Goal: Task Accomplishment & Management: Manage account settings

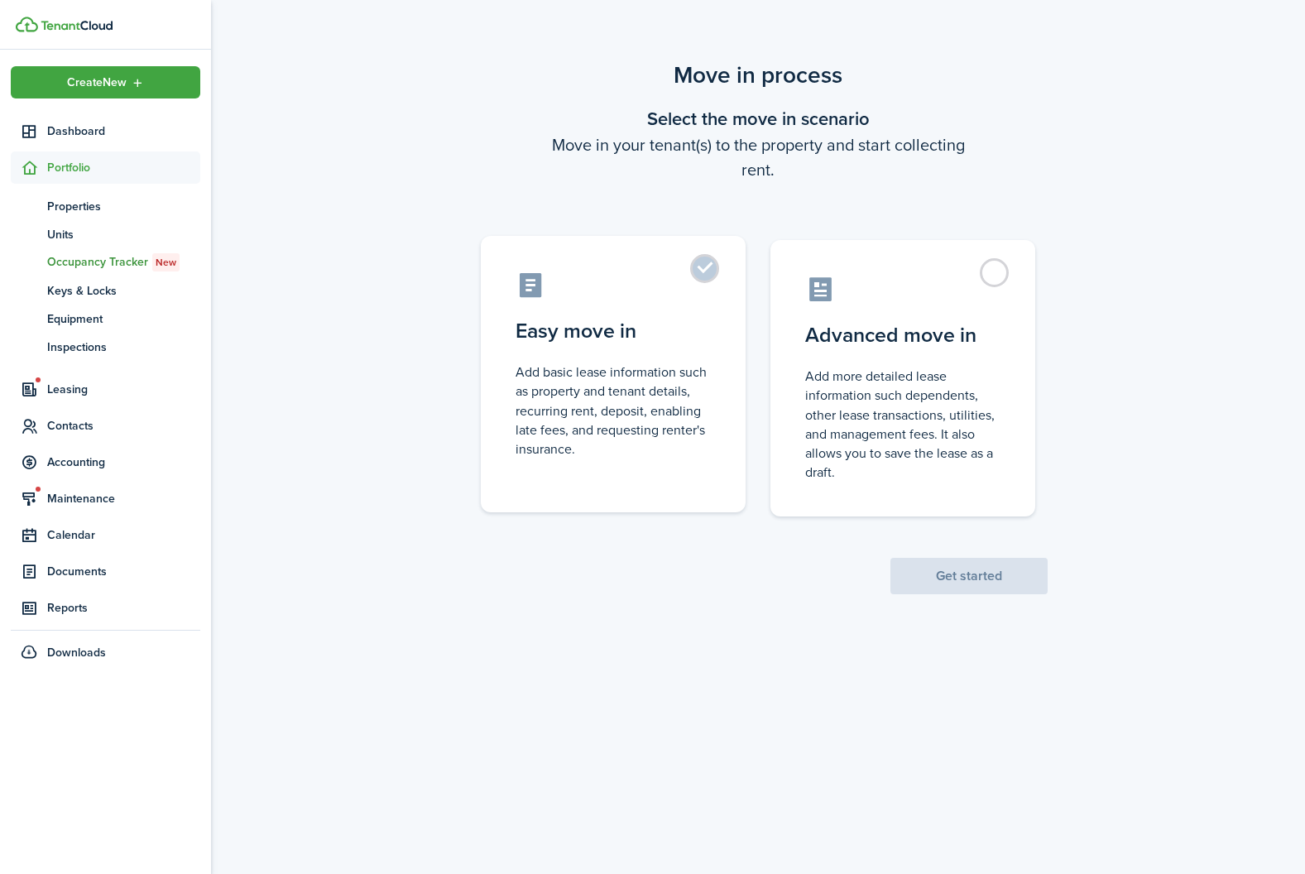
click at [506, 357] on label "Easy move in Add basic lease information such as property and tenant details, r…" at bounding box center [613, 374] width 265 height 276
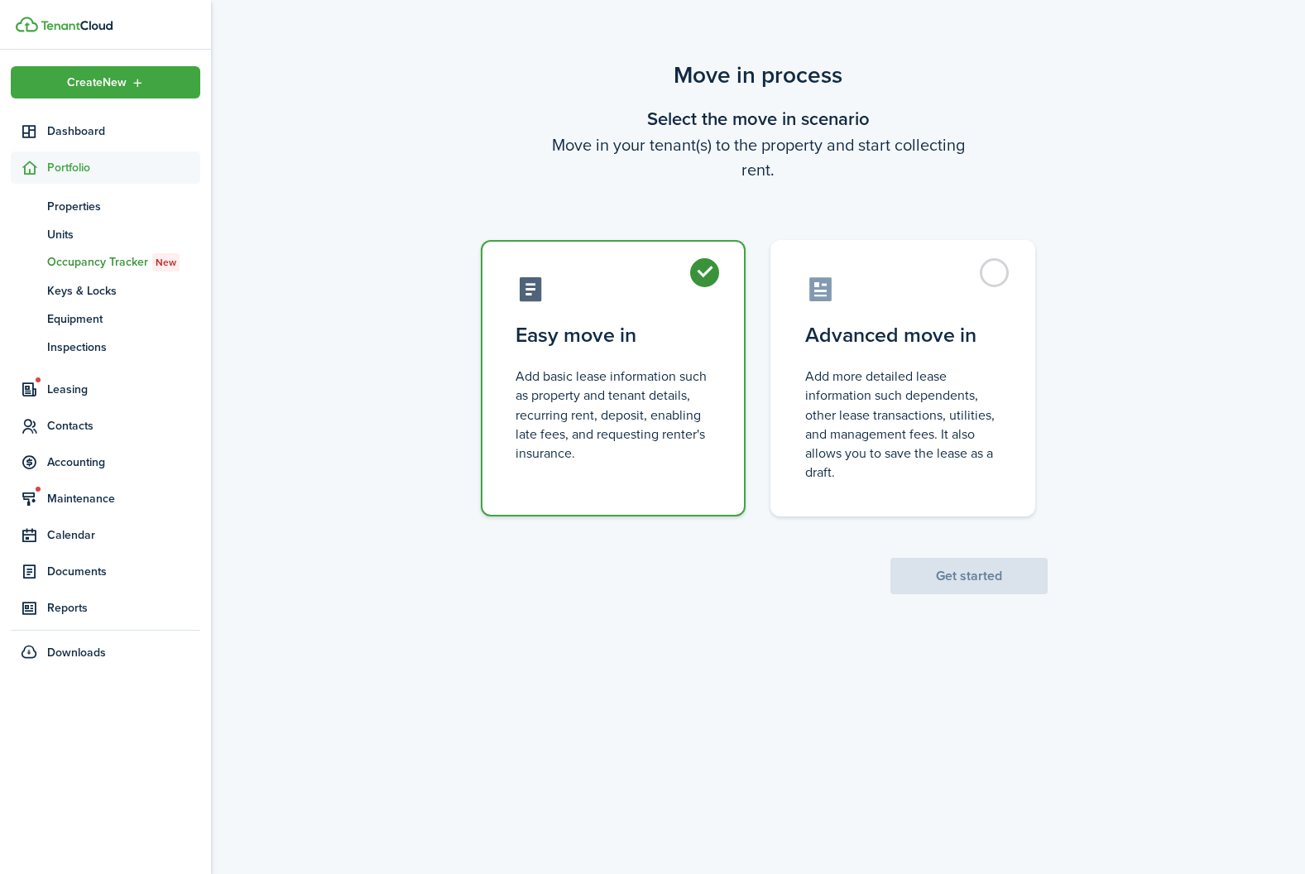
radio input "true"
click at [1011, 582] on button "Get started" at bounding box center [968, 576] width 157 height 36
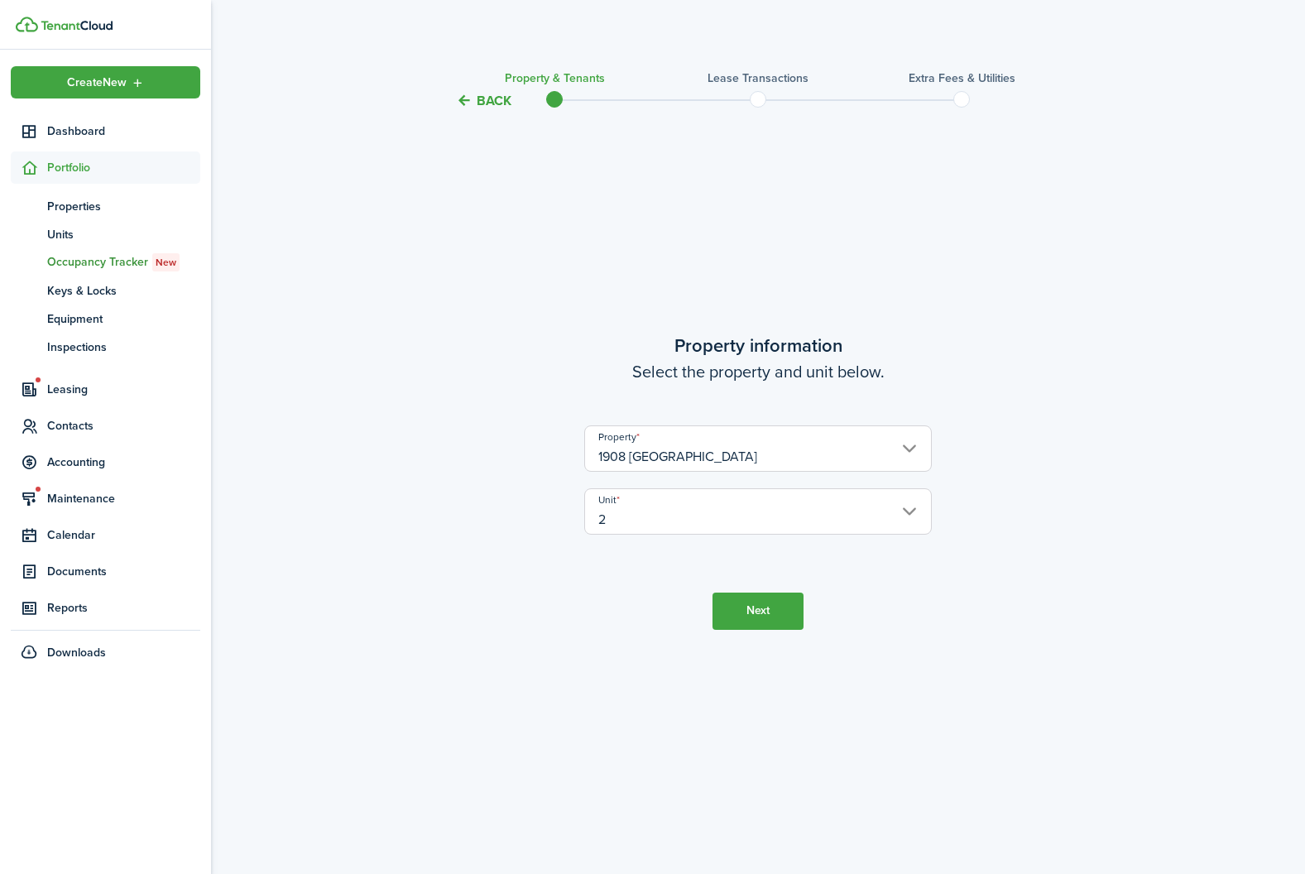
click at [778, 592] on button "Next" at bounding box center [757, 610] width 91 height 37
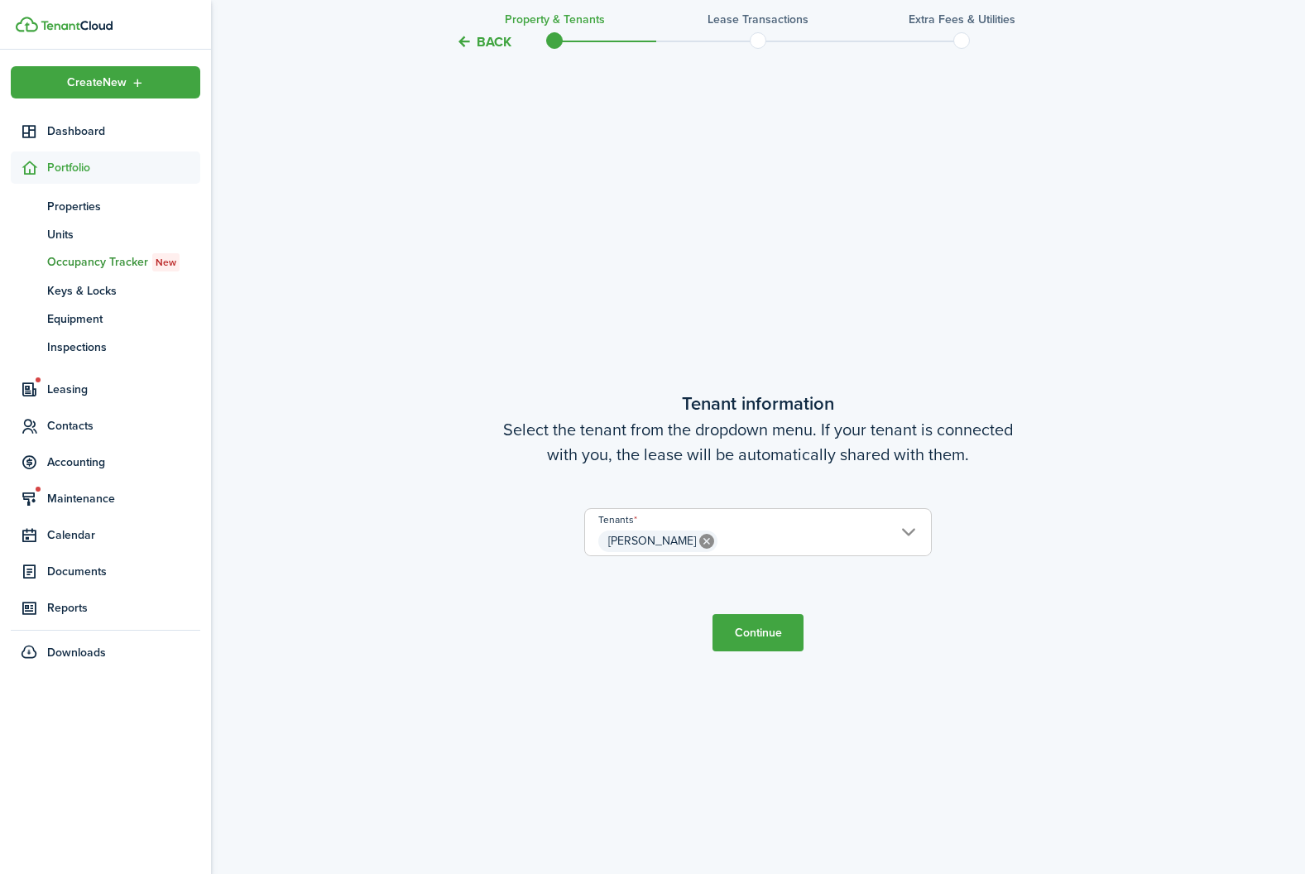
scroll to position [763, 0]
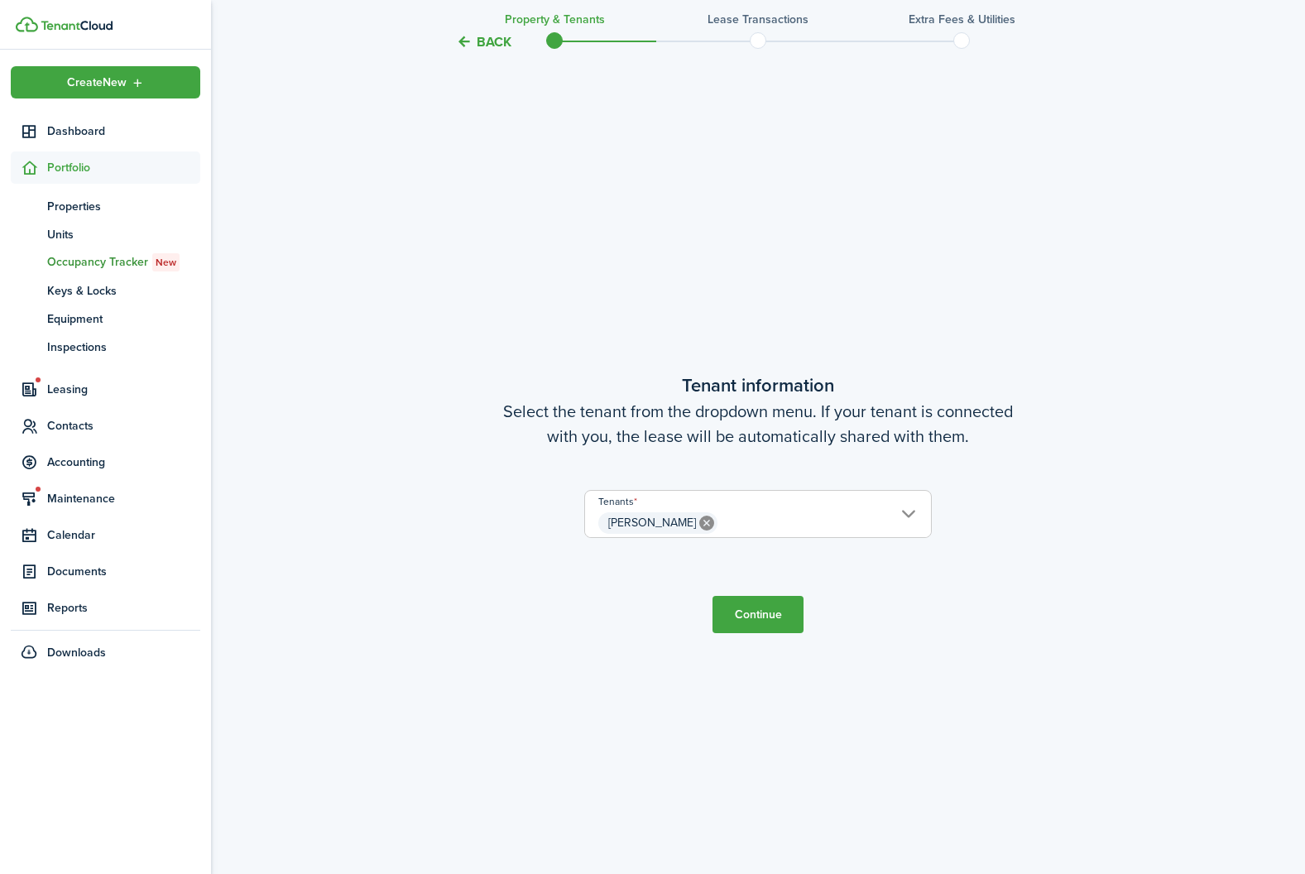
click at [779, 602] on button "Continue" at bounding box center [757, 614] width 91 height 37
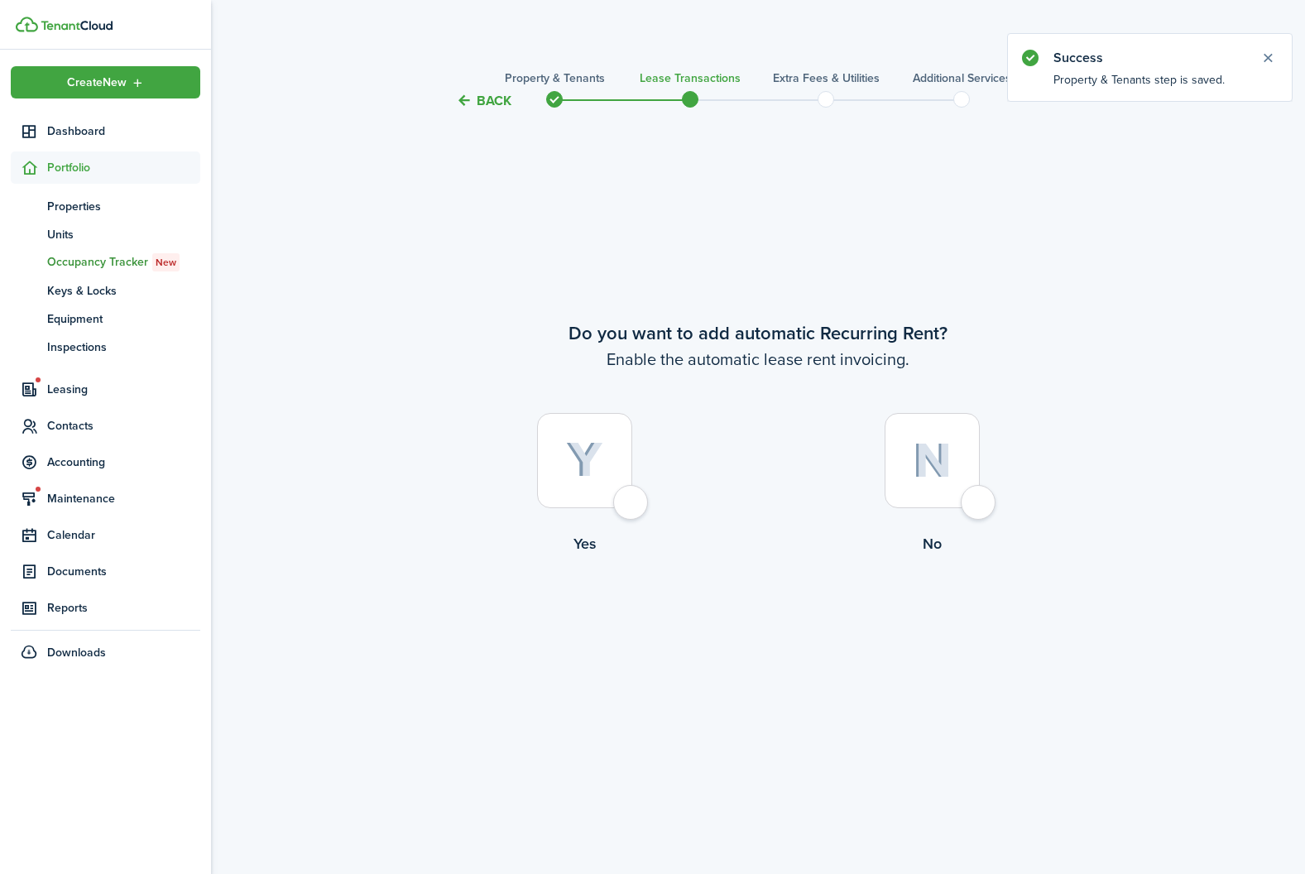
click at [563, 491] on div at bounding box center [584, 460] width 95 height 95
radio input "true"
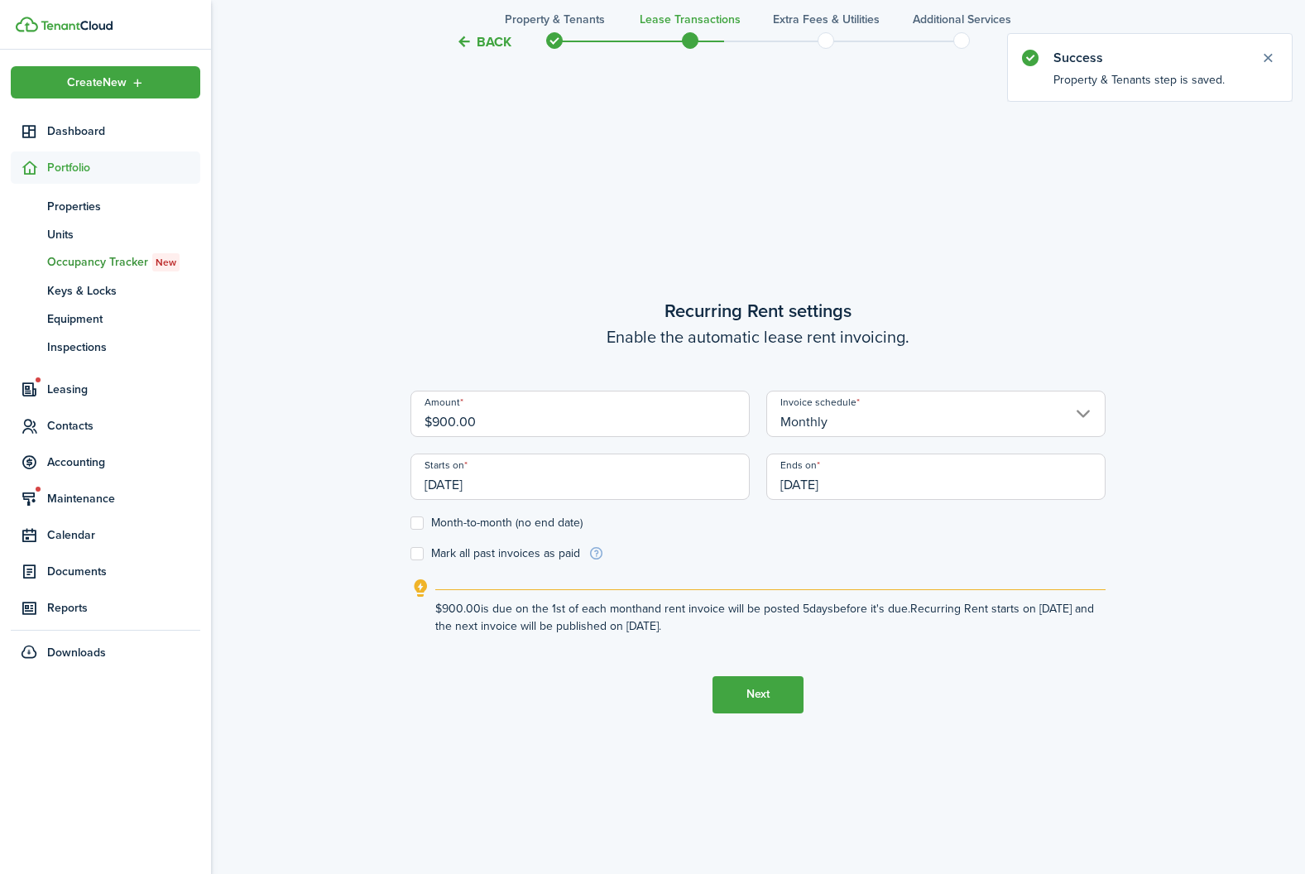
scroll to position [763, 0]
click at [456, 419] on input "$900.00" at bounding box center [579, 411] width 339 height 46
type input "$875.00"
click at [745, 699] on button "Next" at bounding box center [757, 691] width 91 height 37
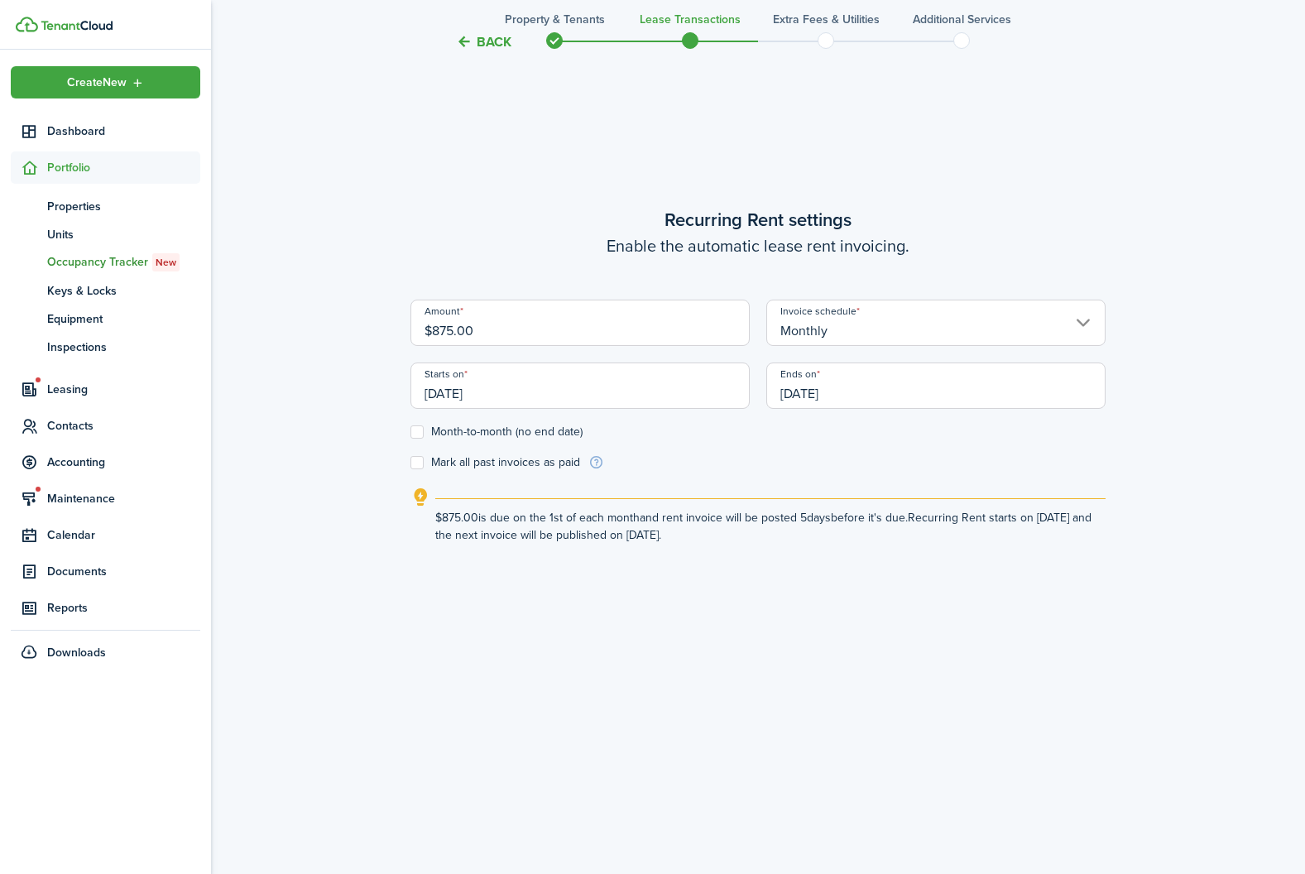
scroll to position [801, 0]
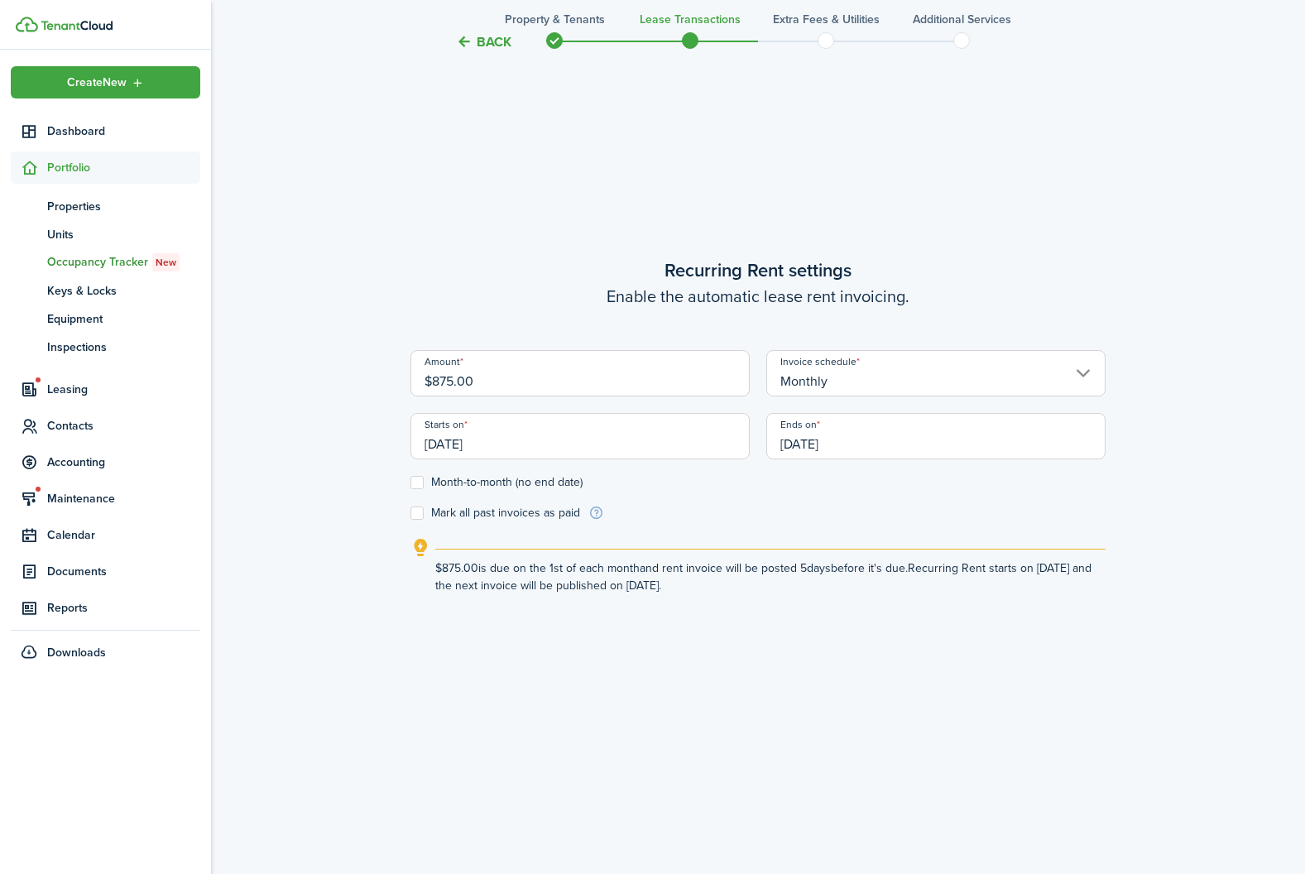
click at [1086, 369] on input "Monthly" at bounding box center [935, 373] width 339 height 46
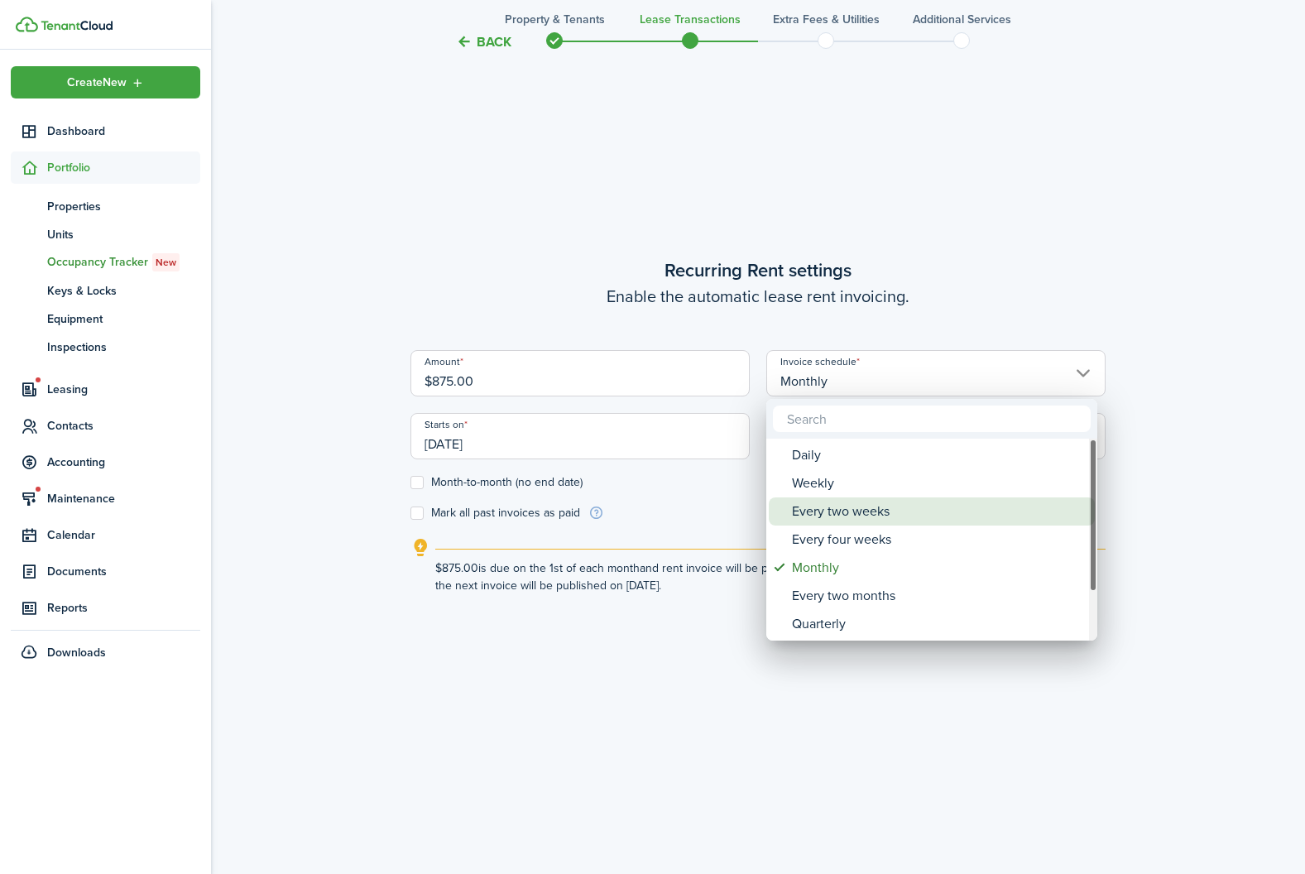
click at [834, 506] on div "Every two weeks" at bounding box center [938, 511] width 293 height 28
type input "Every two weeks"
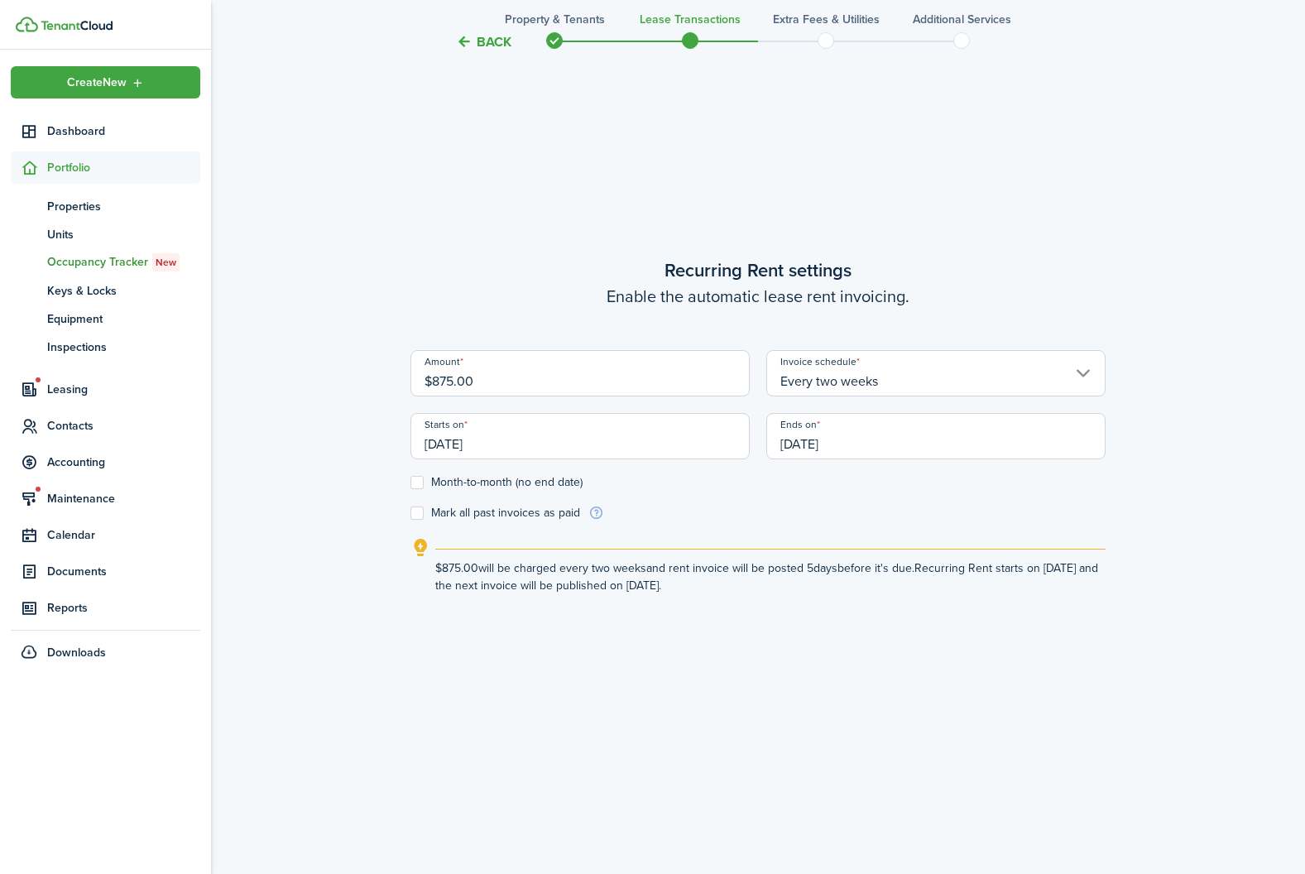
click at [454, 382] on input "$875.00" at bounding box center [579, 373] width 339 height 46
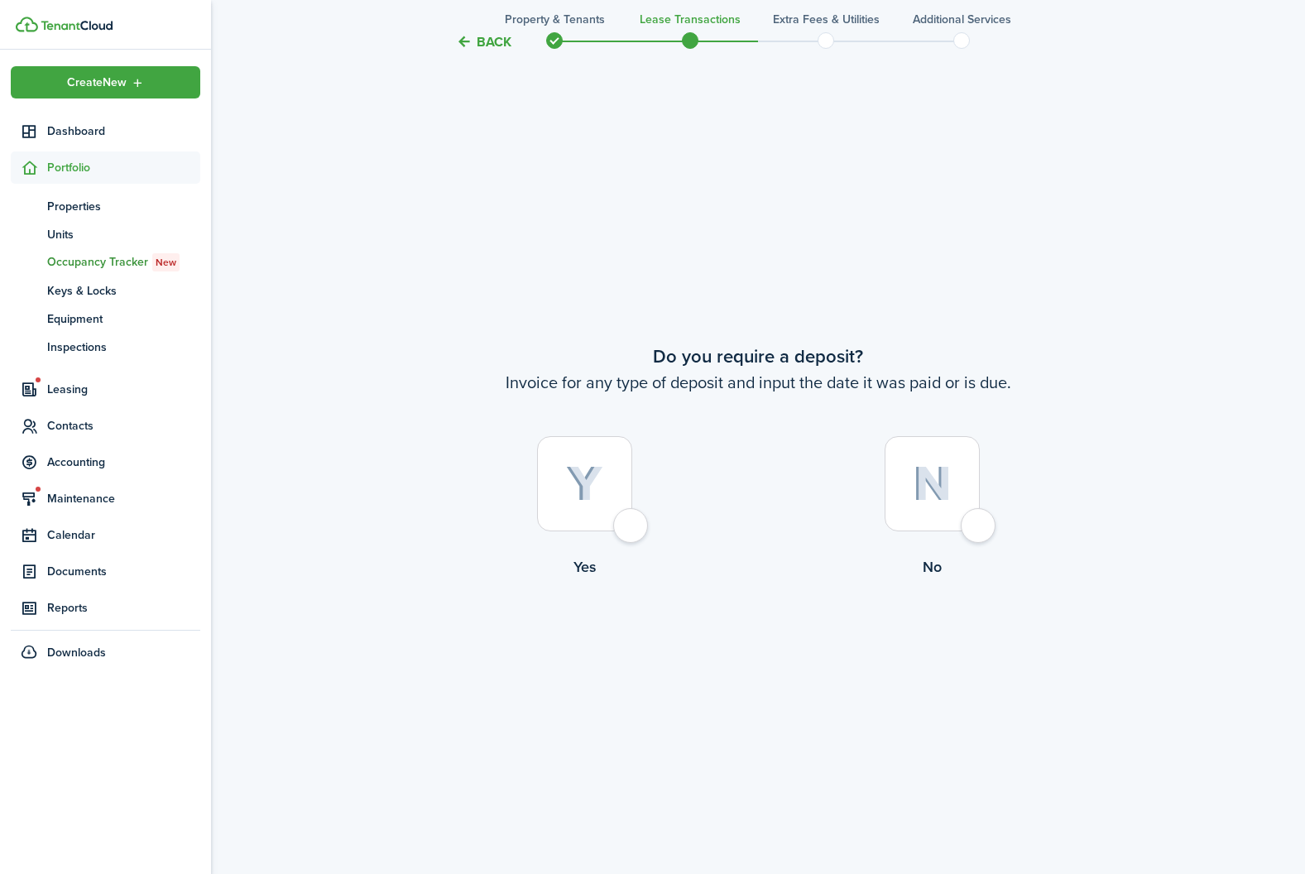
type input "$440.00"
click at [561, 443] on div at bounding box center [584, 483] width 95 height 95
radio input "true"
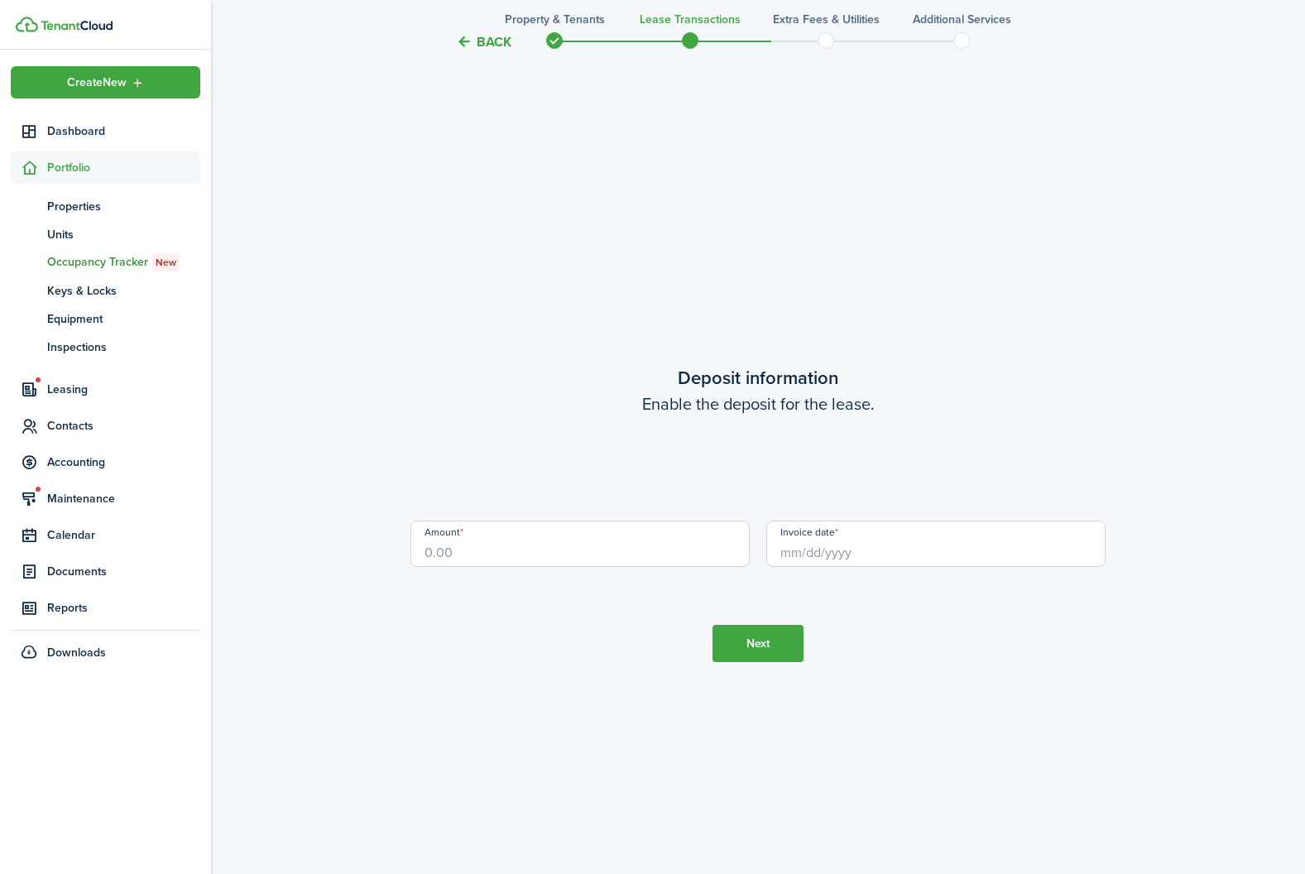
scroll to position [2510, 0]
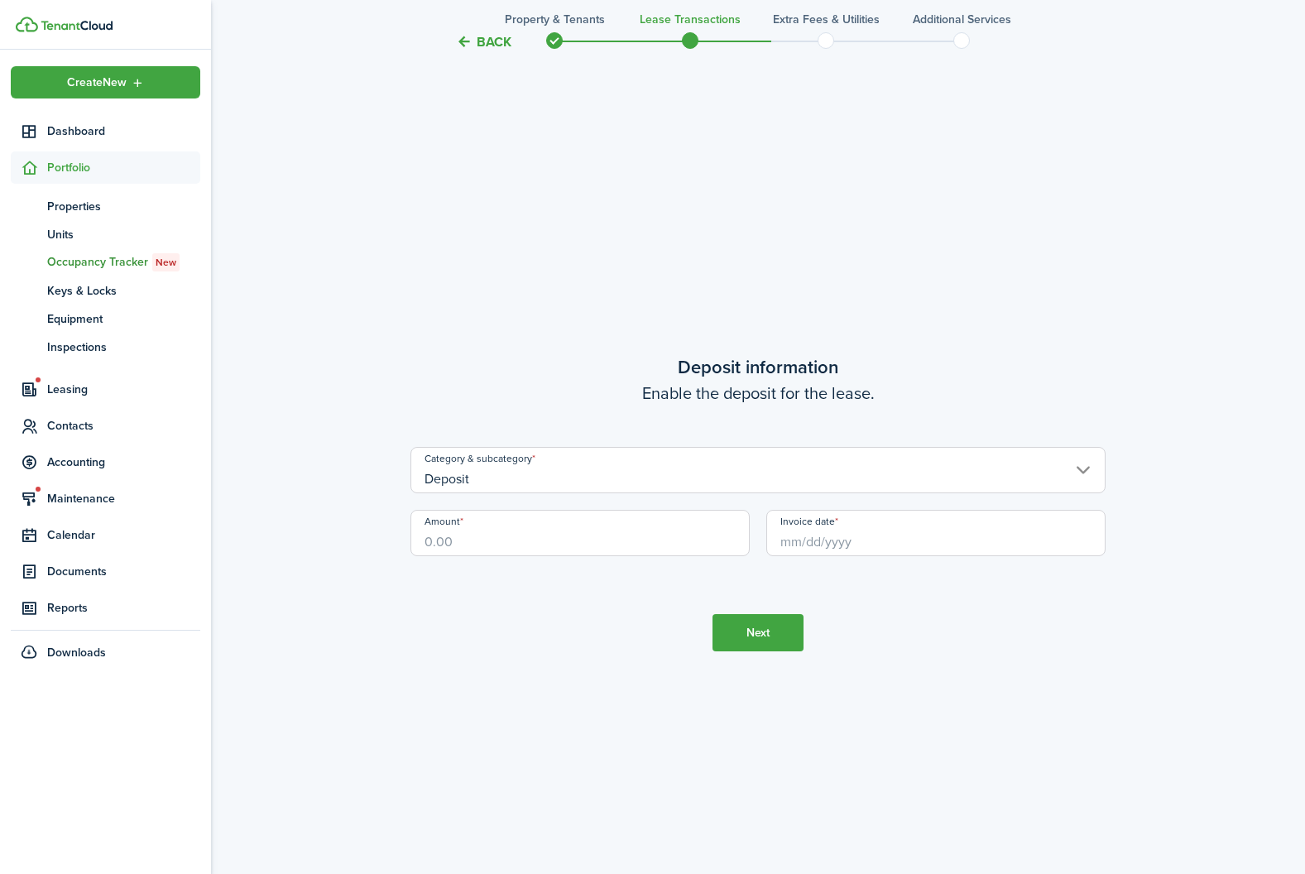
click at [530, 554] on input "Amount" at bounding box center [579, 533] width 339 height 46
type input "$875.00"
click at [841, 542] on input "Invoice date" at bounding box center [935, 533] width 339 height 46
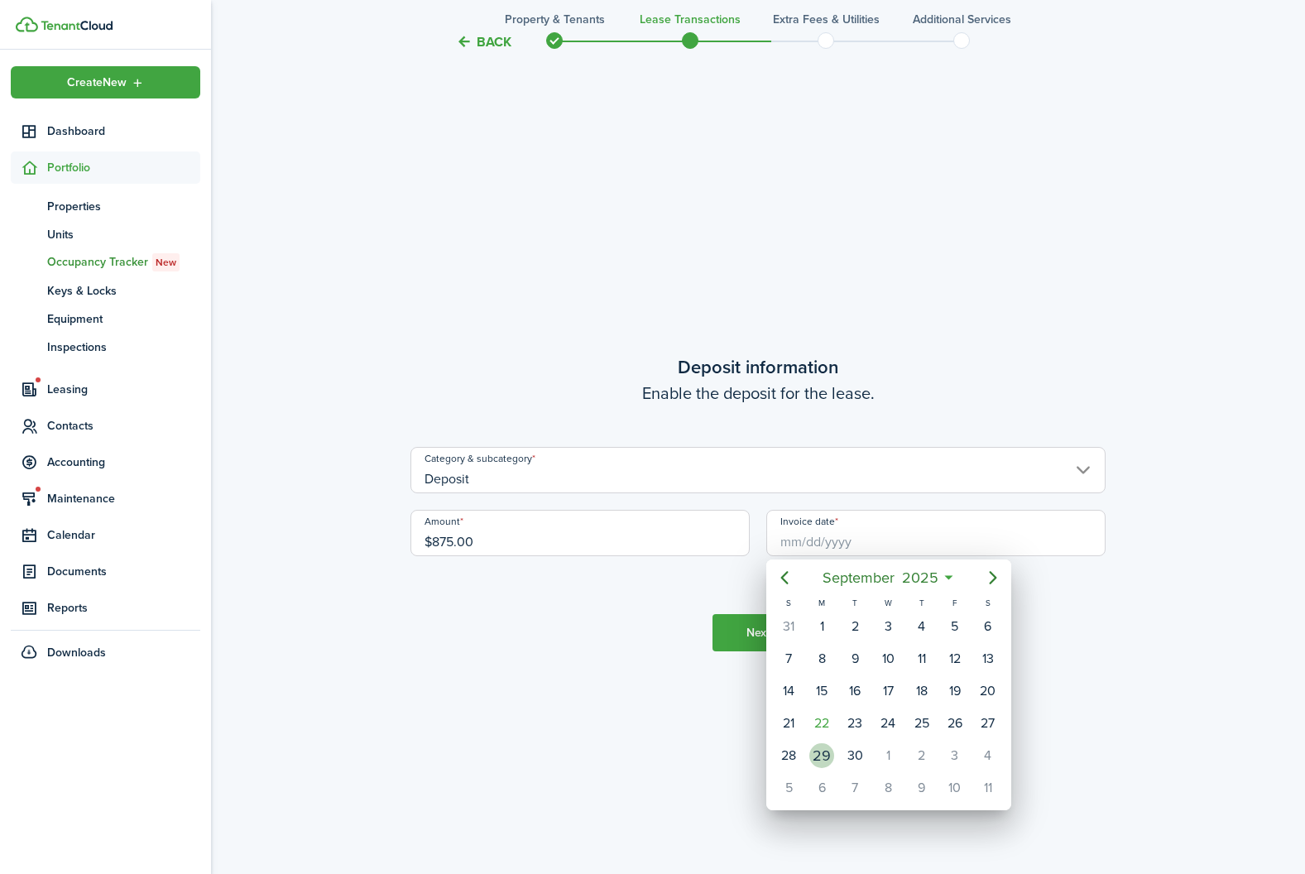
click at [823, 754] on div "29" at bounding box center [821, 755] width 25 height 25
type input "[DATE]"
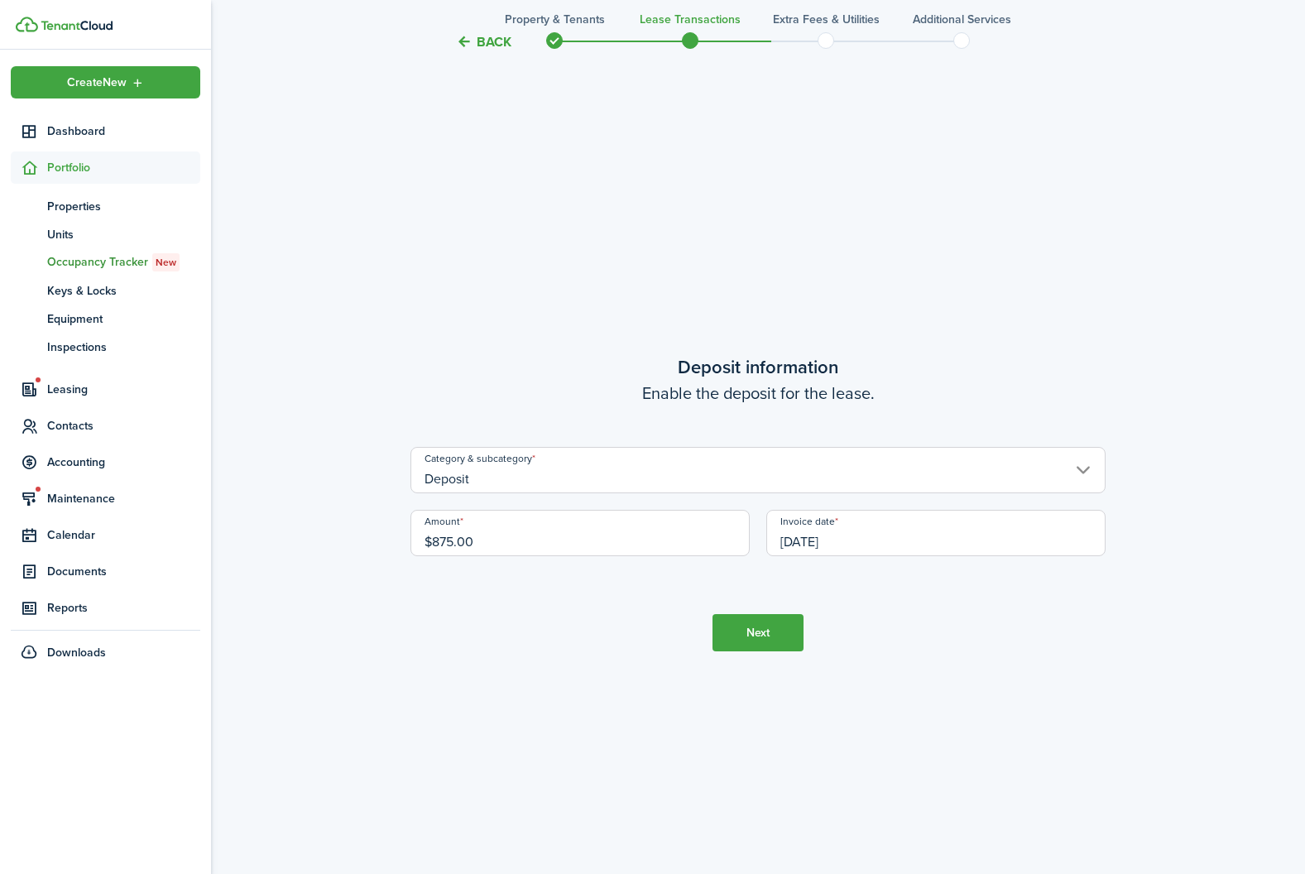
click at [749, 625] on button "Next" at bounding box center [757, 632] width 91 height 37
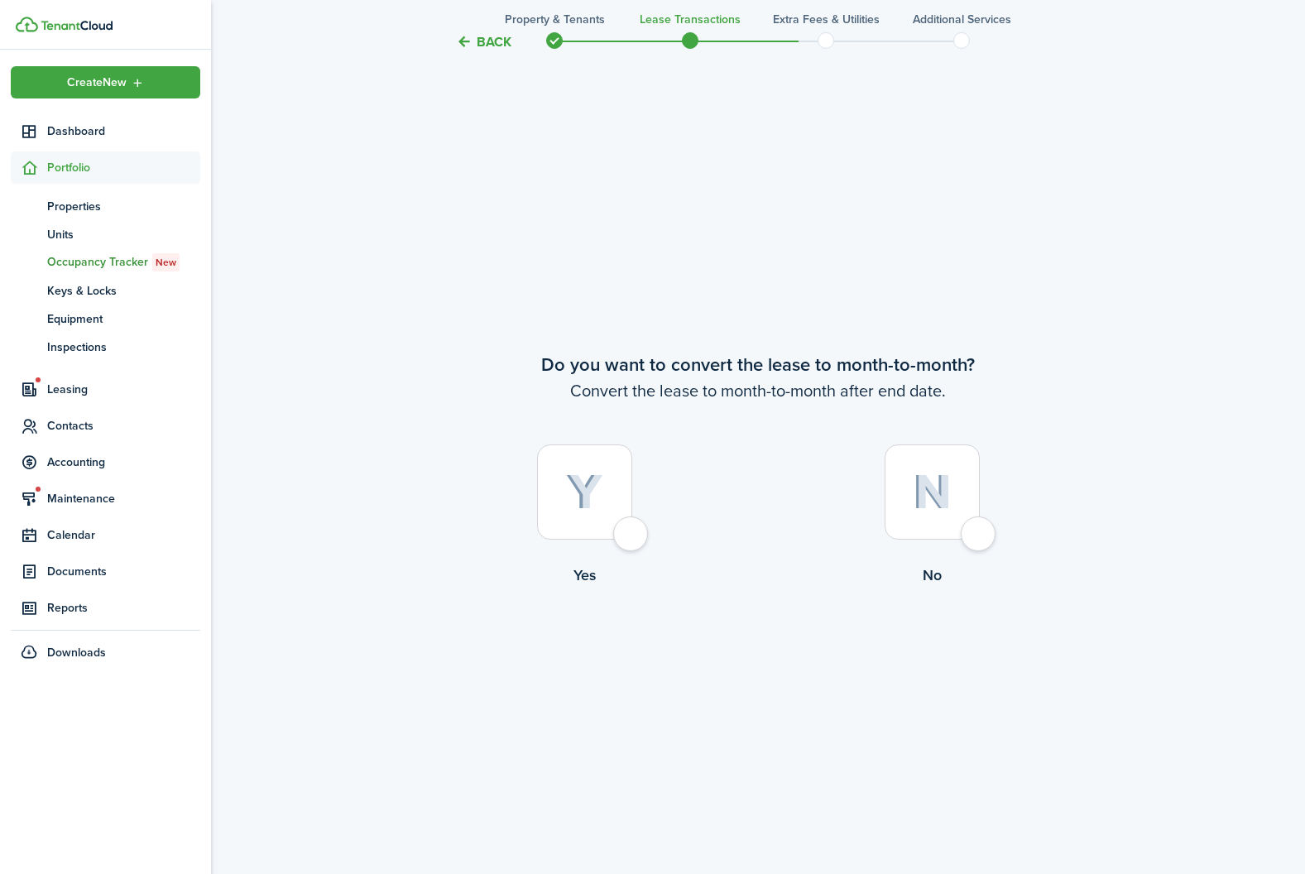
scroll to position [3384, 0]
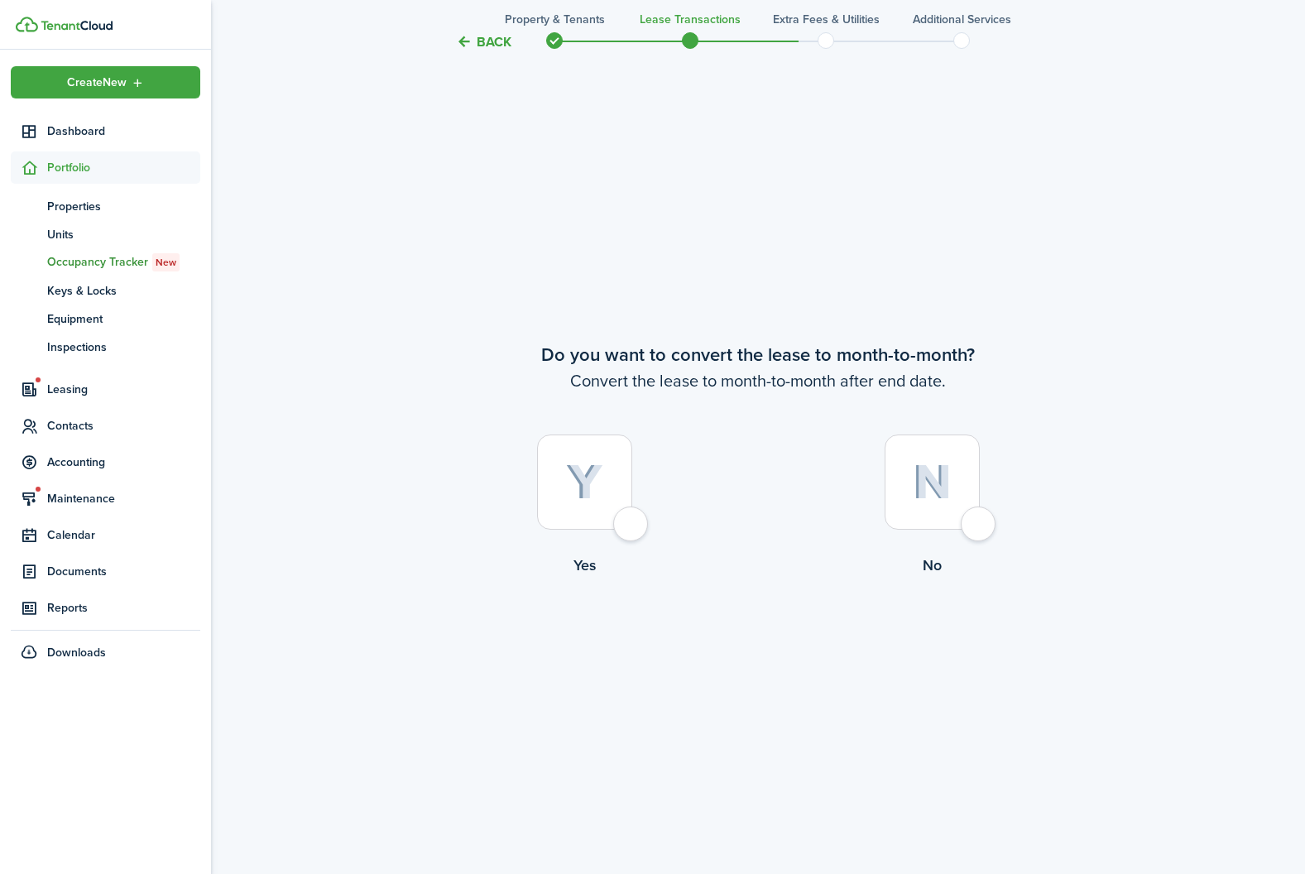
click at [564, 510] on div at bounding box center [584, 481] width 95 height 95
radio input "true"
click at [778, 647] on button "Continue" at bounding box center [757, 644] width 91 height 37
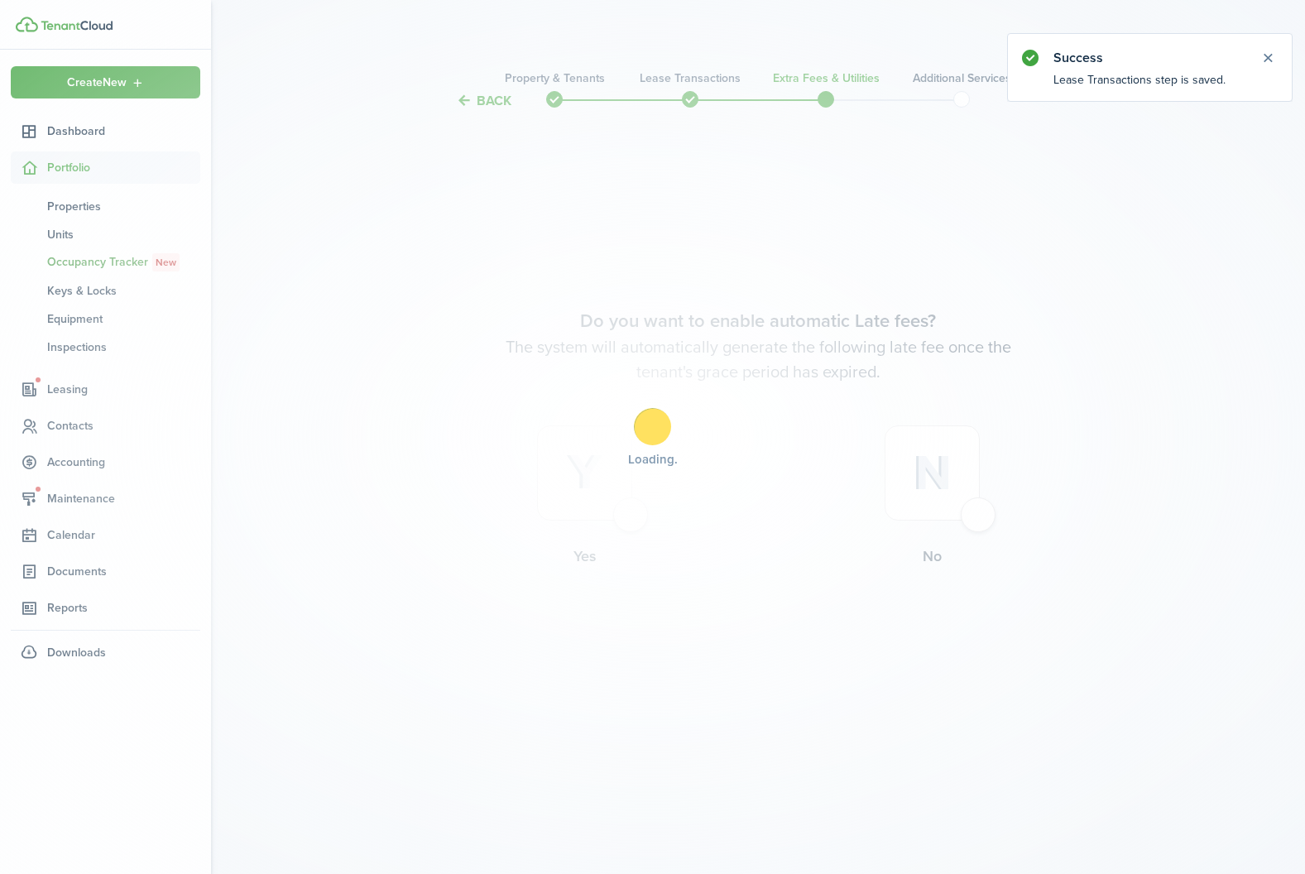
scroll to position [0, 0]
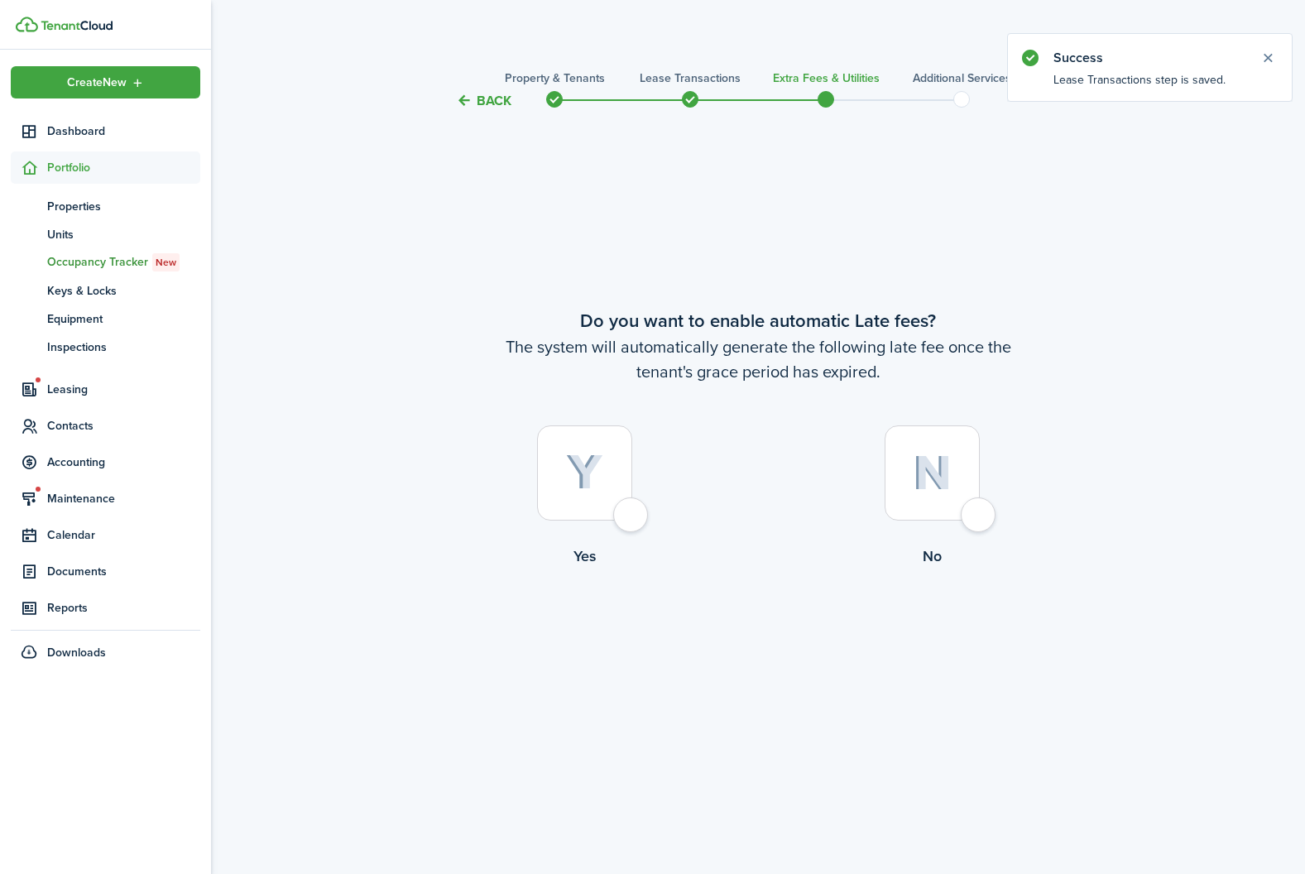
click at [573, 476] on img at bounding box center [584, 472] width 37 height 36
radio input "true"
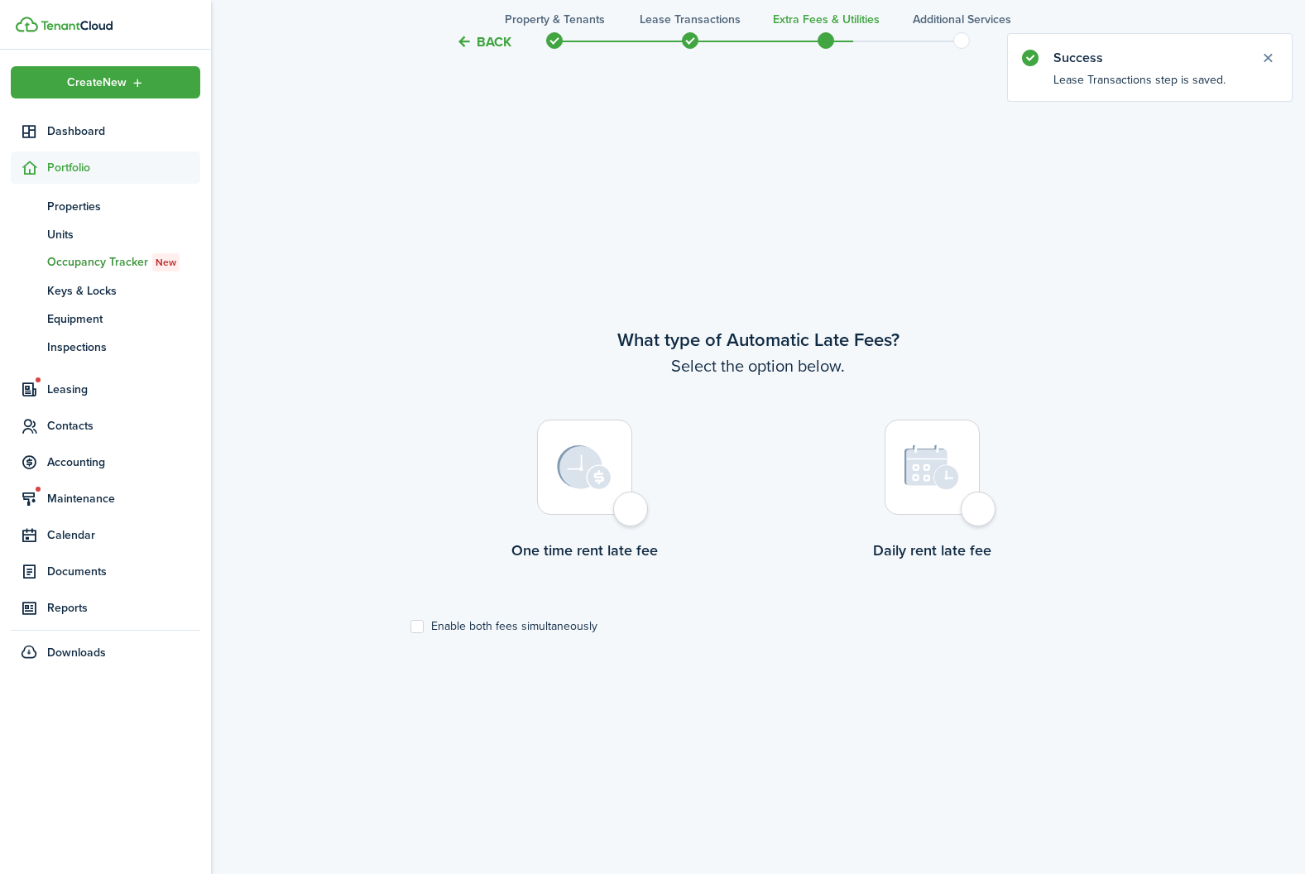
scroll to position [763, 0]
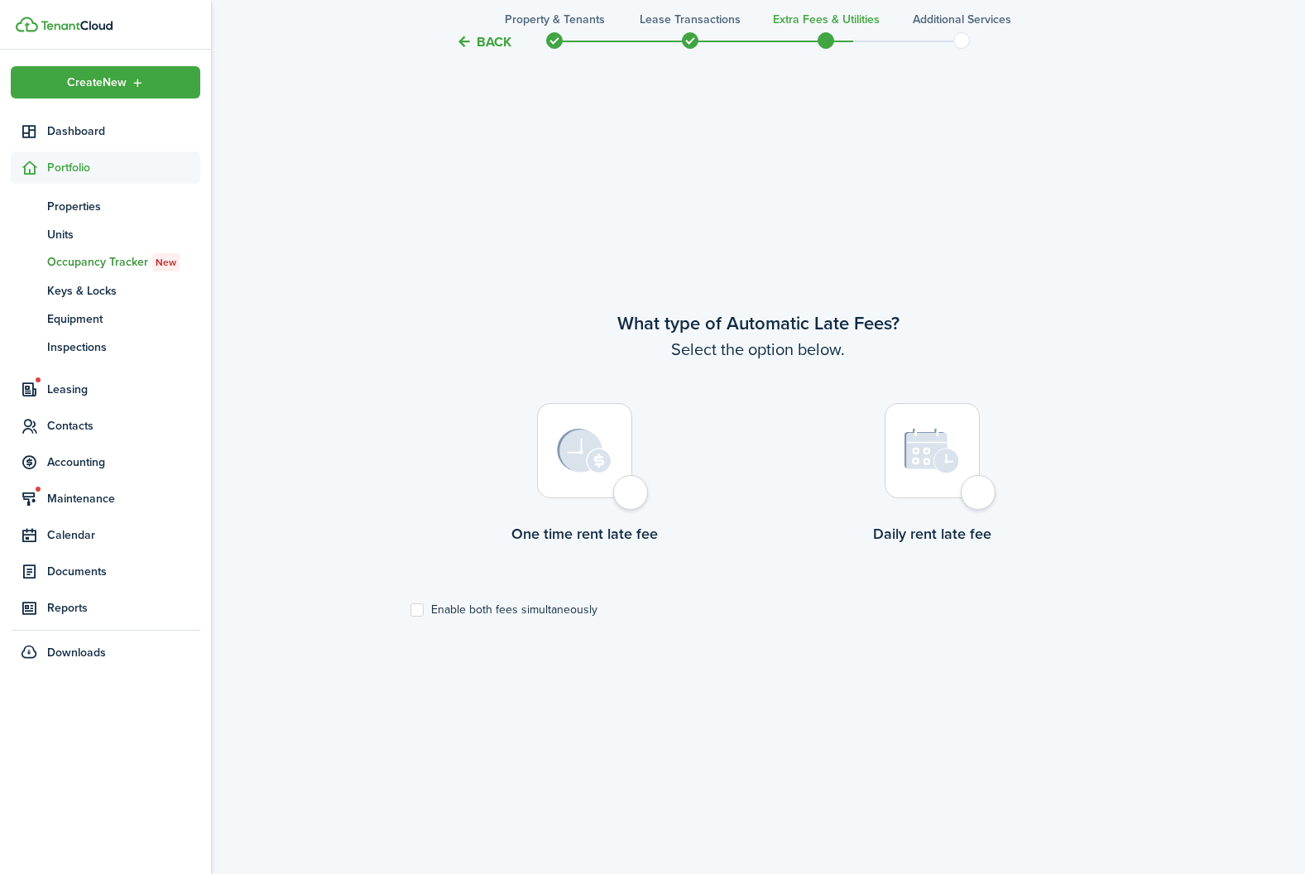
click at [920, 444] on img at bounding box center [931, 451] width 55 height 46
radio input "true"
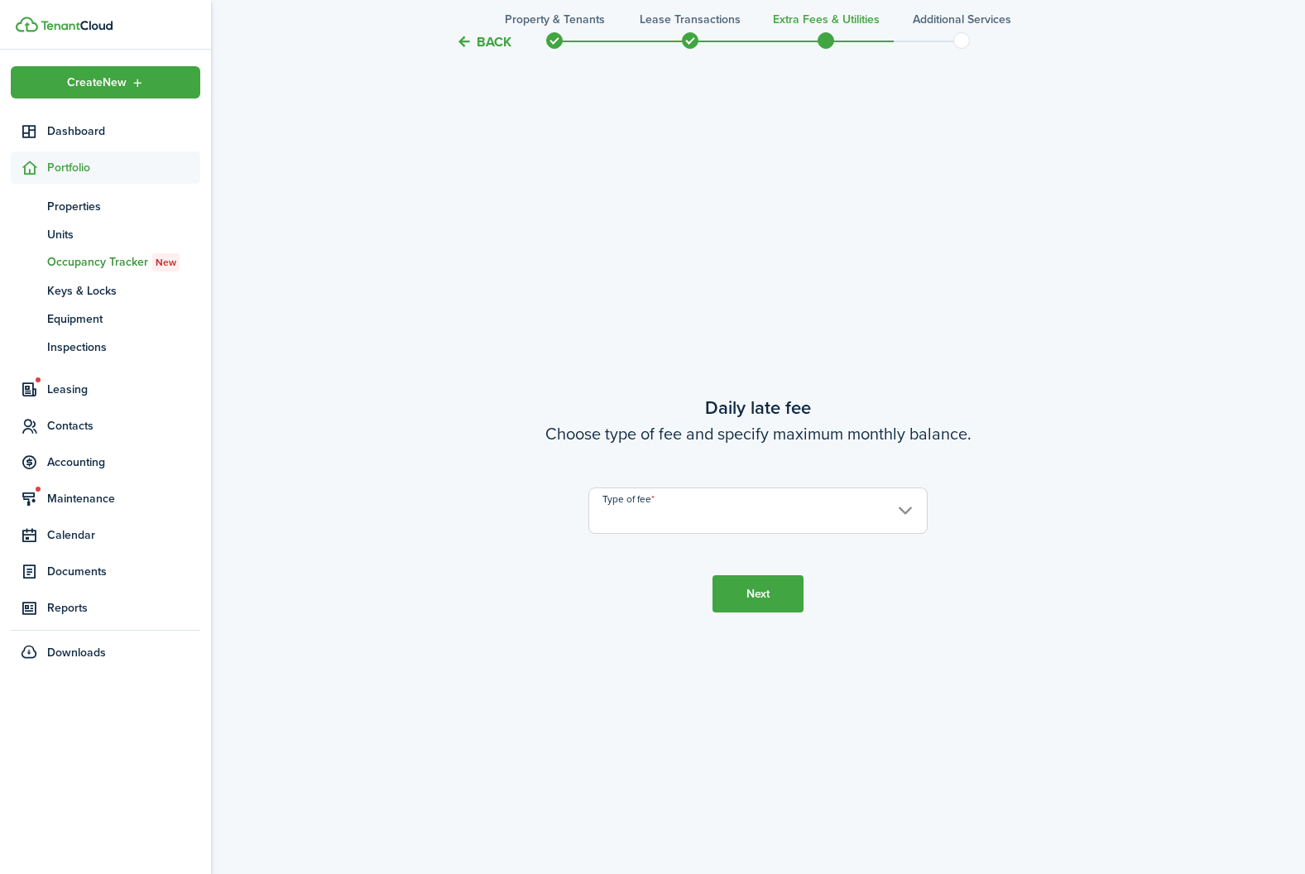
scroll to position [1637, 0]
click at [752, 522] on input "Type of fee" at bounding box center [757, 509] width 339 height 46
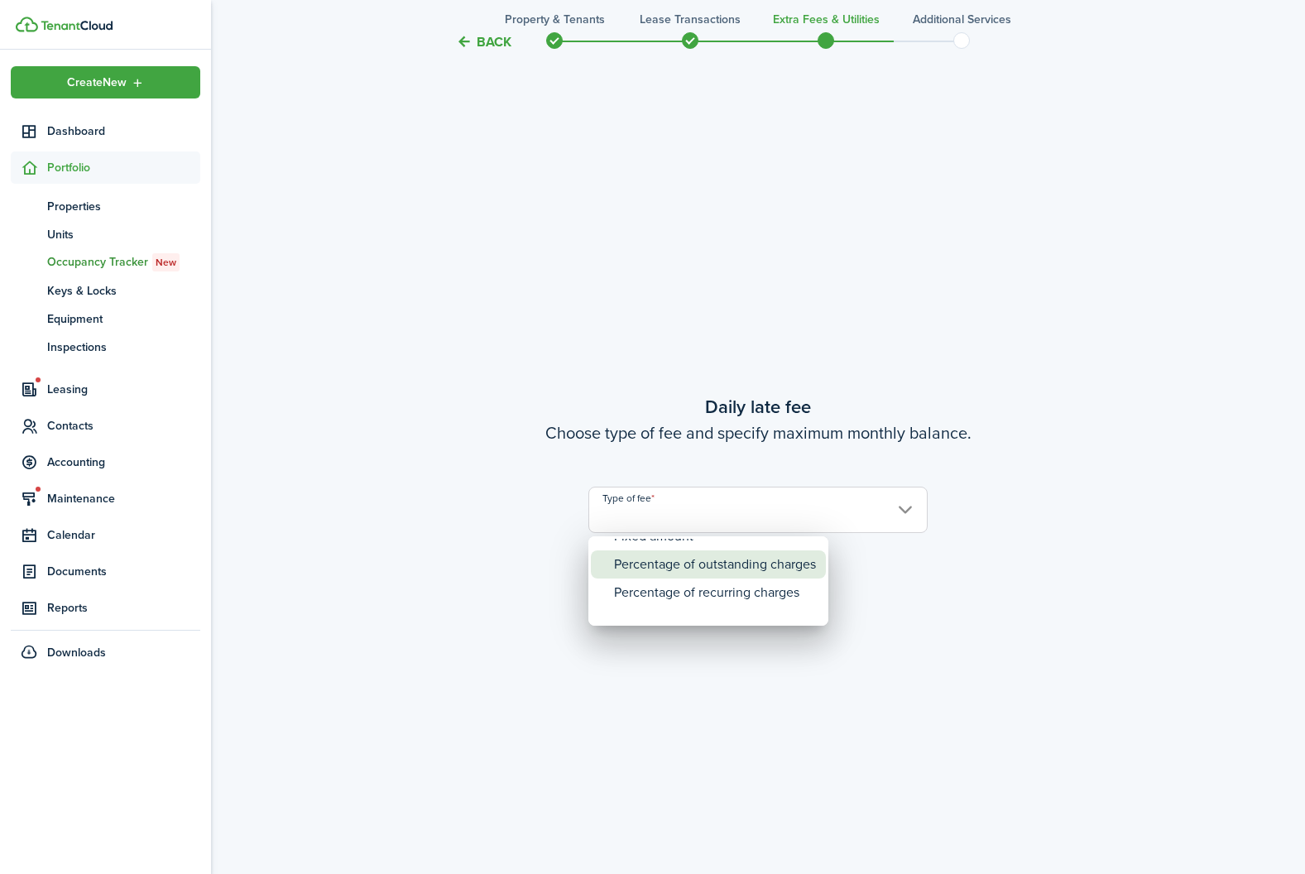
click at [702, 573] on div "Percentage of outstanding charges" at bounding box center [715, 564] width 202 height 28
click at [686, 560] on div "Fixed amount" at bounding box center [715, 553] width 202 height 28
type input "Fixed amount"
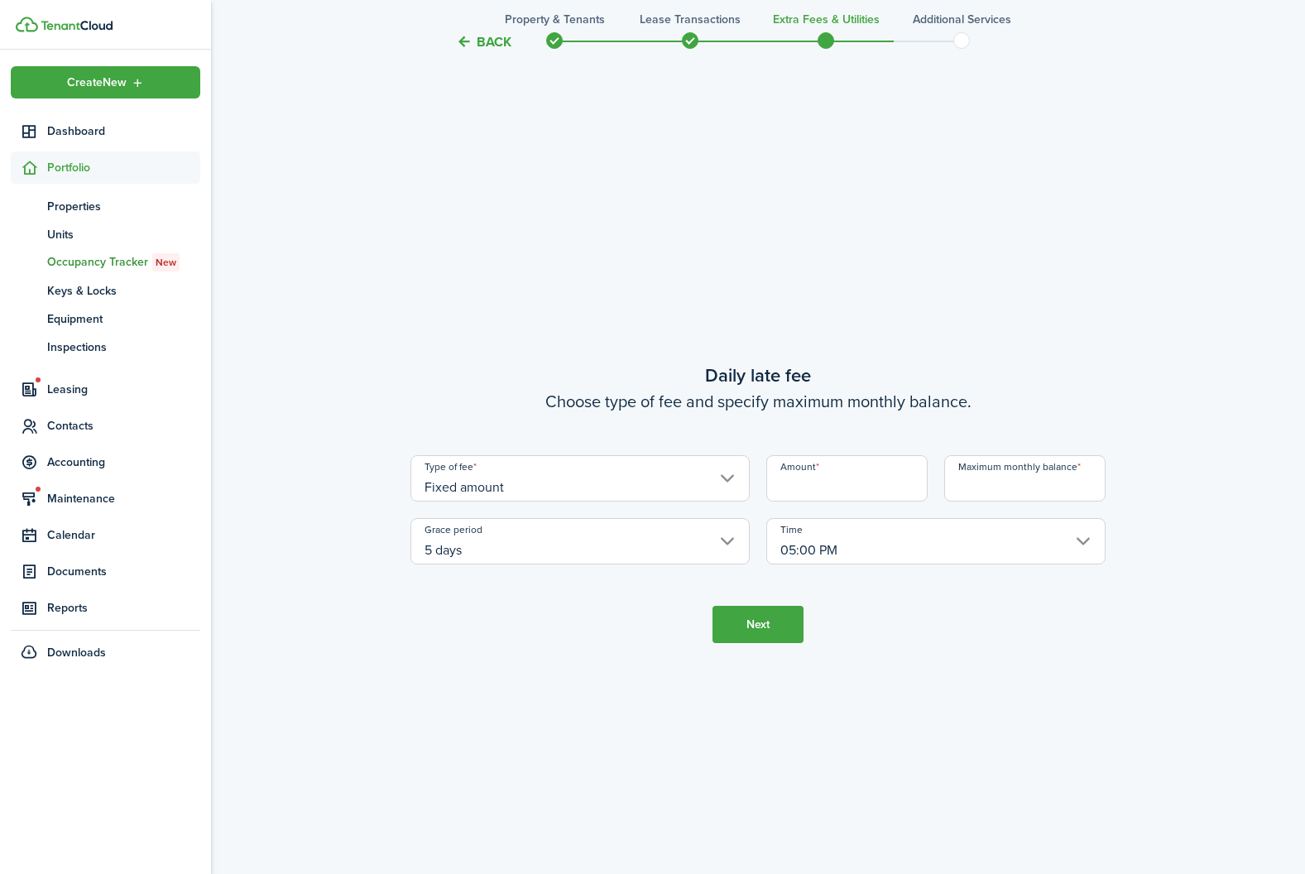
click at [714, 540] on input "5 days" at bounding box center [579, 541] width 339 height 46
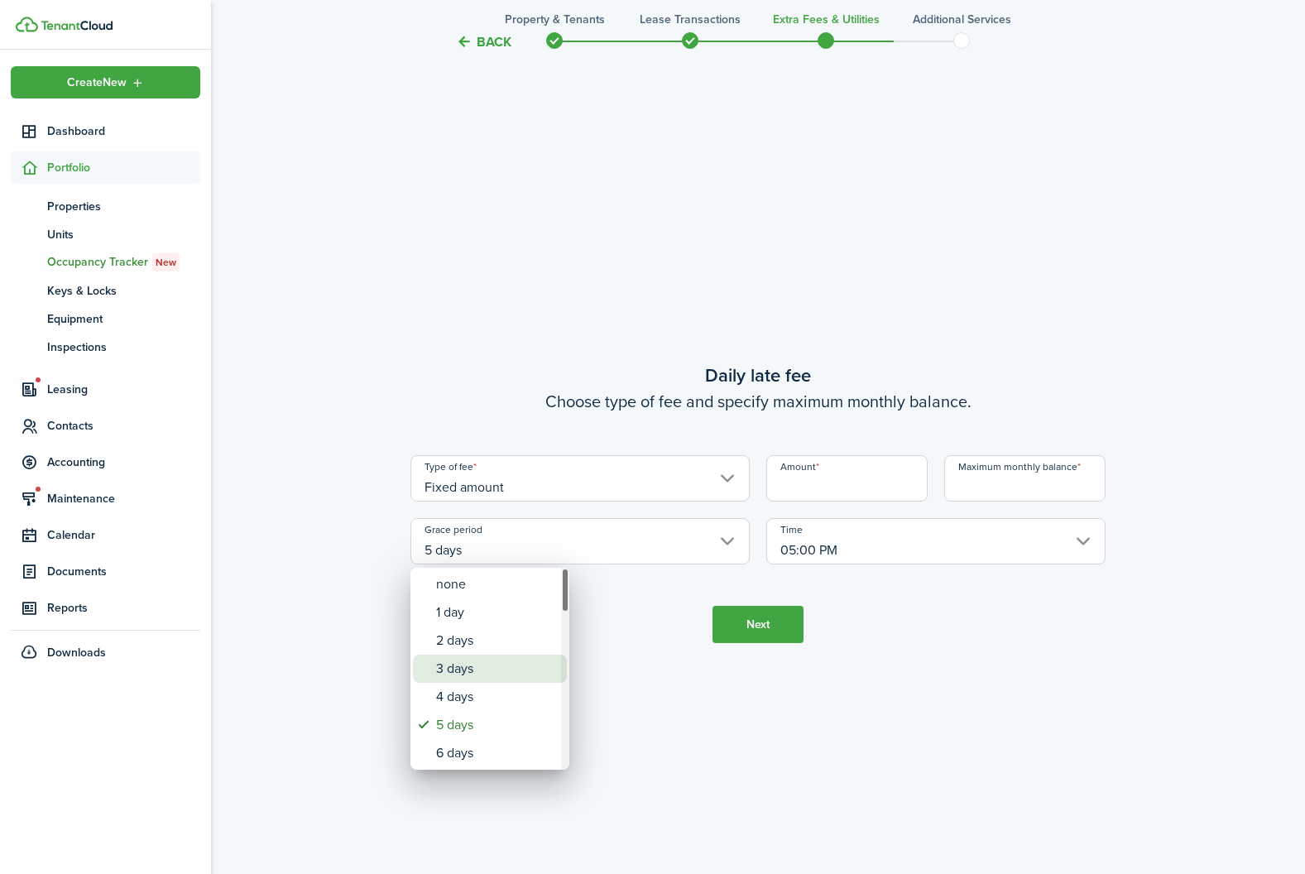
click at [498, 674] on div "3 days" at bounding box center [496, 668] width 121 height 28
type input "3 days"
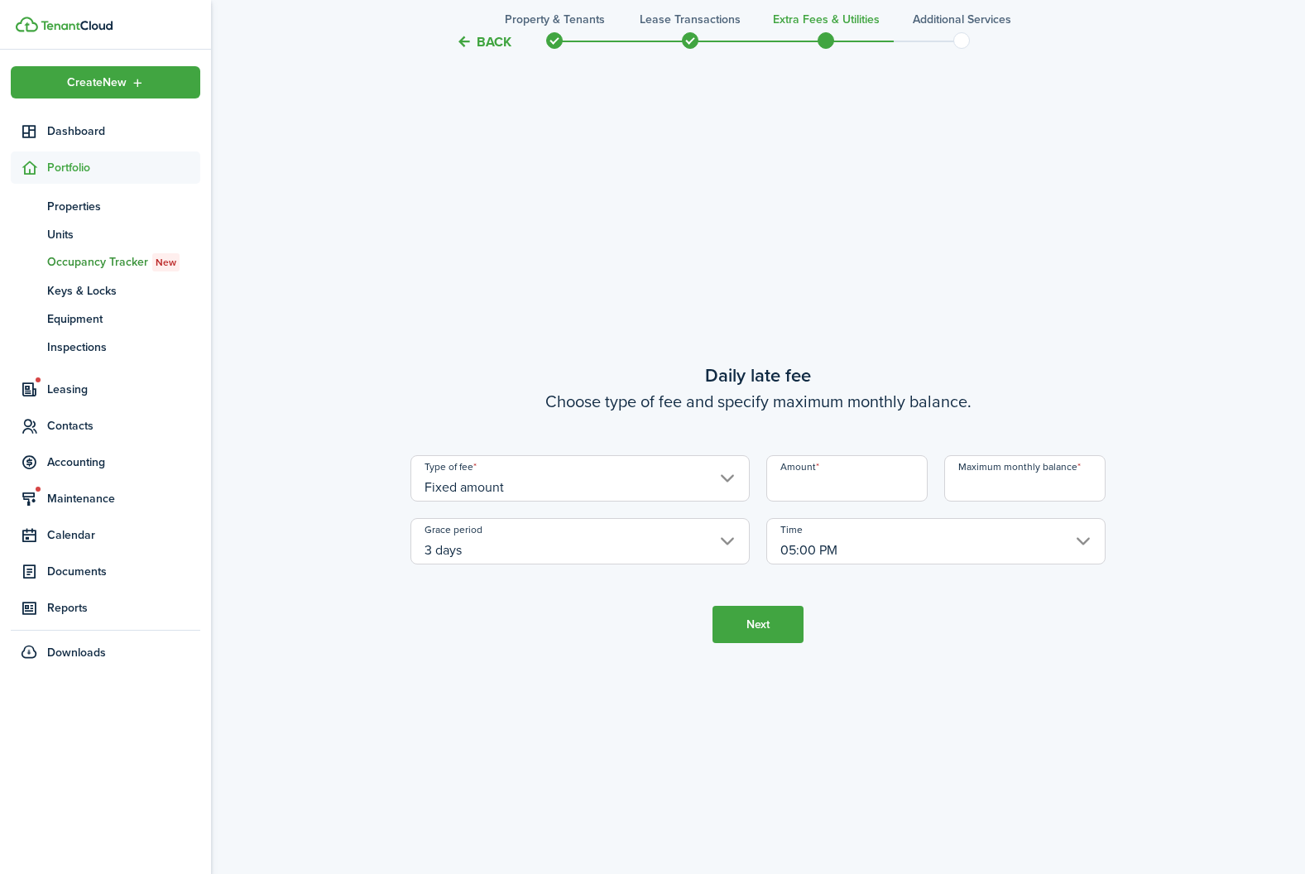
click at [845, 490] on input "Amount" at bounding box center [846, 478] width 161 height 46
type input "$10.00"
click at [996, 488] on input "Maximum monthly balance" at bounding box center [1024, 478] width 161 height 46
type input "$250.00"
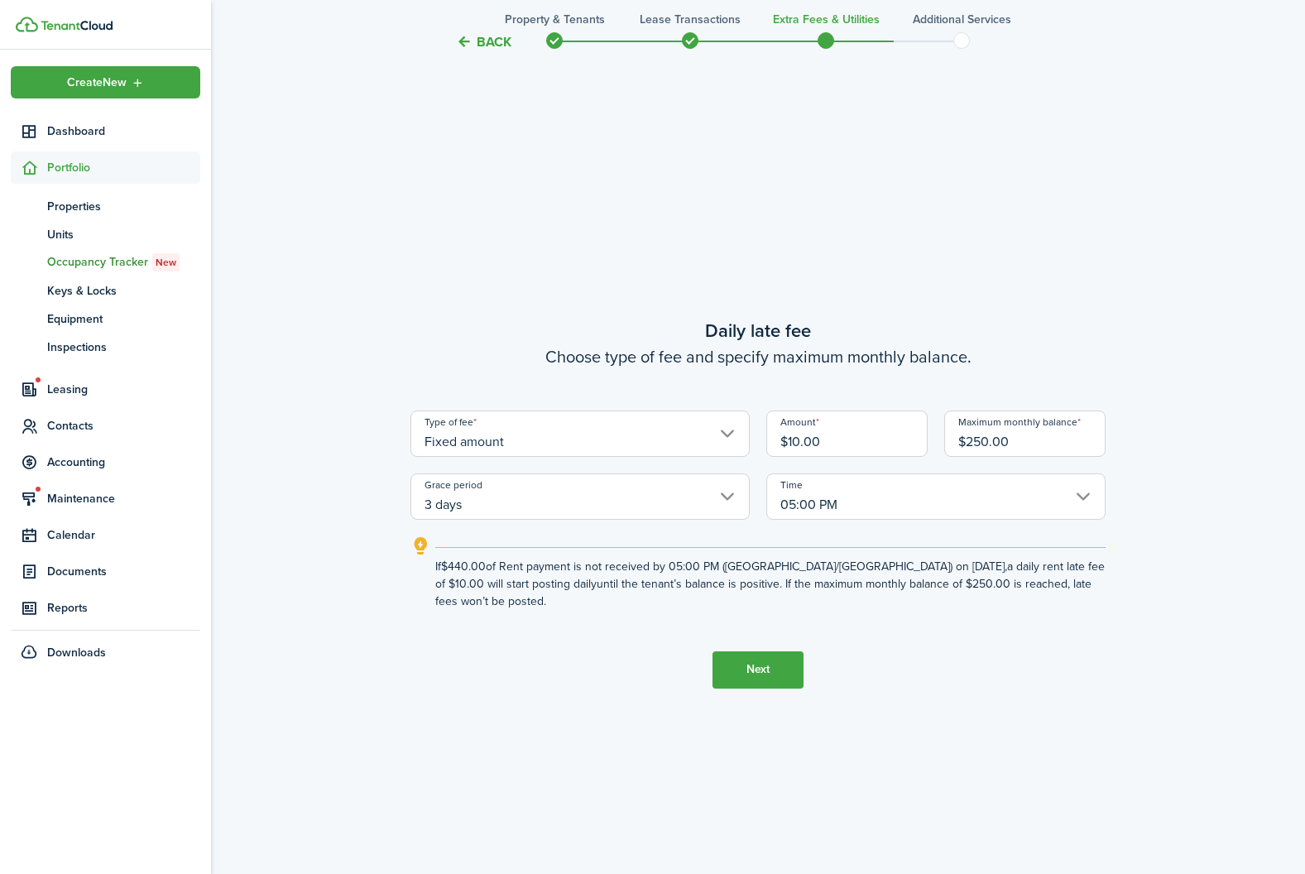
click at [748, 657] on button "Next" at bounding box center [757, 669] width 91 height 37
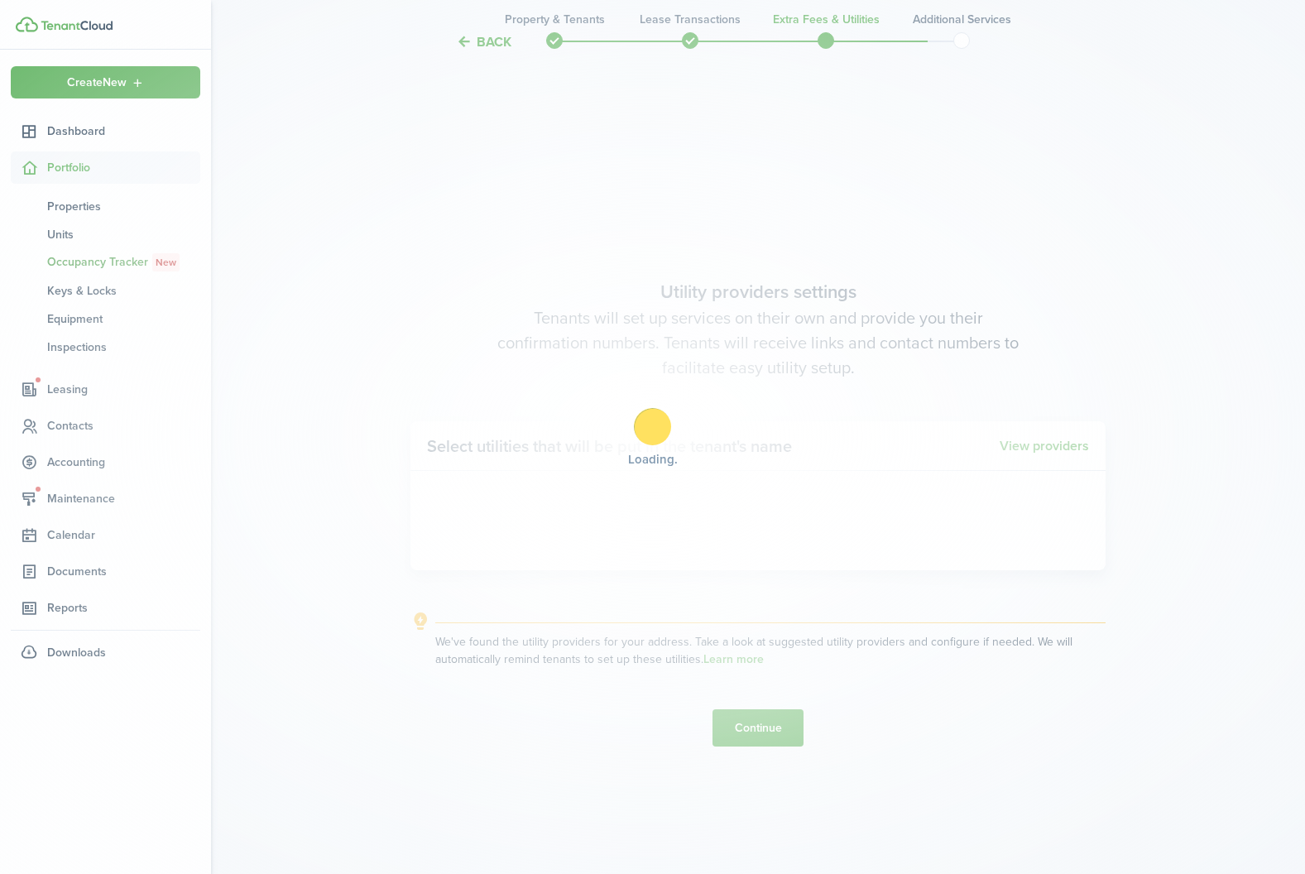
scroll to position [2510, 0]
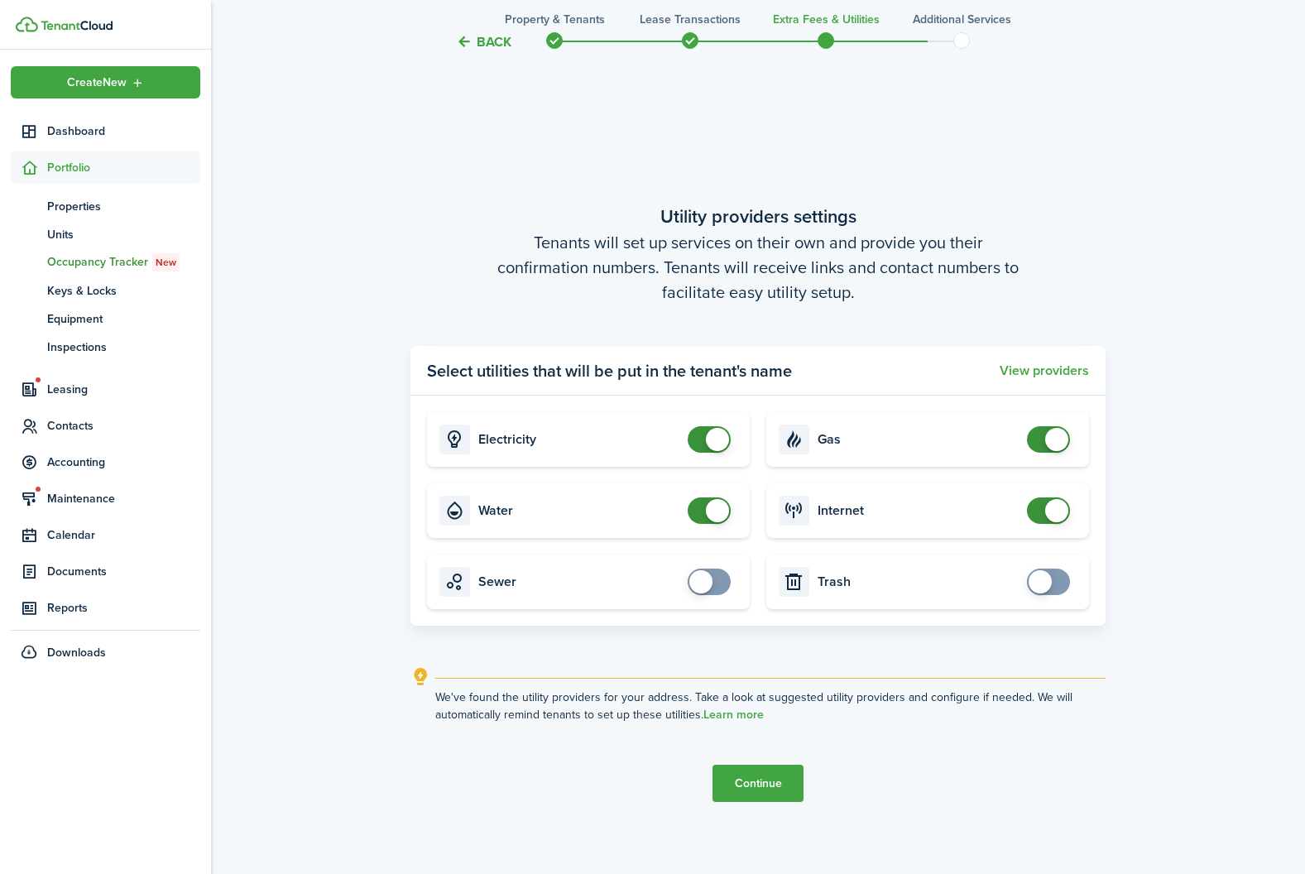
checkbox input "false"
click at [1062, 442] on span at bounding box center [1056, 439] width 23 height 23
click at [746, 784] on button "Continue" at bounding box center [757, 782] width 91 height 37
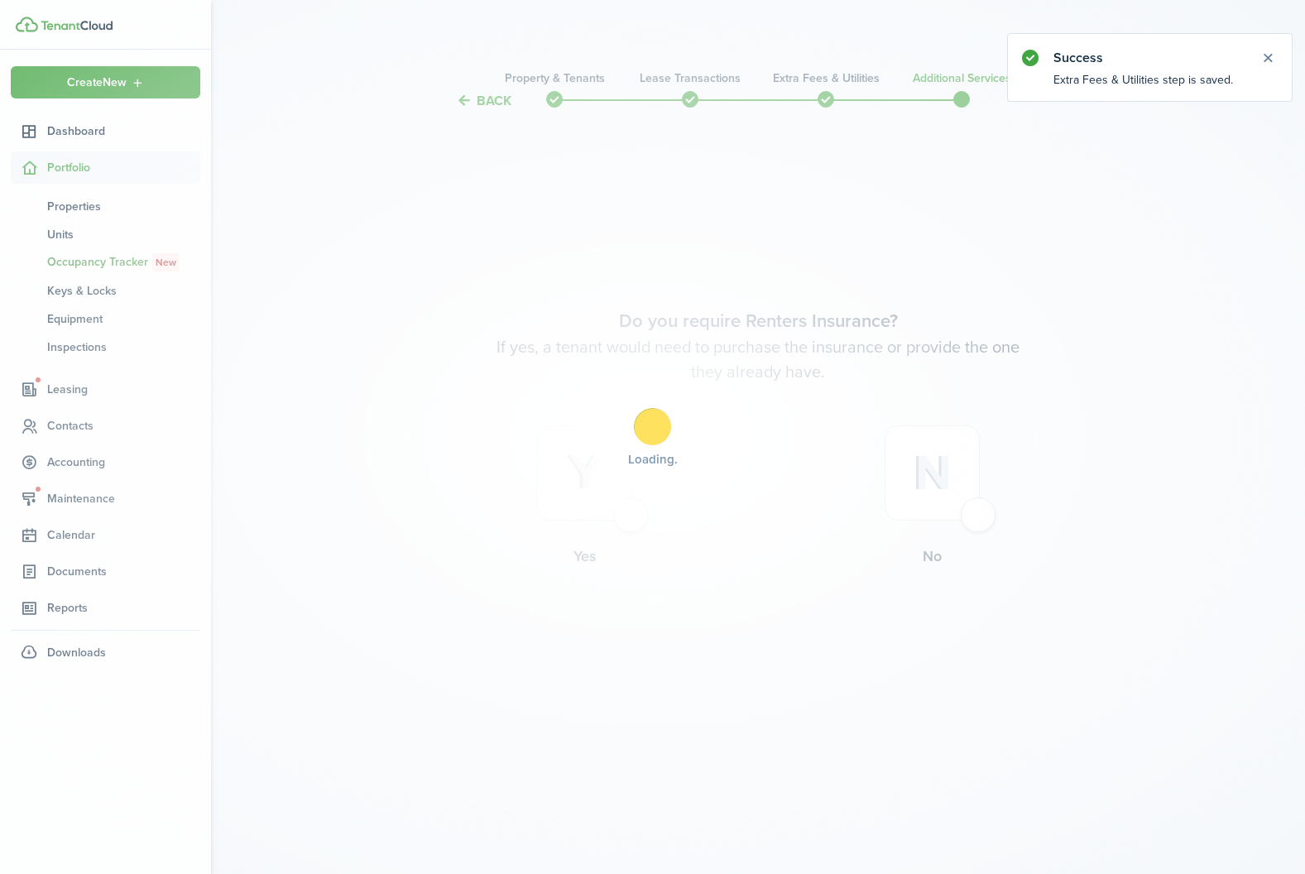
scroll to position [0, 0]
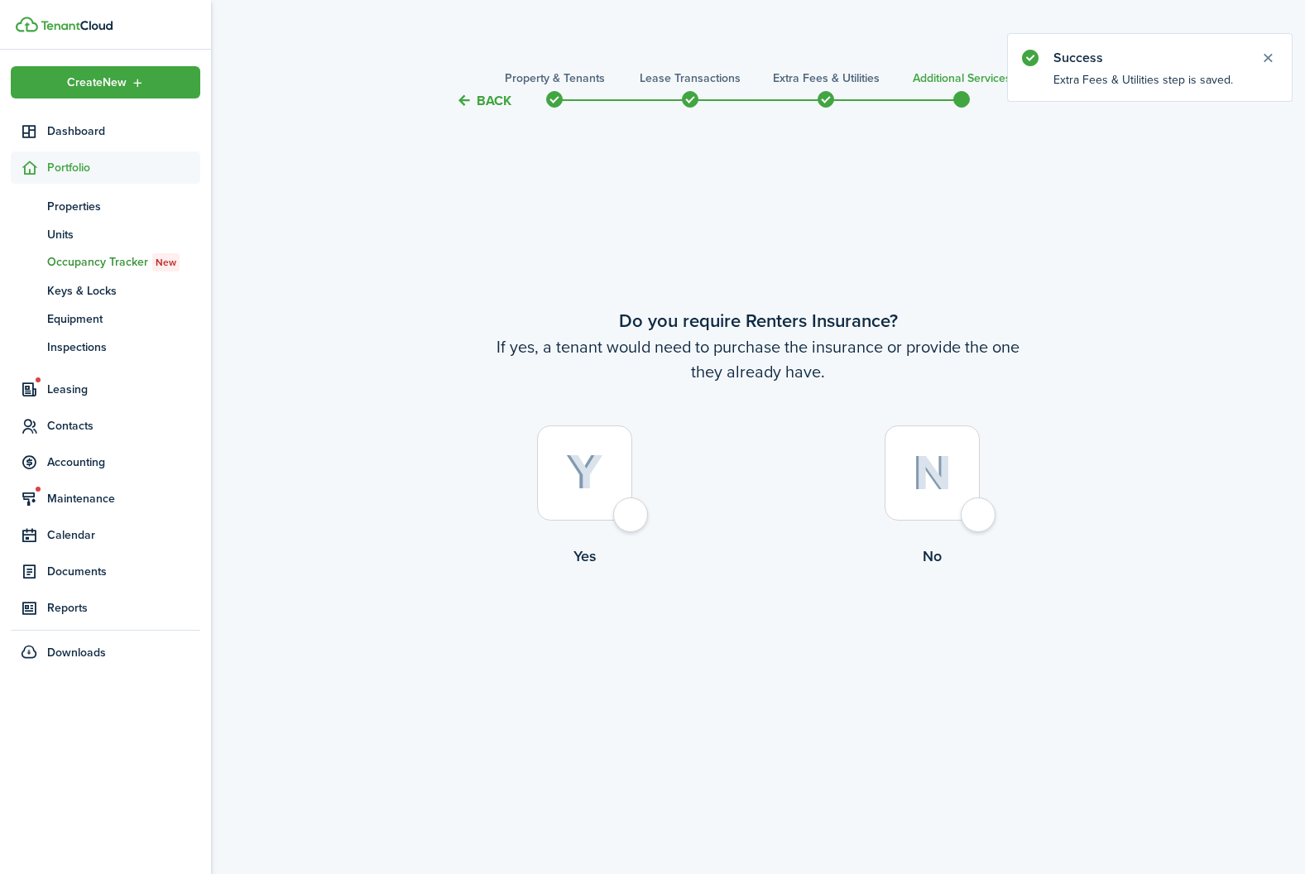
click at [927, 423] on lease-wizard-insurance-choice "Do you require Renters Insurance? If yes, a tenant would need to purchase the i…" at bounding box center [757, 441] width 695 height 268
click at [933, 450] on div at bounding box center [931, 472] width 95 height 95
radio input "true"
click at [761, 643] on button "Complete move in" at bounding box center [758, 634] width 122 height 37
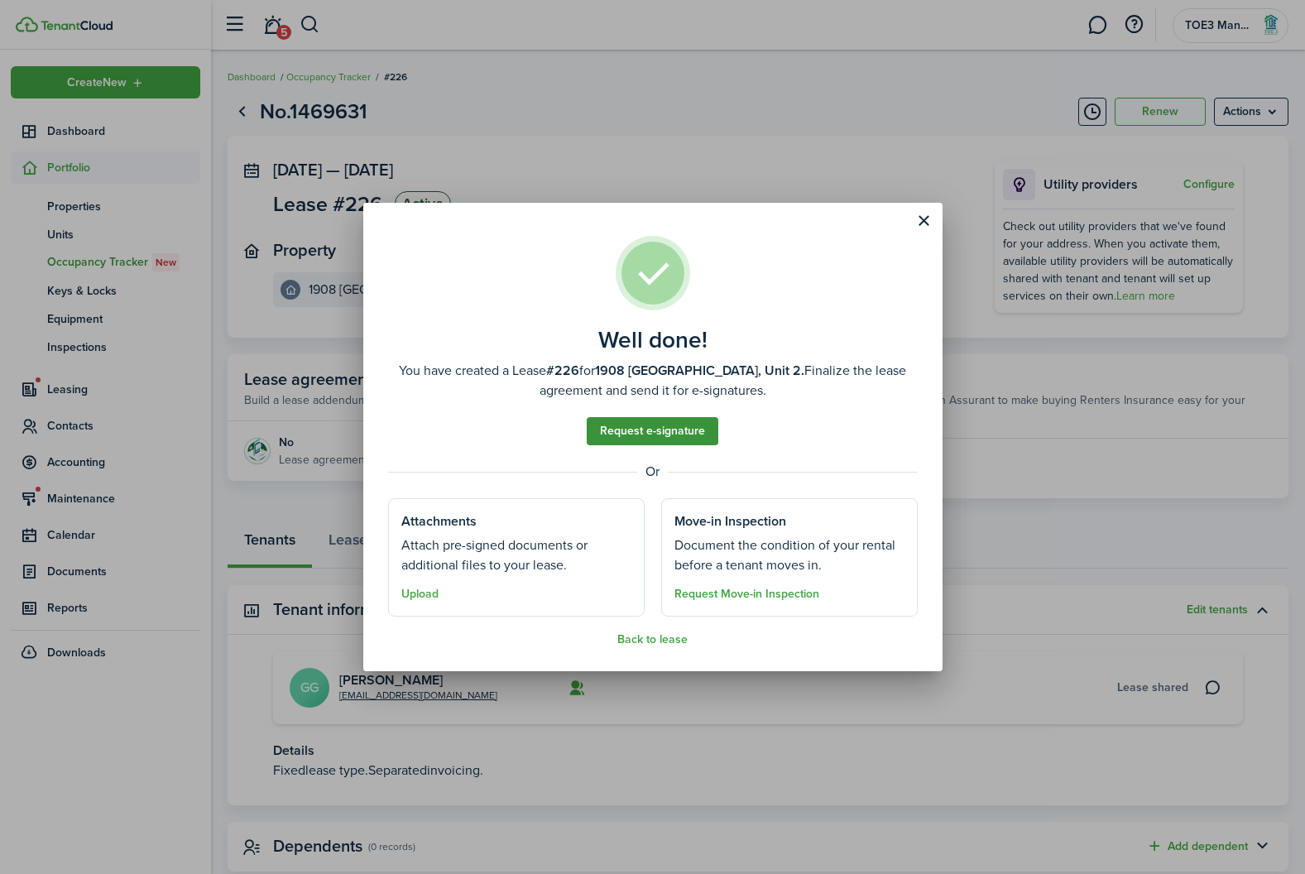
click at [644, 427] on link "Request e-signature" at bounding box center [653, 431] width 132 height 28
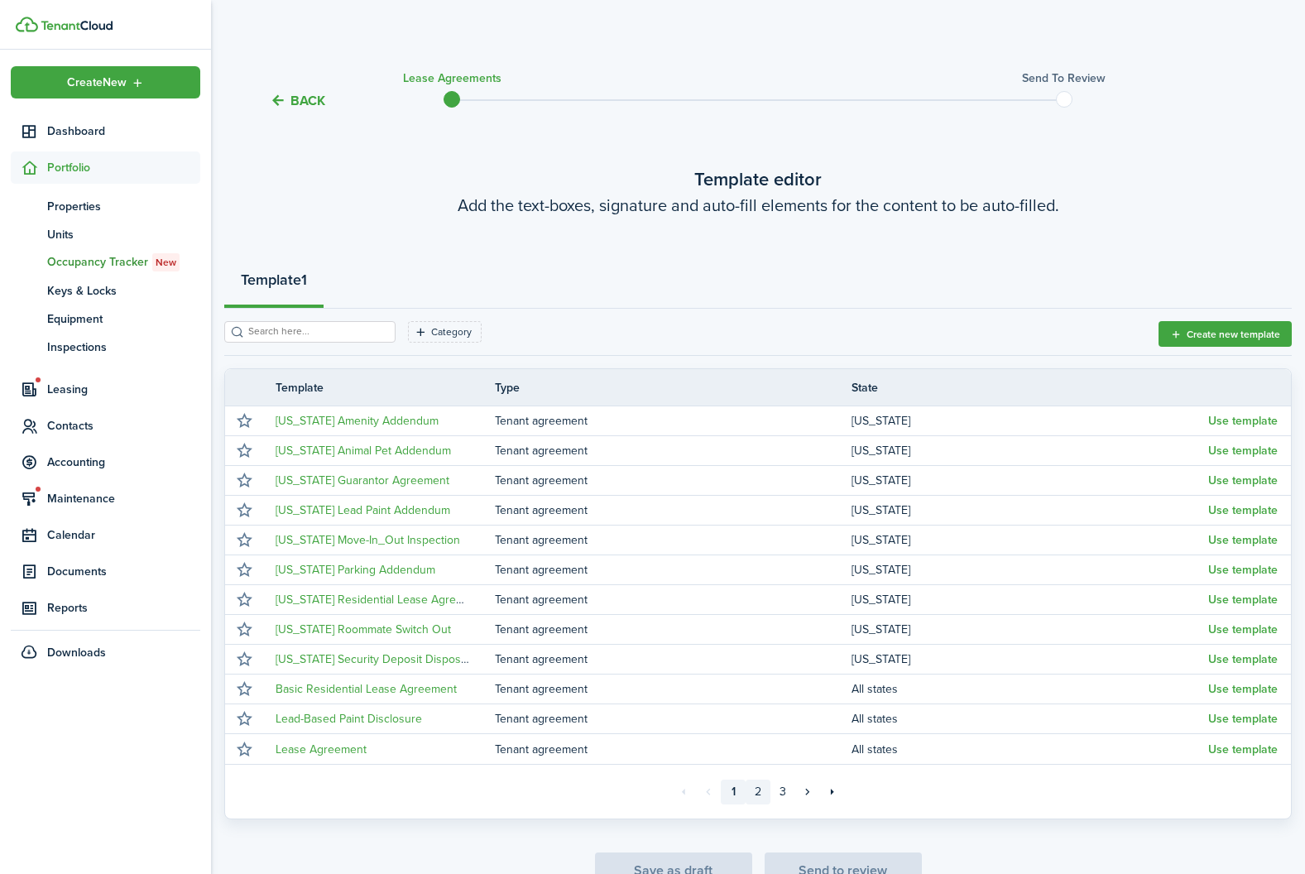
click at [761, 795] on link "2" at bounding box center [757, 791] width 25 height 25
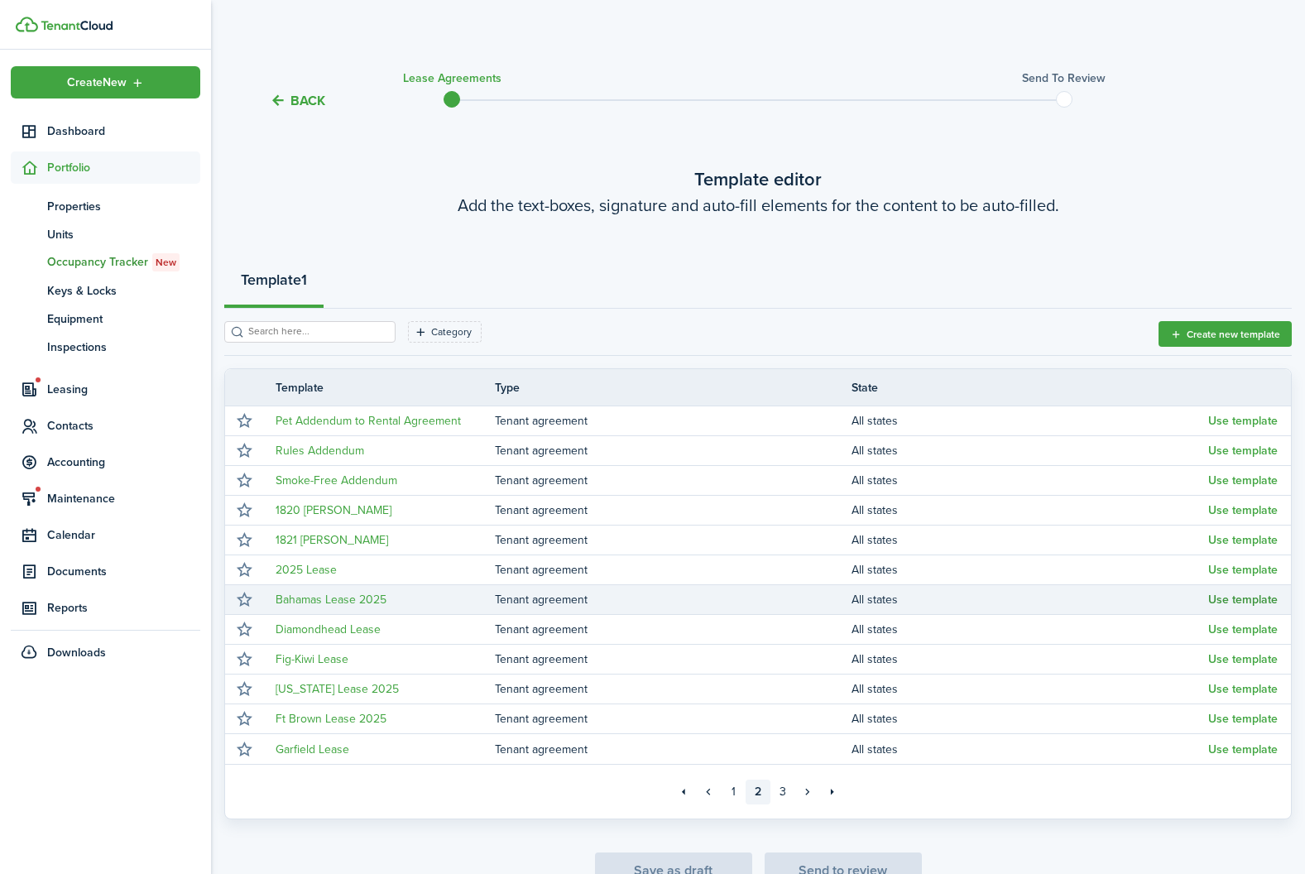
click at [1254, 598] on button "Use template" at bounding box center [1242, 599] width 69 height 13
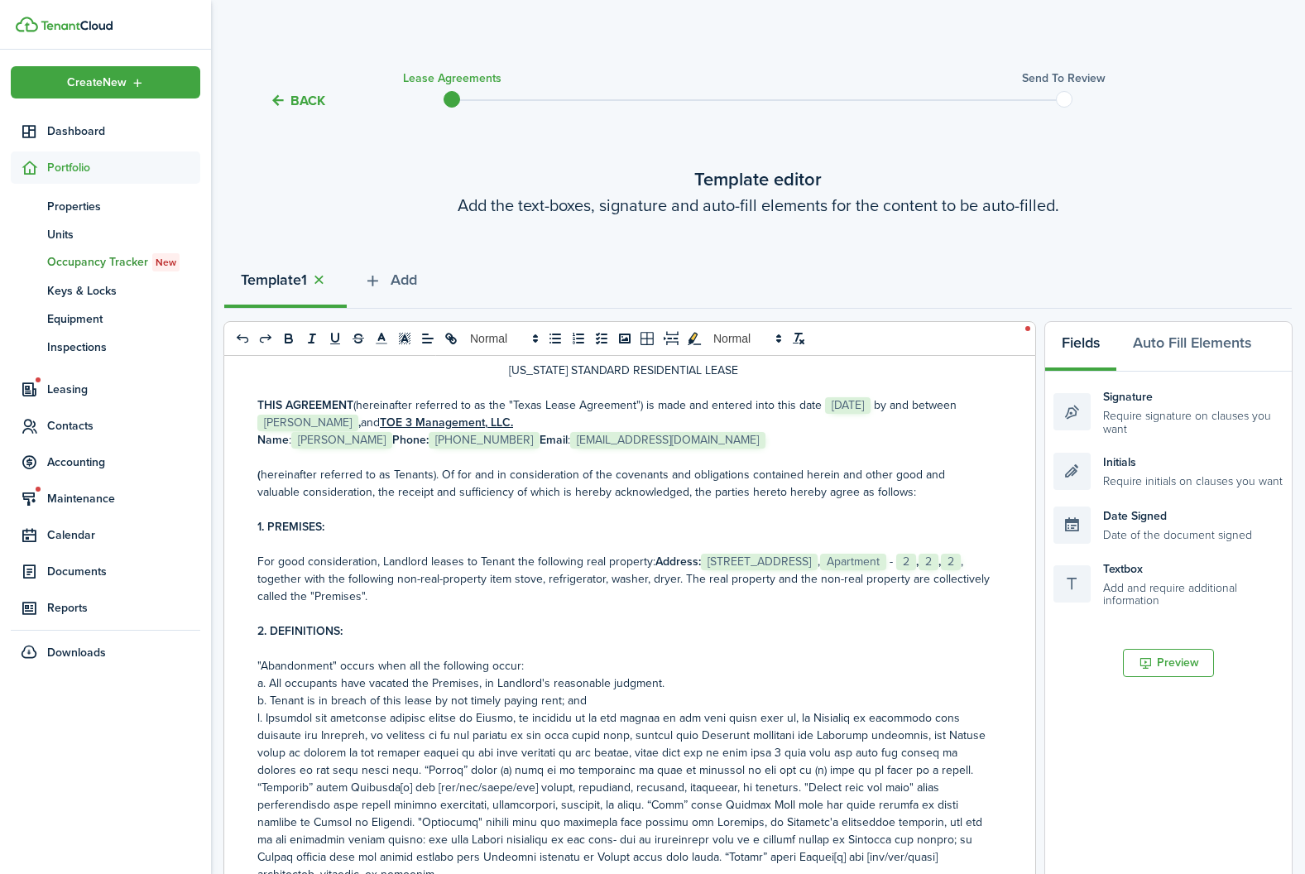
scroll to position [55, 0]
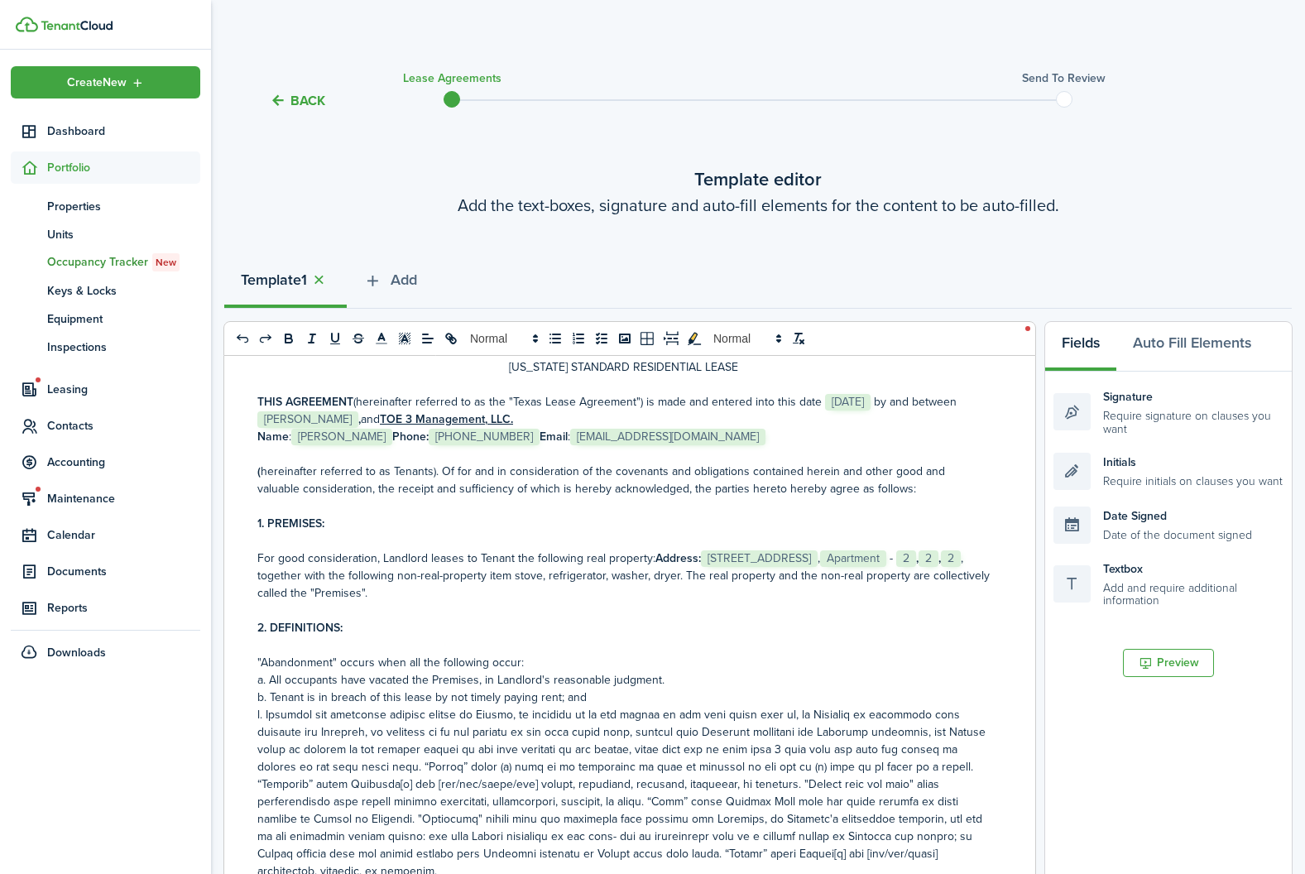
click at [918, 567] on span "2" at bounding box center [928, 558] width 20 height 17
click at [938, 567] on strong "," at bounding box center [939, 557] width 2 height 17
click at [428, 578] on p "For good consideration, Landlord leases to Tenant the following real property: …" at bounding box center [623, 575] width 732 height 52
click at [938, 567] on strong "bed," at bounding box center [949, 557] width 22 height 17
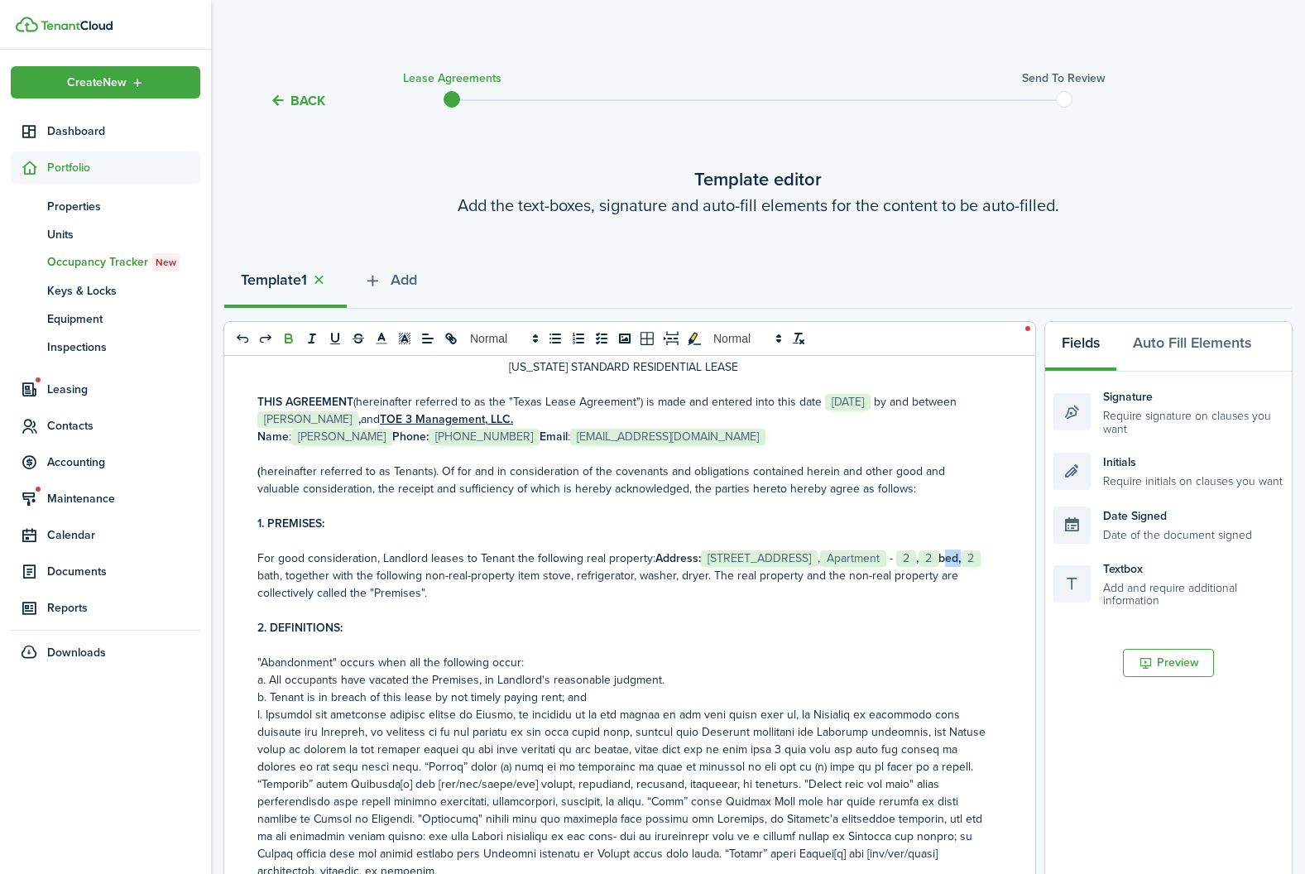
click at [287, 340] on icon "bold" at bounding box center [288, 338] width 15 height 15
click at [602, 619] on p "2. DEFINITIONS:" at bounding box center [623, 627] width 732 height 17
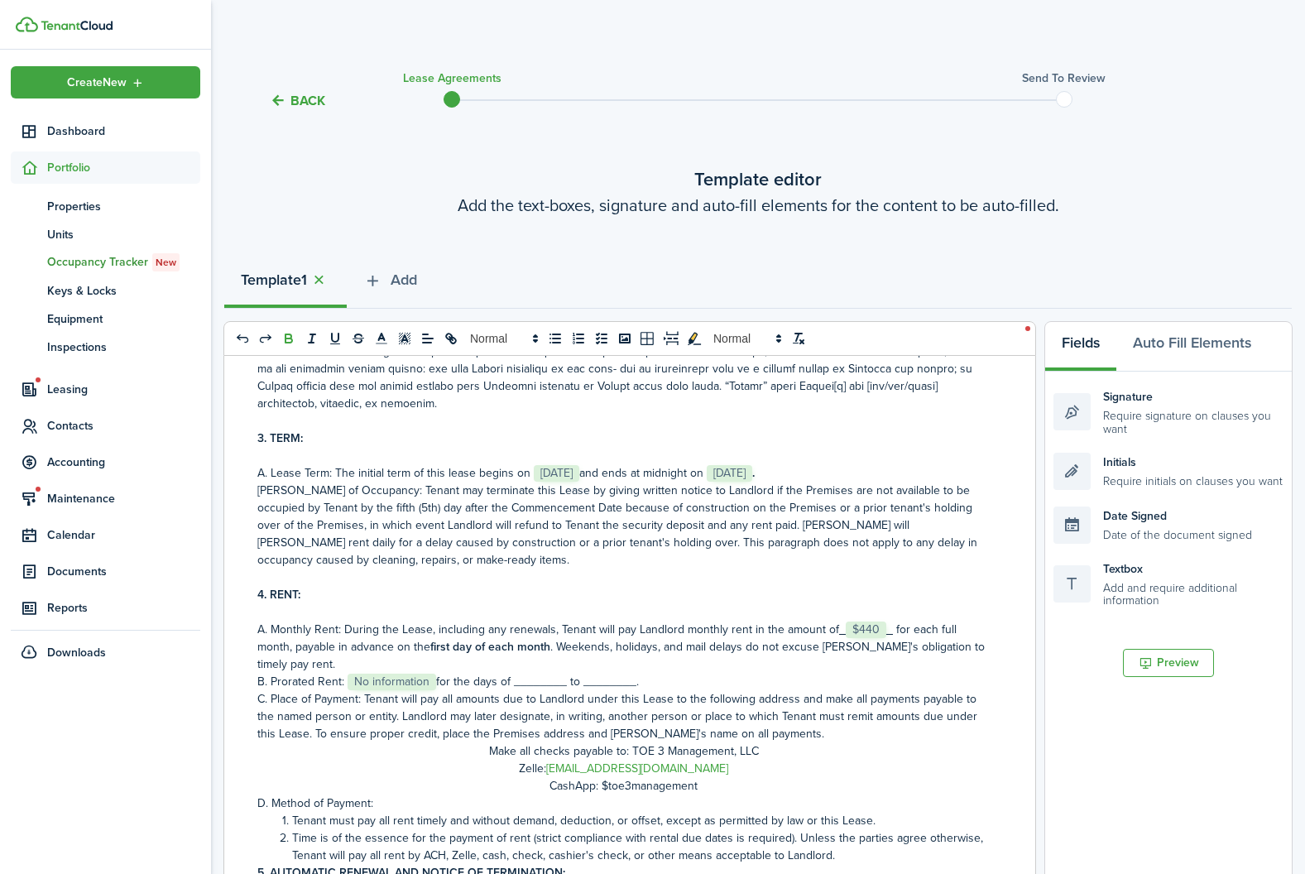
scroll to position [527, 0]
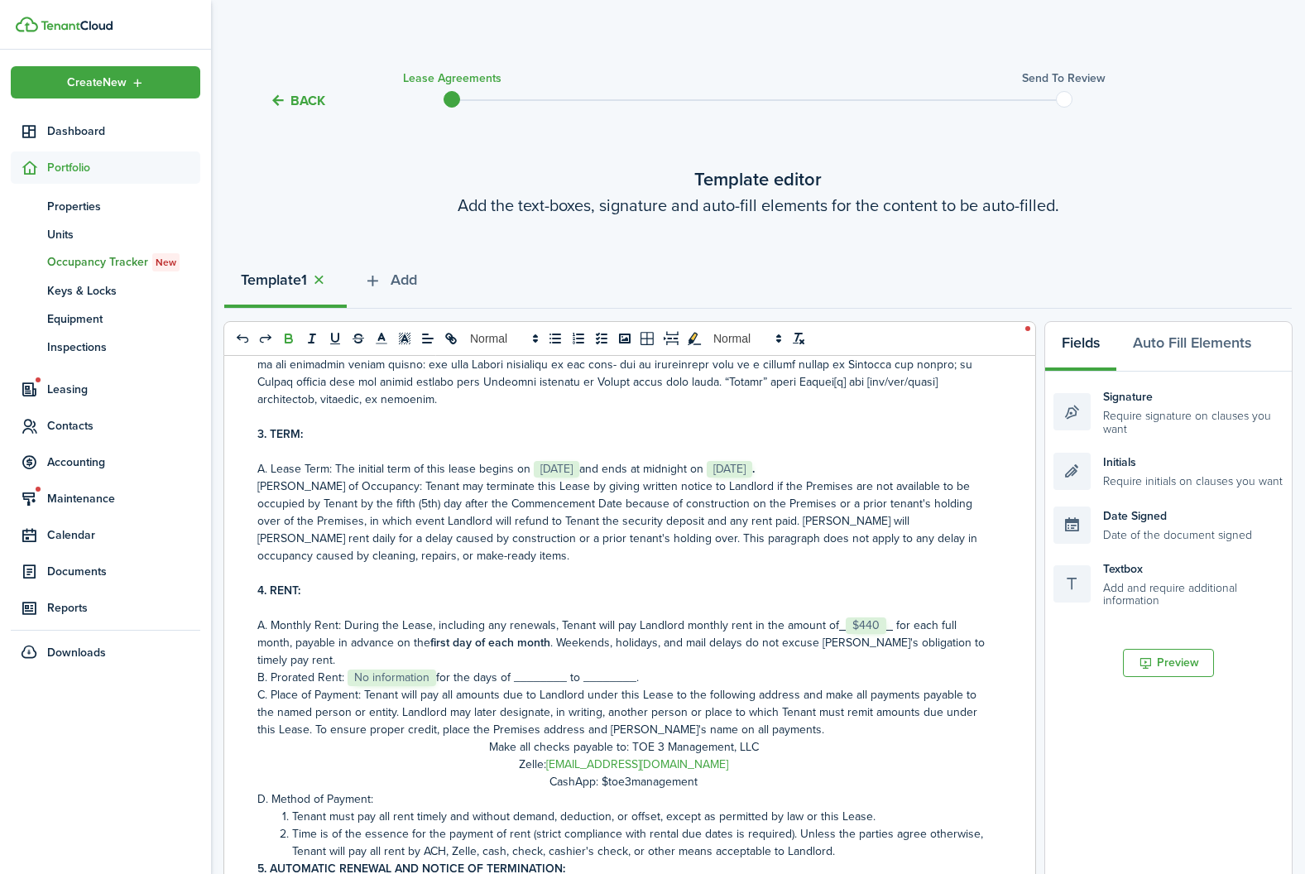
click at [877, 617] on span "$440" at bounding box center [866, 625] width 41 height 17
click at [416, 634] on strong "first day of each month" at bounding box center [452, 642] width 120 height 17
click at [854, 616] on p "A. Monthly Rent: During the Lease, including any renewals, Tenant will pay Land…" at bounding box center [623, 642] width 732 height 52
click at [419, 634] on strong "first and 15th day of each month" at bounding box center [477, 642] width 170 height 17
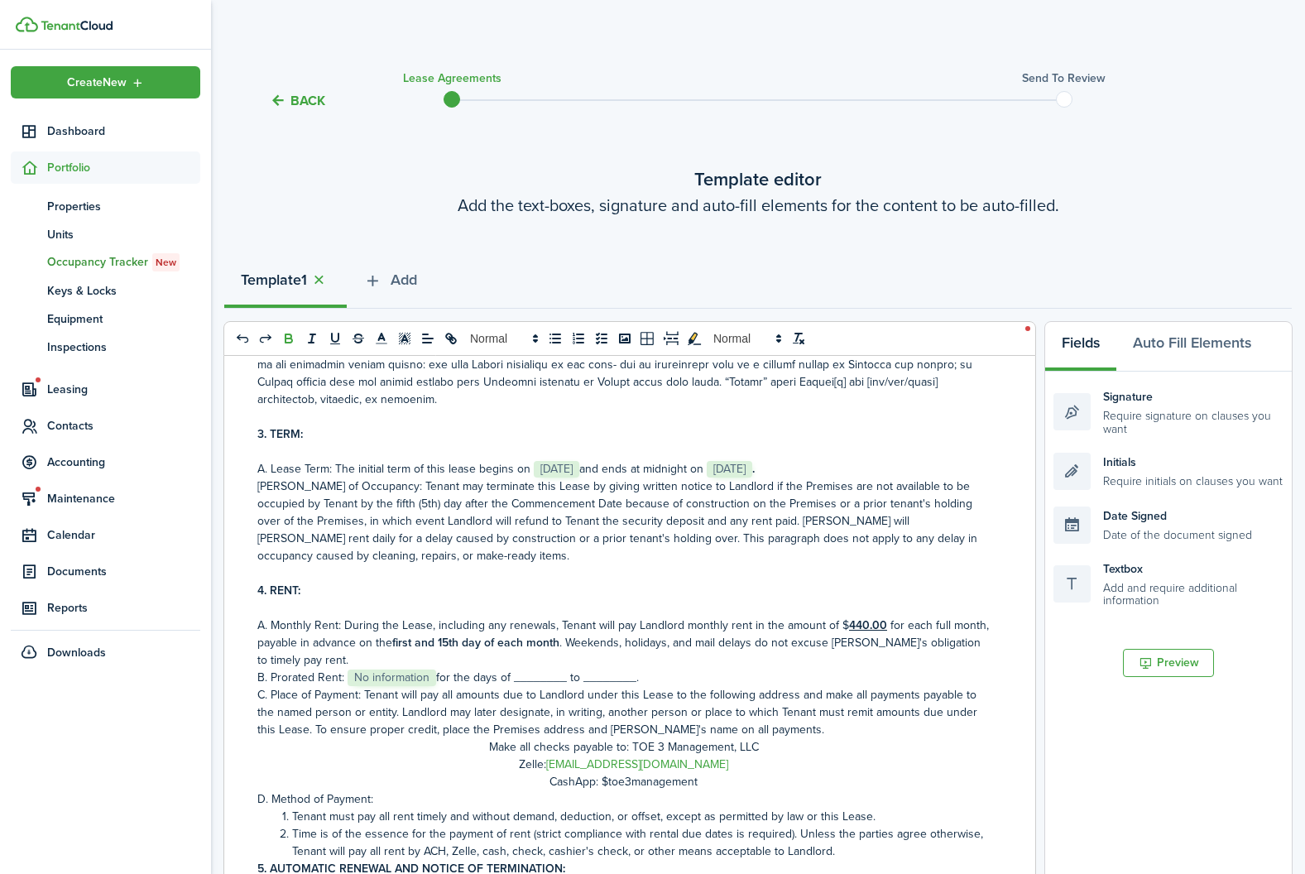
click at [405, 634] on strong "first and 15th day of each month" at bounding box center [475, 642] width 167 height 17
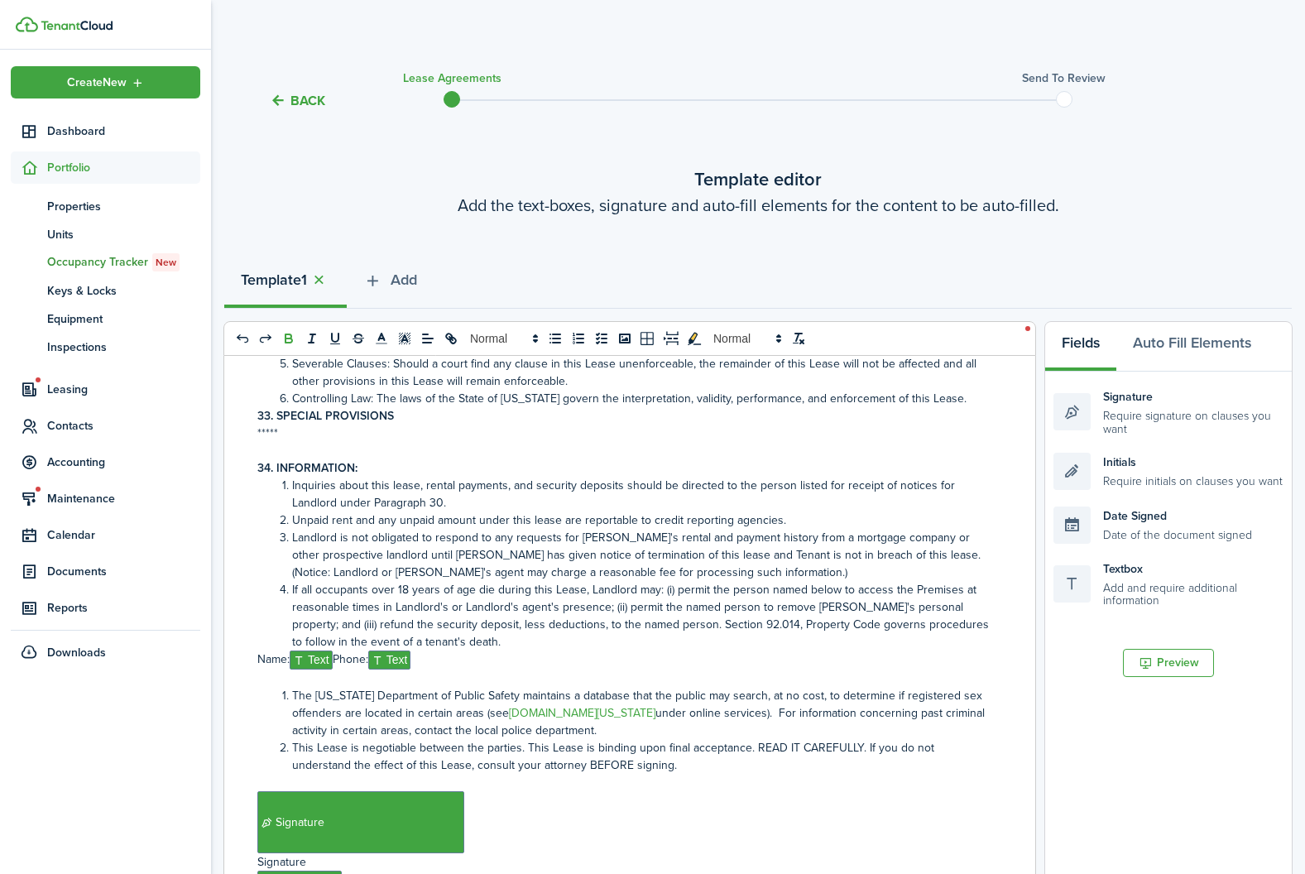
scroll to position [10230, 0]
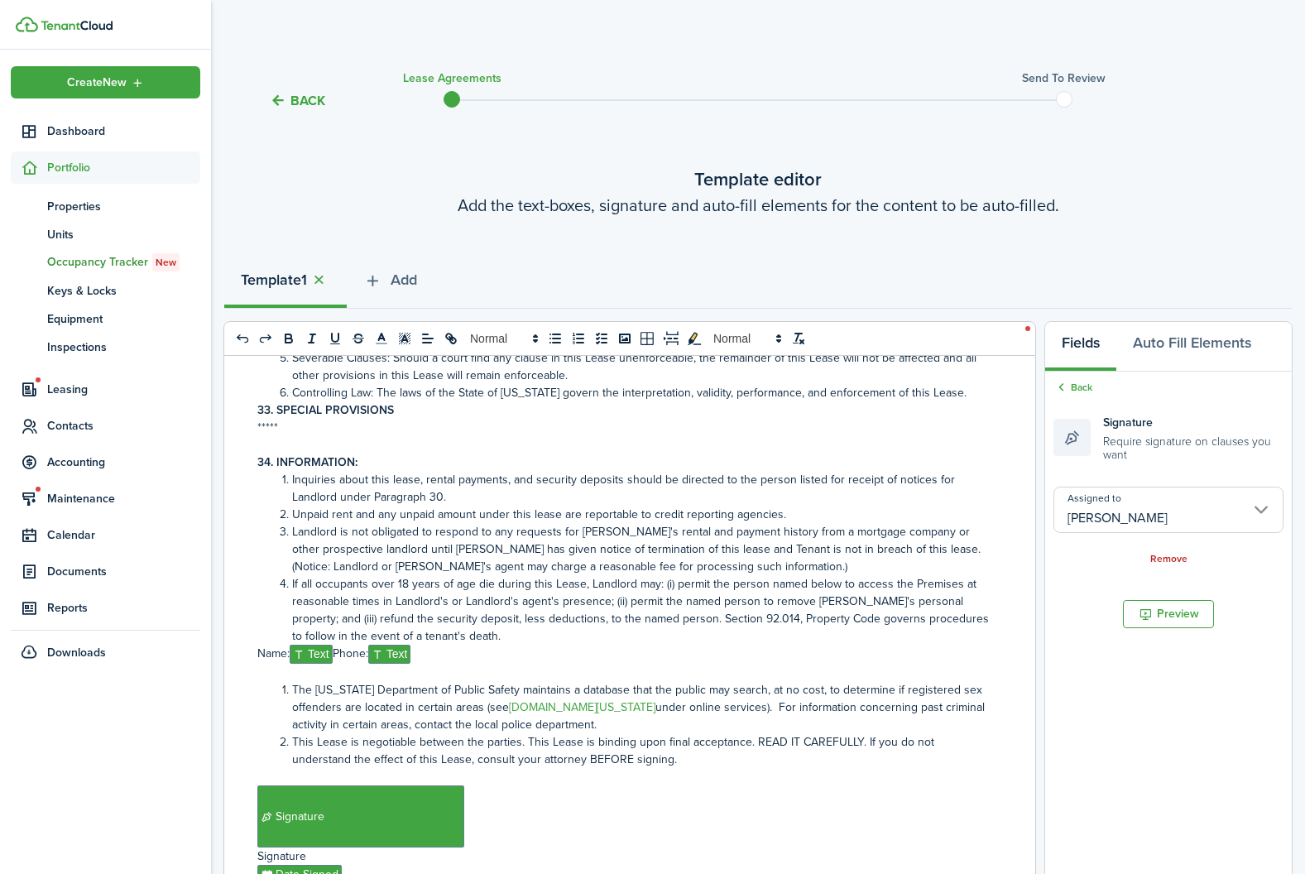
click at [1124, 506] on input "[PERSON_NAME]" at bounding box center [1168, 509] width 230 height 46
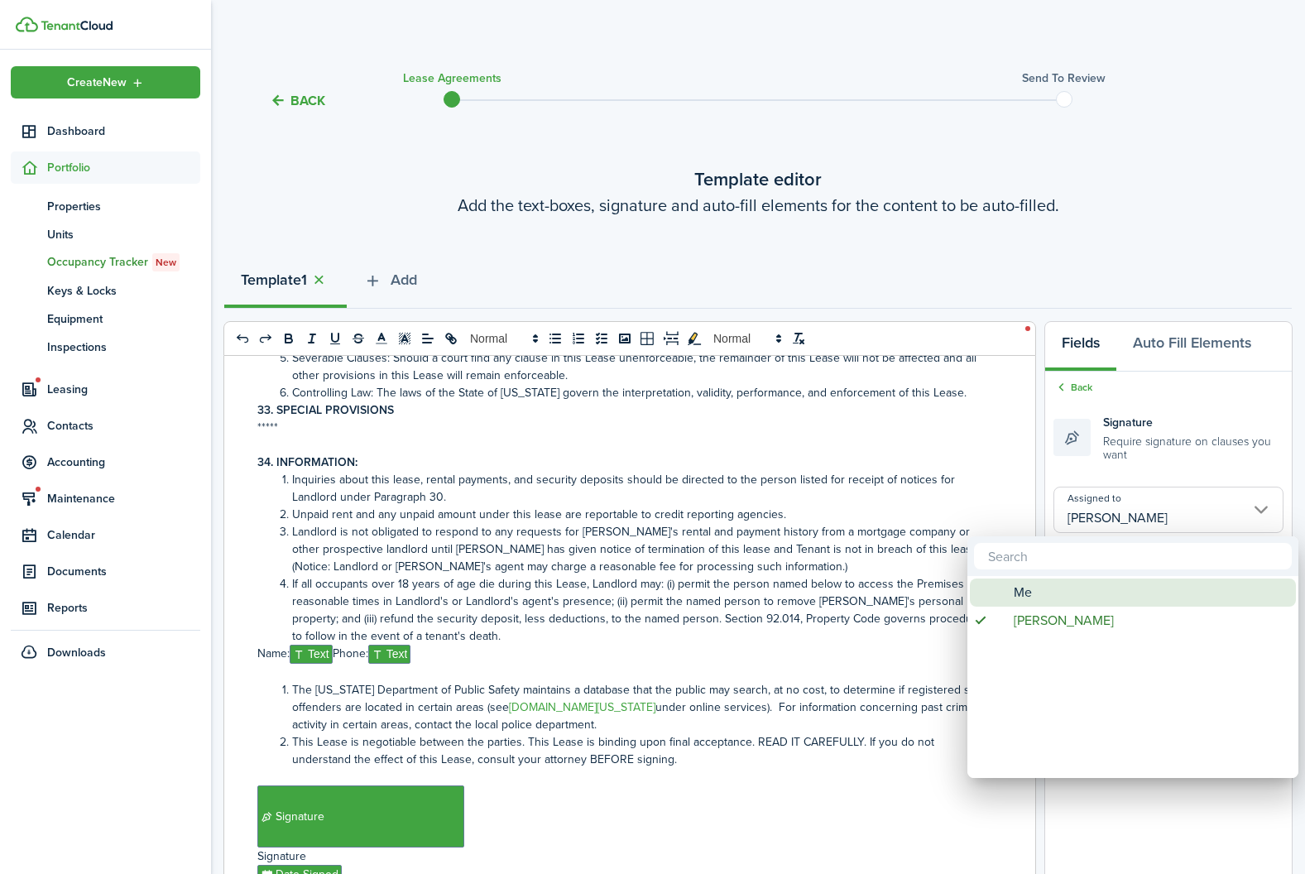
click at [1104, 581] on div "Me" at bounding box center [1139, 592] width 293 height 28
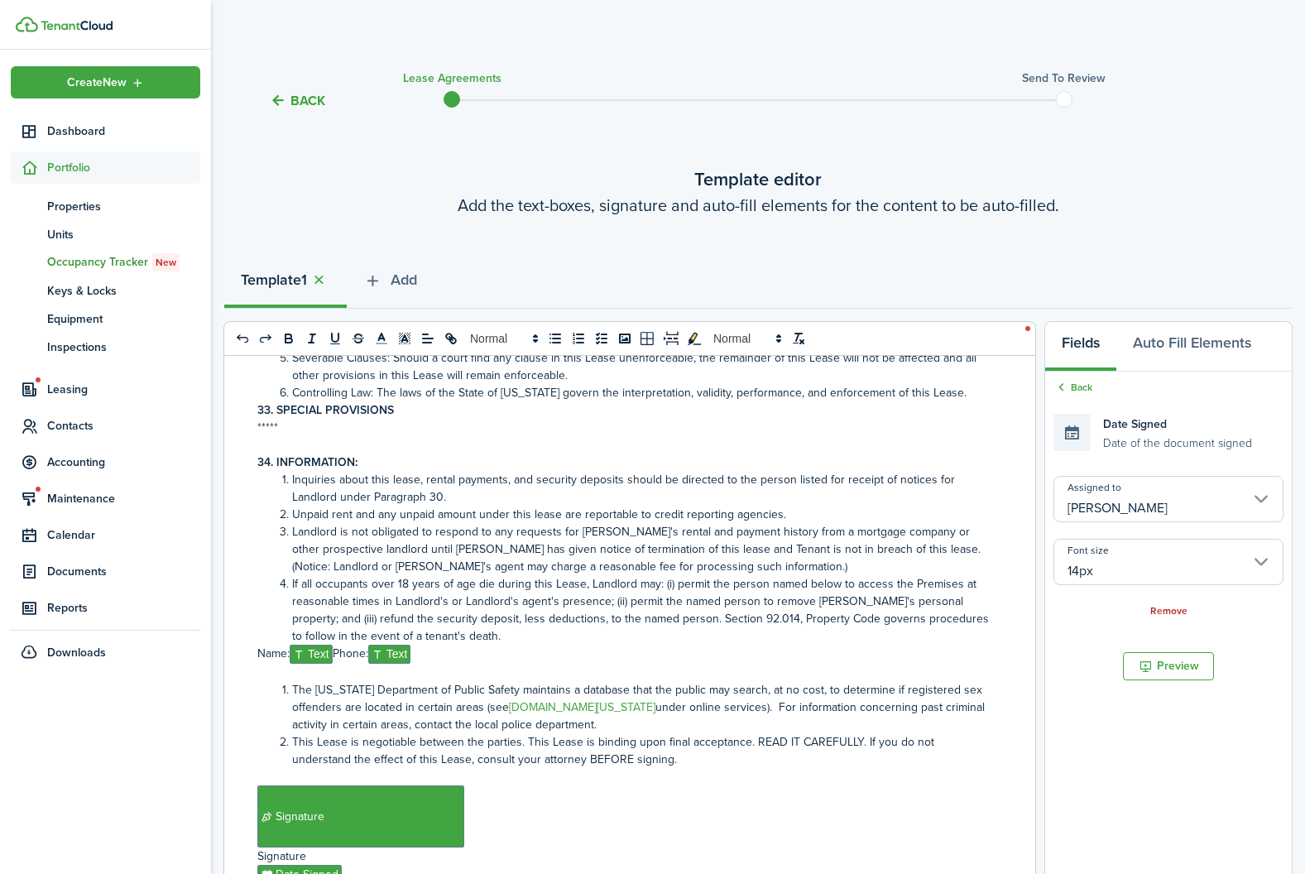
click at [1182, 484] on input "[PERSON_NAME]" at bounding box center [1168, 499] width 230 height 46
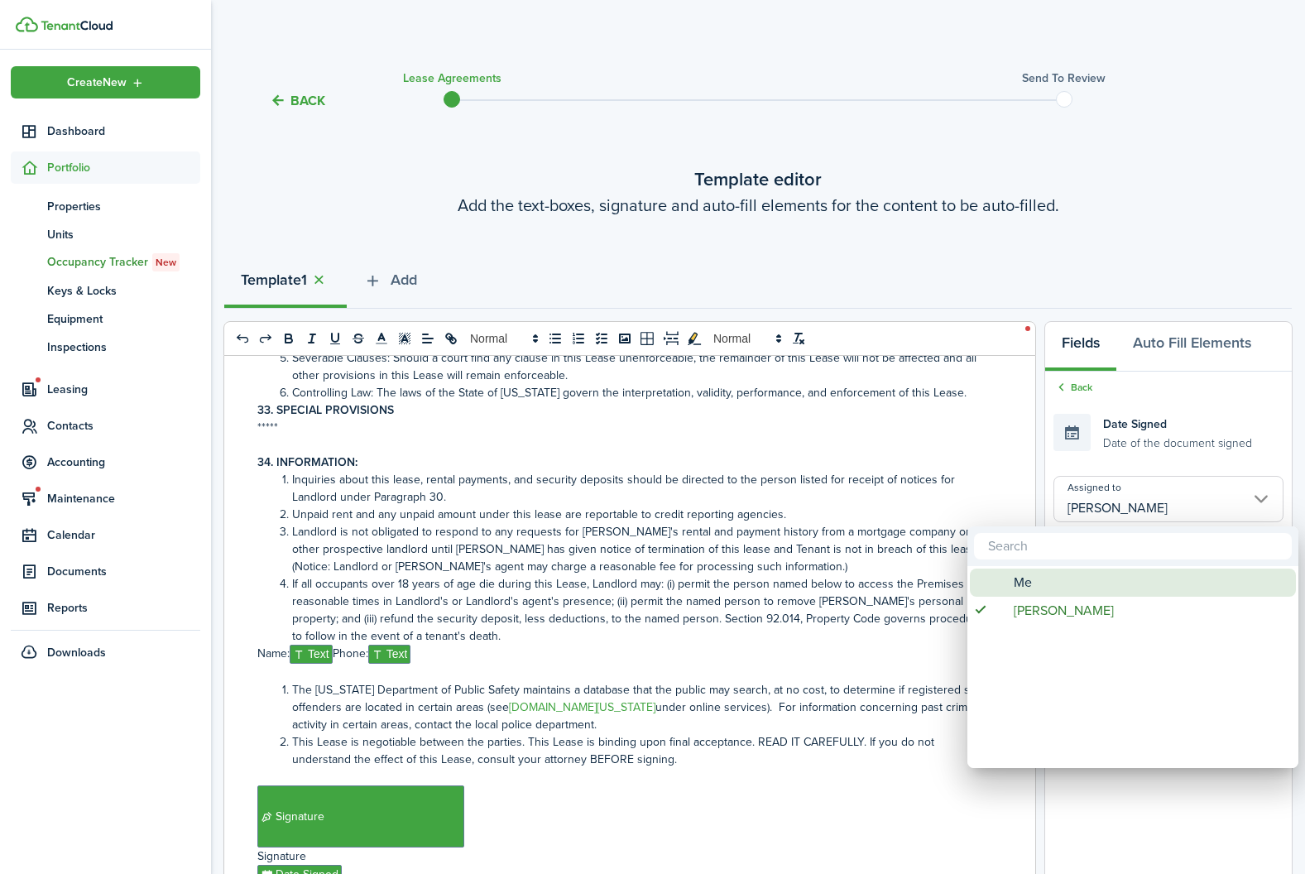
click at [1062, 583] on div "Me" at bounding box center [1139, 582] width 293 height 28
type input "Me"
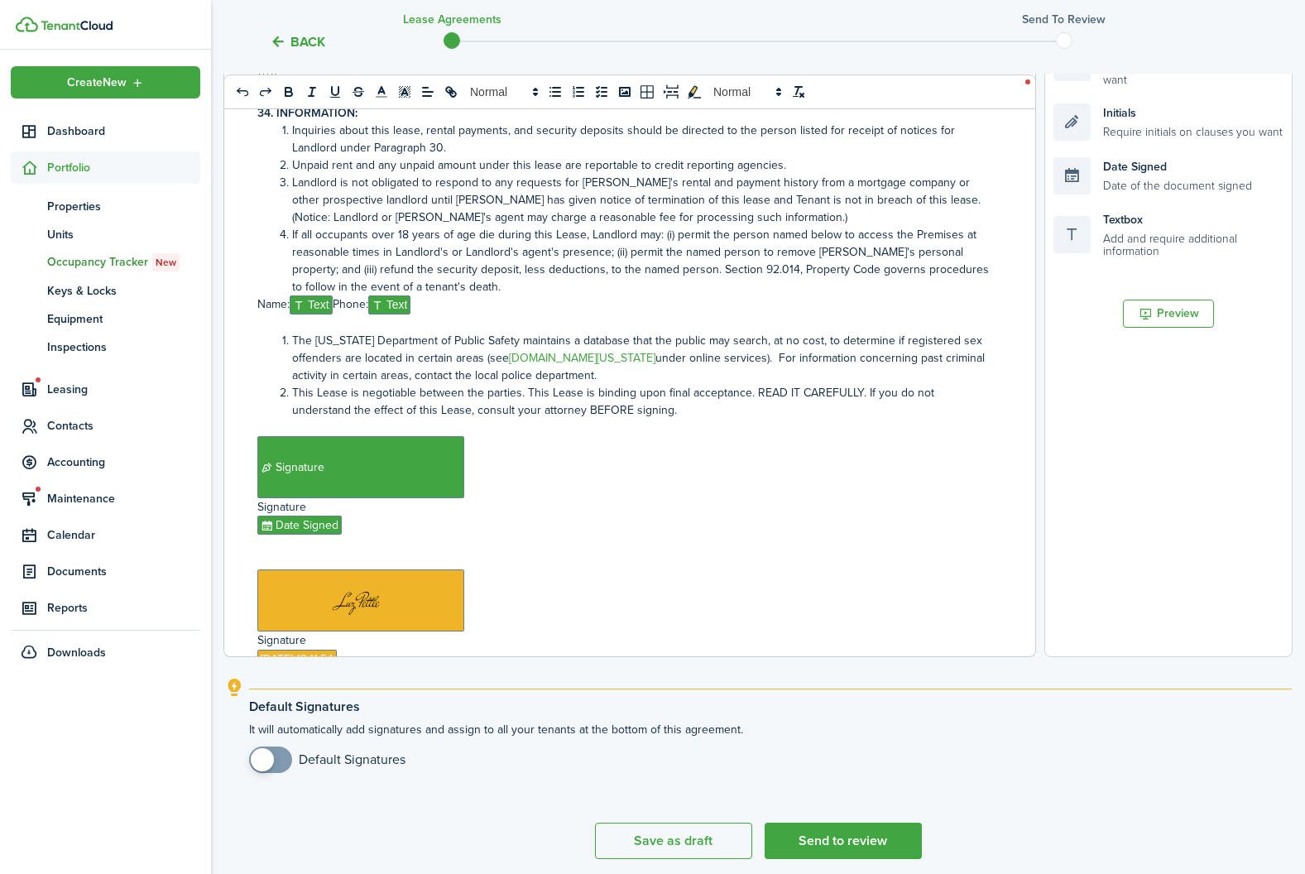
scroll to position [413, 0]
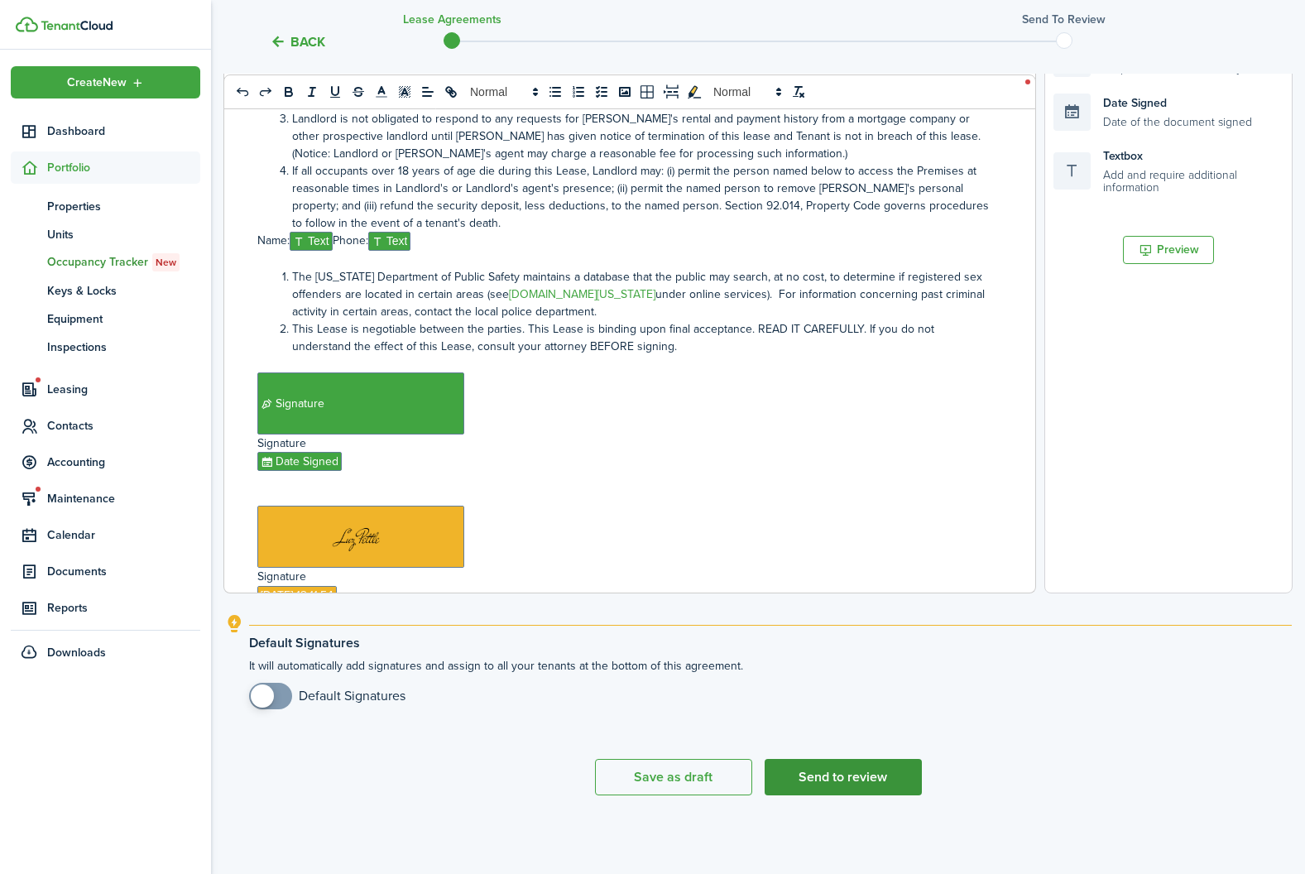
click at [874, 767] on button "Send to review" at bounding box center [842, 777] width 157 height 36
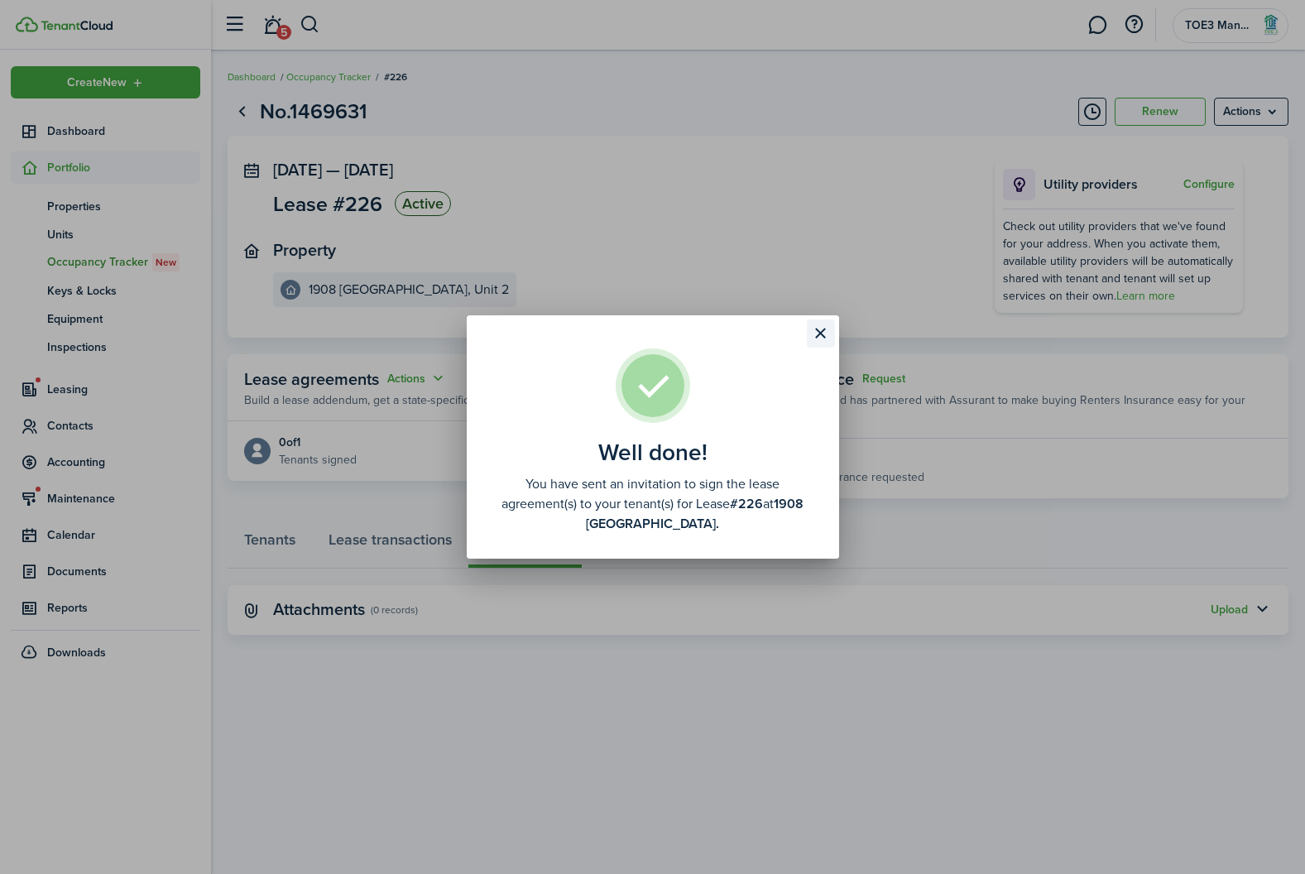
click at [822, 330] on button "Close modal" at bounding box center [821, 333] width 28 height 28
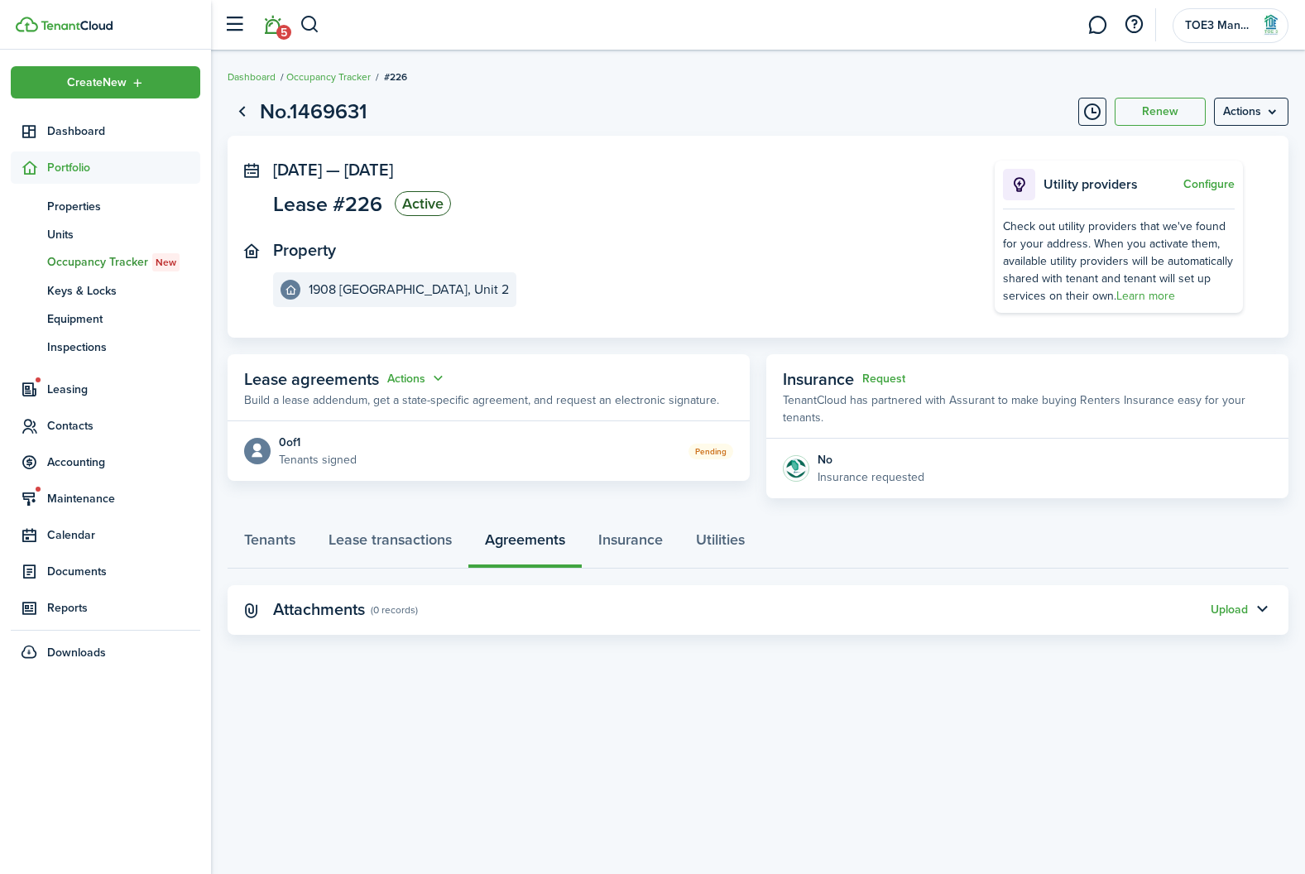
click at [279, 31] on span "5" at bounding box center [283, 32] width 15 height 15
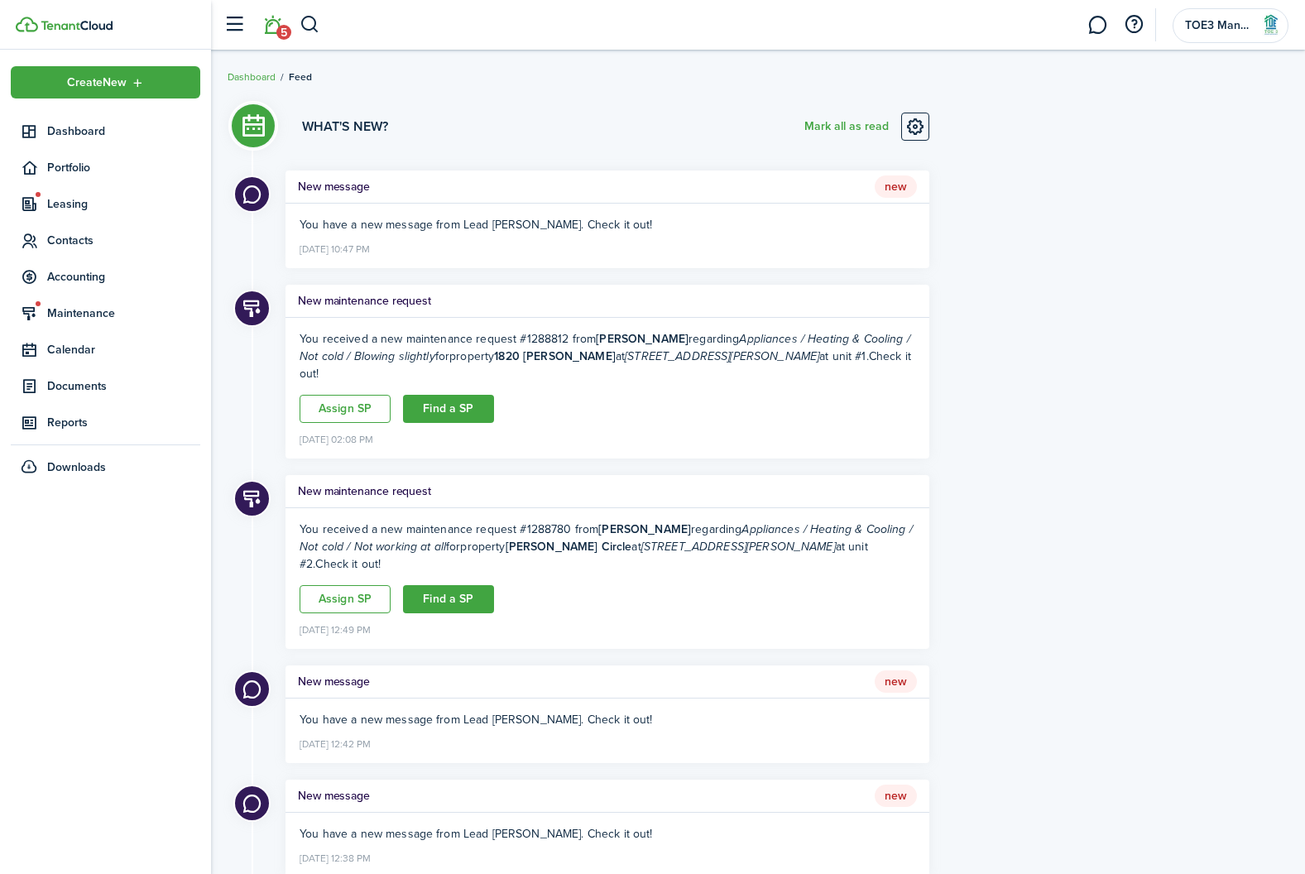
click at [324, 183] on h5 "New message" at bounding box center [334, 186] width 72 height 17
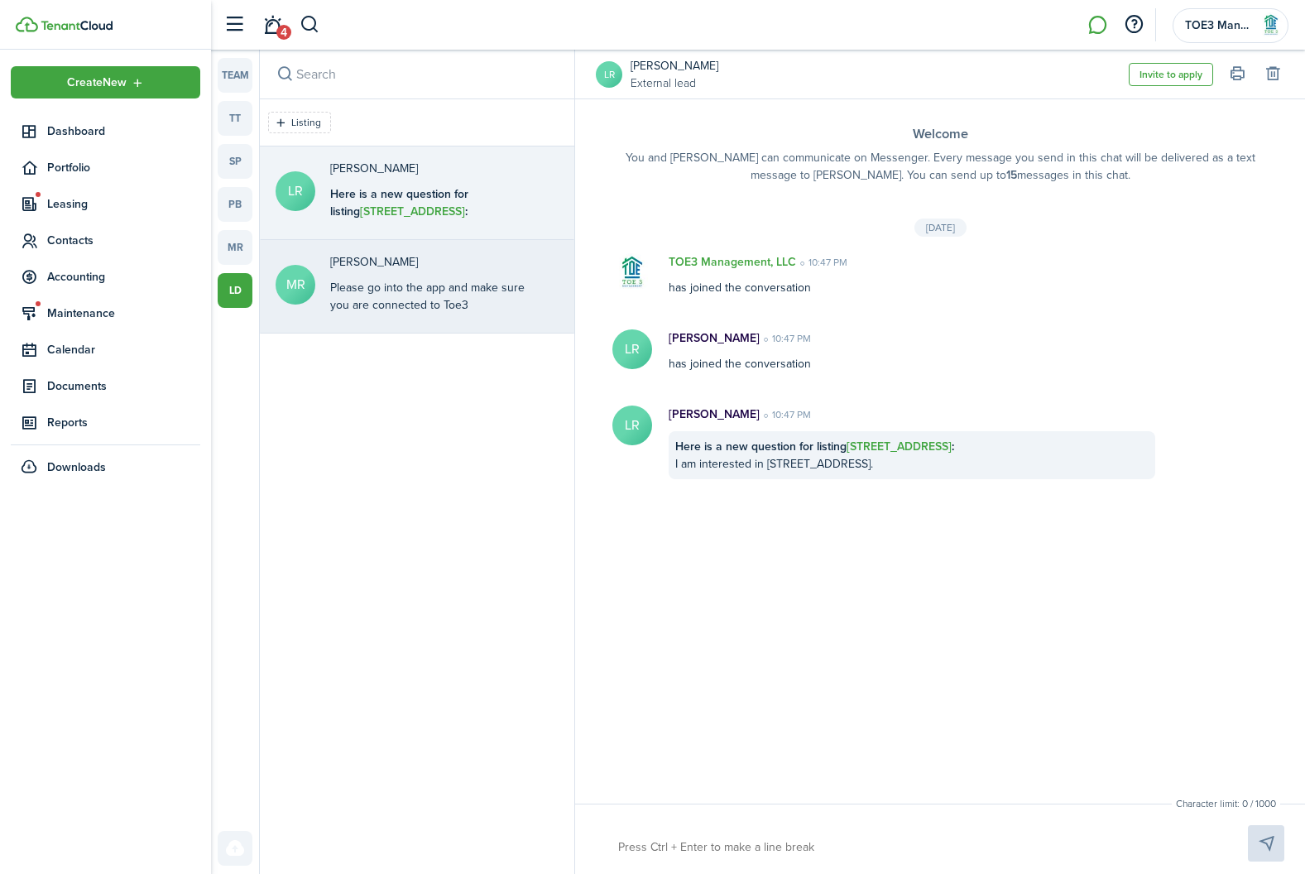
click at [410, 256] on p "[PERSON_NAME]" at bounding box center [433, 261] width 207 height 17
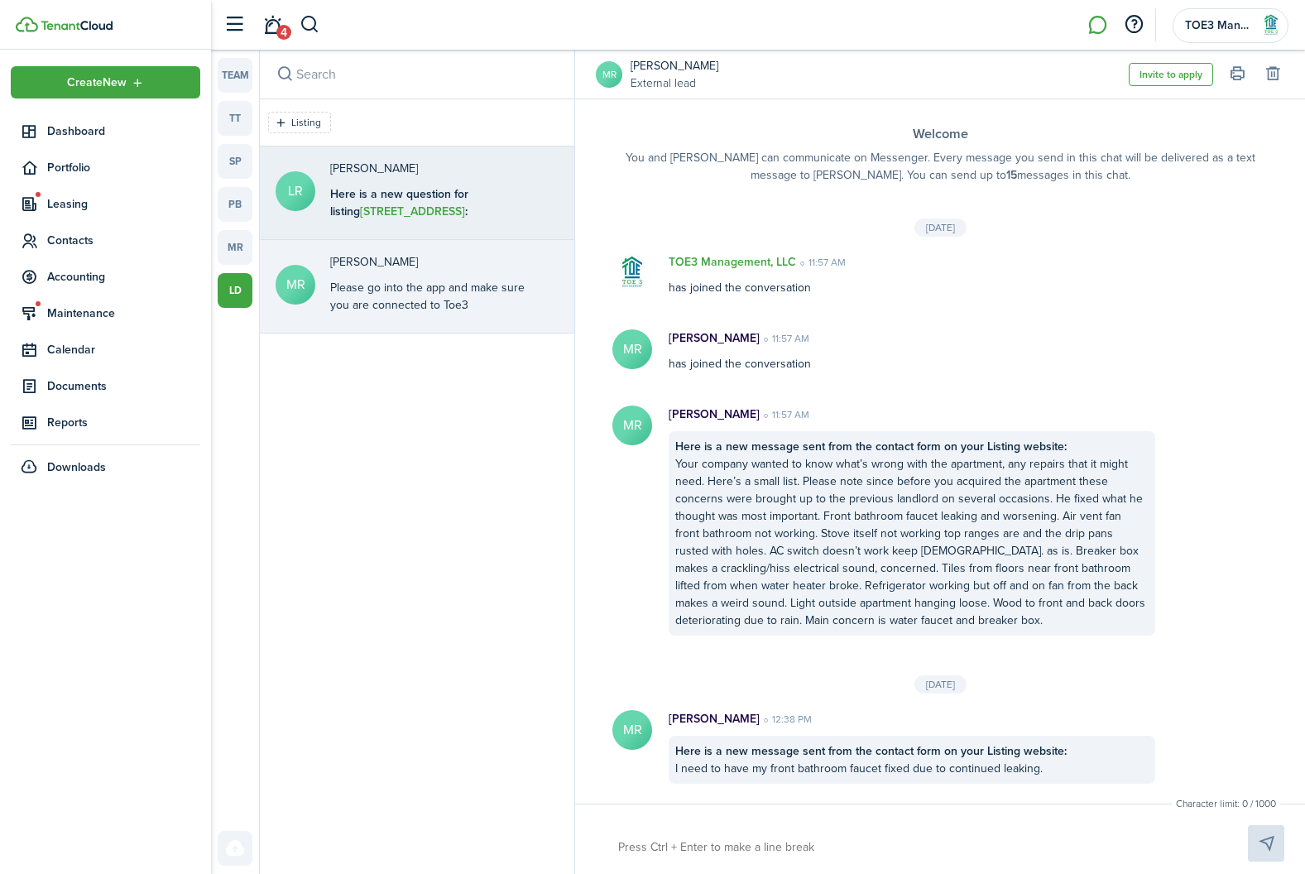
scroll to position [316, 0]
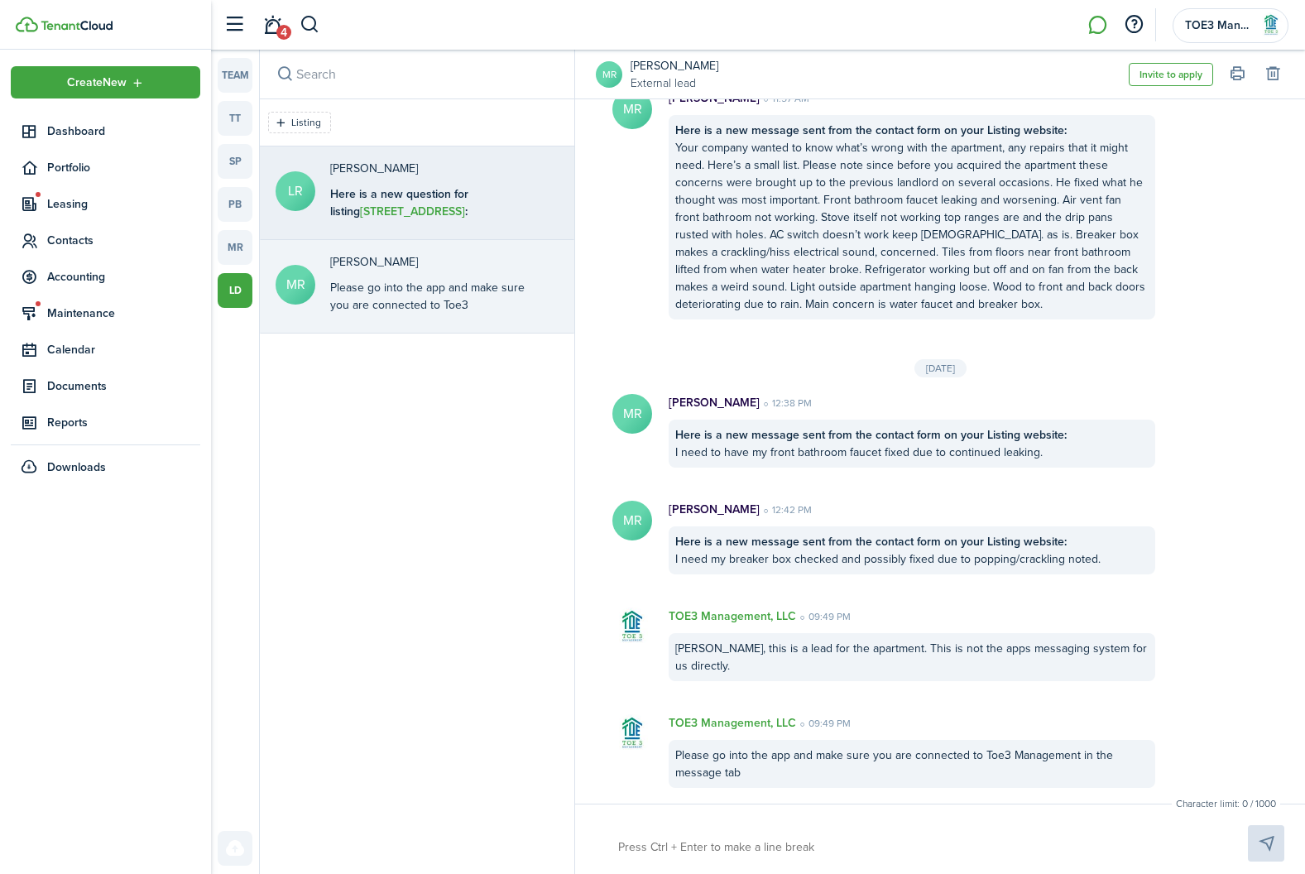
click at [407, 216] on b "Here is a new question for listing [STREET_ADDRESS] :" at bounding box center [399, 202] width 138 height 35
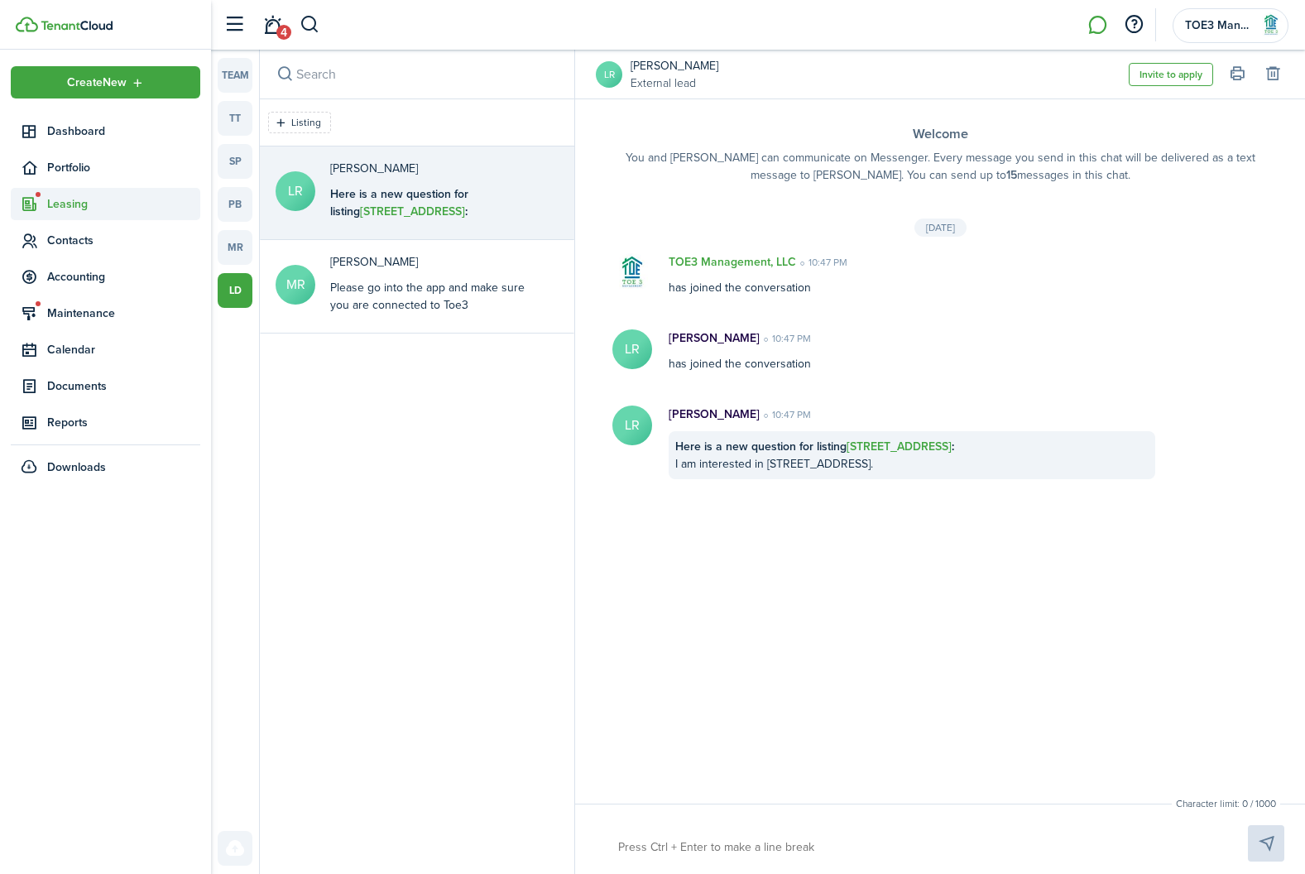
click at [64, 212] on span "Leasing" at bounding box center [123, 203] width 153 height 17
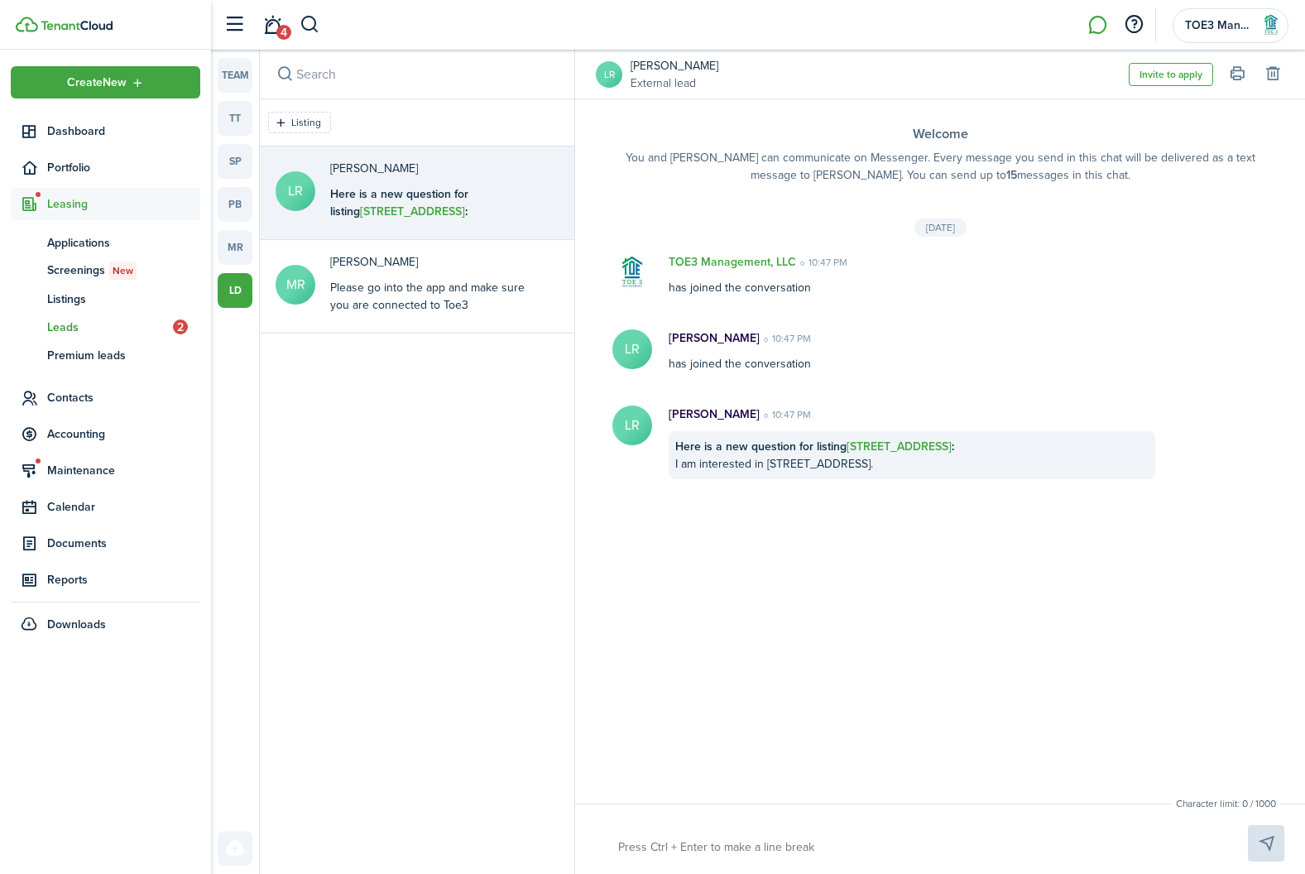
click at [90, 323] on span "Leads" at bounding box center [110, 327] width 126 height 17
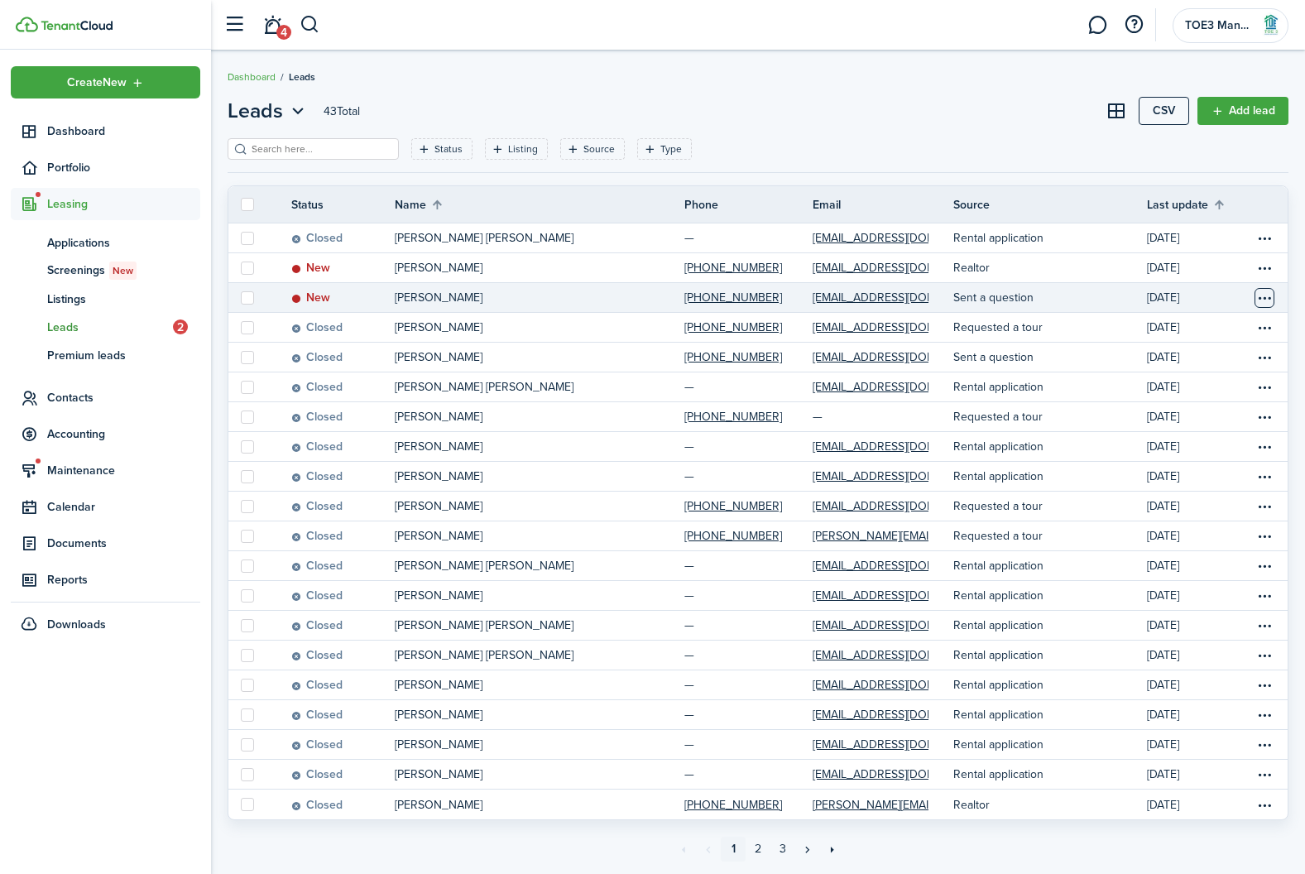
click at [1268, 295] on table-menu-btn-icon "Open menu" at bounding box center [1264, 298] width 20 height 20
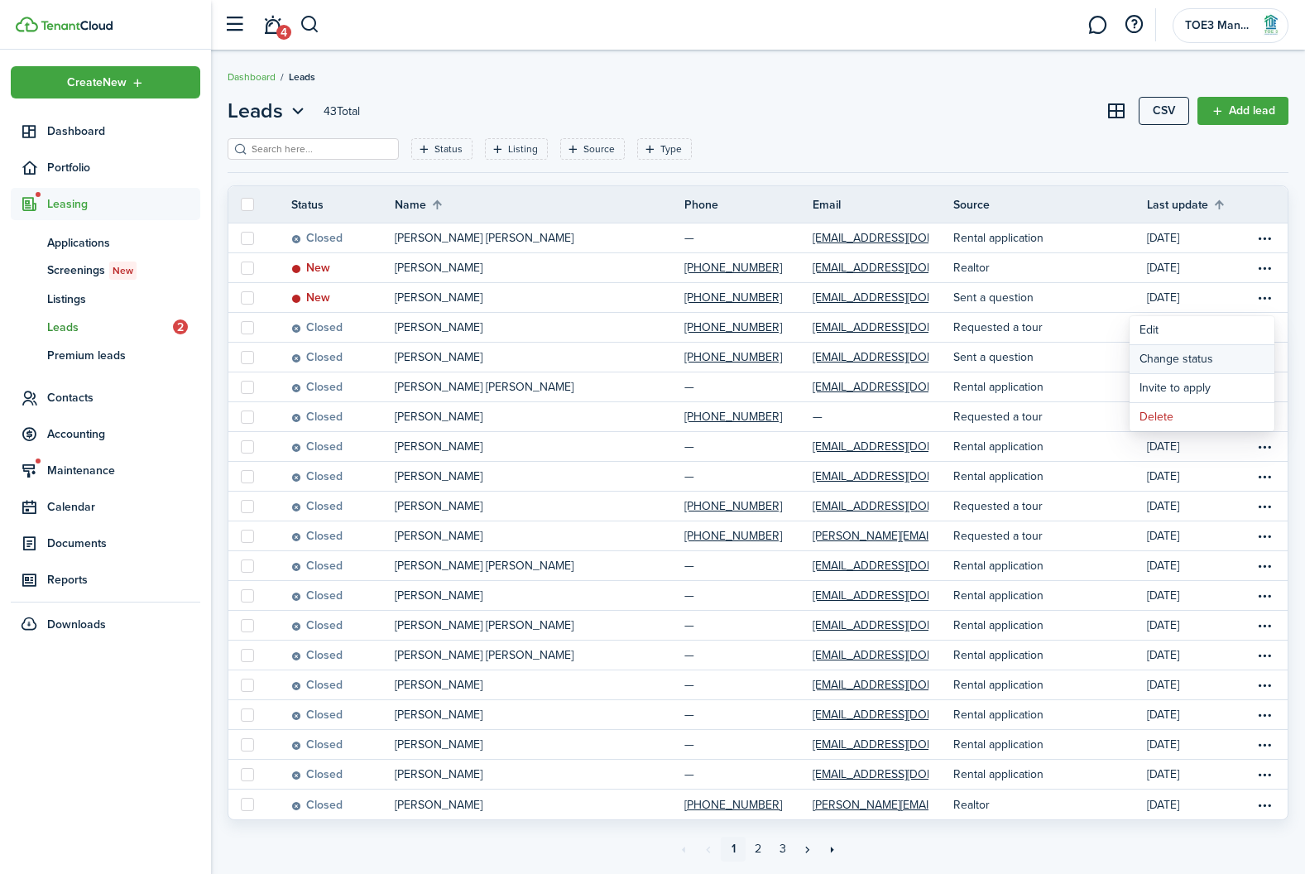
click at [1214, 356] on button "Change status" at bounding box center [1201, 359] width 145 height 28
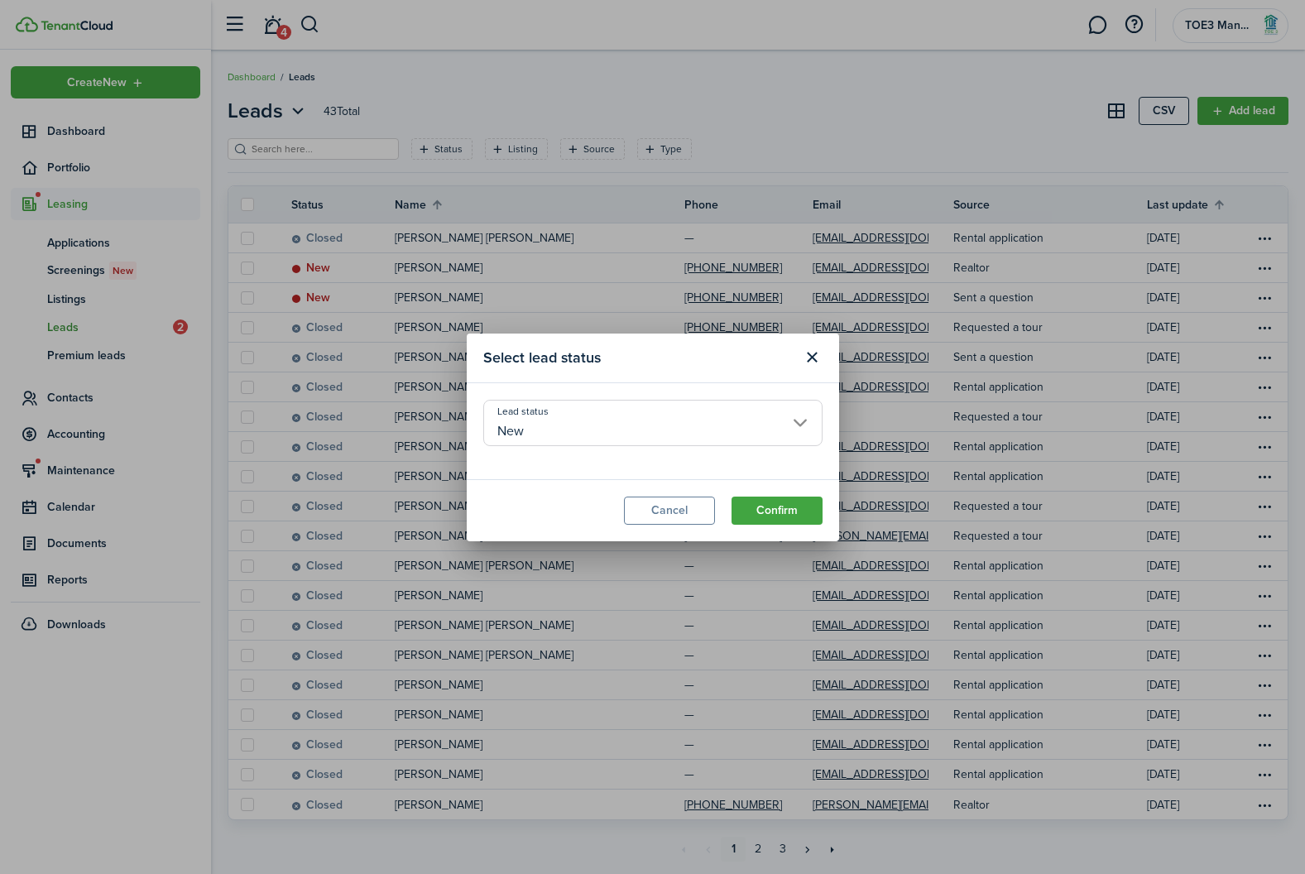
click at [564, 430] on input "New" at bounding box center [652, 423] width 339 height 46
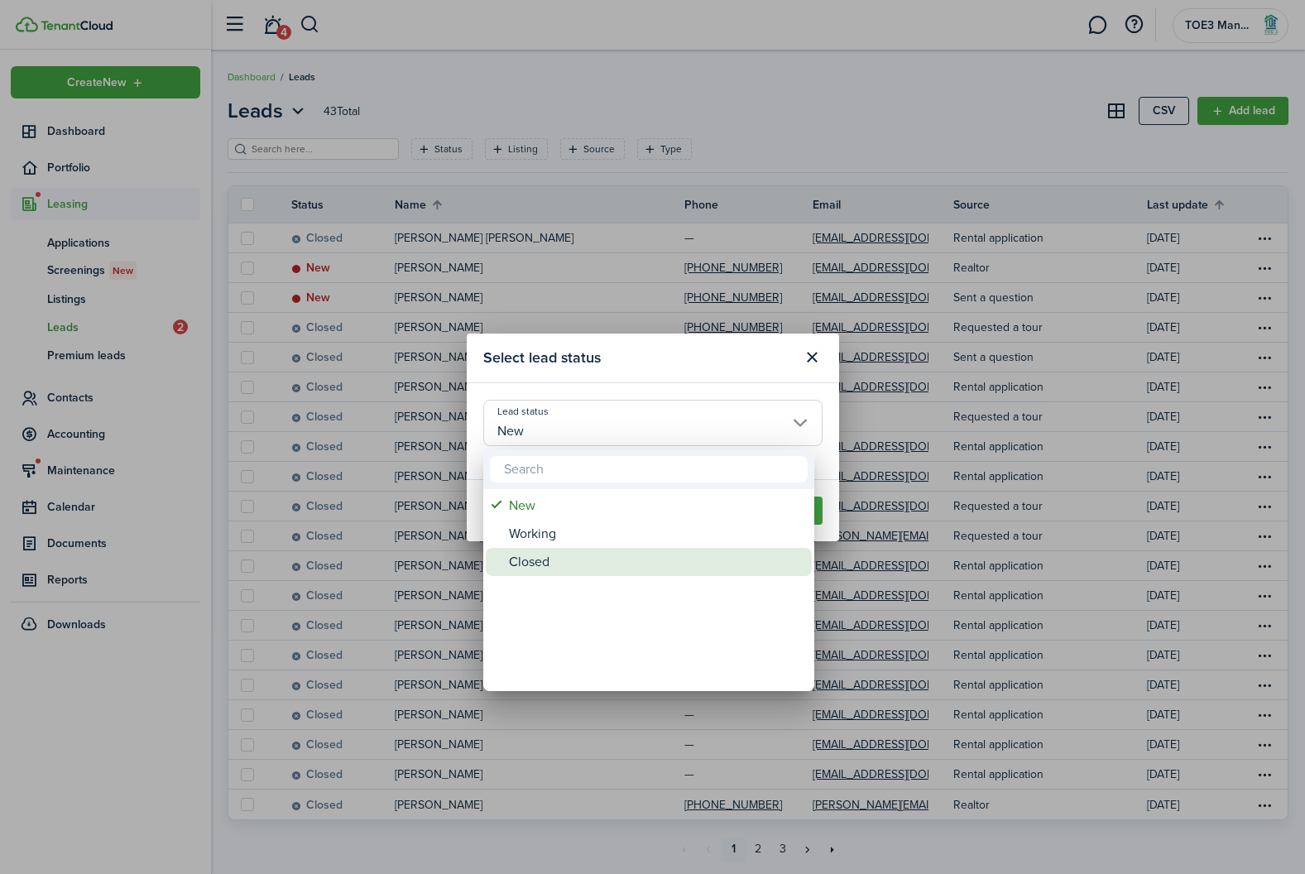
click at [582, 564] on div "Closed" at bounding box center [655, 562] width 293 height 28
type input "Closed"
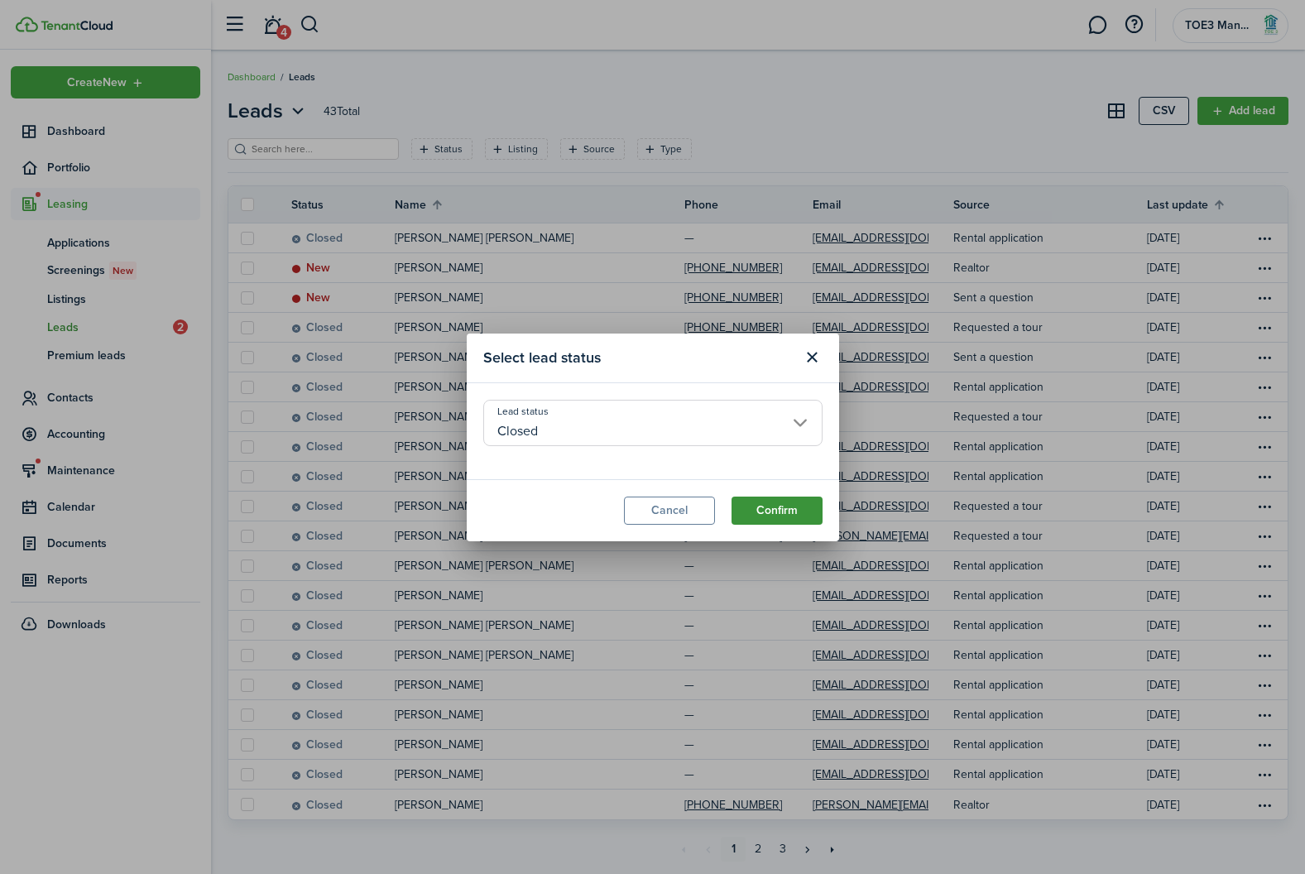
click at [784, 520] on button "Confirm" at bounding box center [776, 510] width 91 height 28
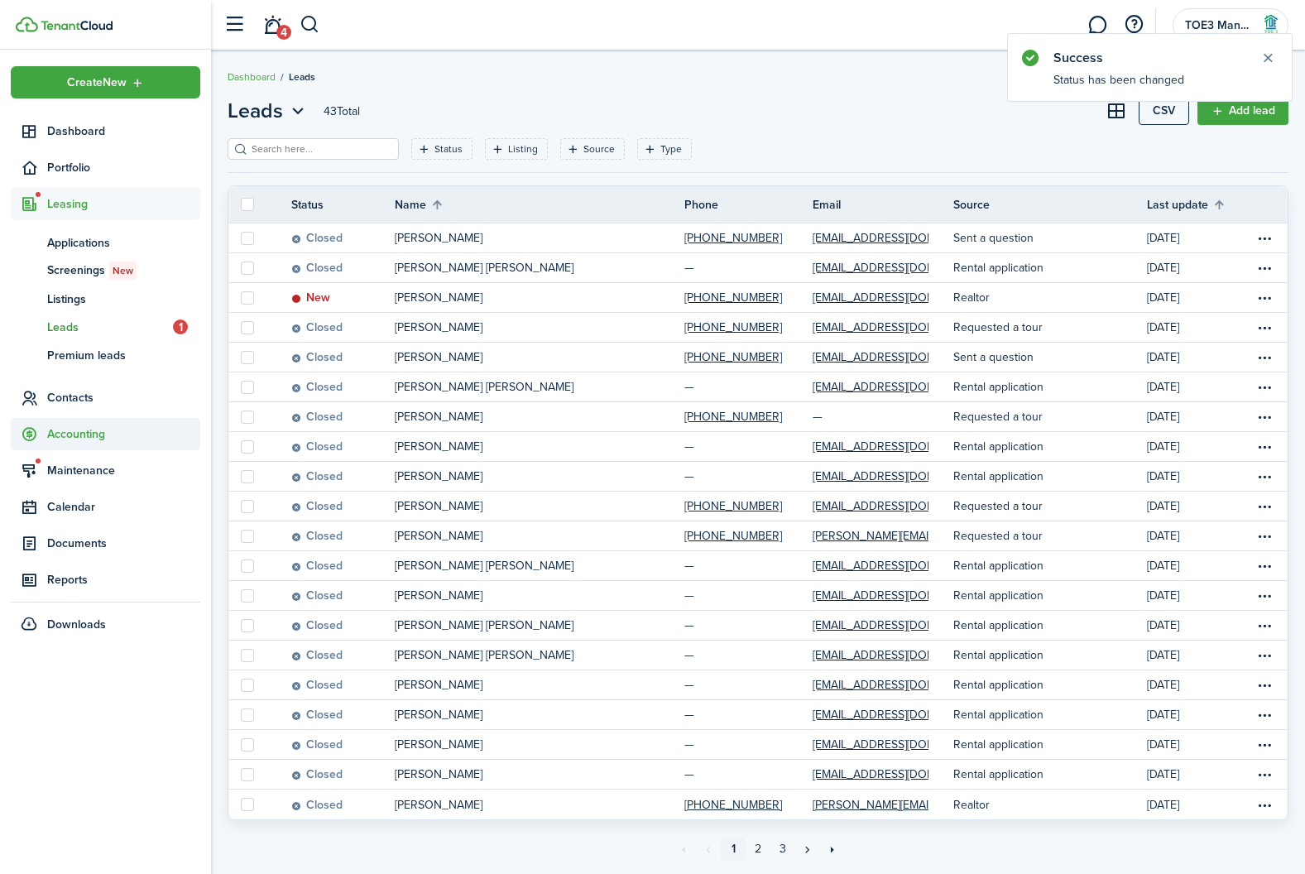
click at [74, 437] on span "Accounting" at bounding box center [123, 433] width 153 height 17
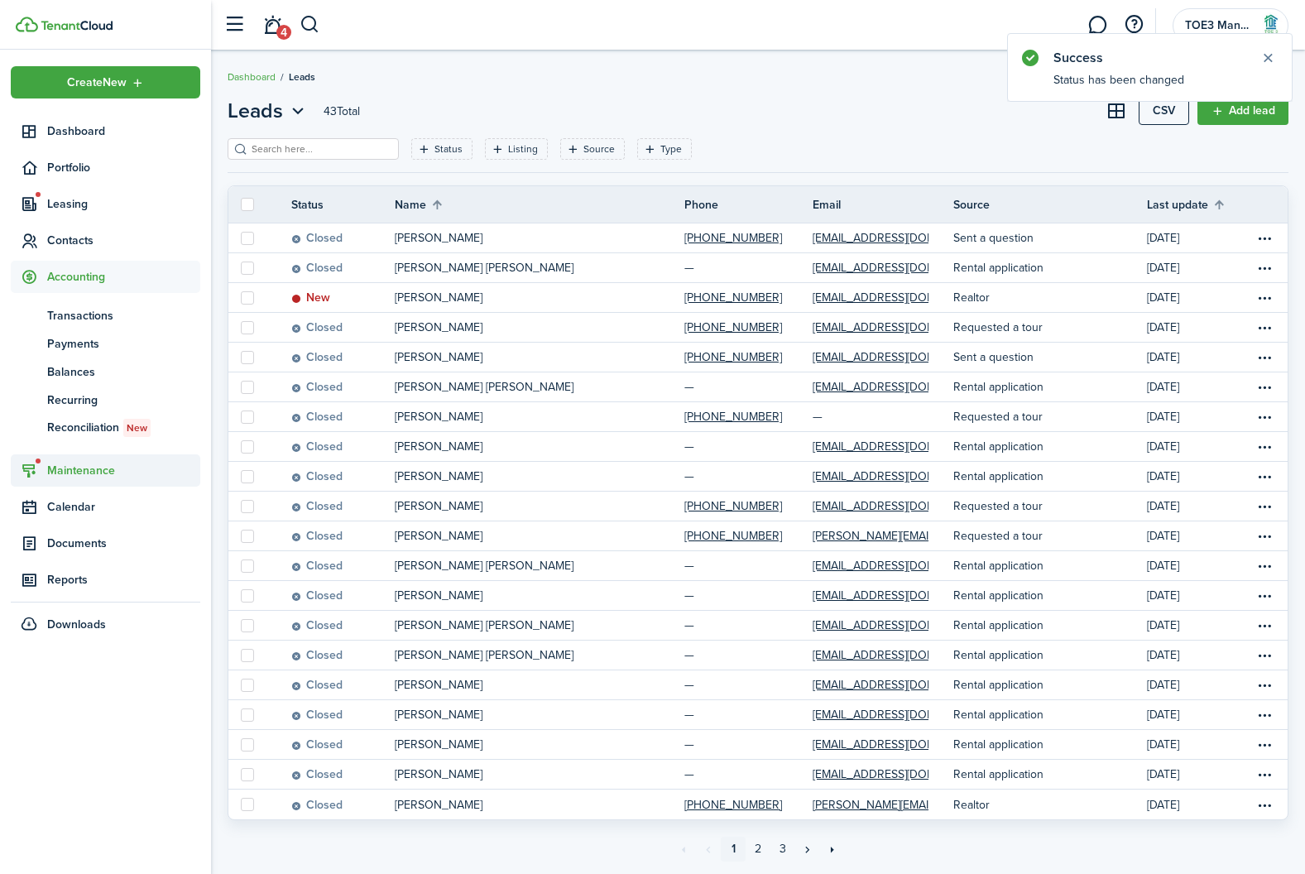
click at [79, 462] on span "Maintenance" at bounding box center [123, 470] width 153 height 17
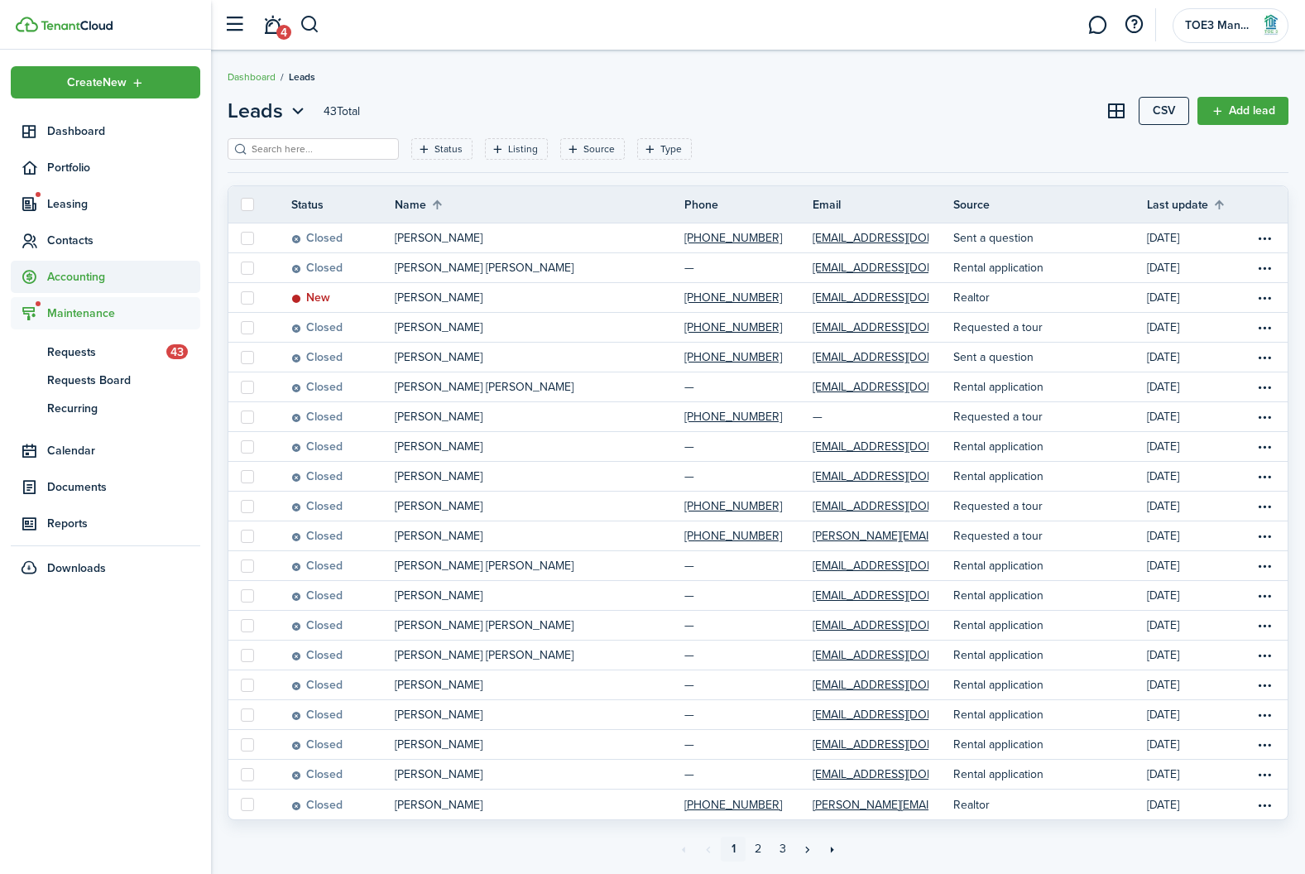
click at [83, 284] on span "Accounting" at bounding box center [123, 276] width 153 height 17
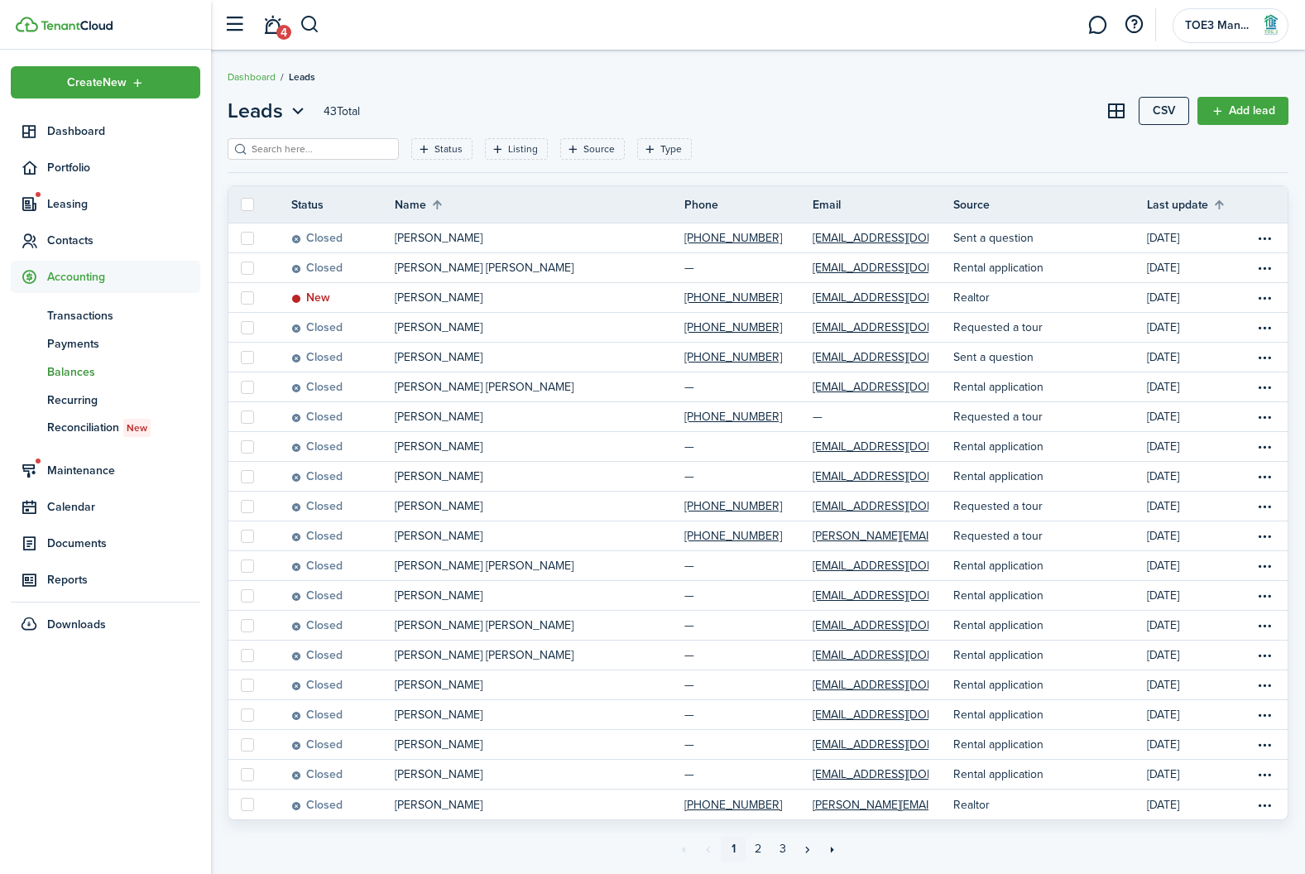
click at [86, 374] on span "Balances" at bounding box center [123, 371] width 153 height 17
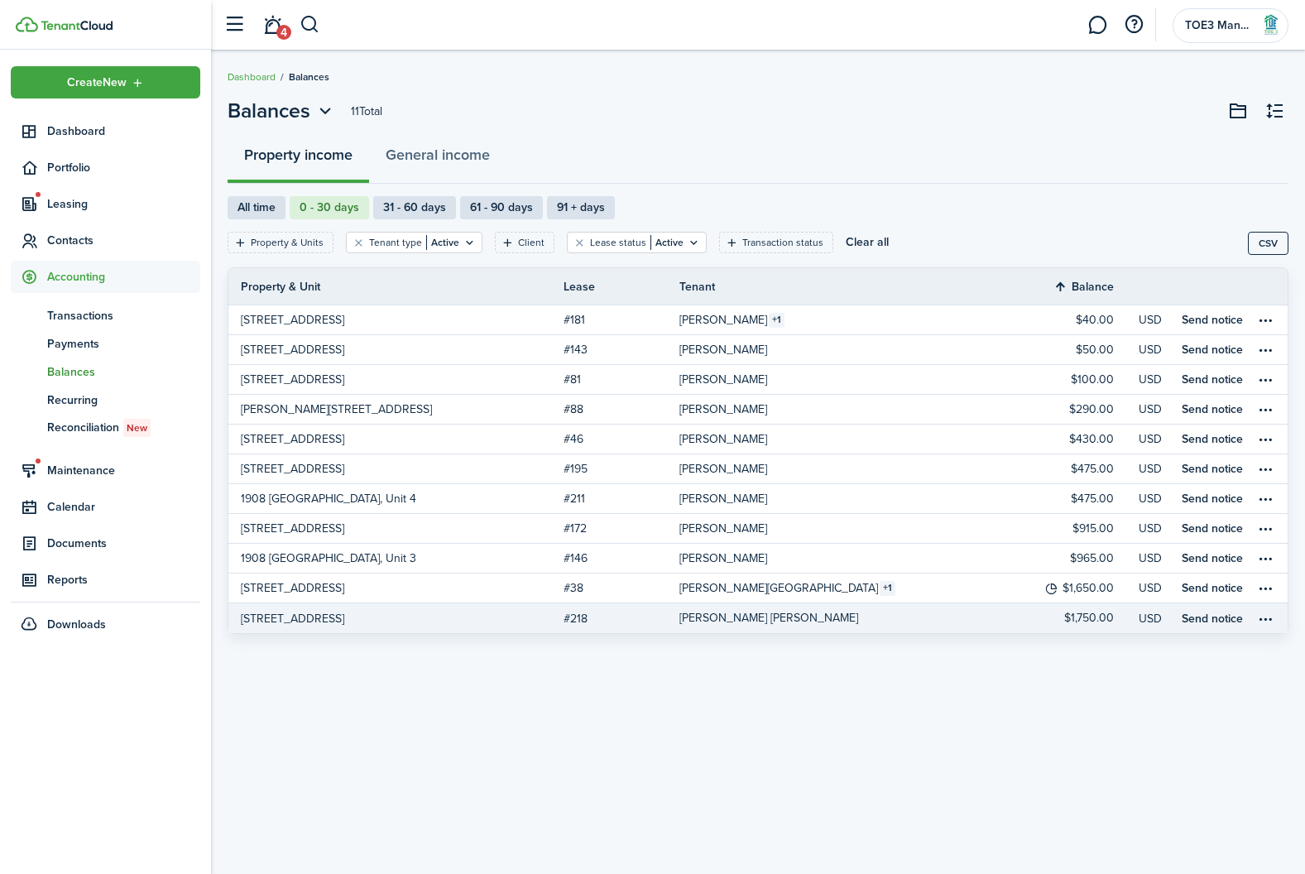
click at [738, 626] on link "[PERSON_NAME] [PERSON_NAME]" at bounding box center [846, 618] width 335 height 30
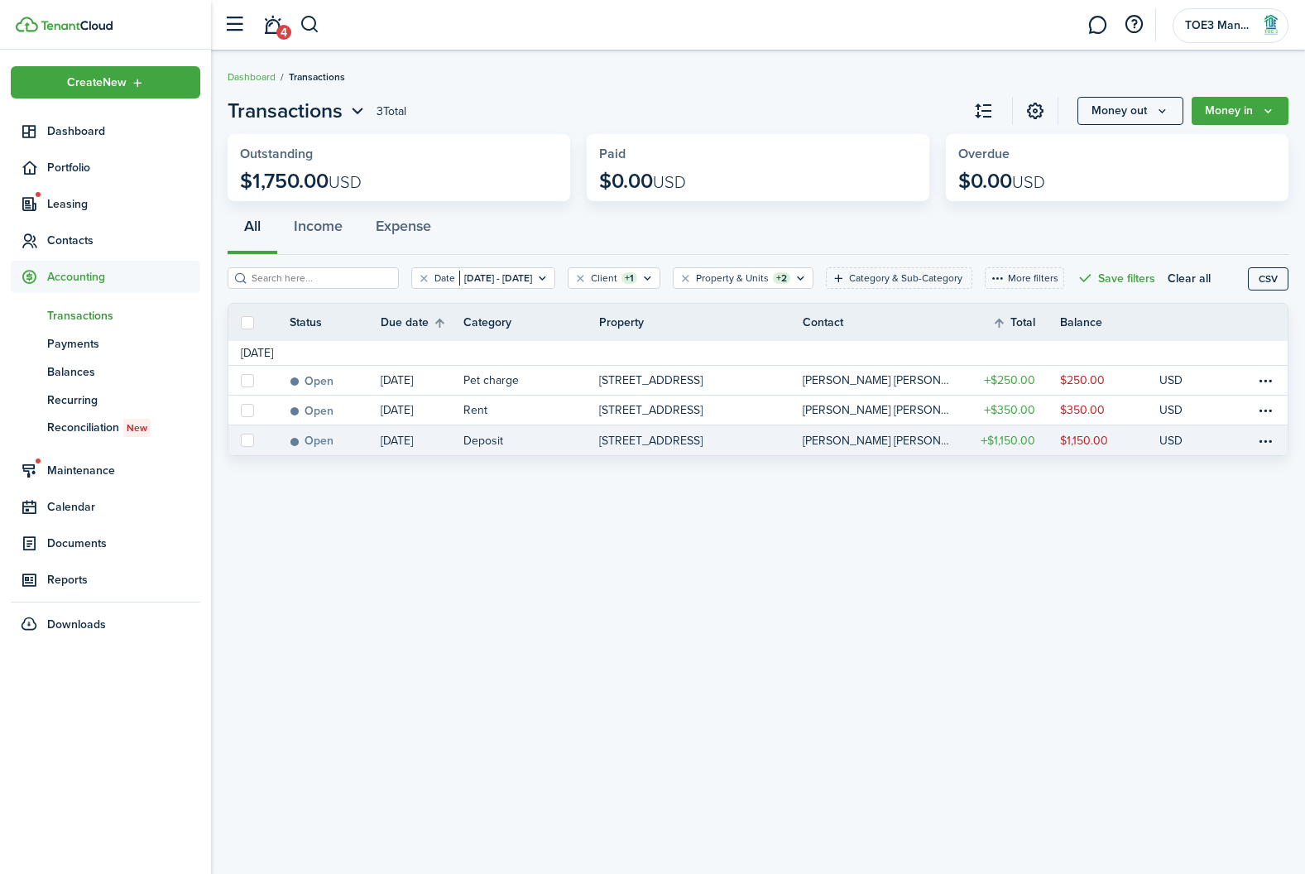
click at [731, 455] on link "[STREET_ADDRESS]" at bounding box center [701, 440] width 204 height 30
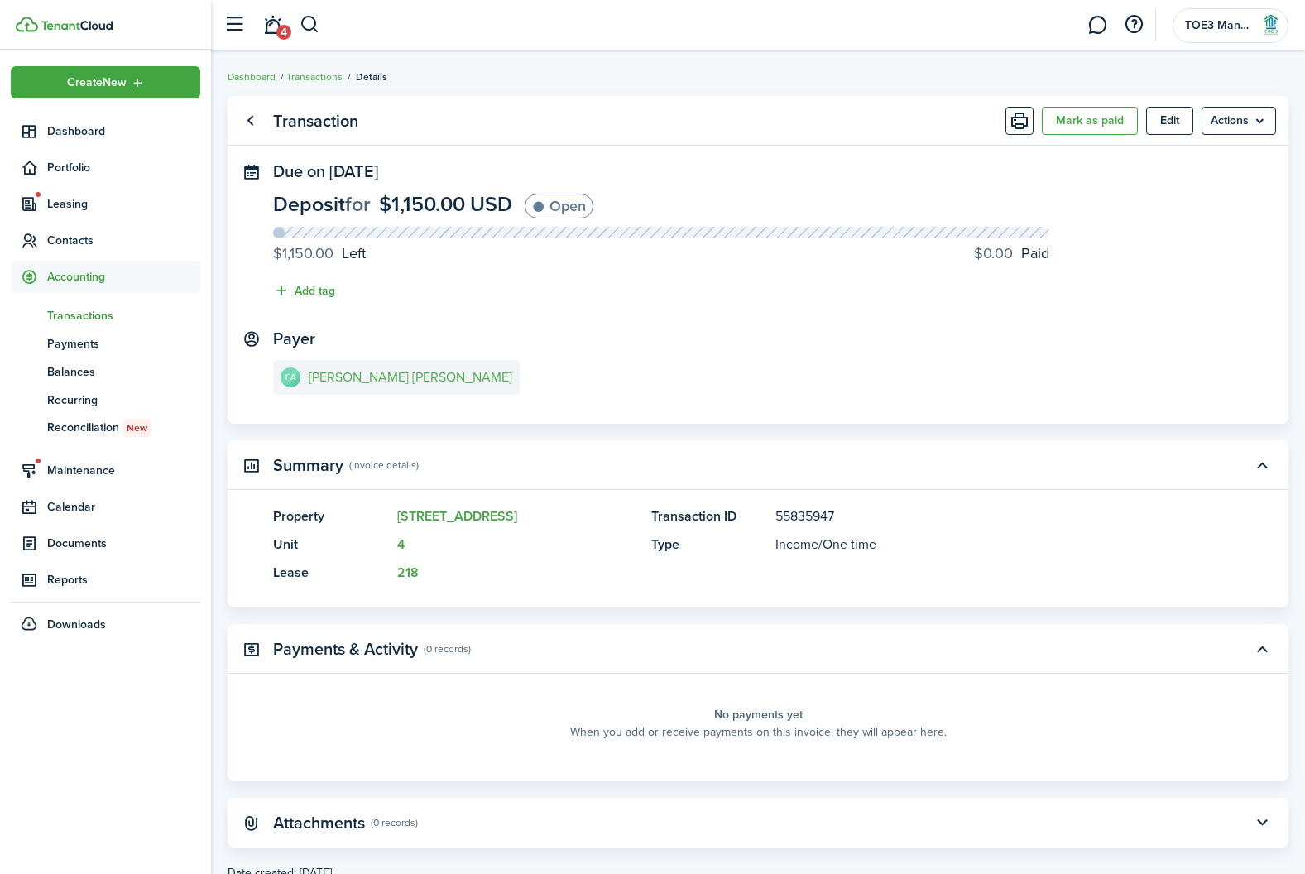
click at [401, 386] on link "FA [PERSON_NAME] [PERSON_NAME]" at bounding box center [396, 377] width 247 height 35
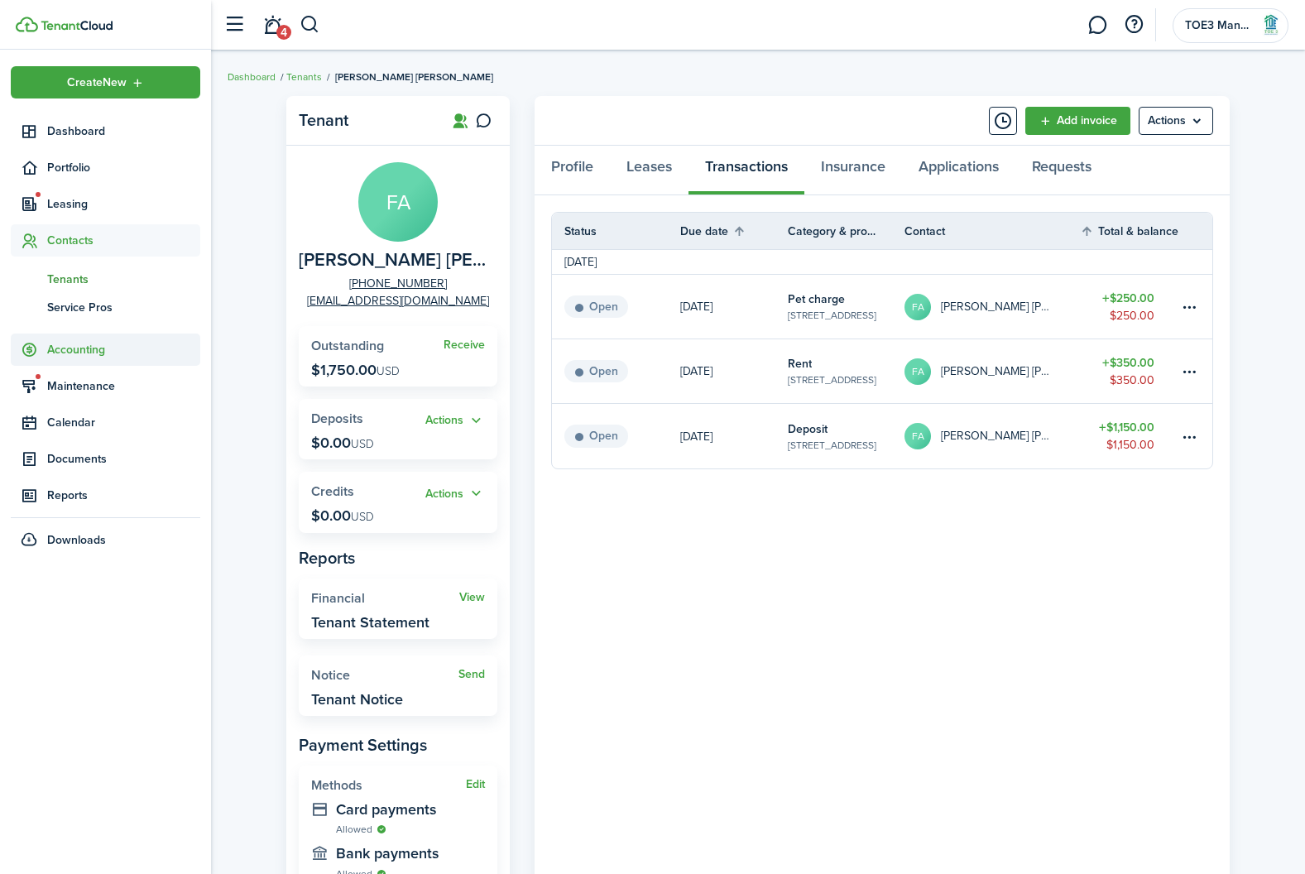
click at [81, 353] on span "Accounting" at bounding box center [123, 349] width 153 height 17
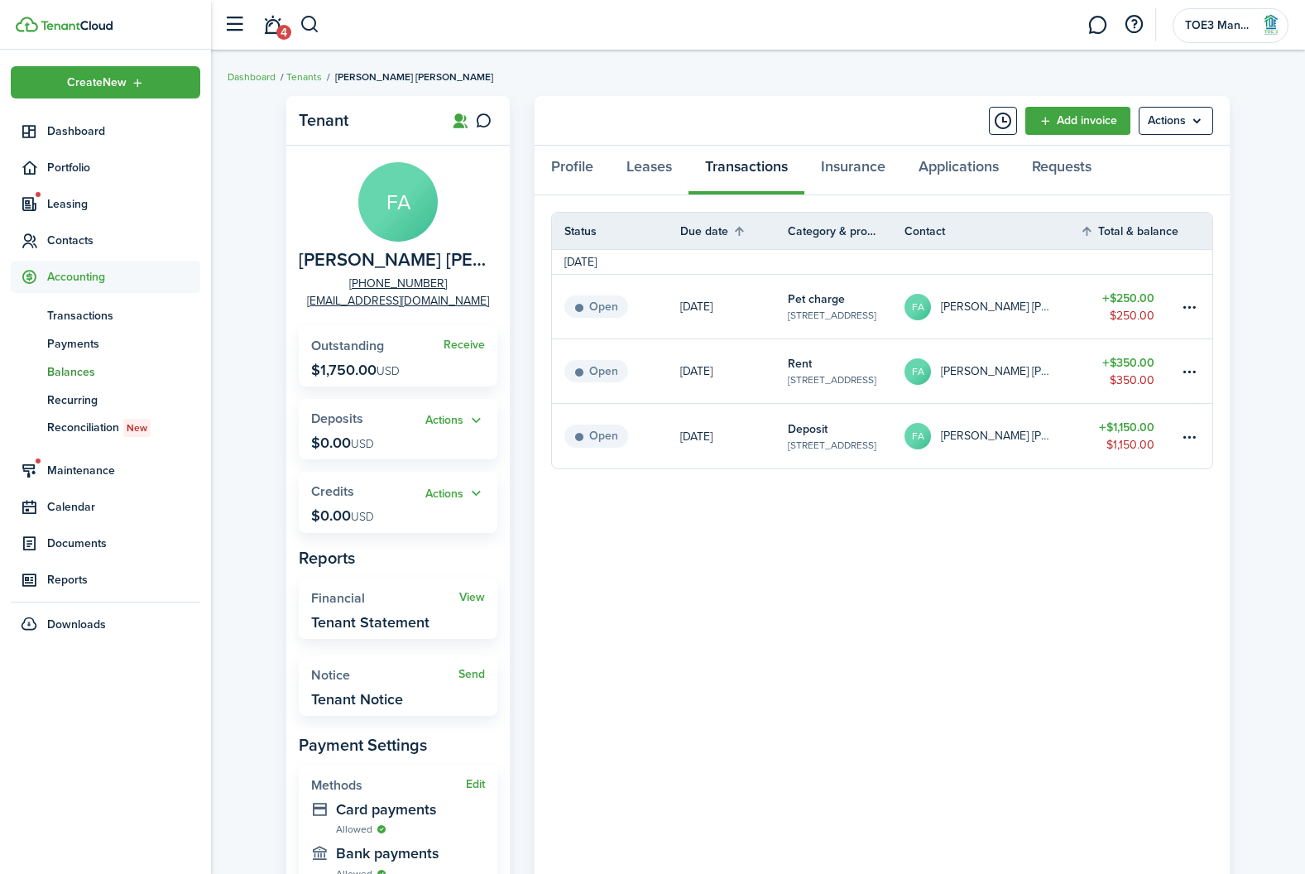
click at [84, 371] on span "Balances" at bounding box center [123, 371] width 153 height 17
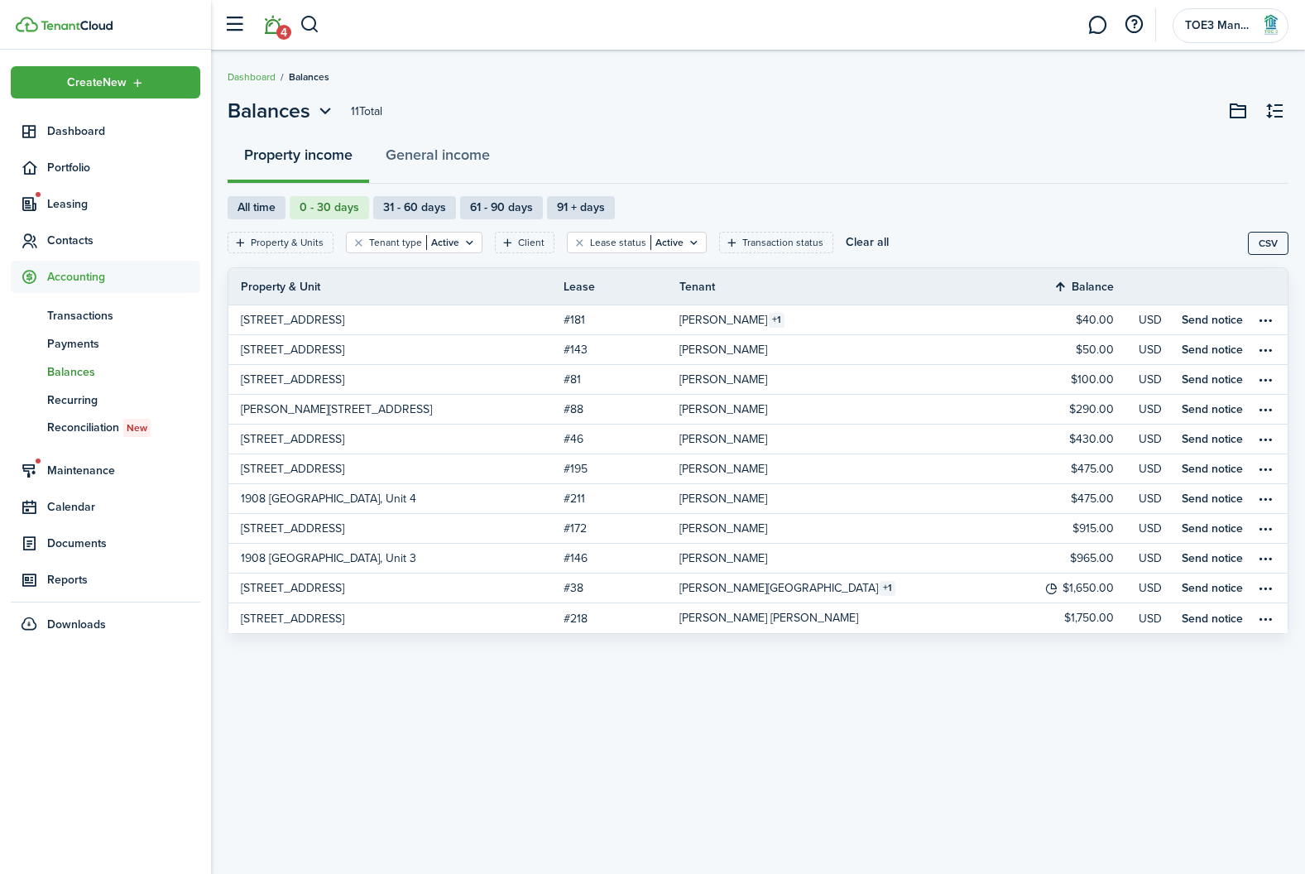
click at [266, 14] on link "4" at bounding box center [271, 25] width 31 height 42
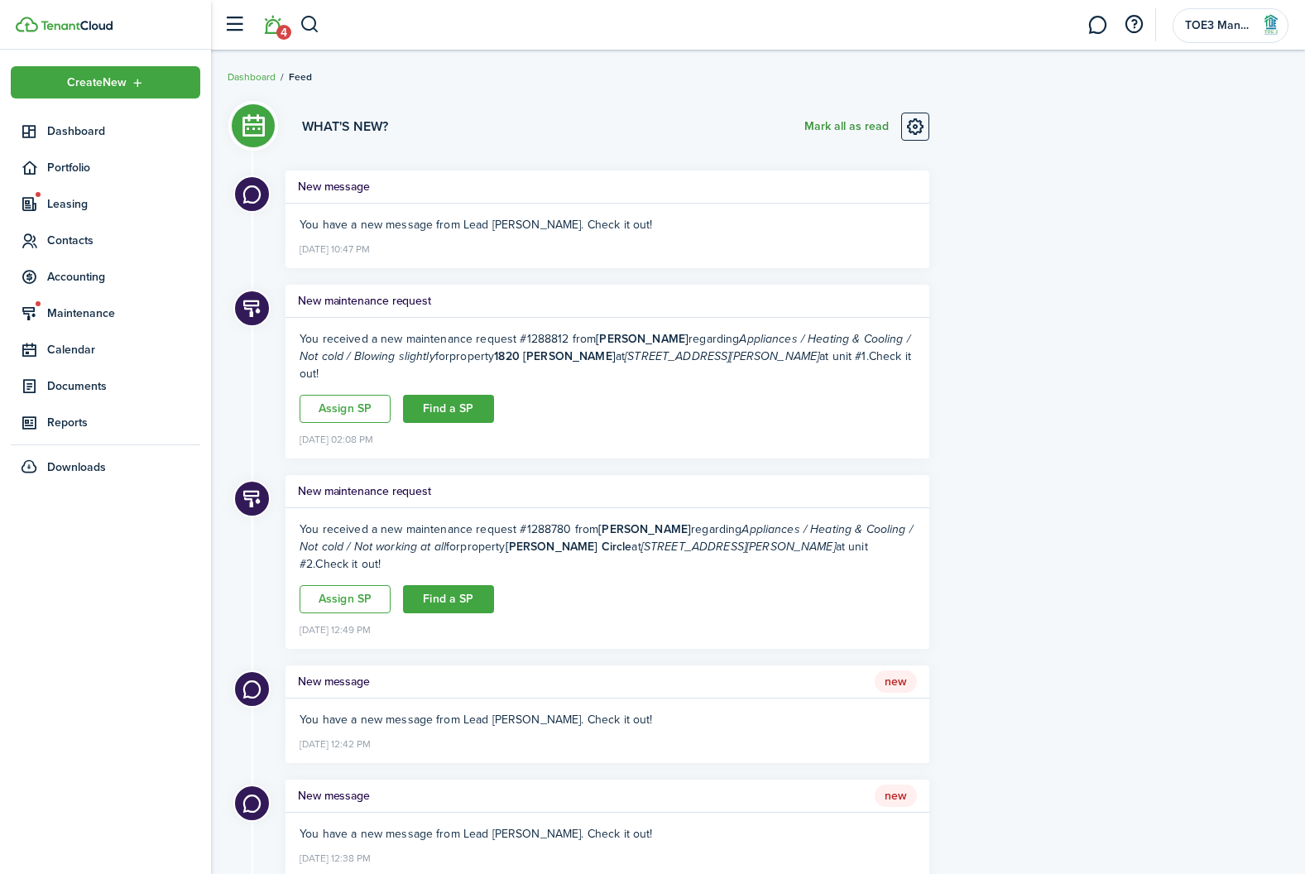
click at [871, 131] on button "Mark all as read" at bounding box center [846, 127] width 84 height 28
click at [90, 294] on ul "Create New Dashboard Portfolio Leasing Contacts Accounting Maintenance Calendar…" at bounding box center [105, 274] width 189 height 417
click at [90, 305] on span "Maintenance" at bounding box center [123, 312] width 153 height 17
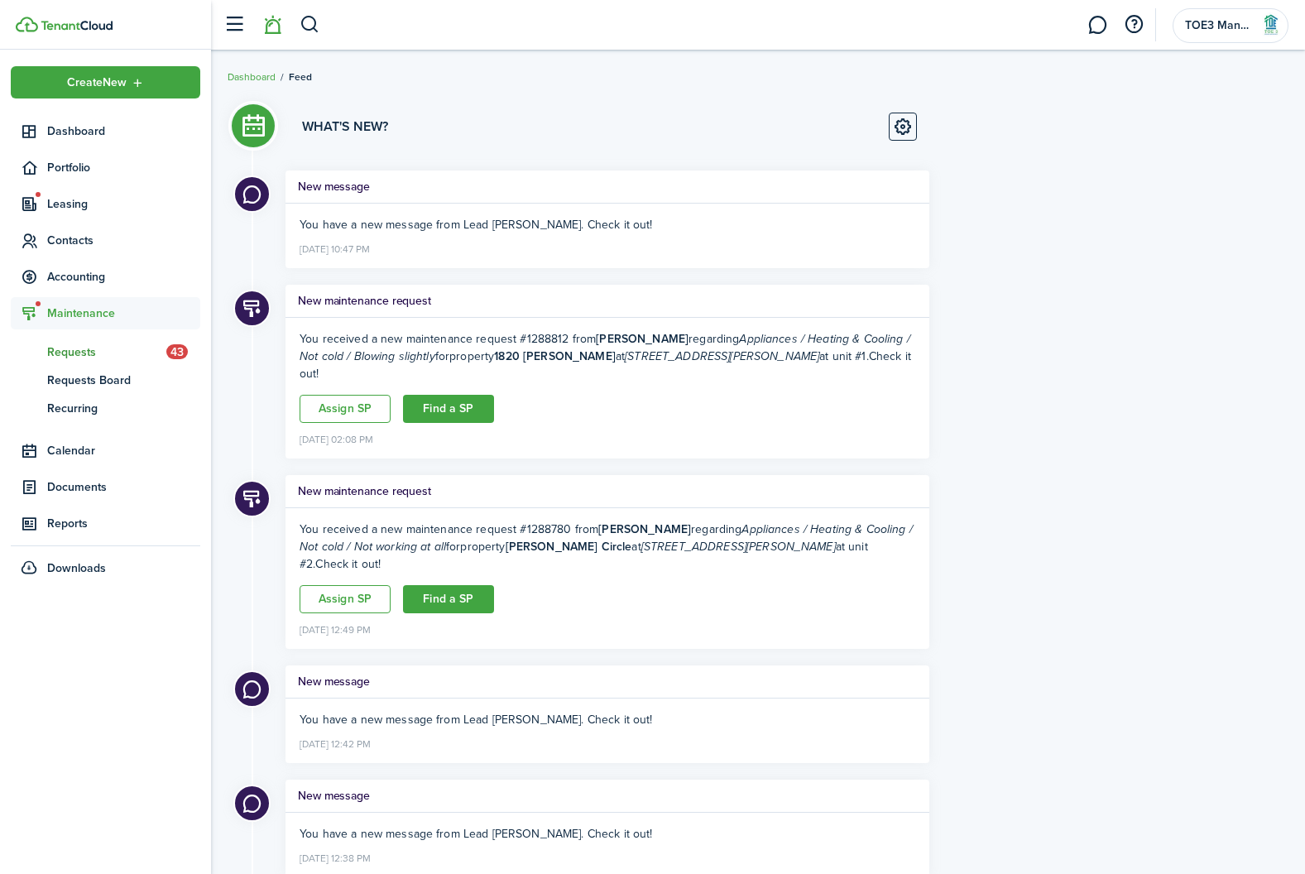
click at [93, 354] on span "Requests" at bounding box center [106, 351] width 119 height 17
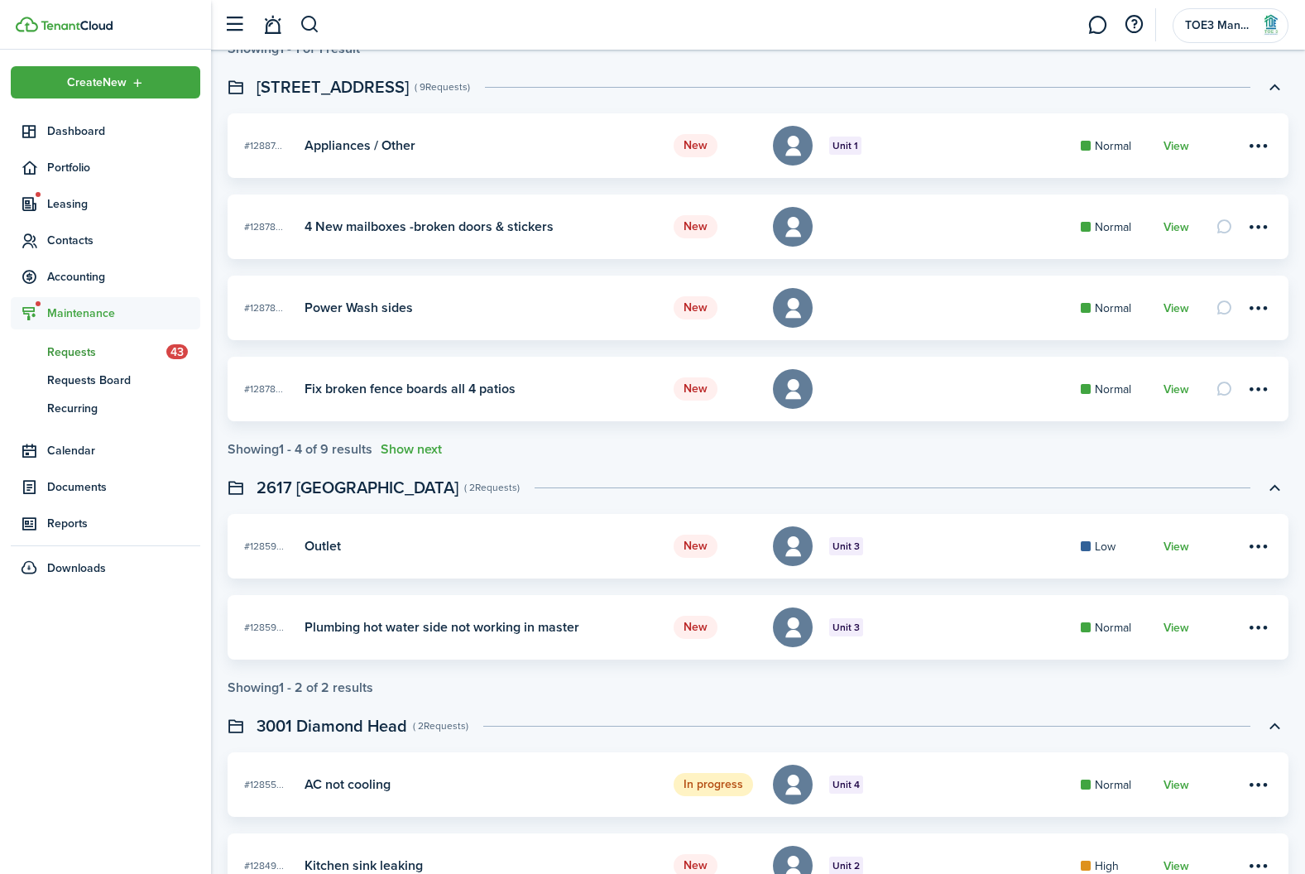
scroll to position [827, 0]
click at [435, 450] on button "Show next" at bounding box center [411, 450] width 61 height 15
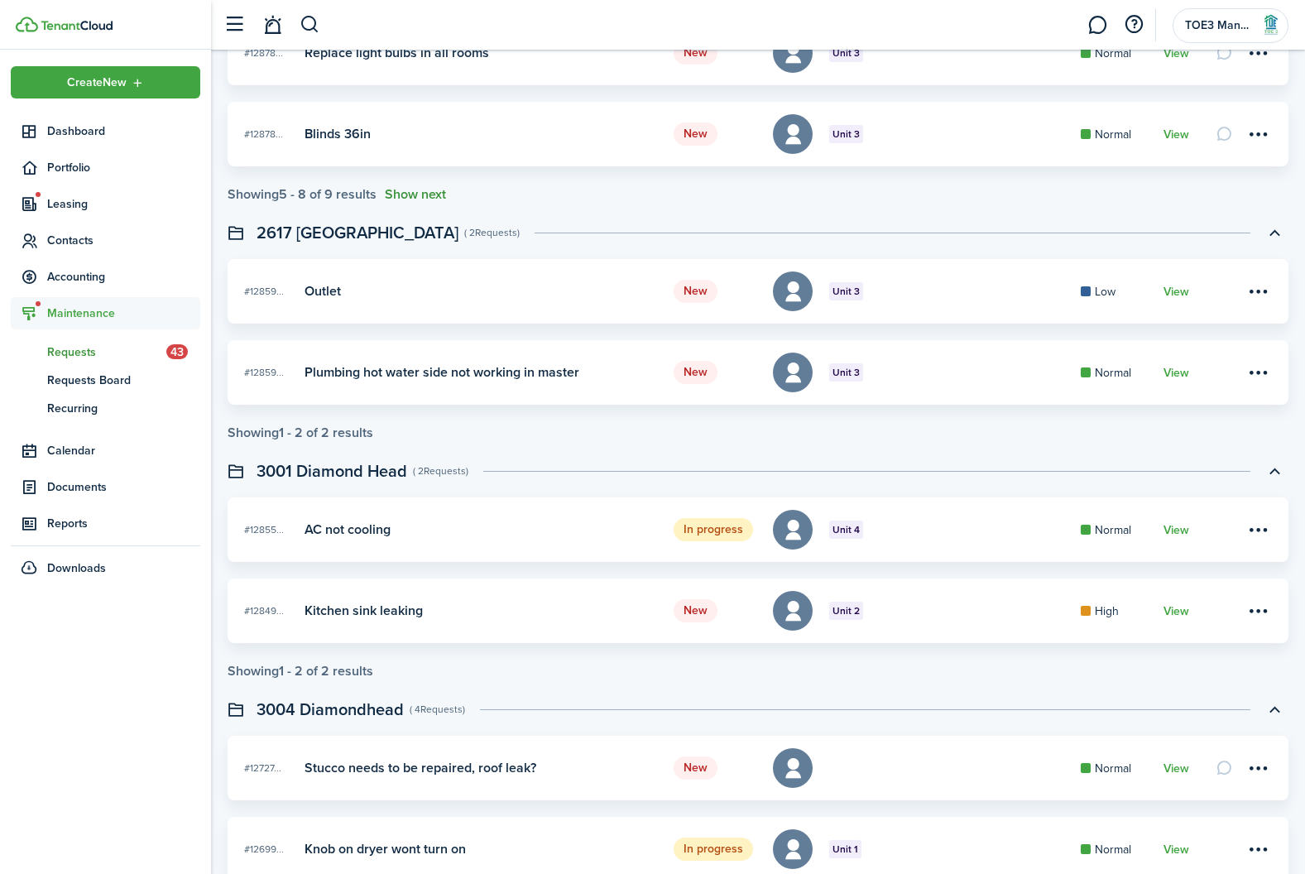
scroll to position [1316, 0]
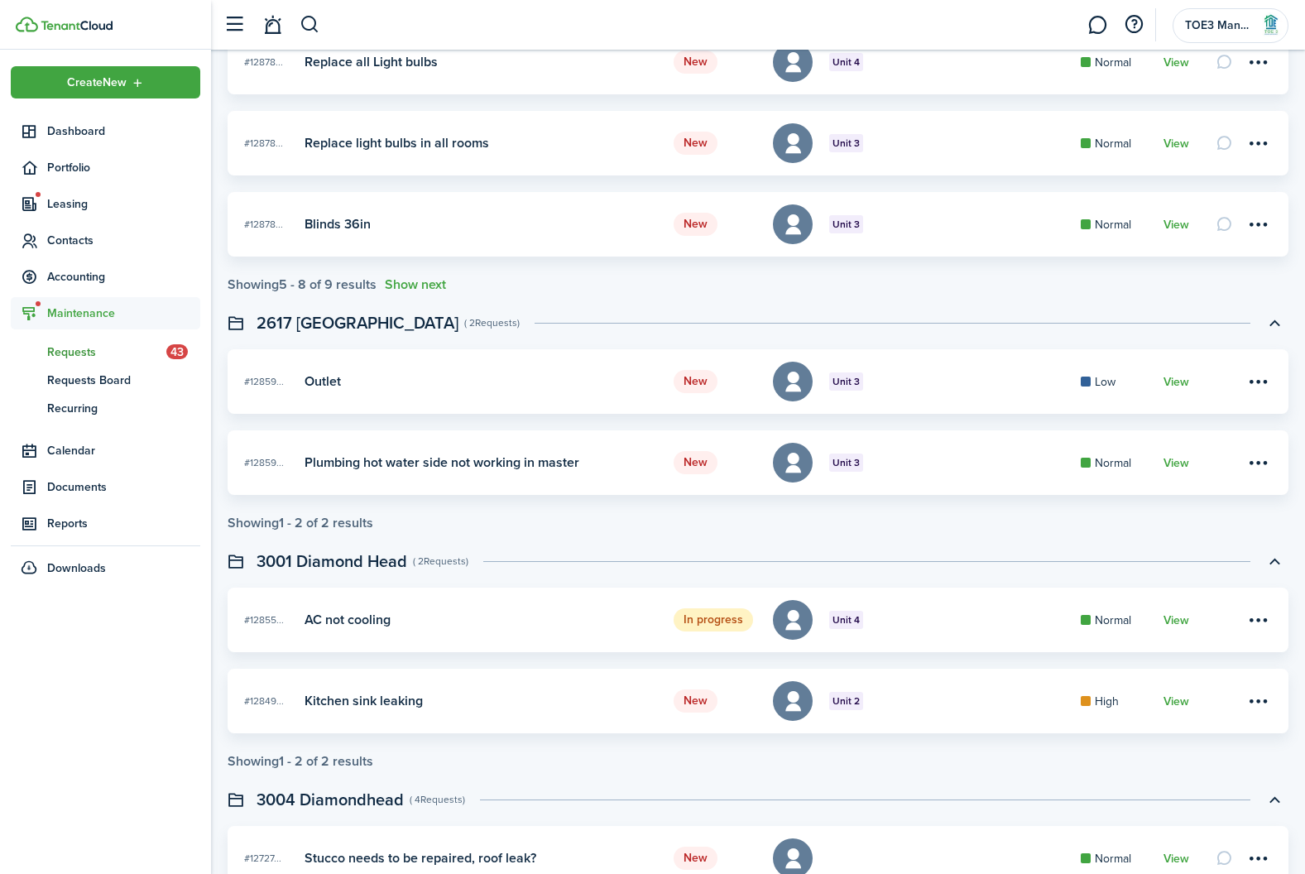
click at [403, 293] on swimlane-list "[PERSON_NAME] Circle ( 4 Requests ) New #12887... Unit 2 Appliances / Heating &…" at bounding box center [758, 538] width 1061 height 3339
click at [435, 280] on button "Show next" at bounding box center [415, 284] width 61 height 15
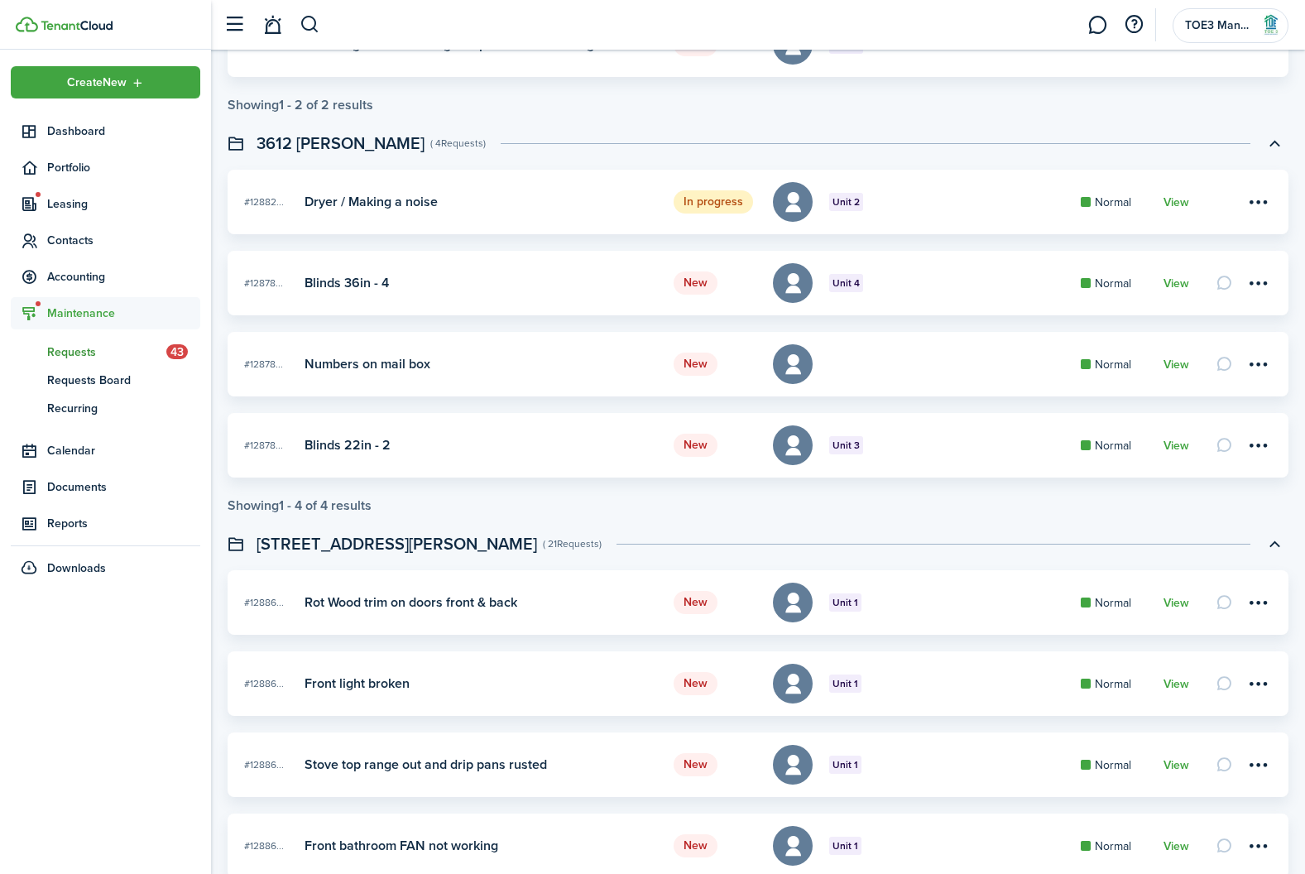
scroll to position [2777, 0]
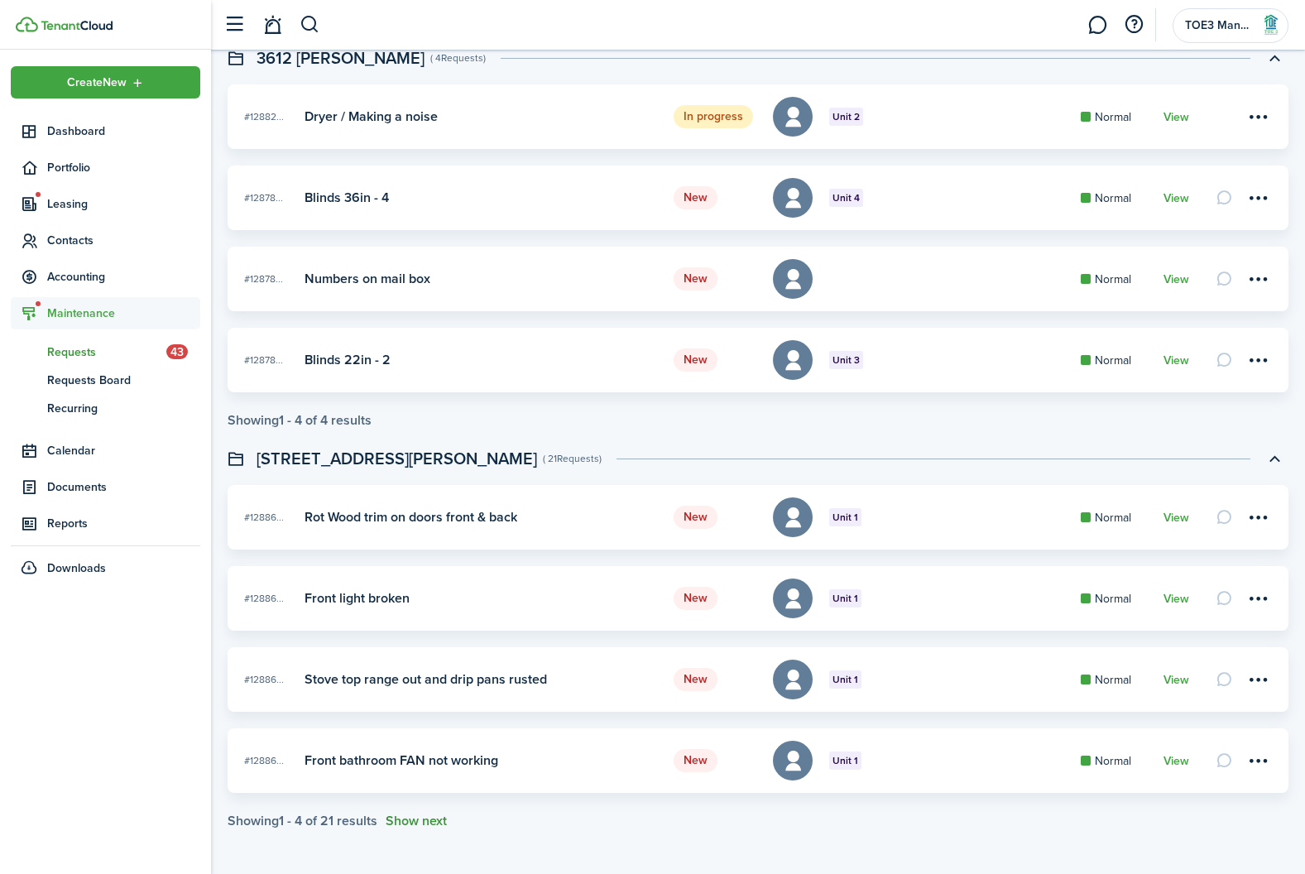
click at [427, 818] on button "Show next" at bounding box center [416, 820] width 61 height 15
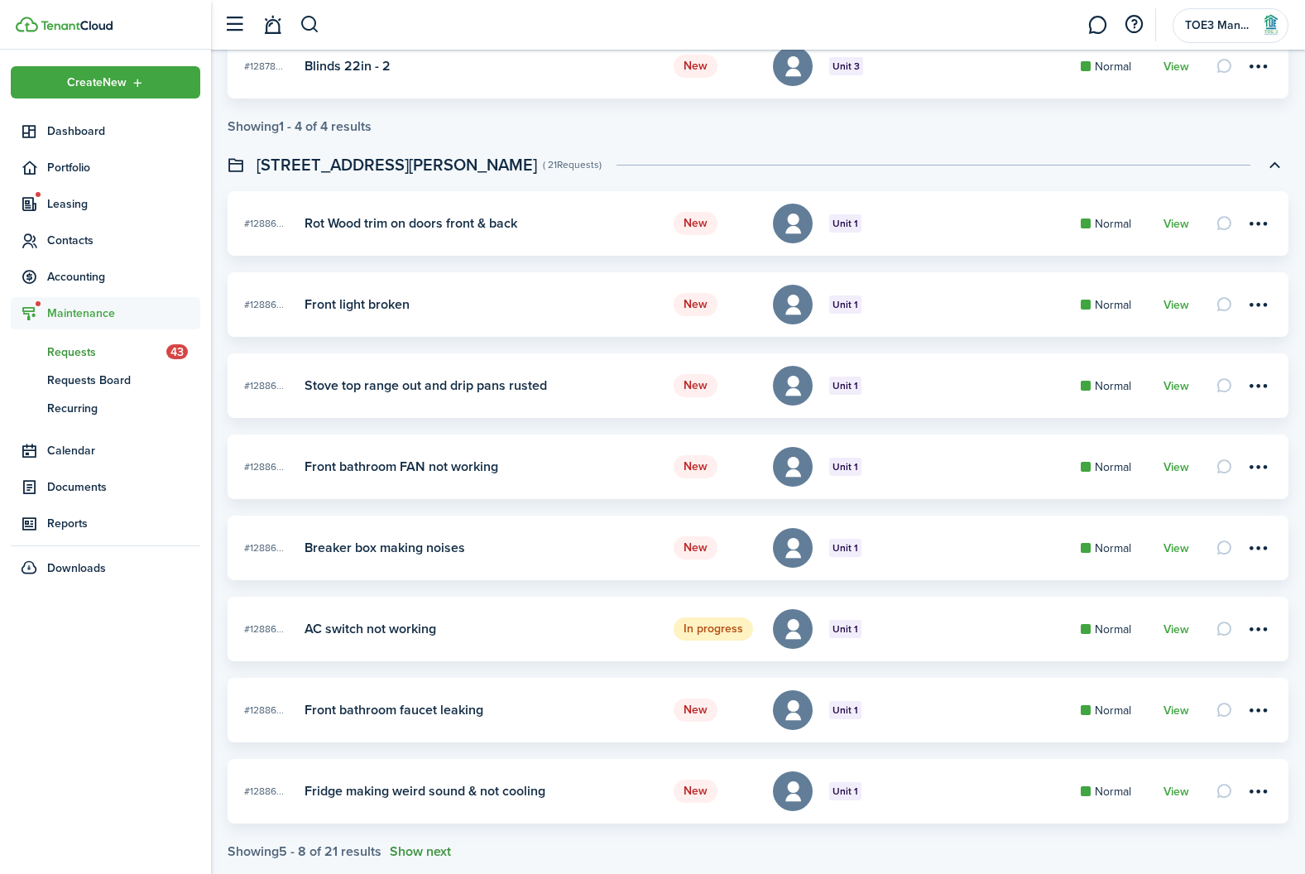
scroll to position [3102, 0]
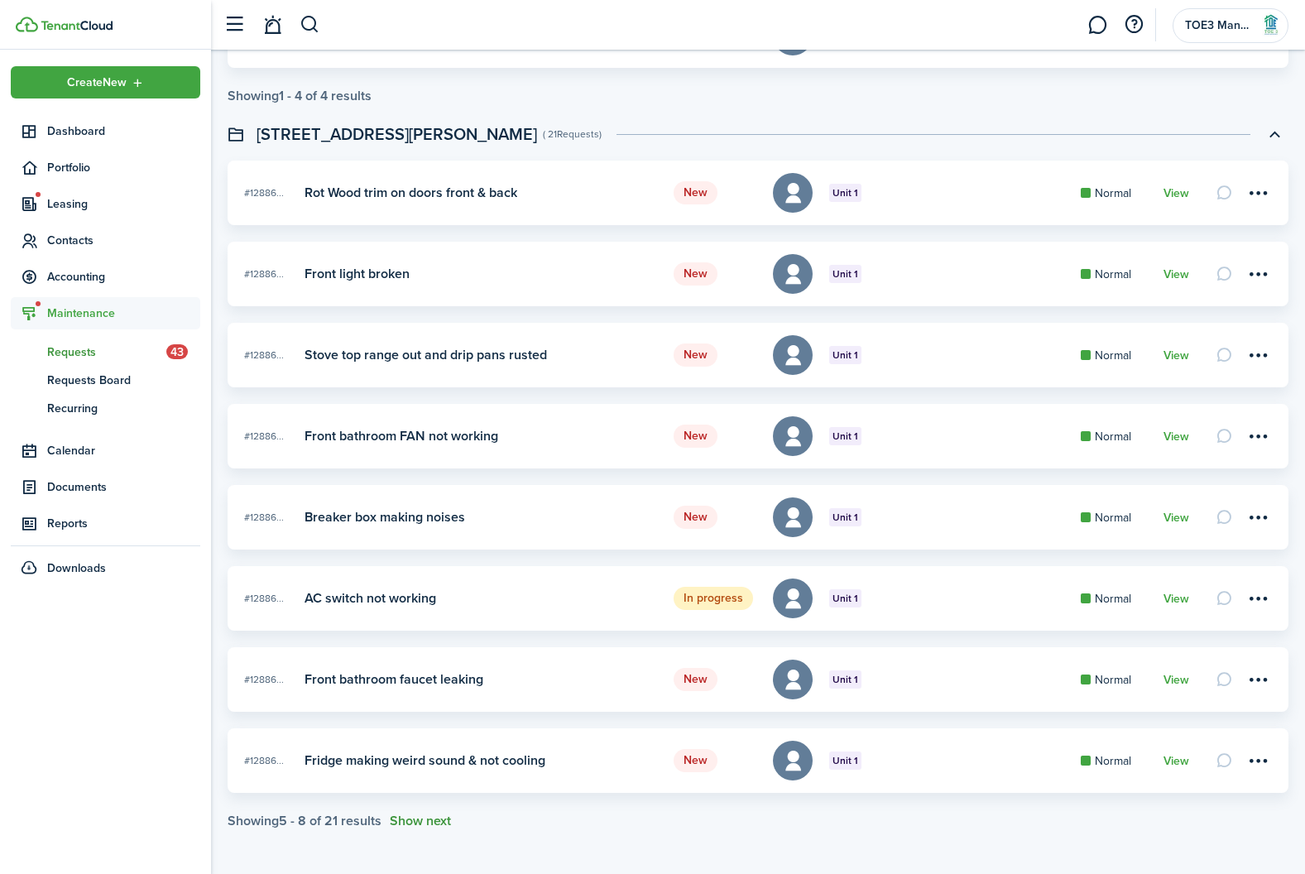
click at [427, 818] on button "Show next" at bounding box center [420, 820] width 61 height 15
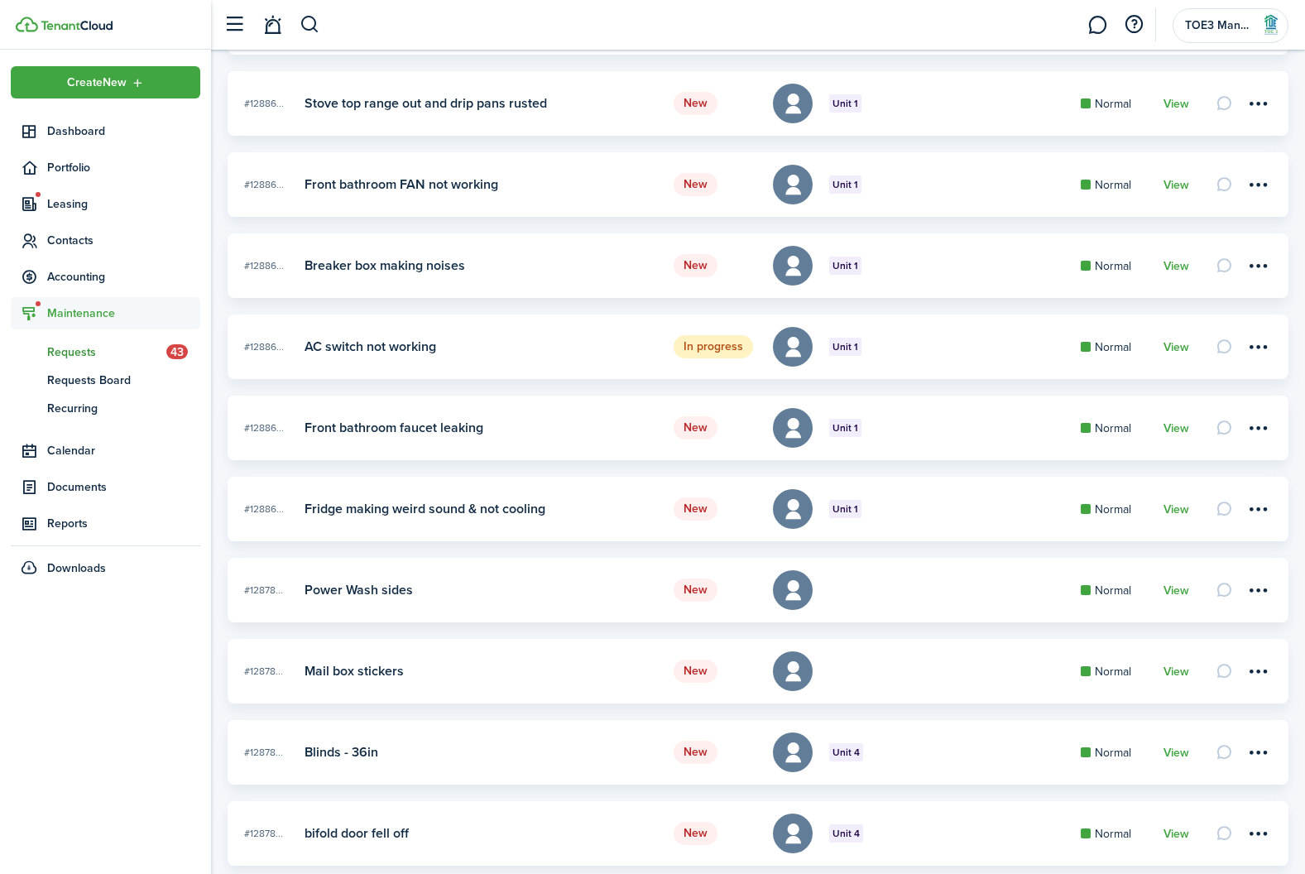
scroll to position [3426, 0]
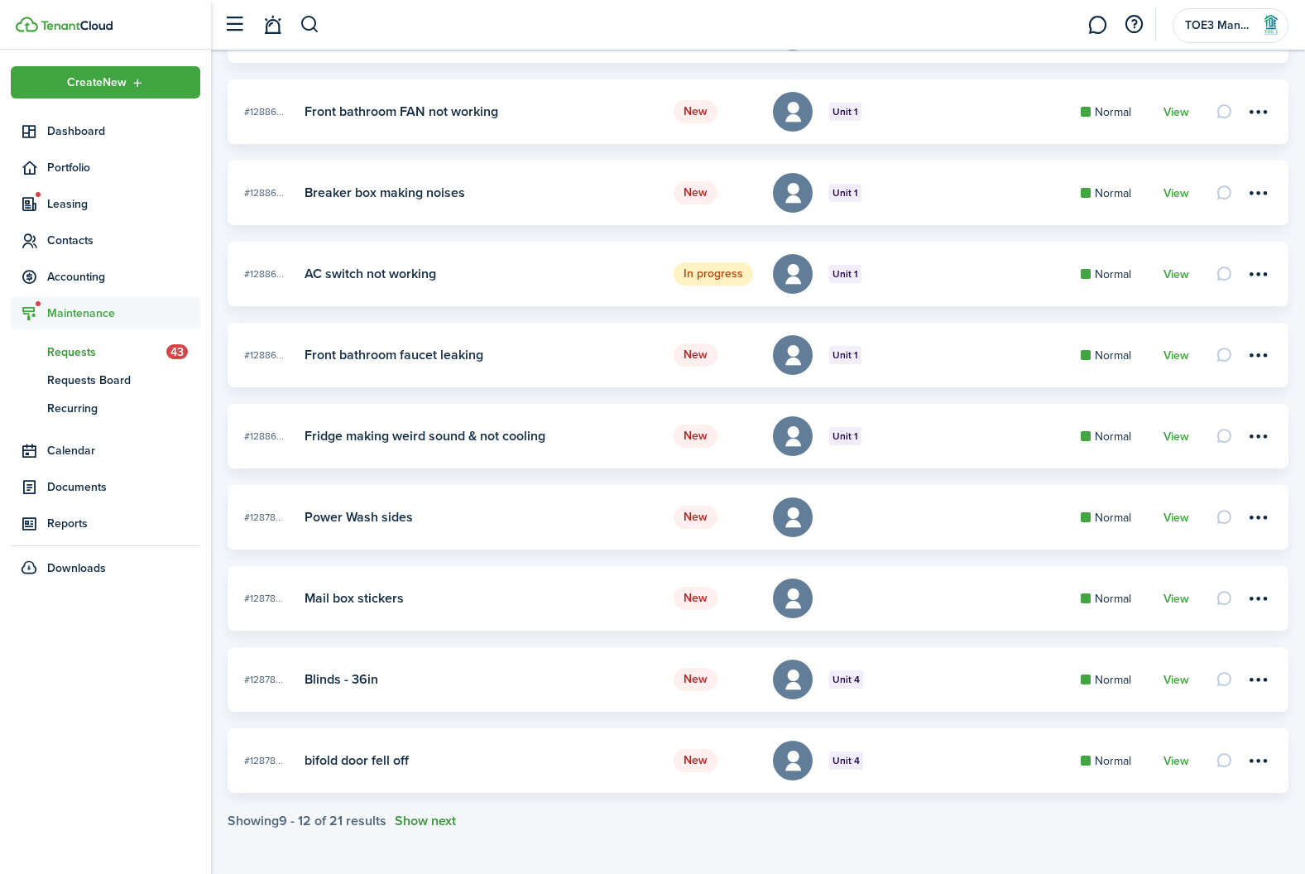
click at [427, 818] on button "Show next" at bounding box center [425, 820] width 61 height 15
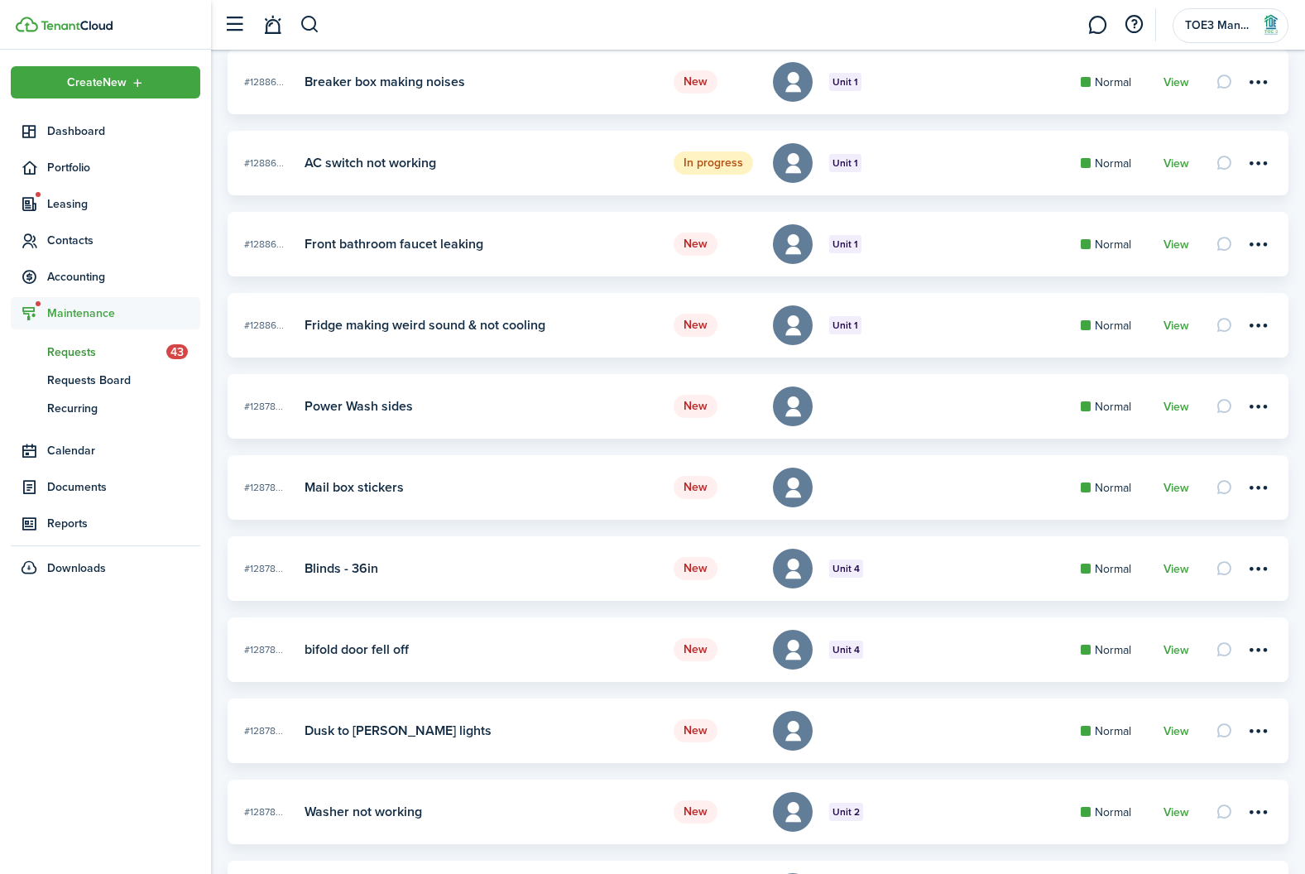
scroll to position [3750, 0]
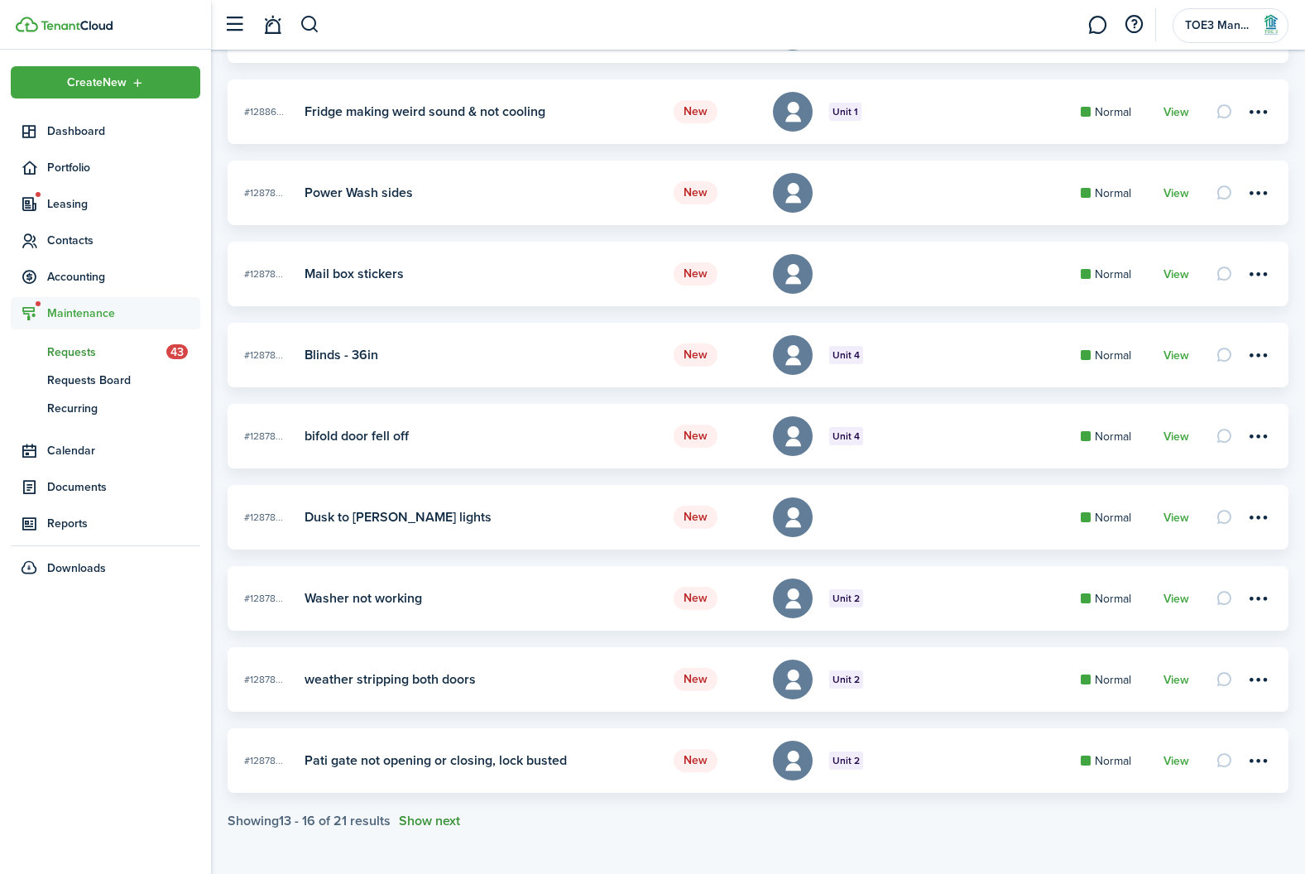
click at [439, 822] on button "Show next" at bounding box center [429, 820] width 61 height 15
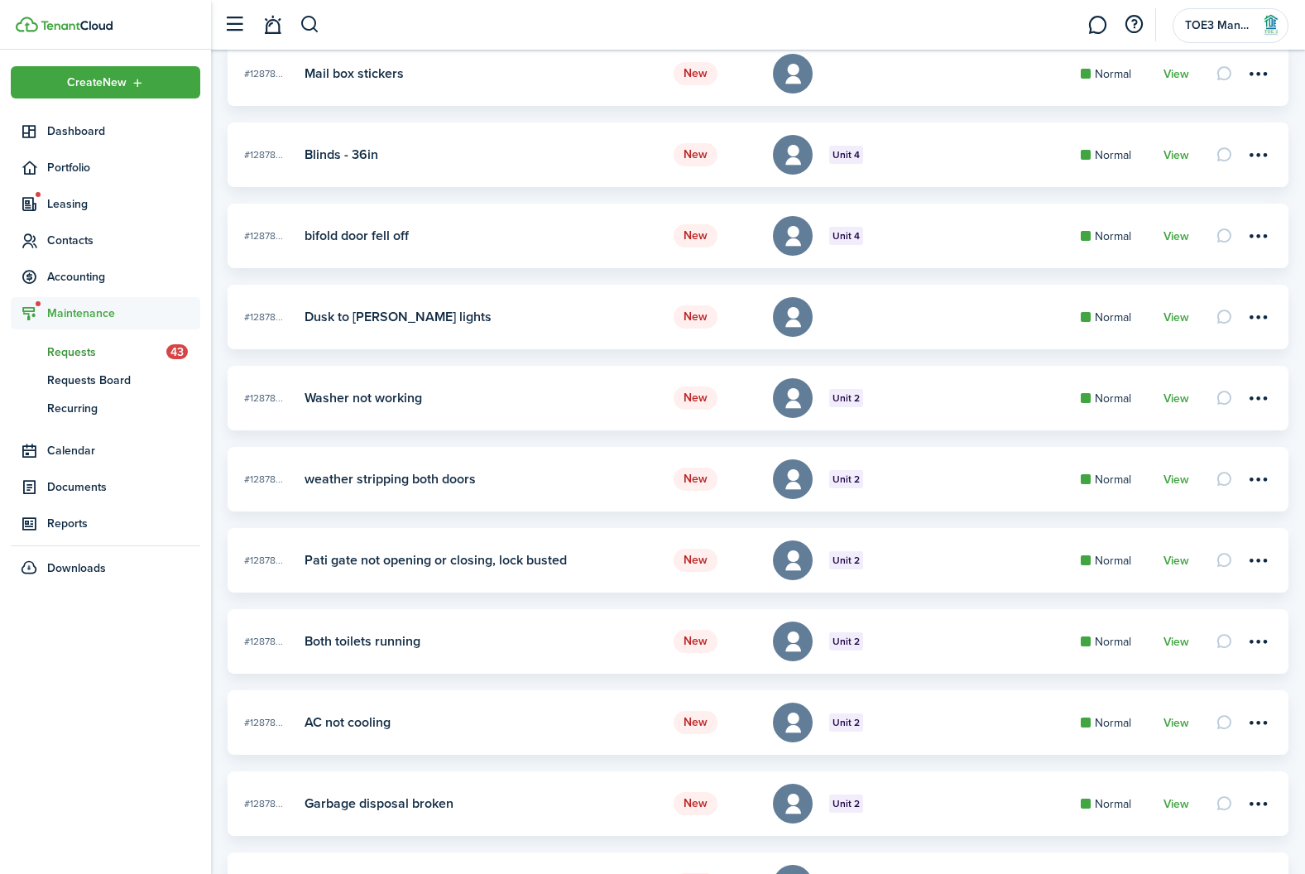
scroll to position [4075, 0]
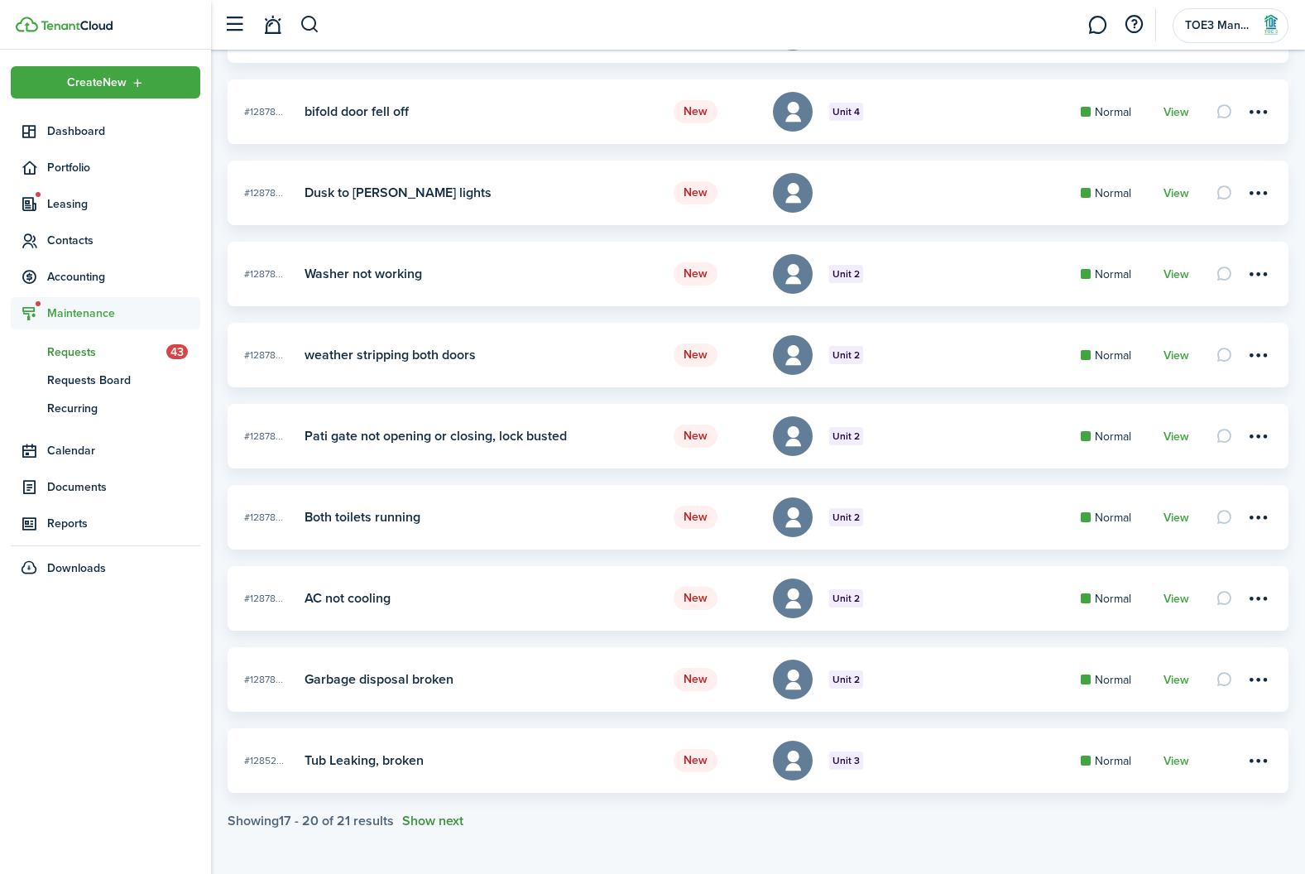
click at [439, 822] on button "Show next" at bounding box center [432, 820] width 61 height 15
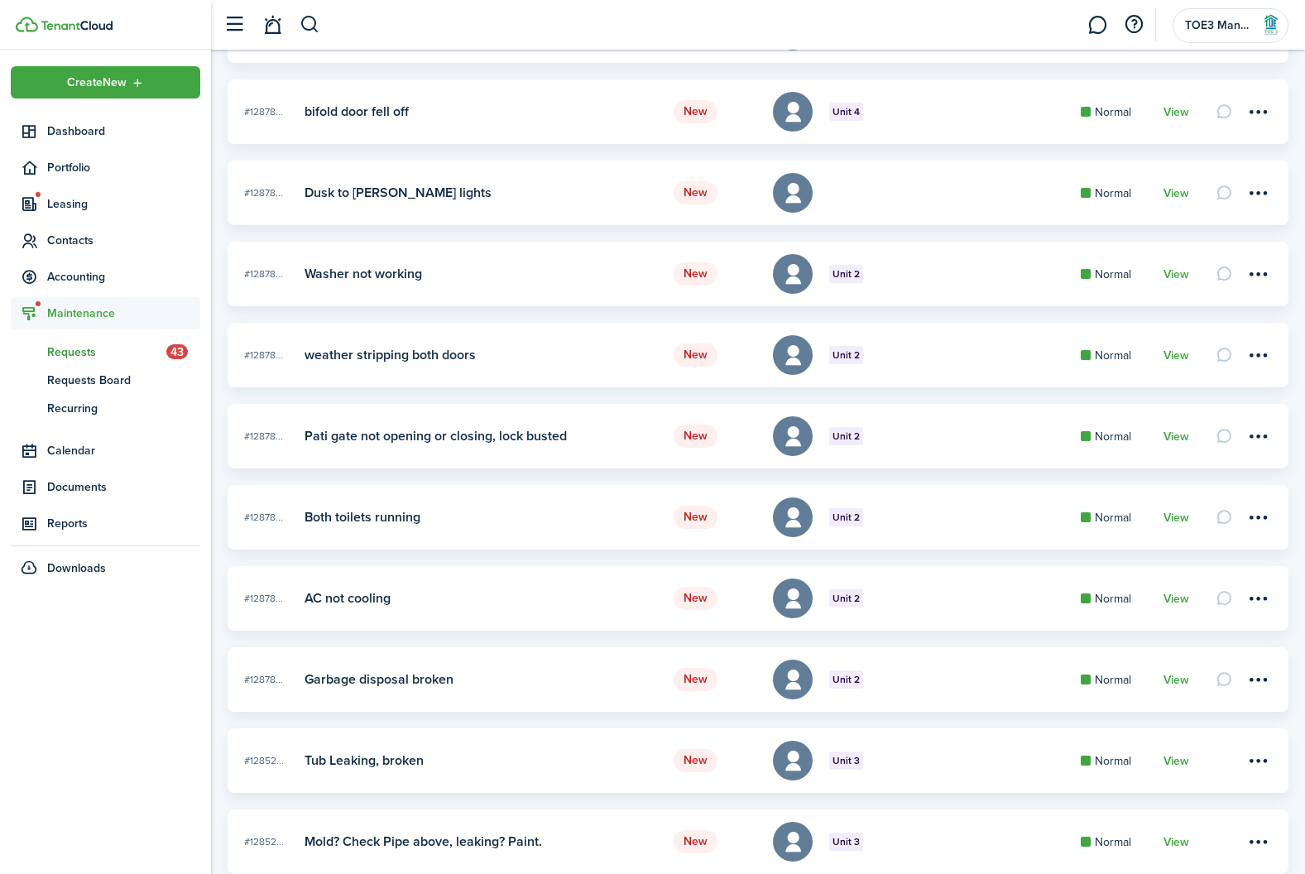
scroll to position [4156, 0]
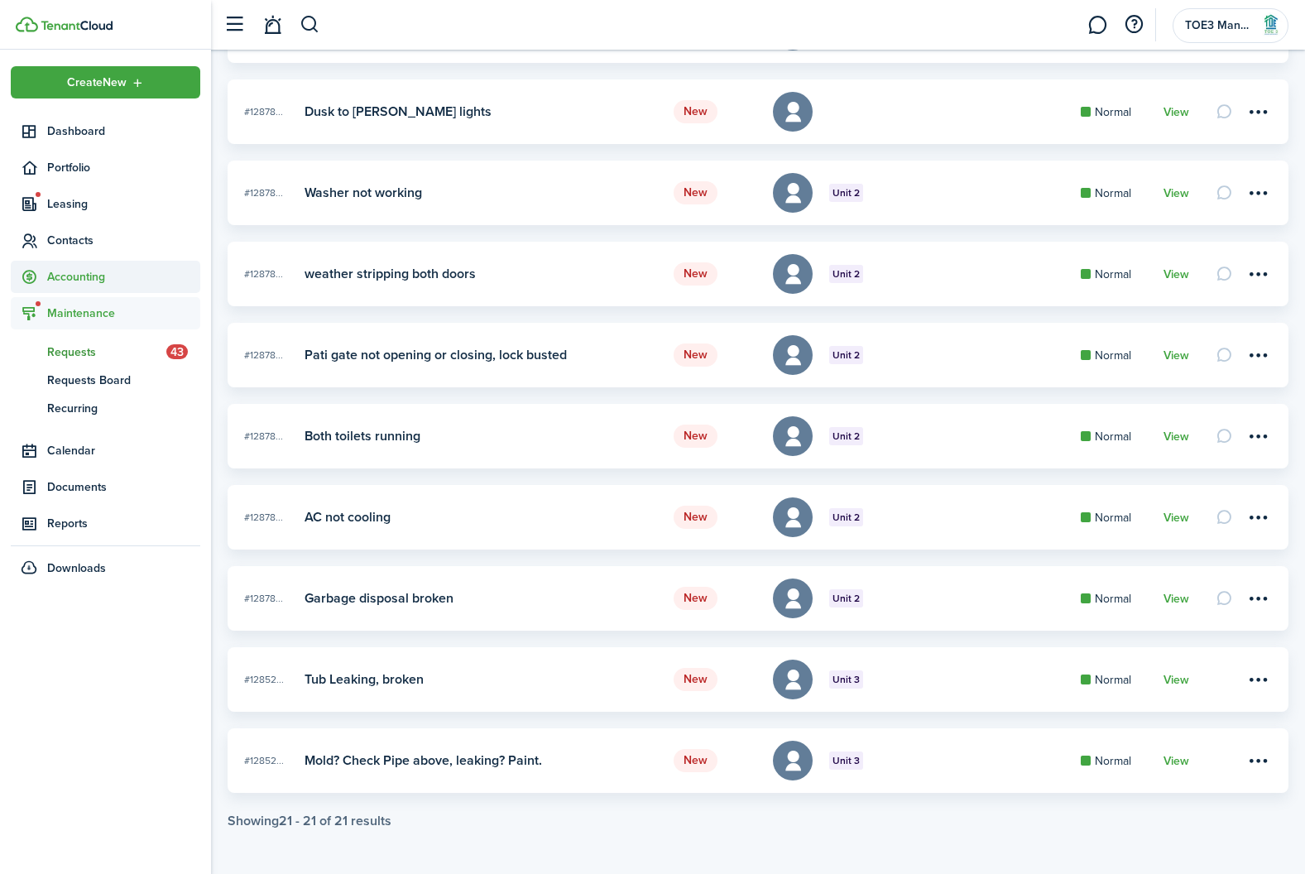
click at [65, 279] on span "Accounting" at bounding box center [123, 276] width 153 height 17
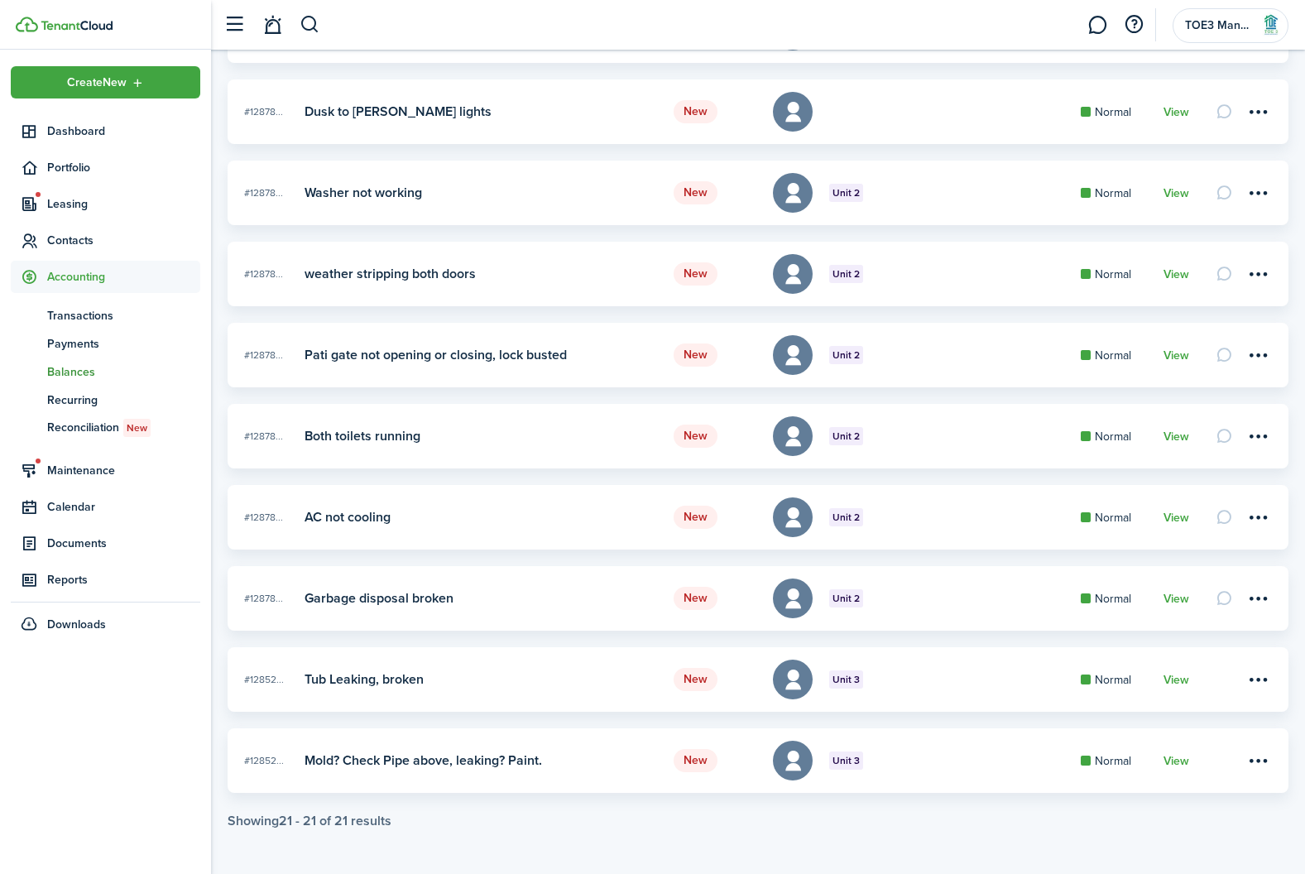
click at [93, 366] on span "Balances" at bounding box center [123, 371] width 153 height 17
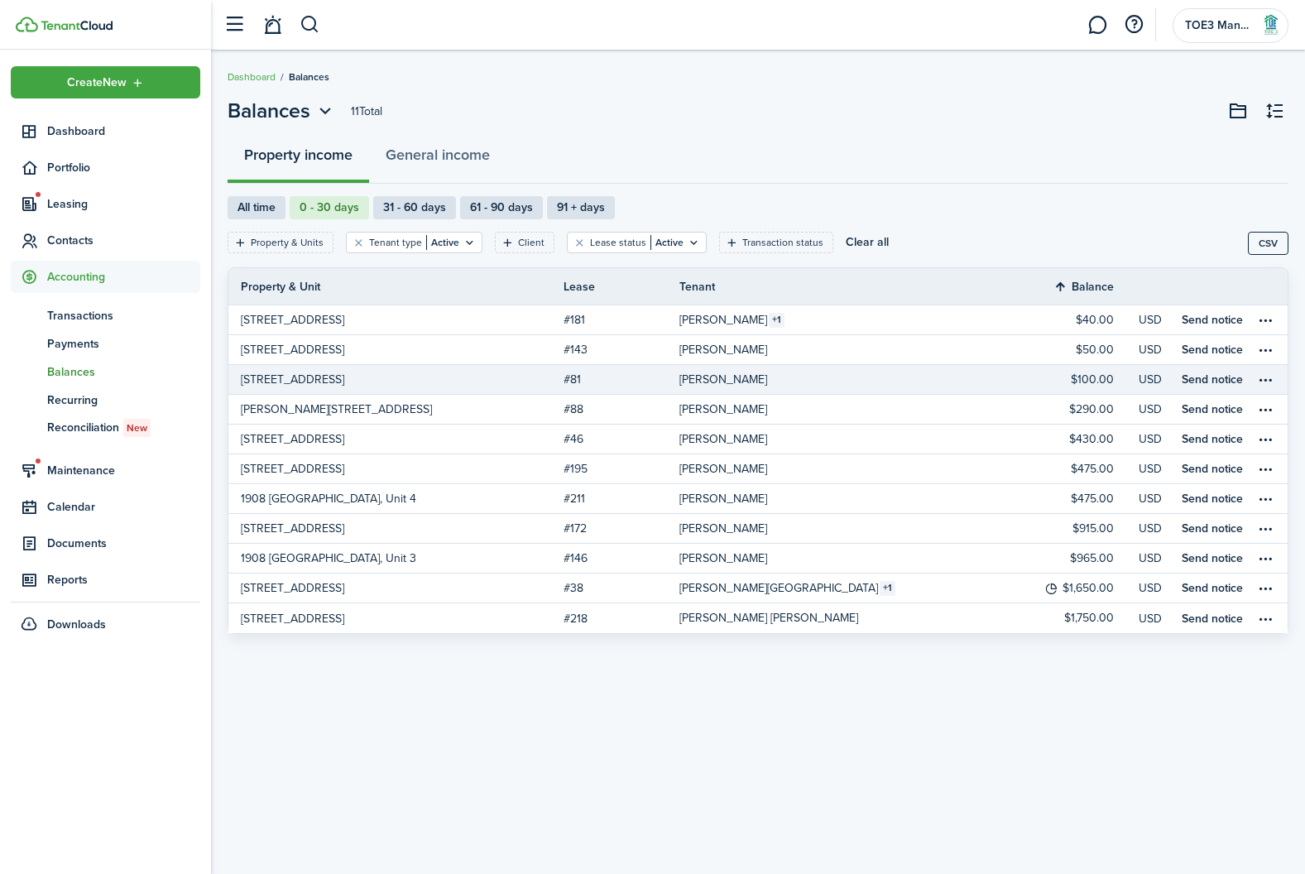
click at [815, 388] on link "[PERSON_NAME]" at bounding box center [846, 379] width 335 height 29
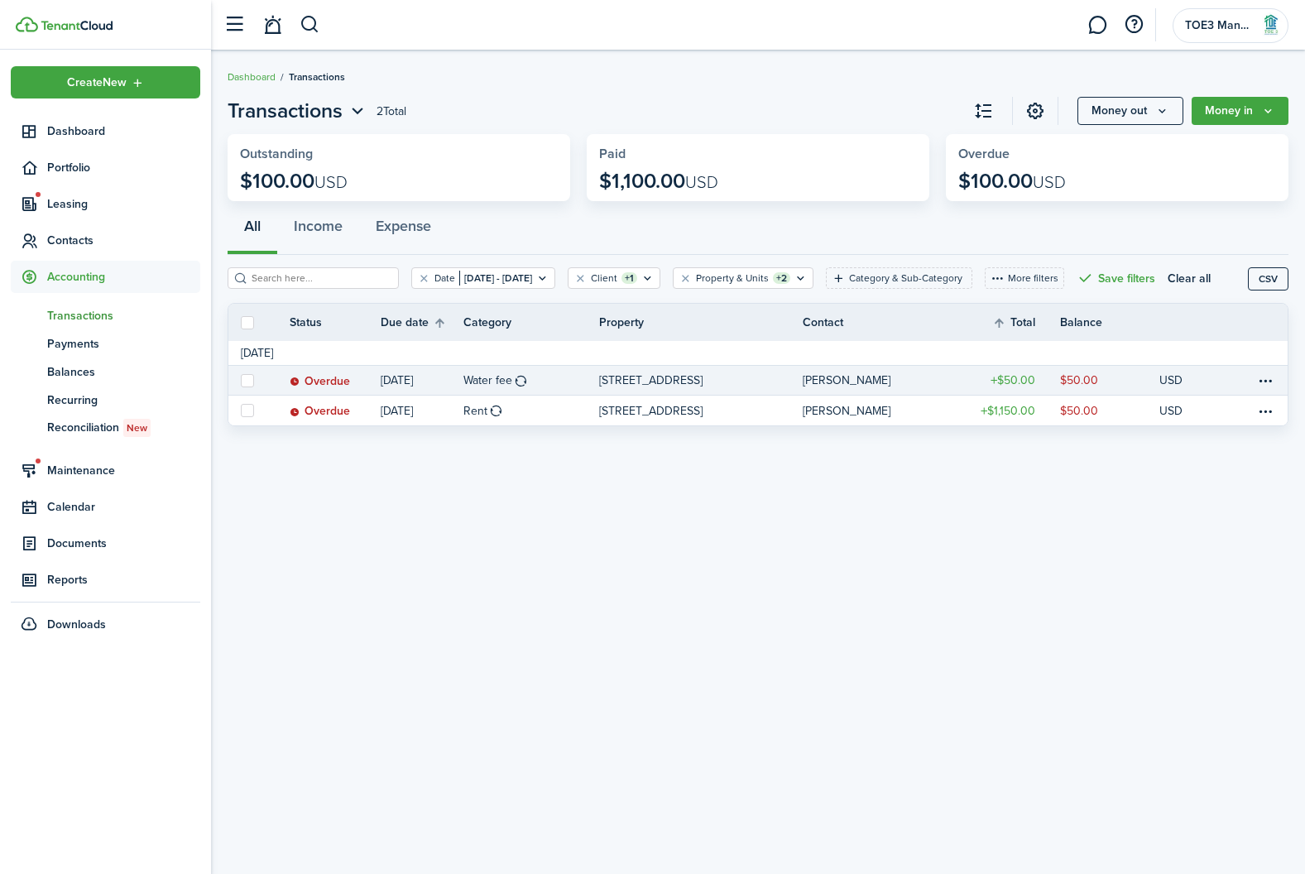
click at [248, 387] on label at bounding box center [247, 380] width 13 height 13
click at [241, 381] on input "checkbox" at bounding box center [240, 380] width 1 height 1
checkbox input "true"
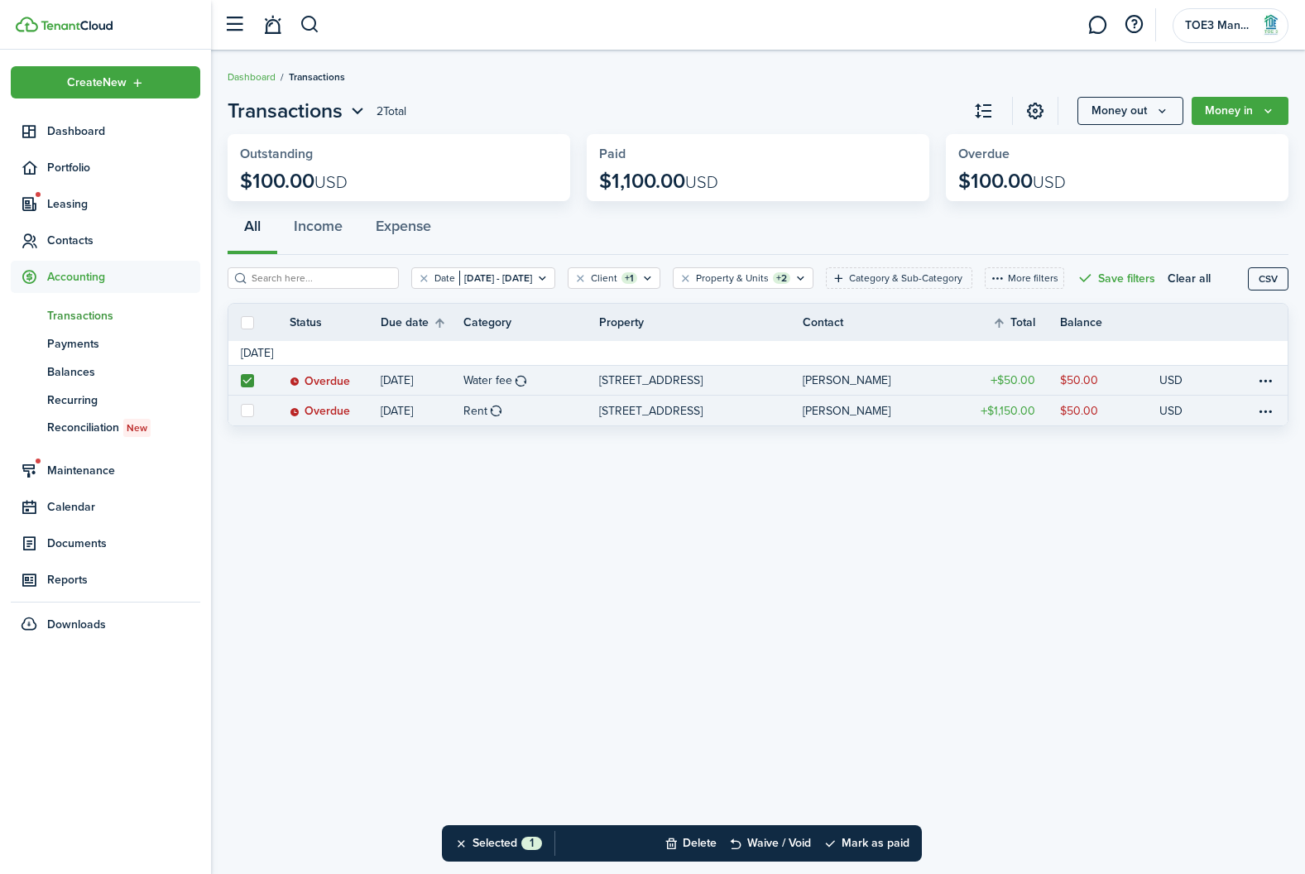
click at [252, 417] on label at bounding box center [247, 410] width 13 height 13
click at [241, 411] on input "checkbox" at bounding box center [240, 410] width 1 height 1
checkbox input "true"
click at [889, 837] on button "Mark as paid" at bounding box center [866, 843] width 86 height 36
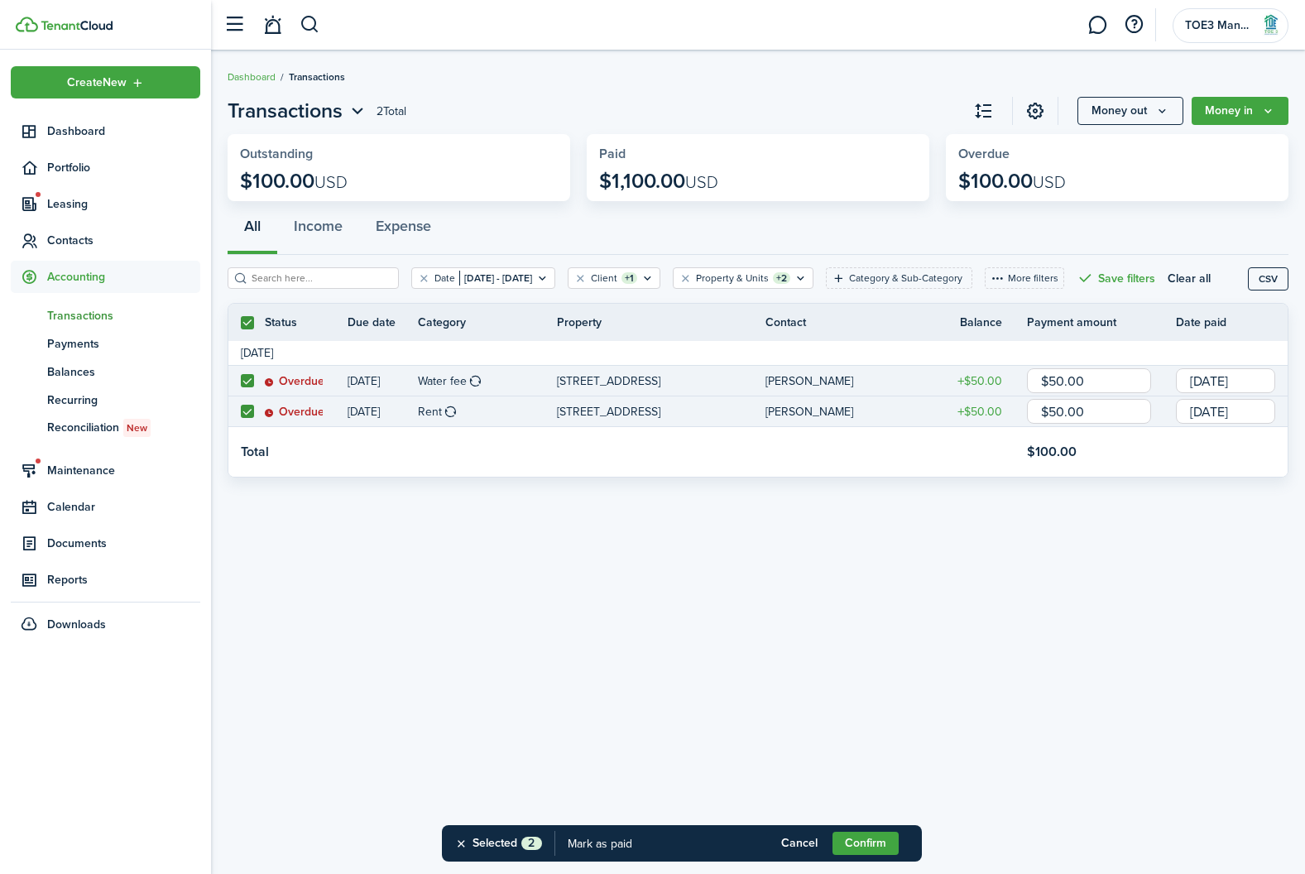
drag, startPoint x: 889, startPoint y: 837, endPoint x: 985, endPoint y: 721, distance: 149.9
click at [985, 721] on body "Create New Dashboard Portfolio Leasing Contacts Accounting tn Transactions pm P…" at bounding box center [652, 437] width 1305 height 874
click at [1224, 424] on input "[DATE]" at bounding box center [1225, 411] width 99 height 25
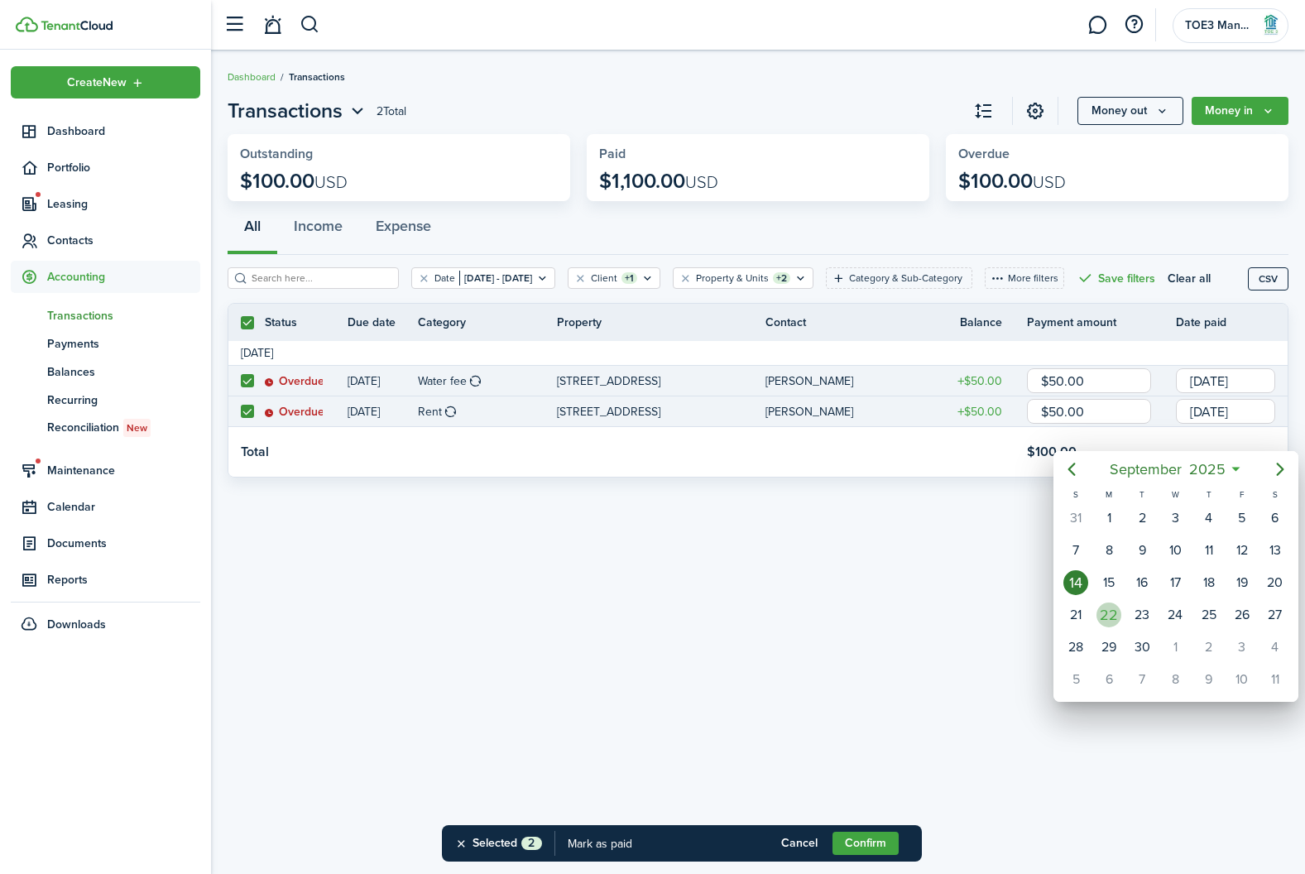
click at [1116, 620] on div "22" at bounding box center [1108, 614] width 25 height 25
type input "[DATE]"
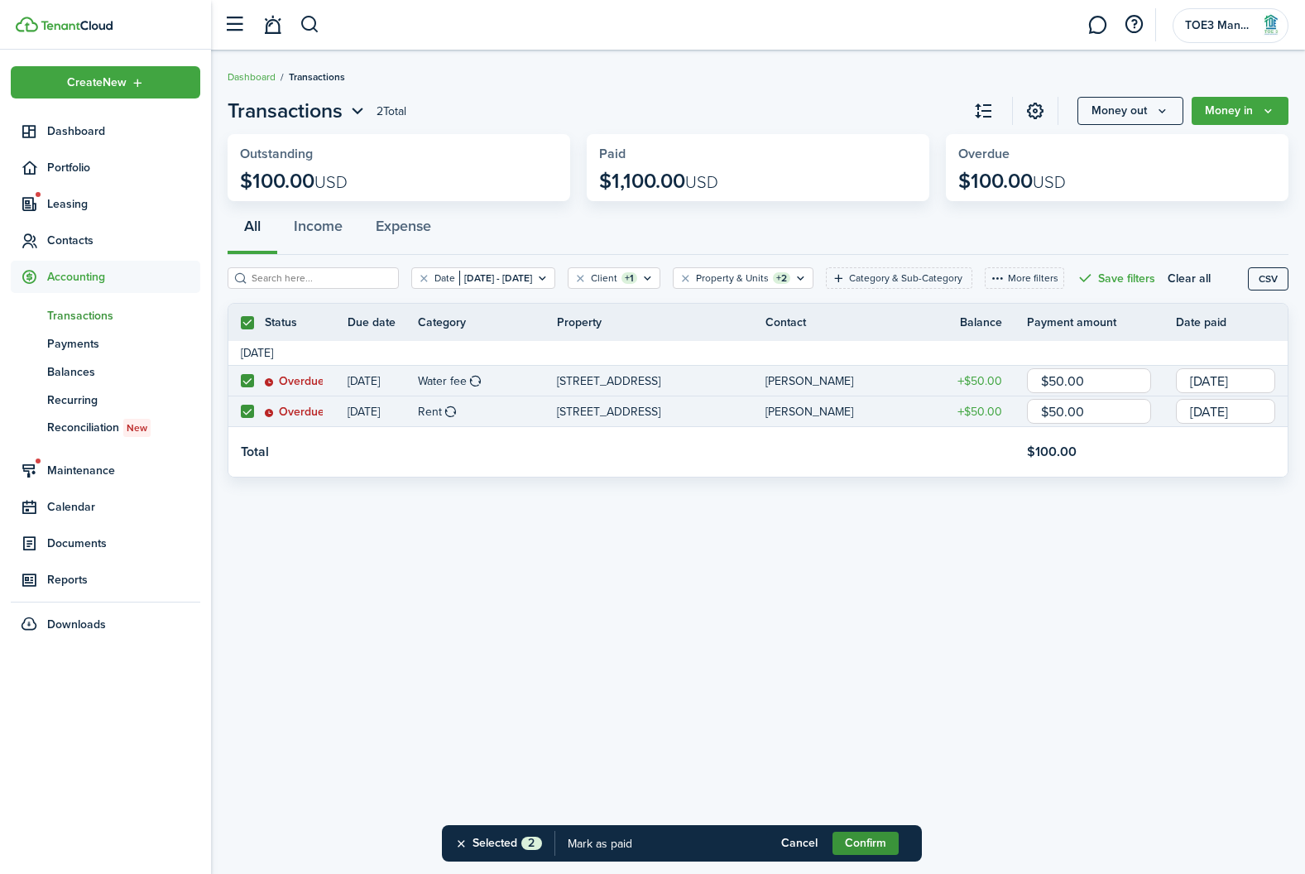
click at [872, 845] on button "Confirm" at bounding box center [865, 843] width 66 height 23
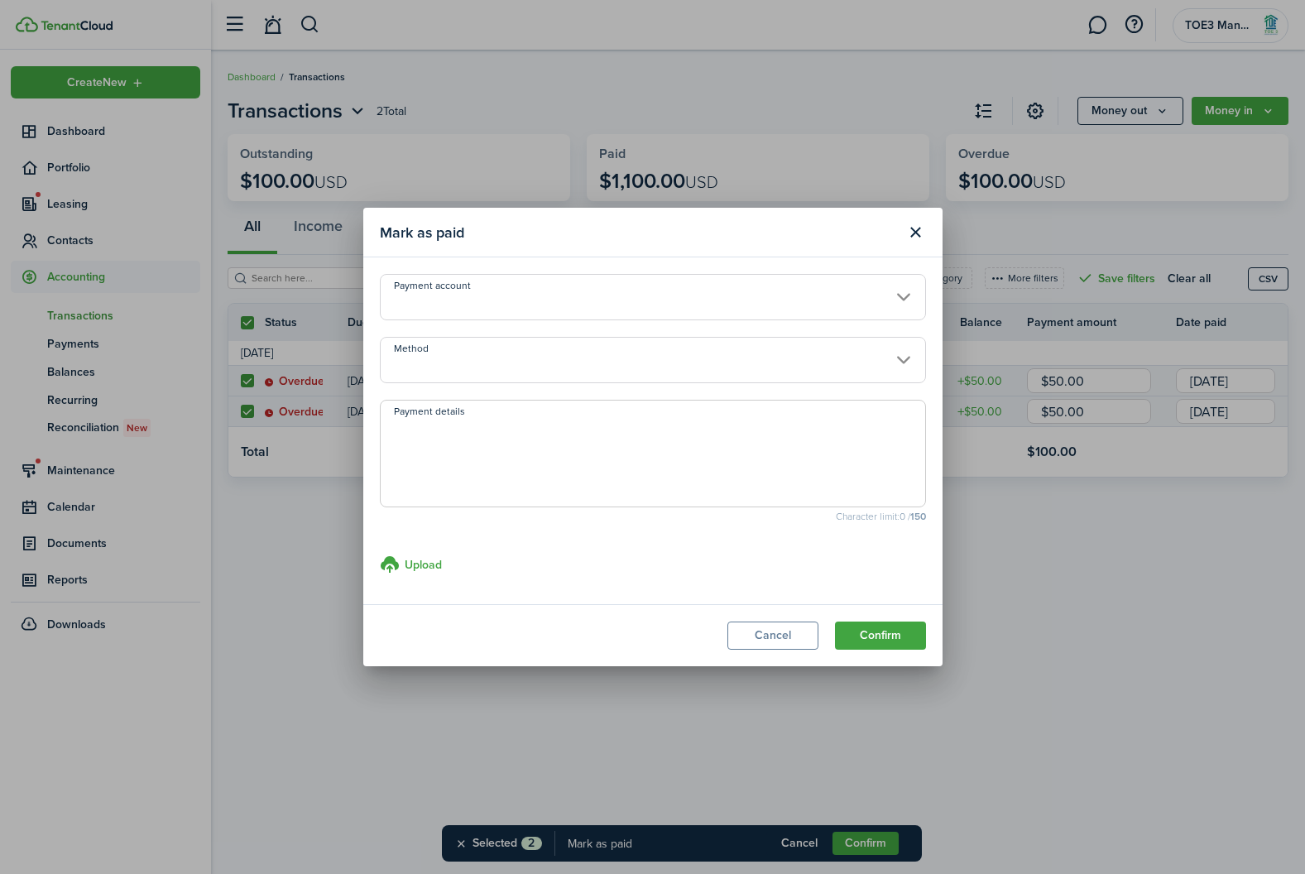
click at [411, 470] on textarea "Payment details" at bounding box center [653, 458] width 544 height 79
type textarea "zelle"
click at [877, 630] on button "Confirm" at bounding box center [880, 635] width 91 height 28
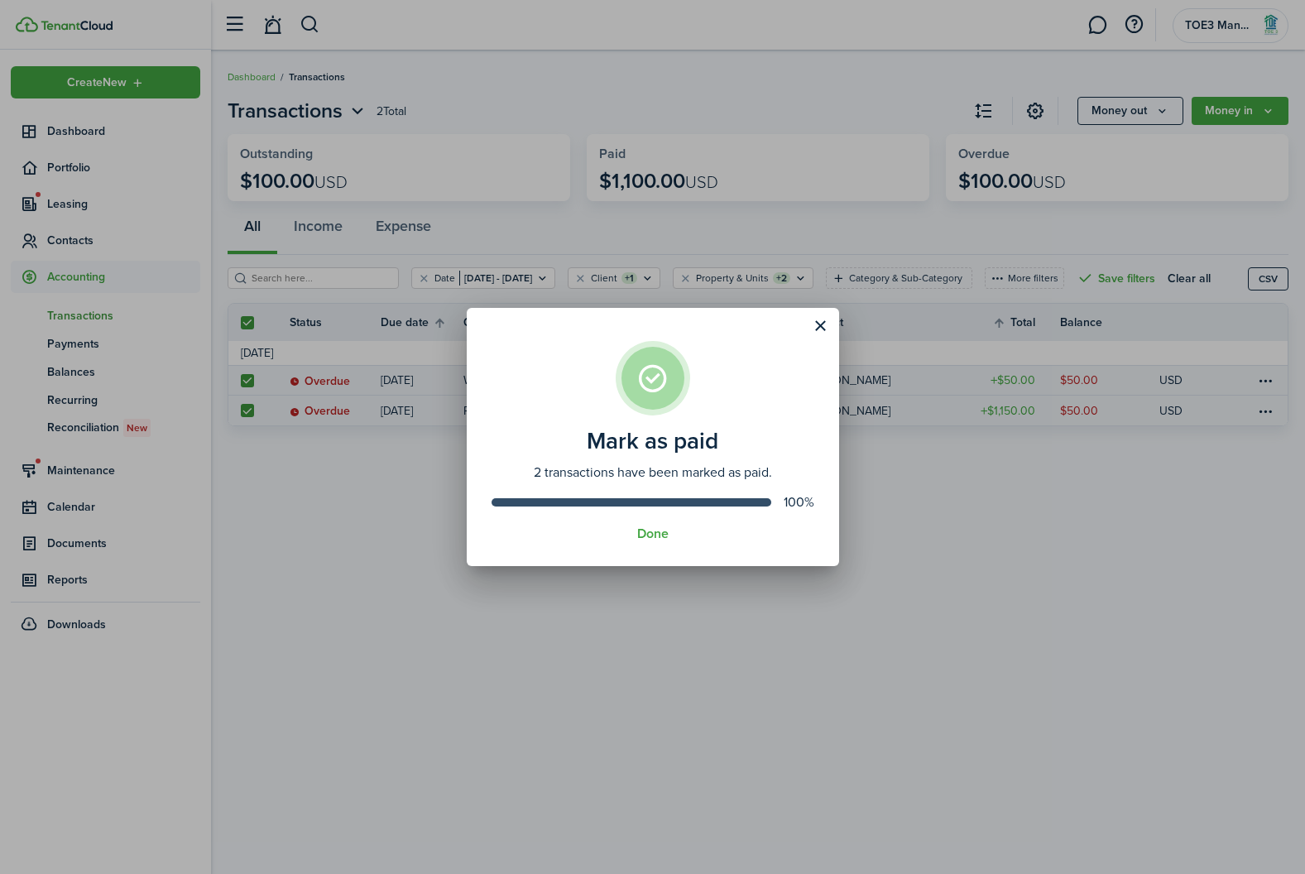
click at [649, 540] on assembled-view "Mark as paid 2 transactions have been marked as paid. 100% Done" at bounding box center [653, 437] width 372 height 258
click at [648, 534] on button "Done" at bounding box center [652, 533] width 31 height 15
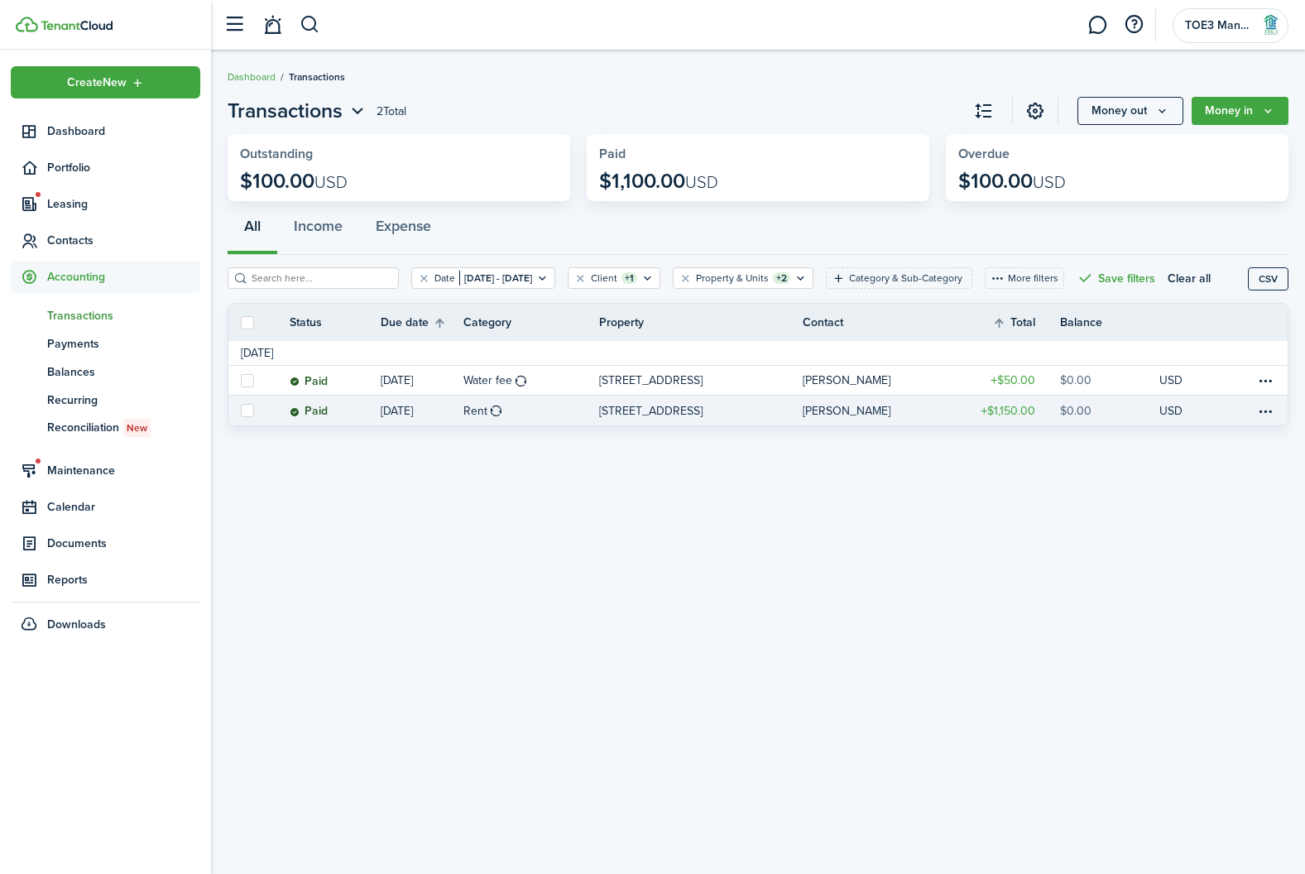
click at [835, 418] on table-profile-info-text "[PERSON_NAME]" at bounding box center [847, 411] width 88 height 13
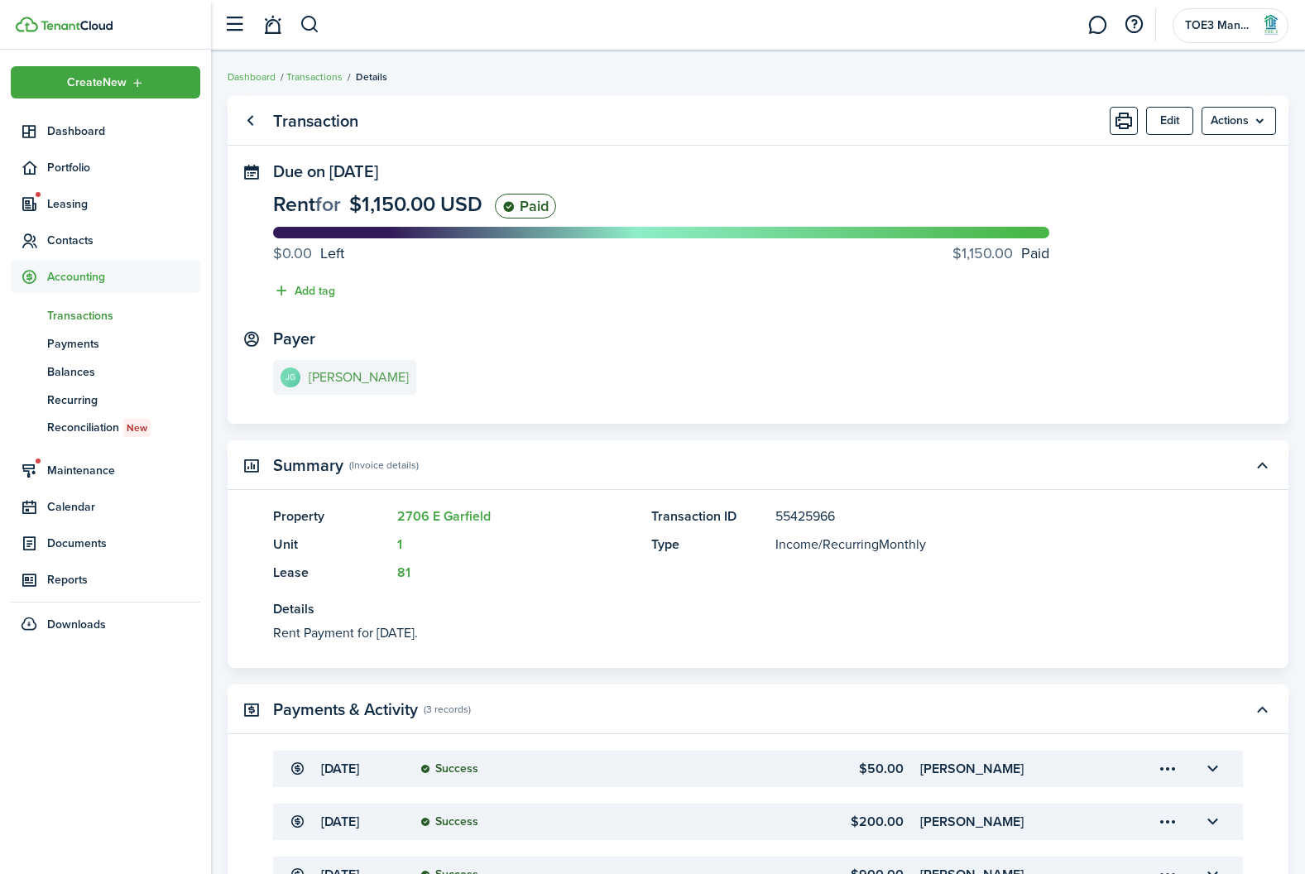
click at [338, 383] on e-details-info-title "[PERSON_NAME]" at bounding box center [359, 377] width 100 height 15
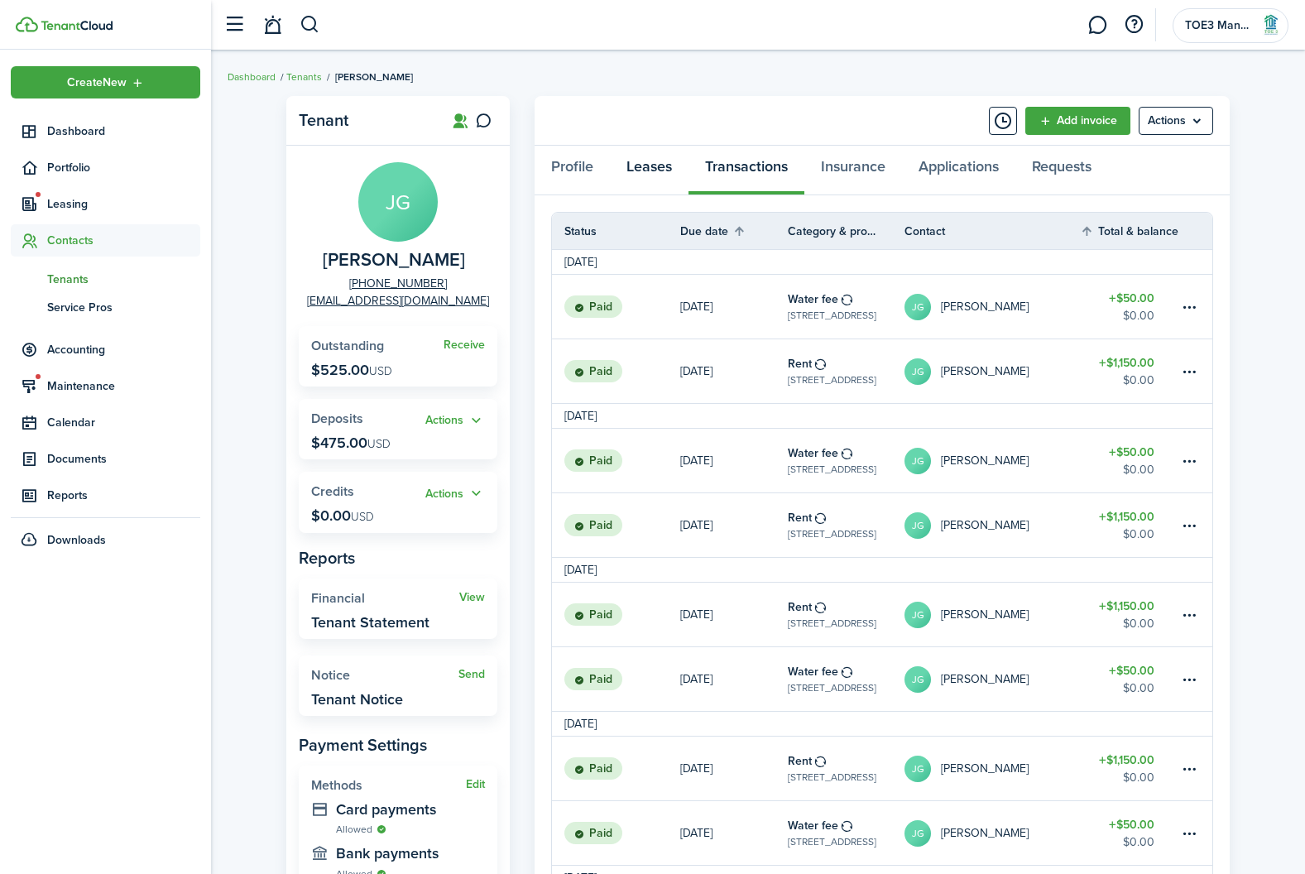
click at [616, 174] on link "Leases" at bounding box center [649, 171] width 79 height 50
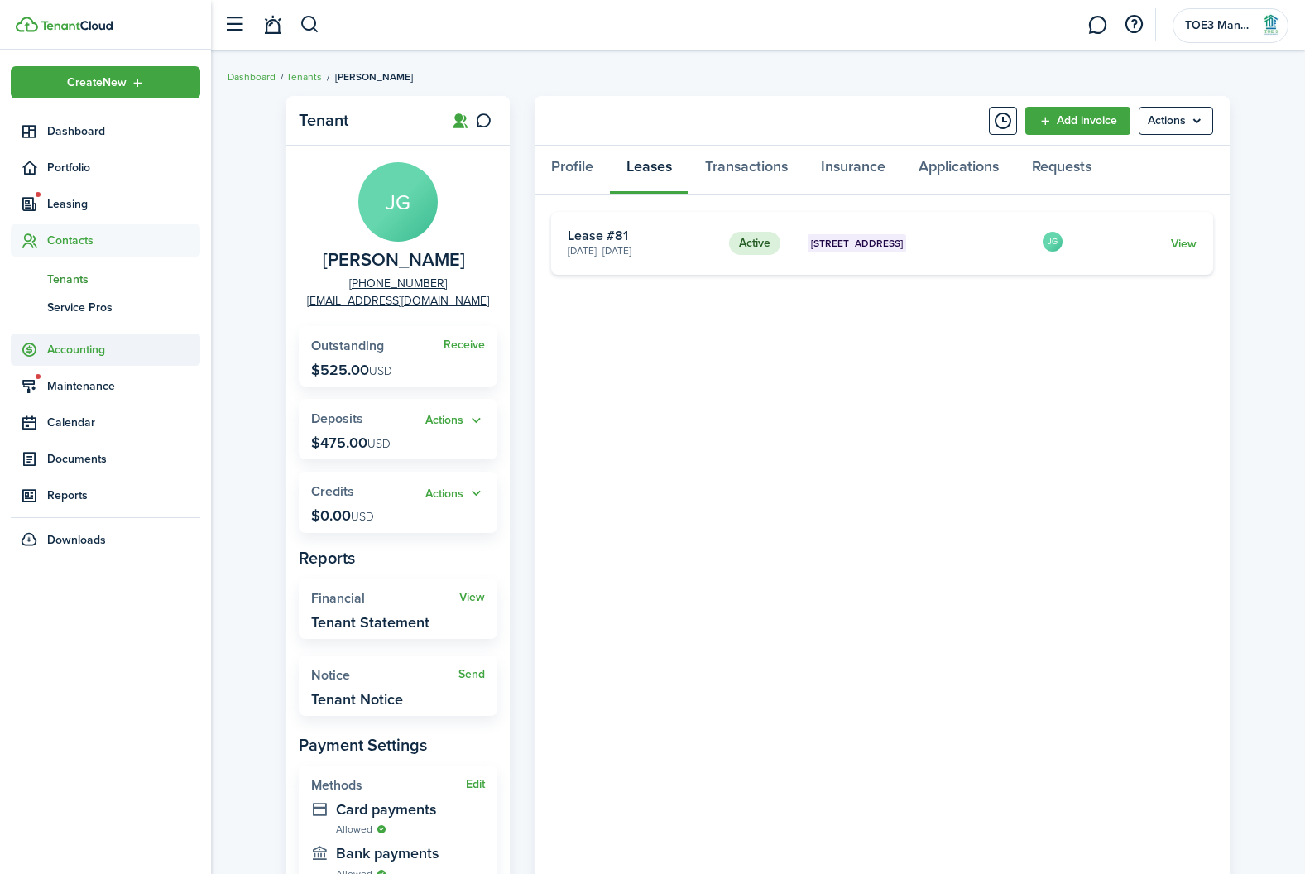
click at [82, 358] on span "Accounting" at bounding box center [105, 349] width 189 height 32
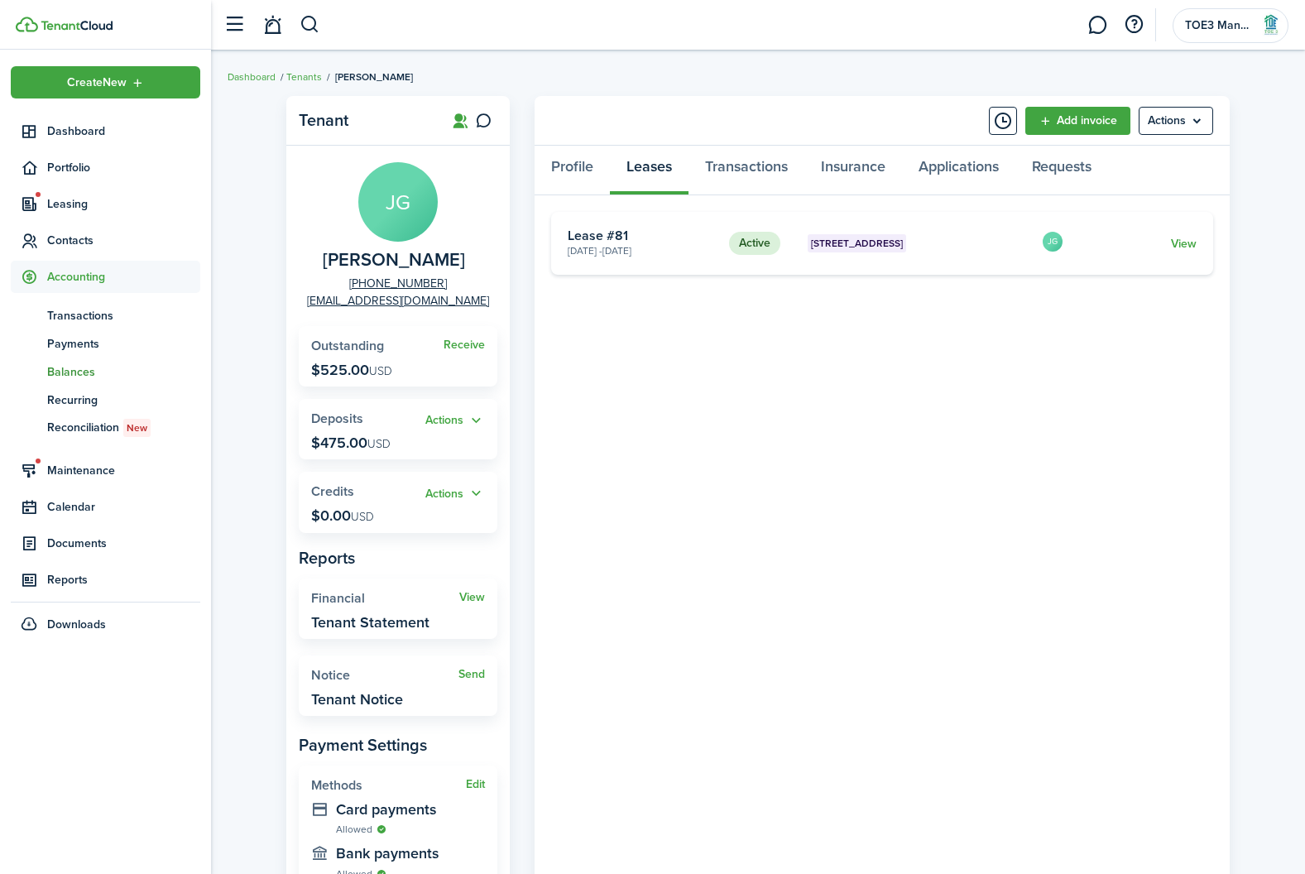
click at [81, 369] on span "Balances" at bounding box center [123, 371] width 153 height 17
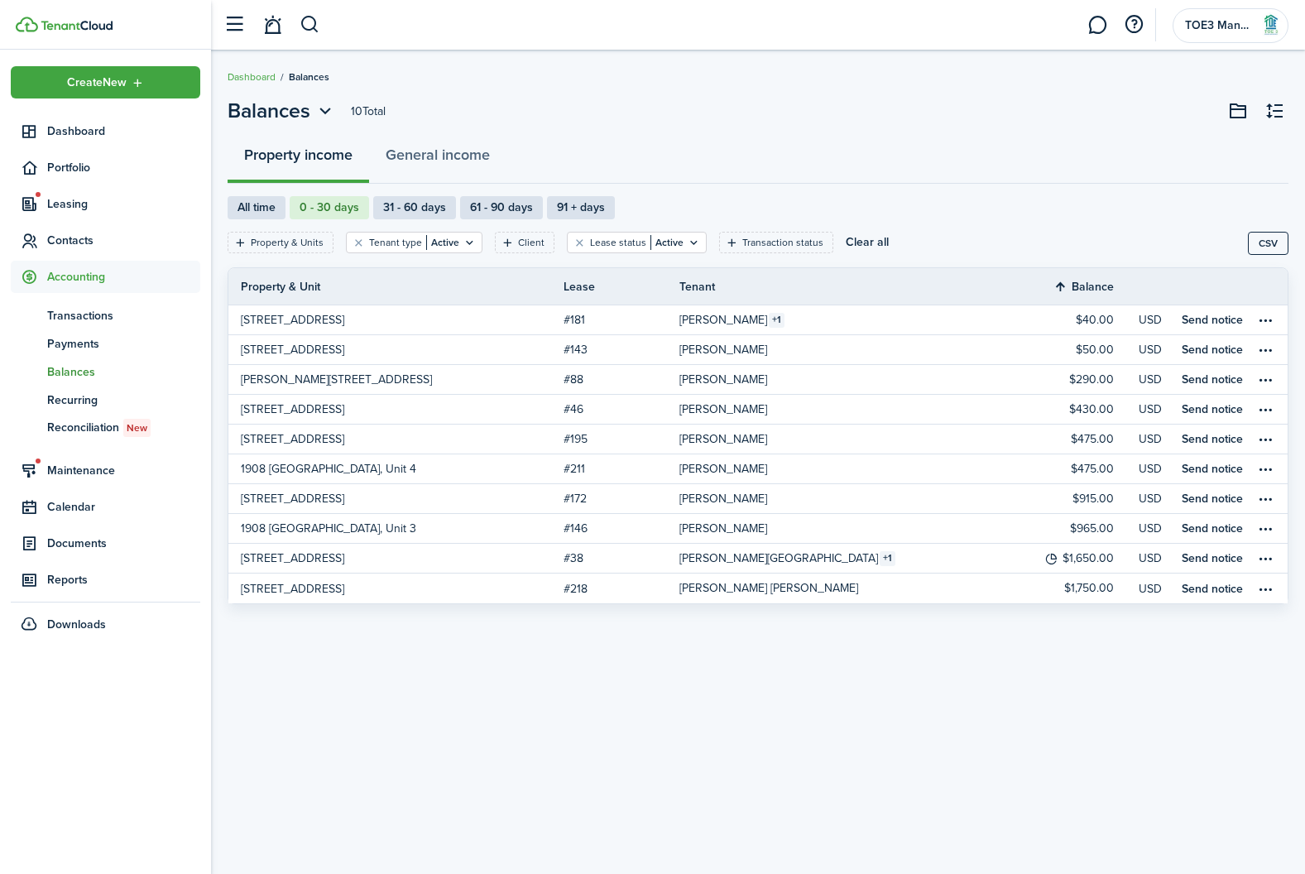
click at [81, 369] on span "Balances" at bounding box center [123, 371] width 153 height 17
click at [93, 467] on span "Maintenance" at bounding box center [123, 470] width 153 height 17
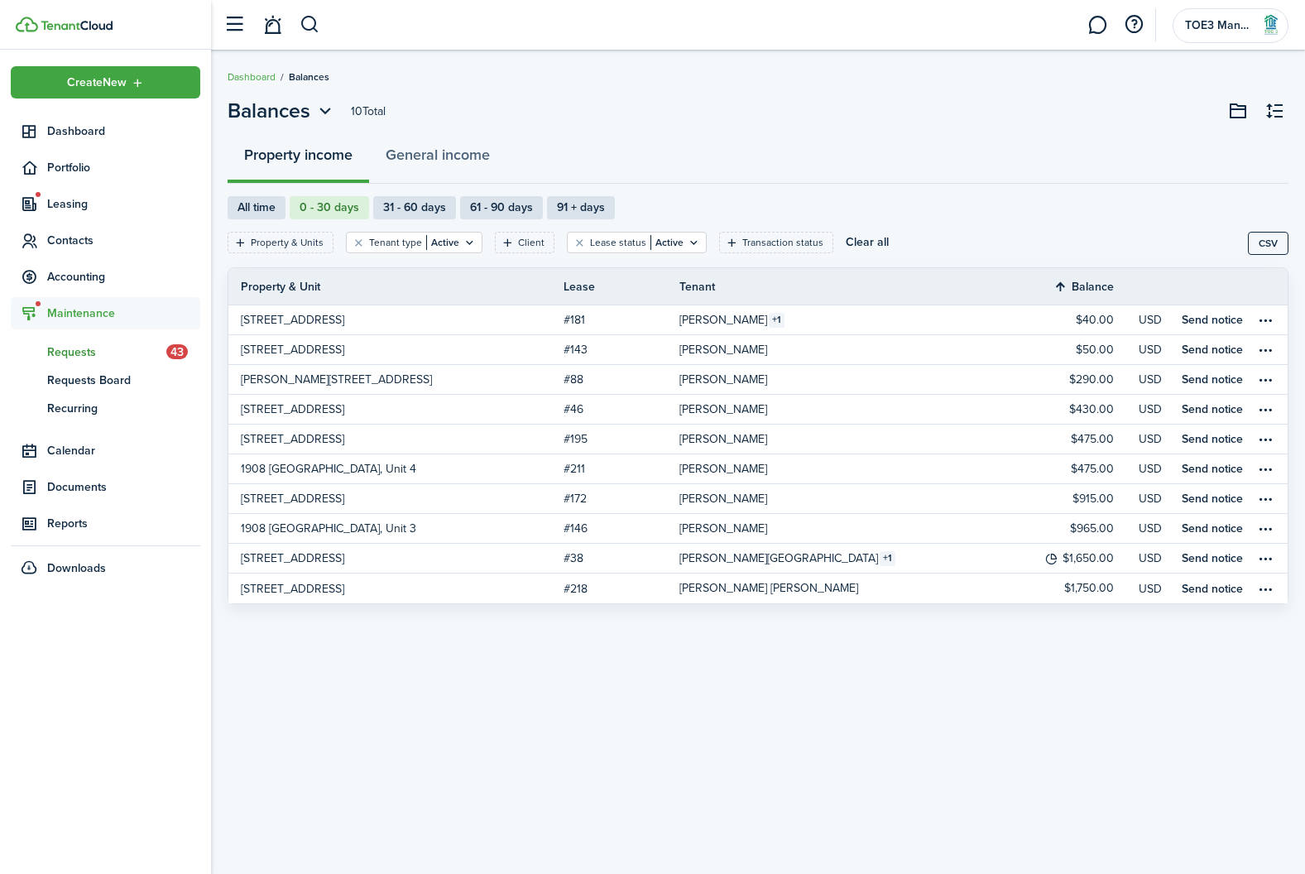
click at [79, 352] on span "Requests" at bounding box center [106, 351] width 119 height 17
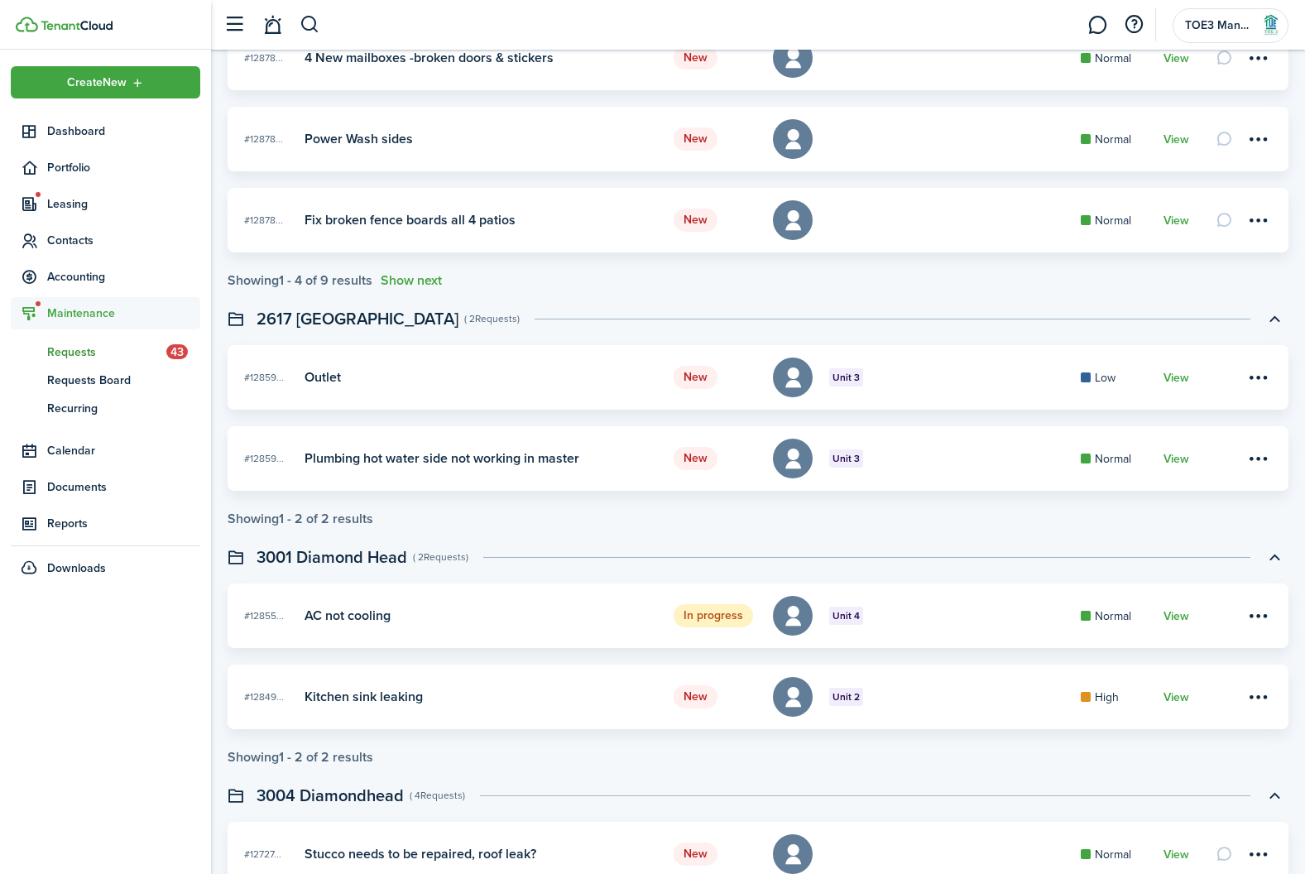
scroll to position [1009, 0]
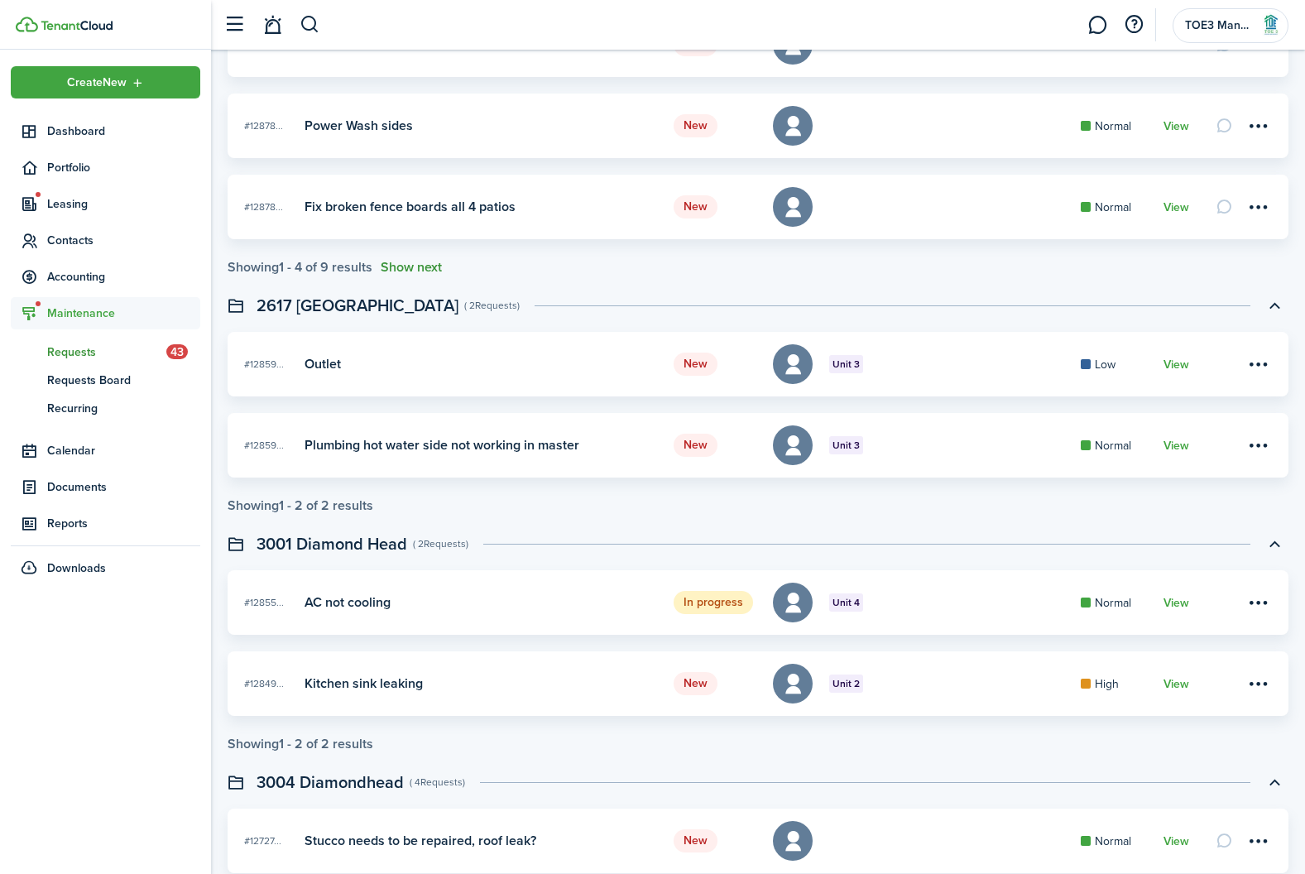
click at [409, 272] on button "Show next" at bounding box center [411, 267] width 61 height 15
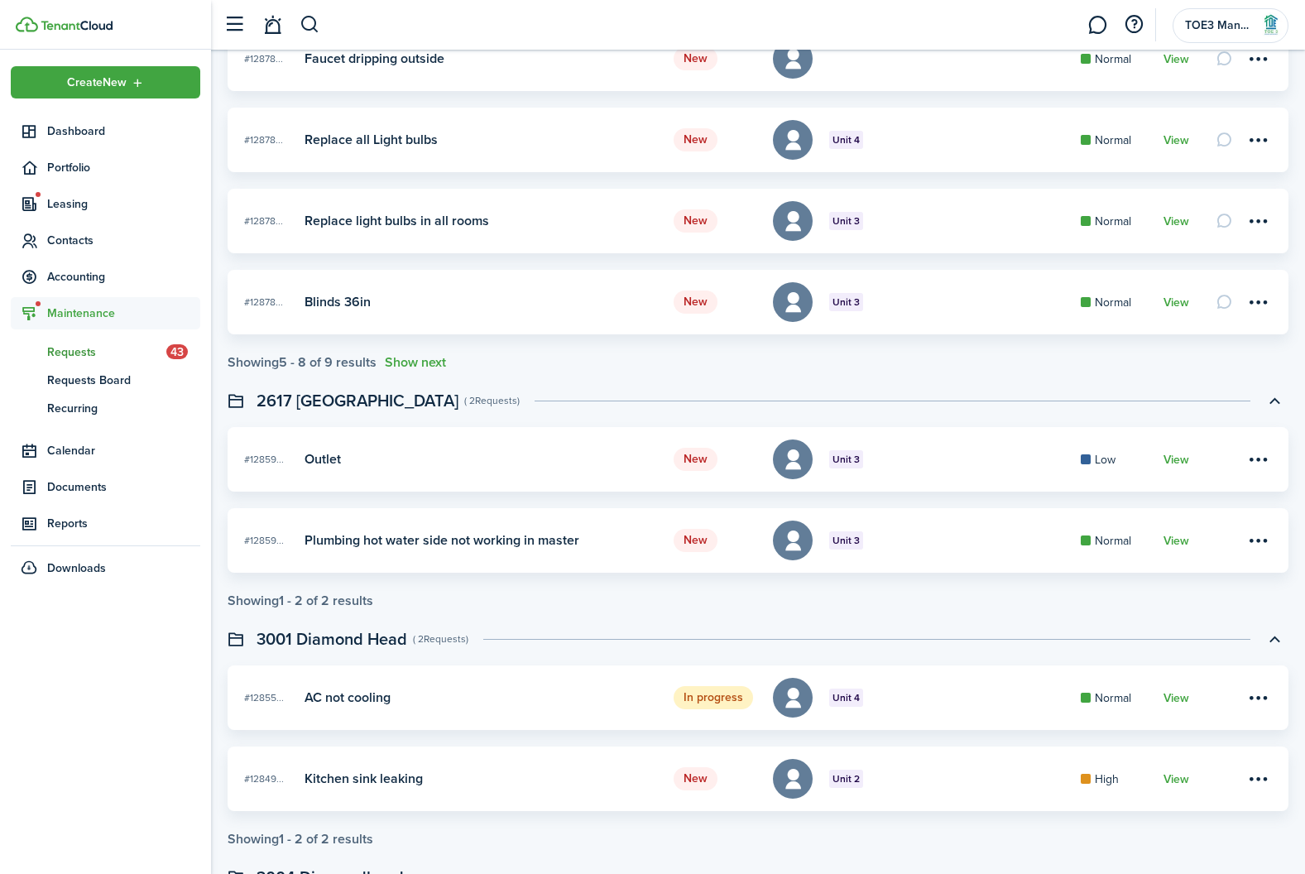
scroll to position [1248, 0]
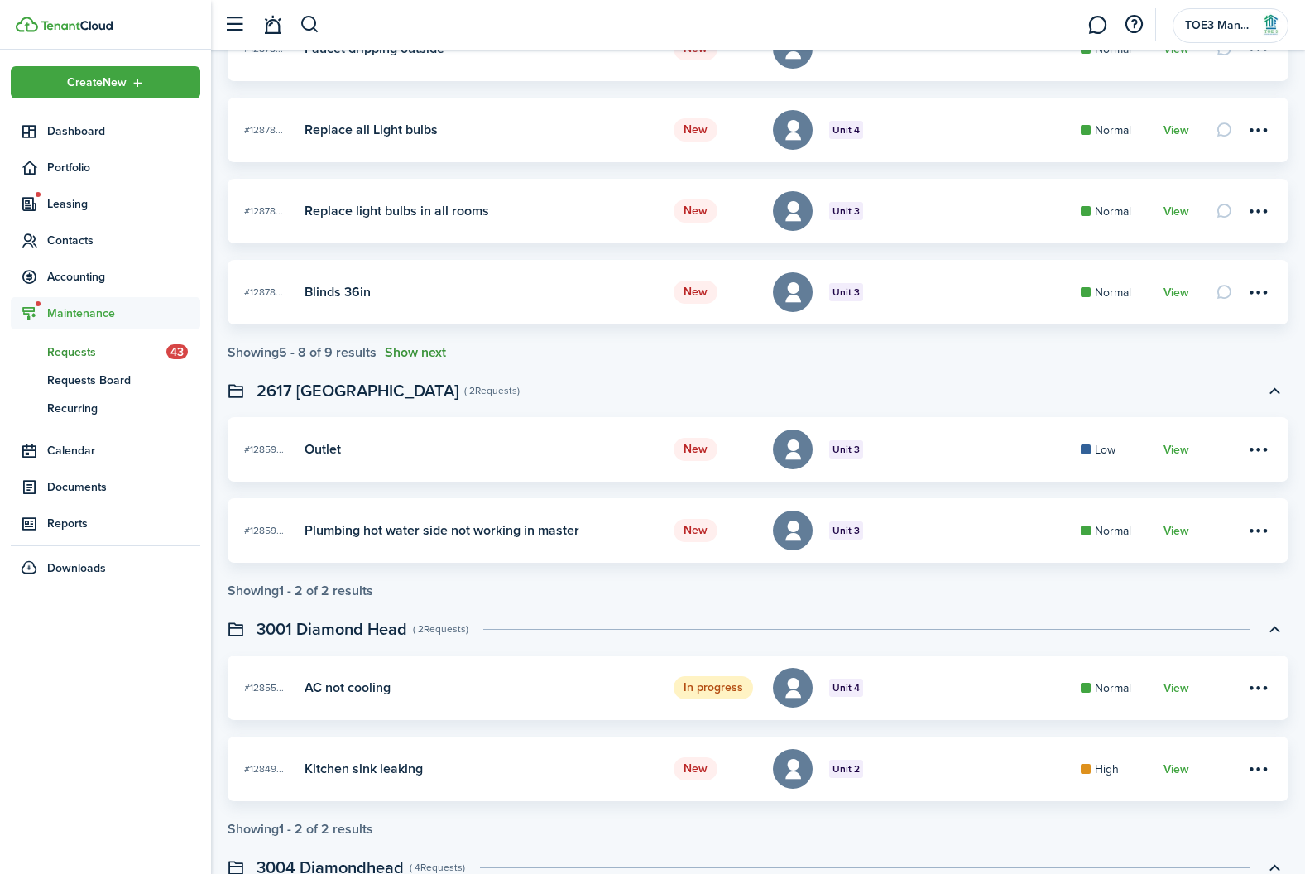
click at [412, 357] on button "Show next" at bounding box center [415, 352] width 61 height 15
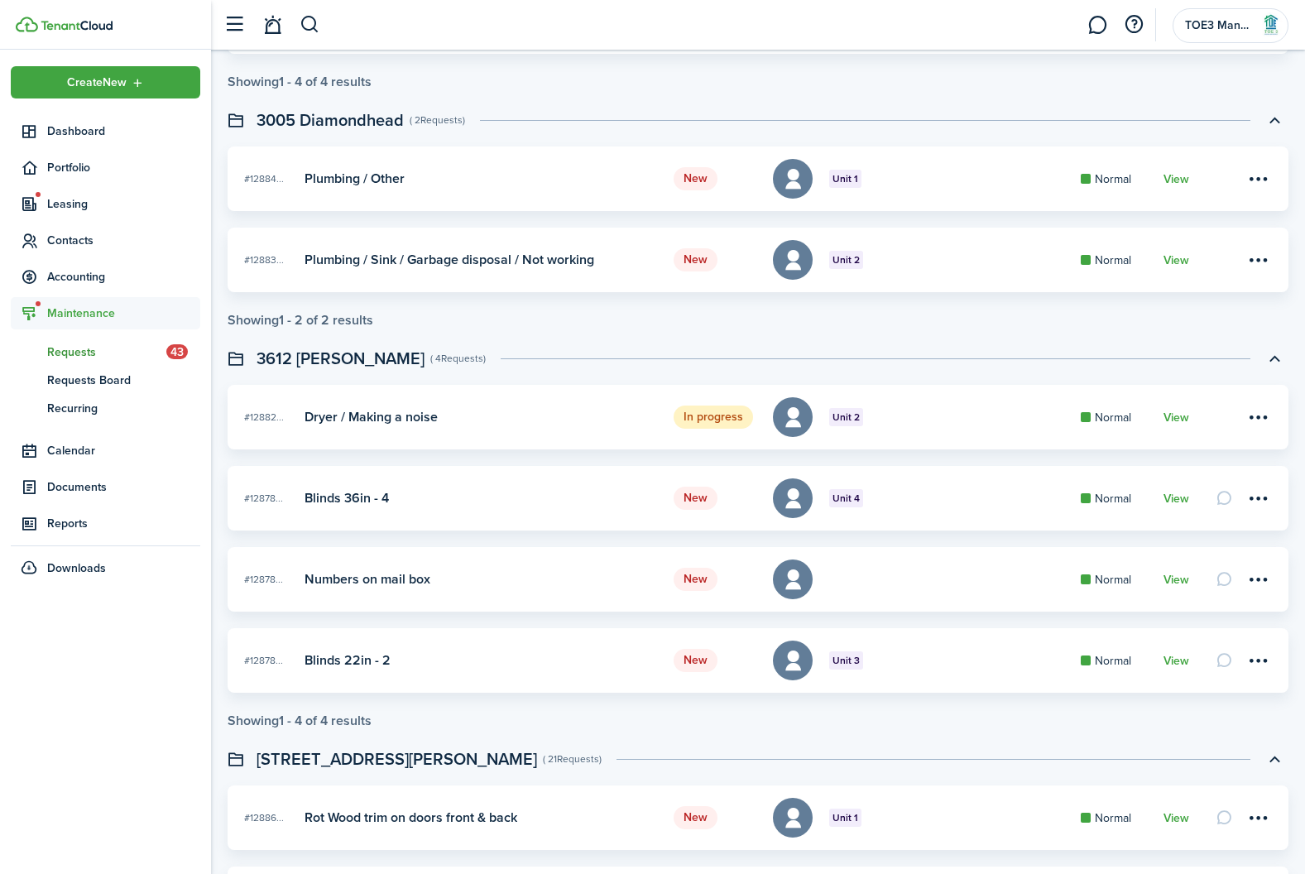
scroll to position [2777, 0]
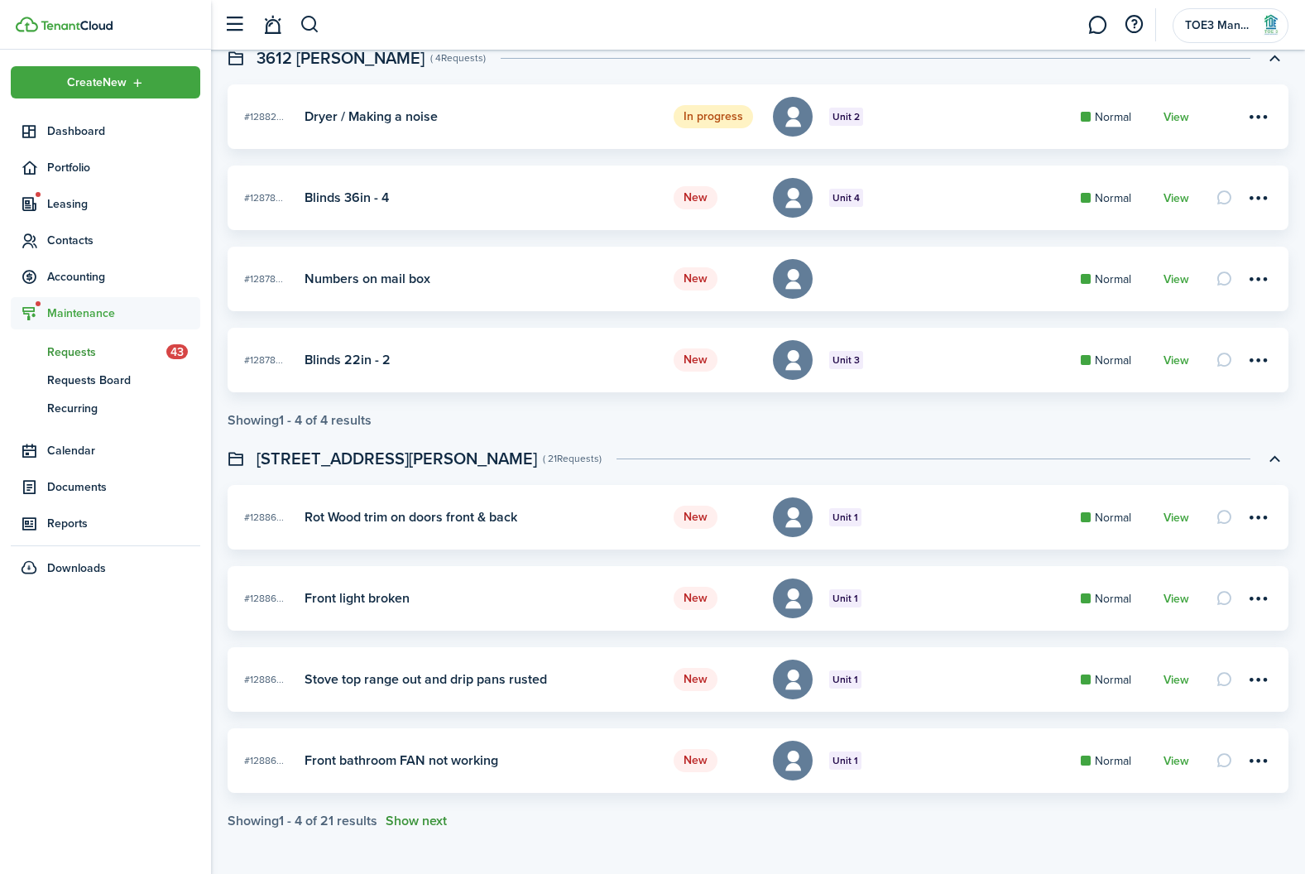
click at [426, 827] on button "Show next" at bounding box center [416, 820] width 61 height 15
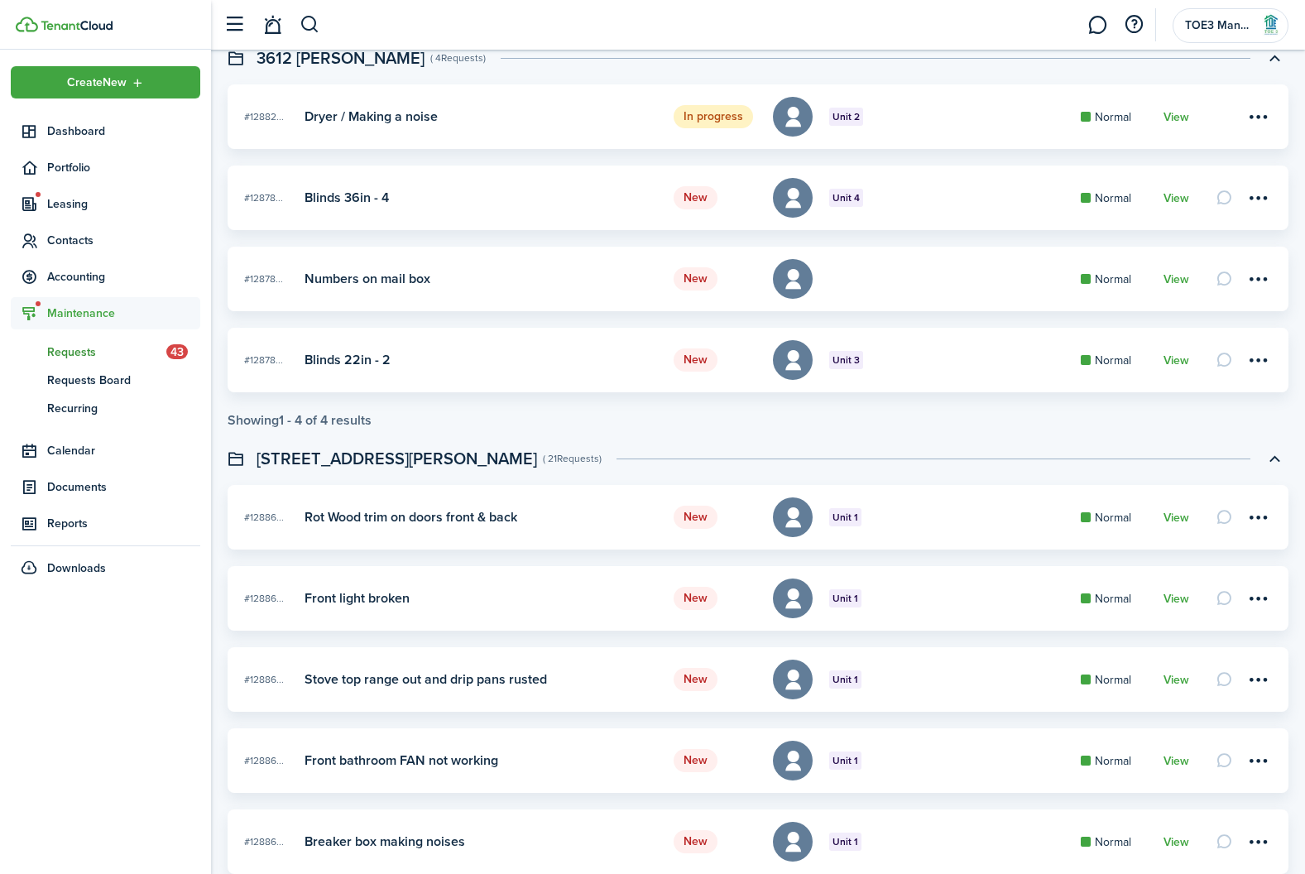
scroll to position [3102, 0]
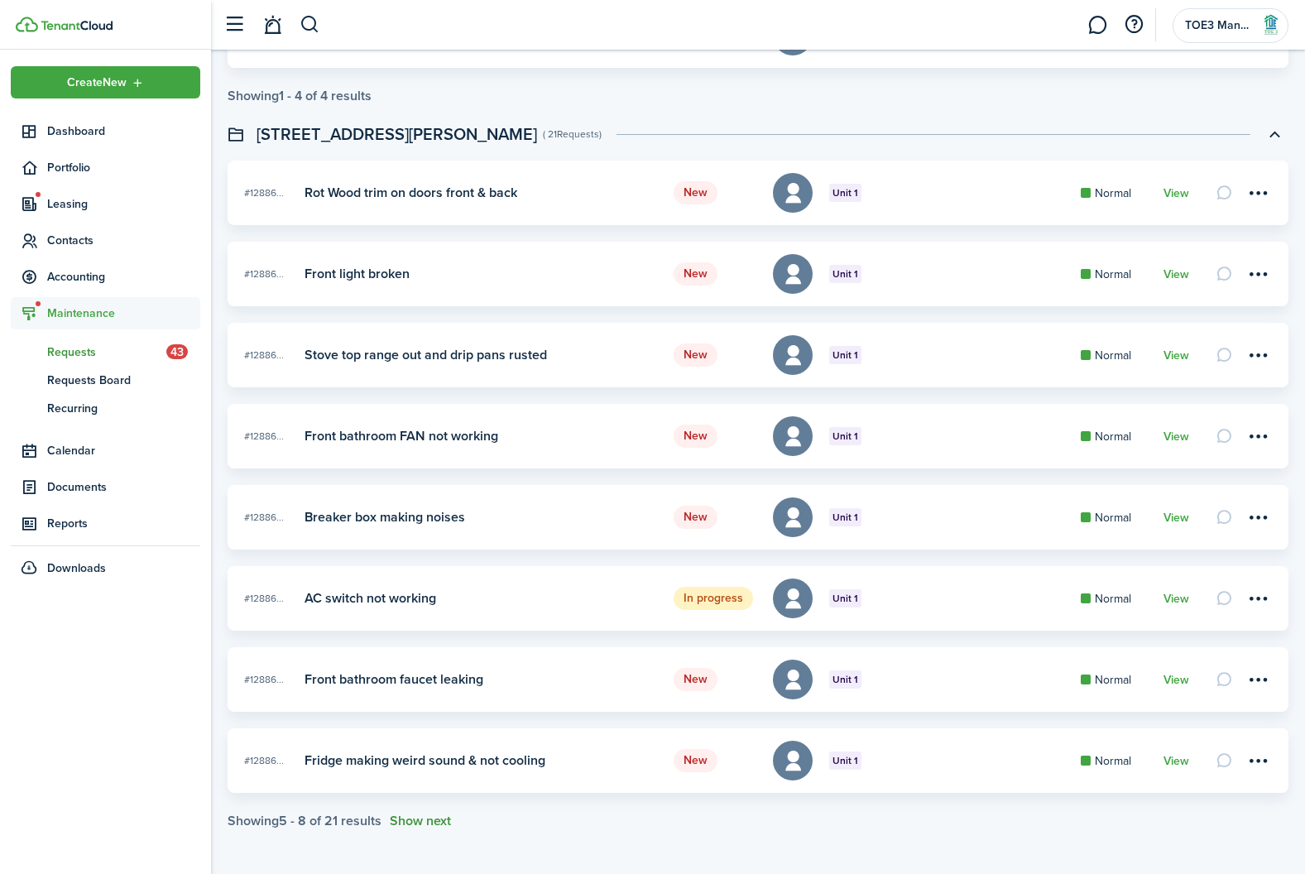
click at [426, 820] on button "Show next" at bounding box center [420, 820] width 61 height 15
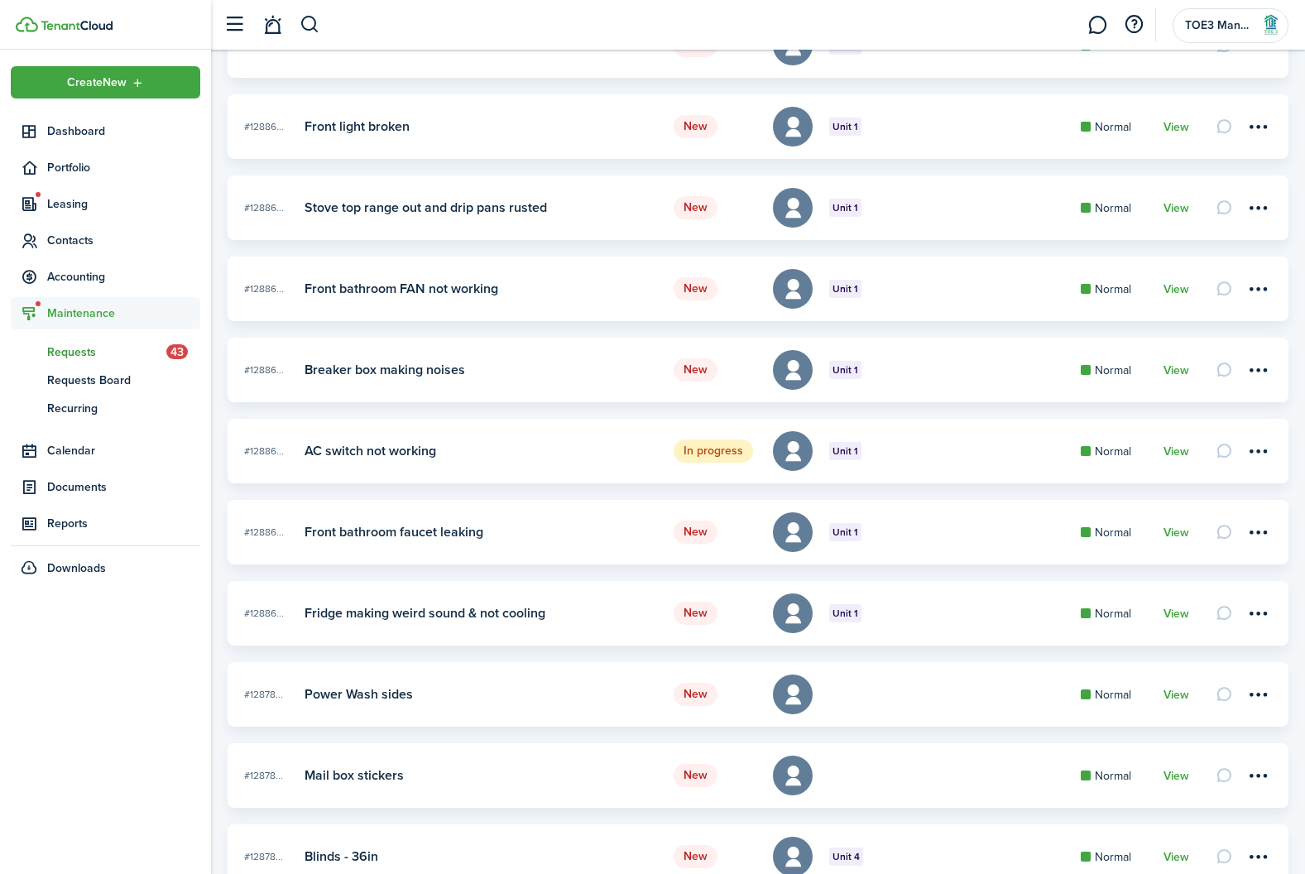
scroll to position [3426, 0]
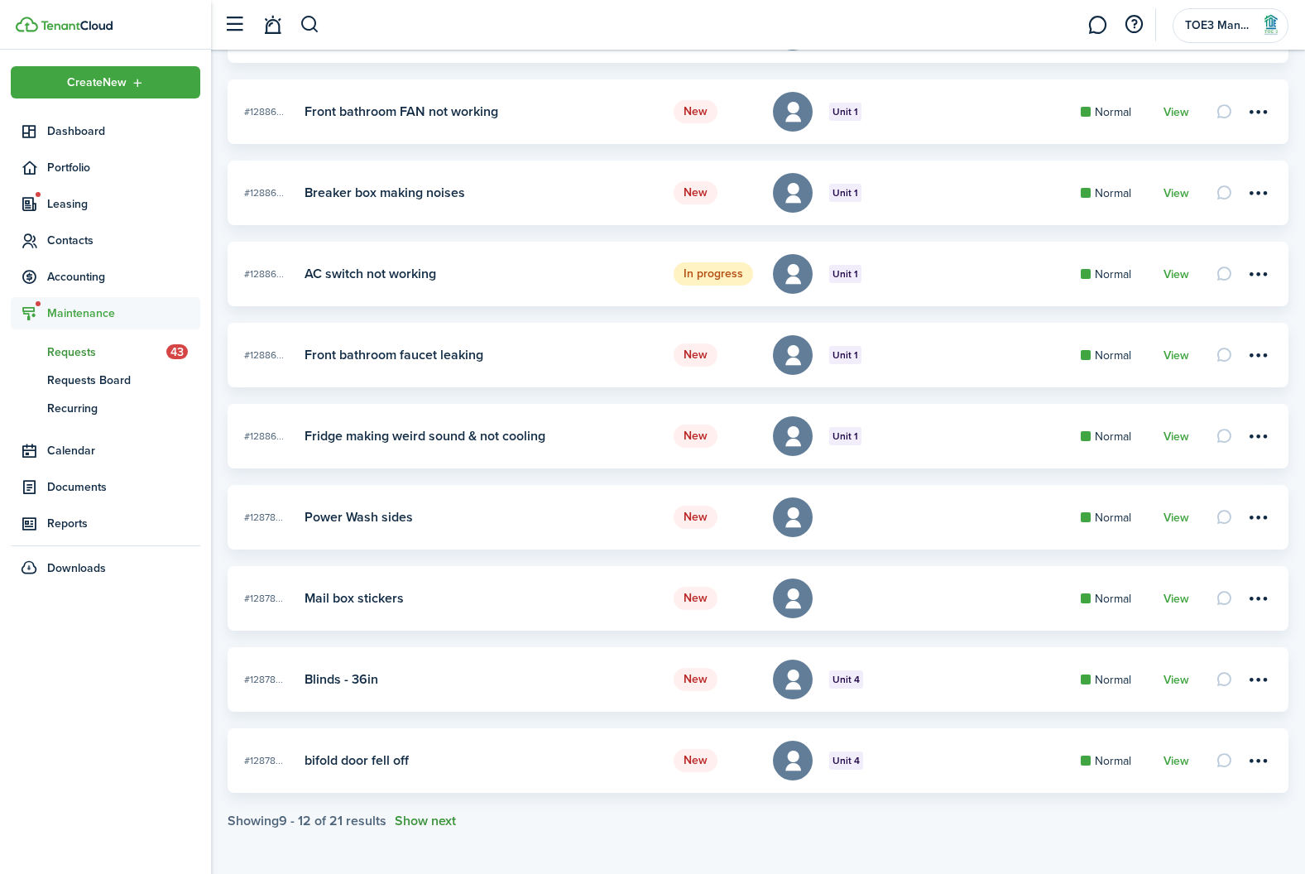
click at [426, 820] on button "Show next" at bounding box center [425, 820] width 61 height 15
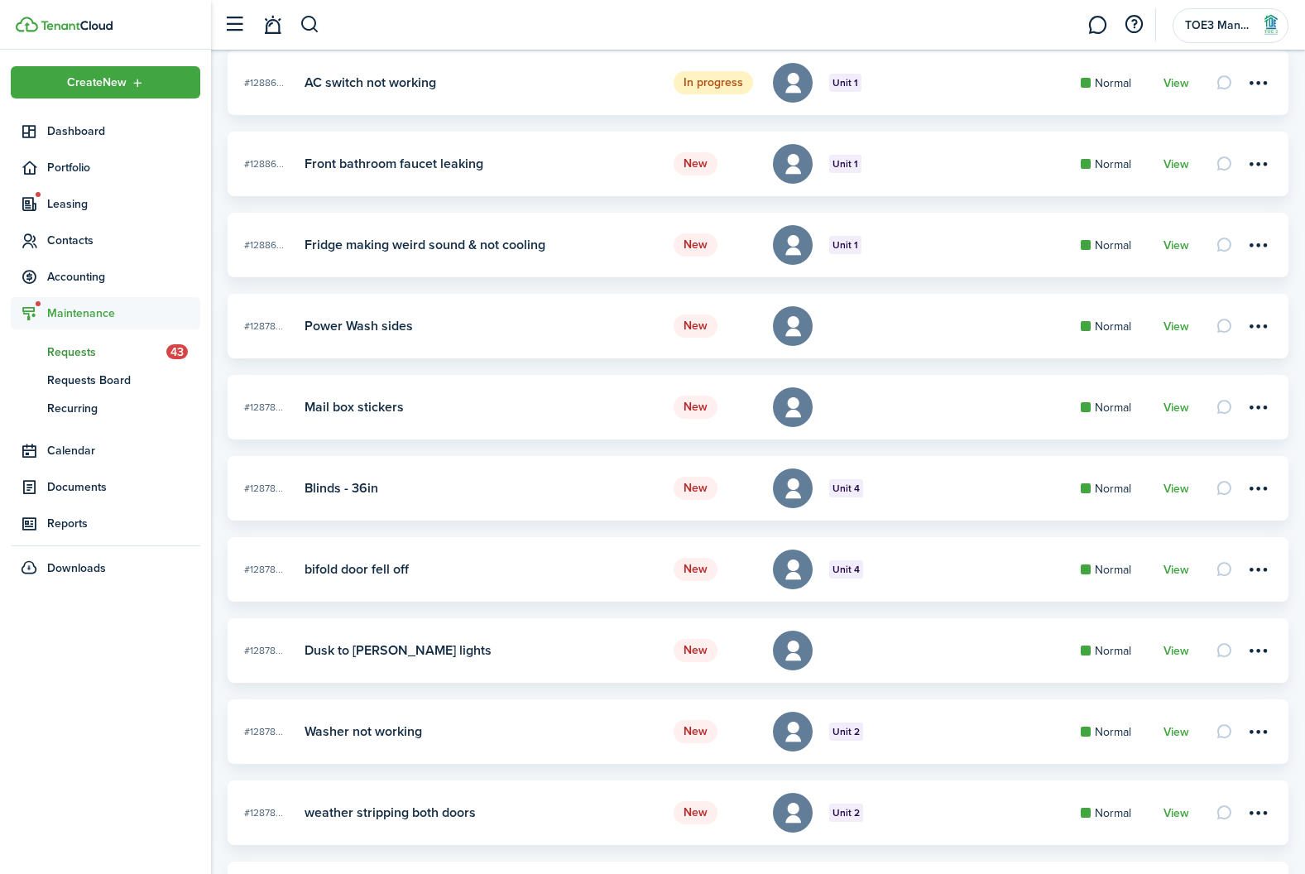
scroll to position [3750, 0]
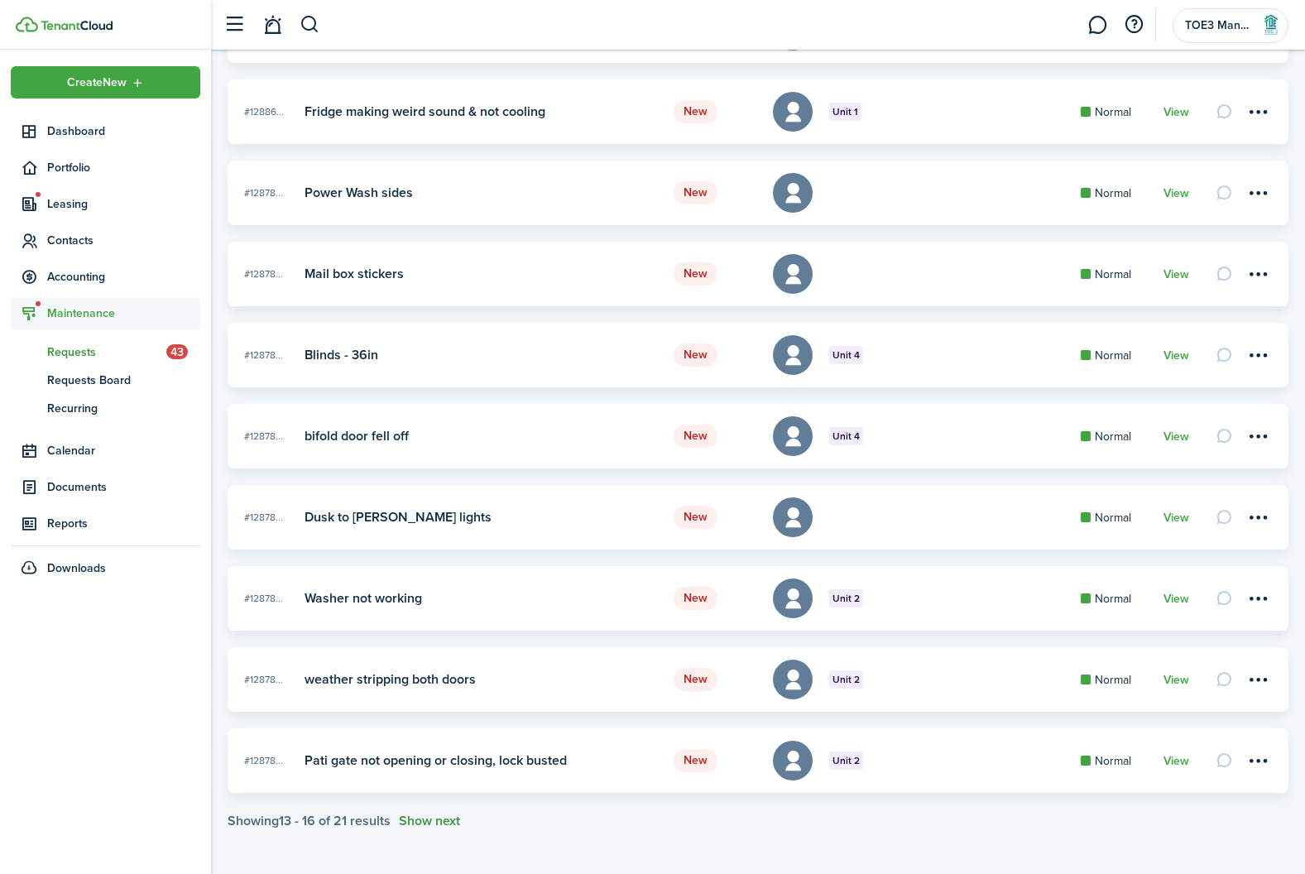
click at [426, 820] on button "Show next" at bounding box center [429, 820] width 61 height 15
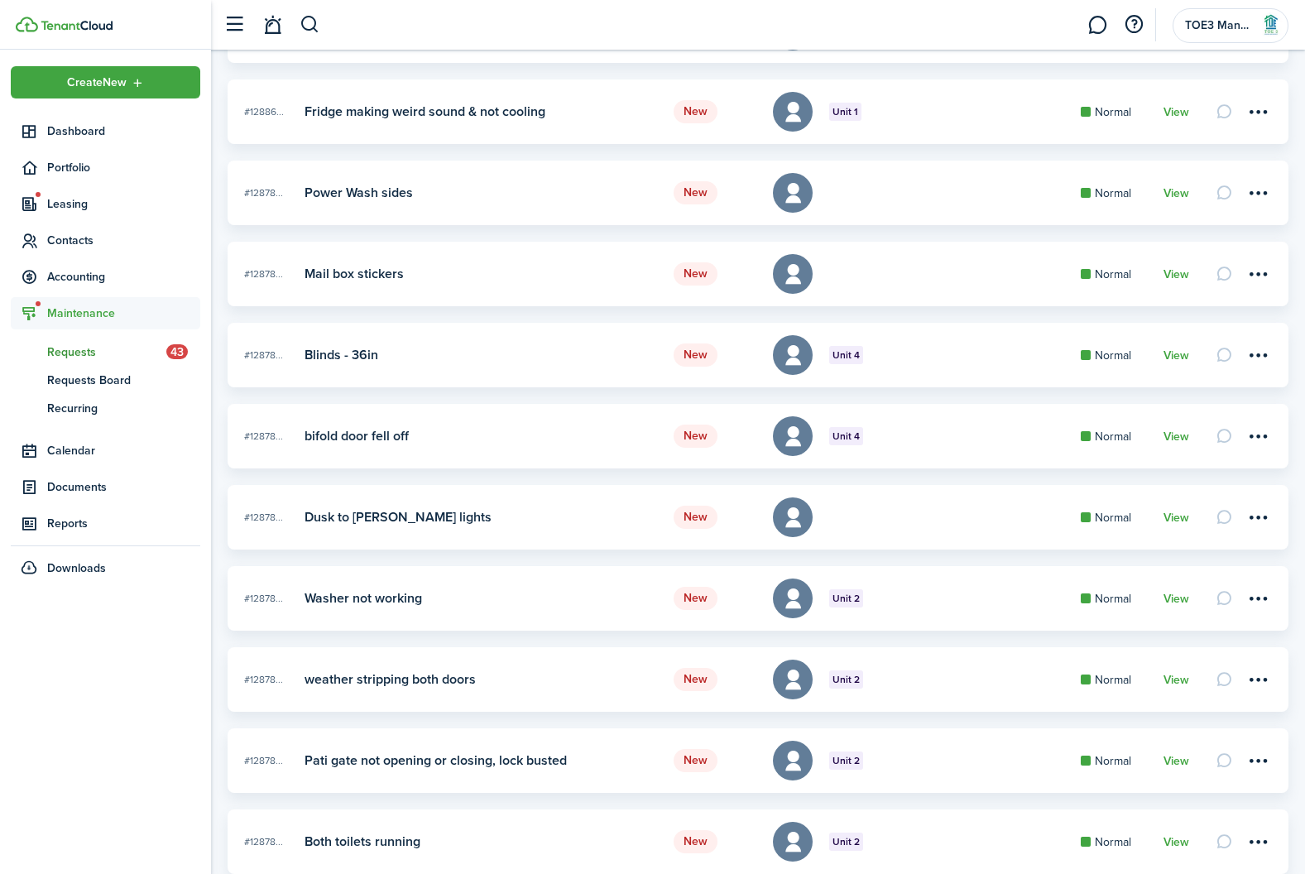
scroll to position [4075, 0]
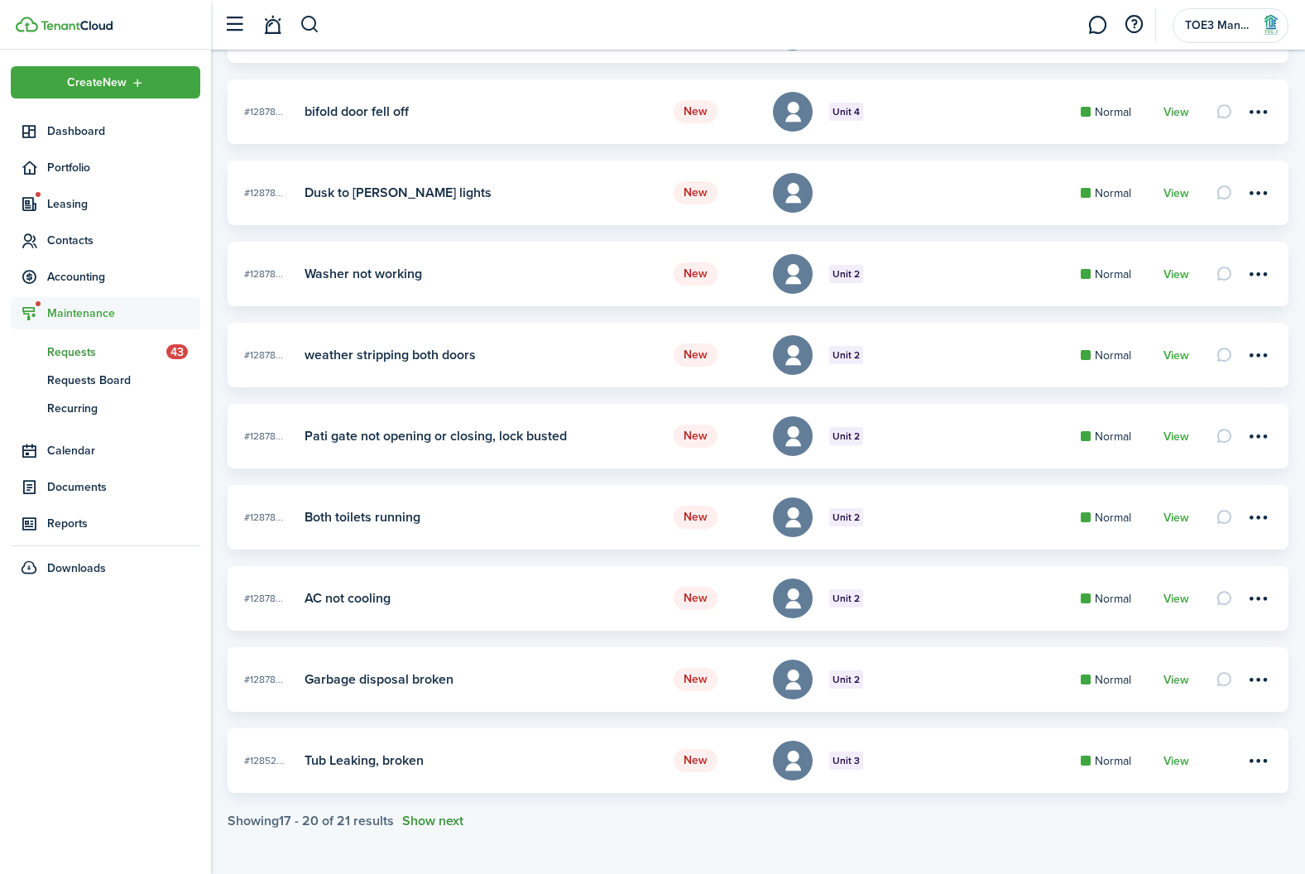
click at [439, 821] on button "Show next" at bounding box center [432, 820] width 61 height 15
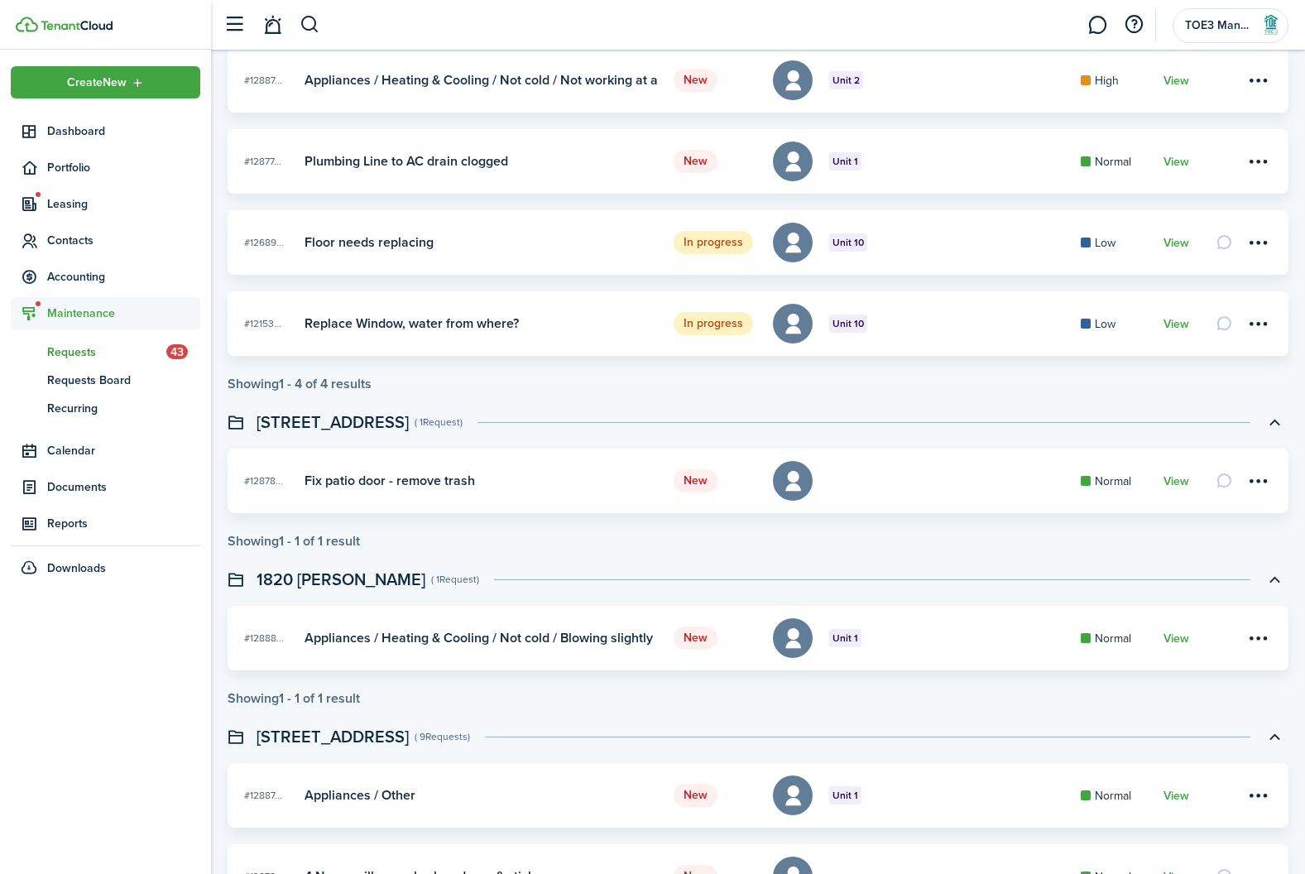
scroll to position [0, 0]
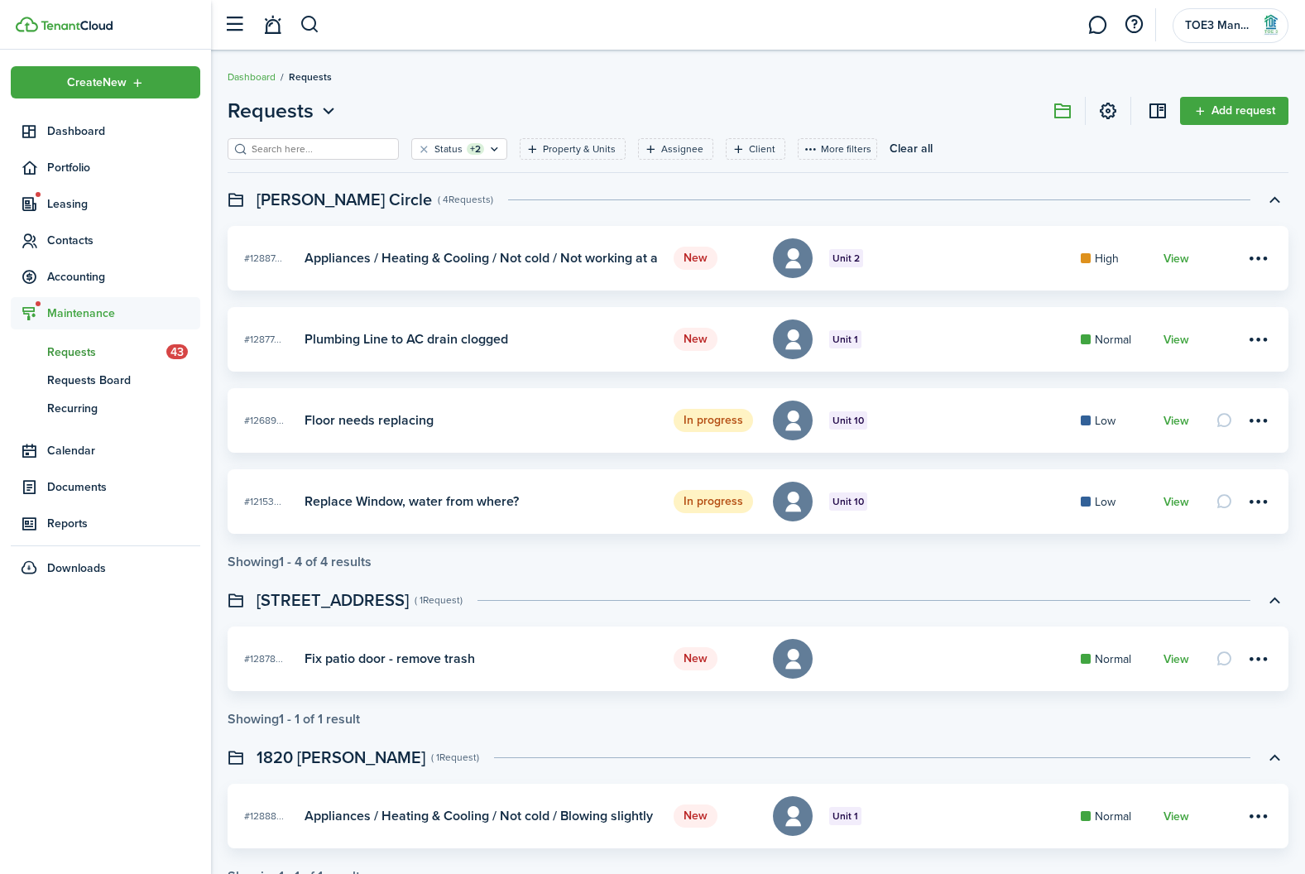
click at [456, 213] on swimlane "[PERSON_NAME] Circle ( 4 Requests ) New #12887... Unit 2 Appliances / Heating &…" at bounding box center [758, 377] width 1061 height 384
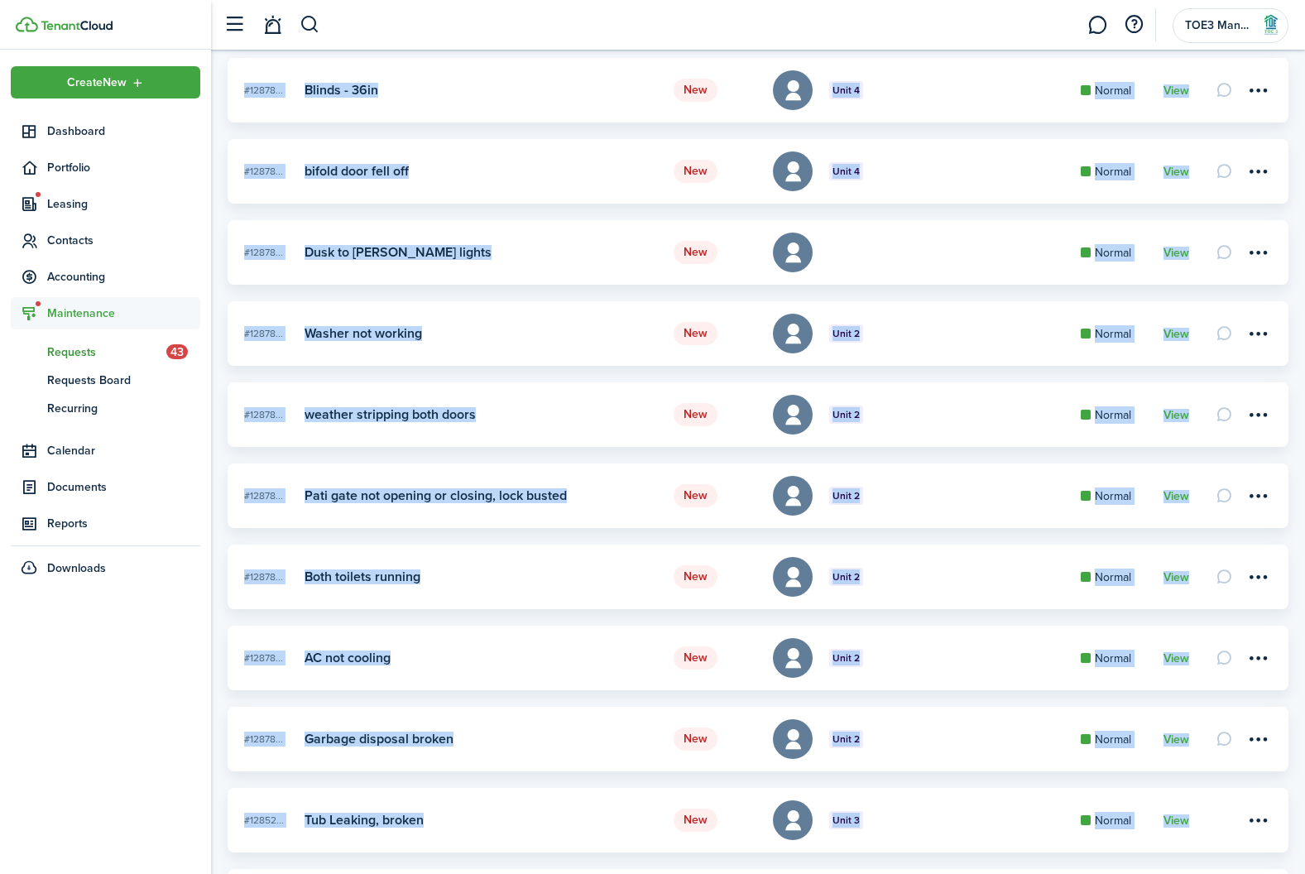
scroll to position [4156, 0]
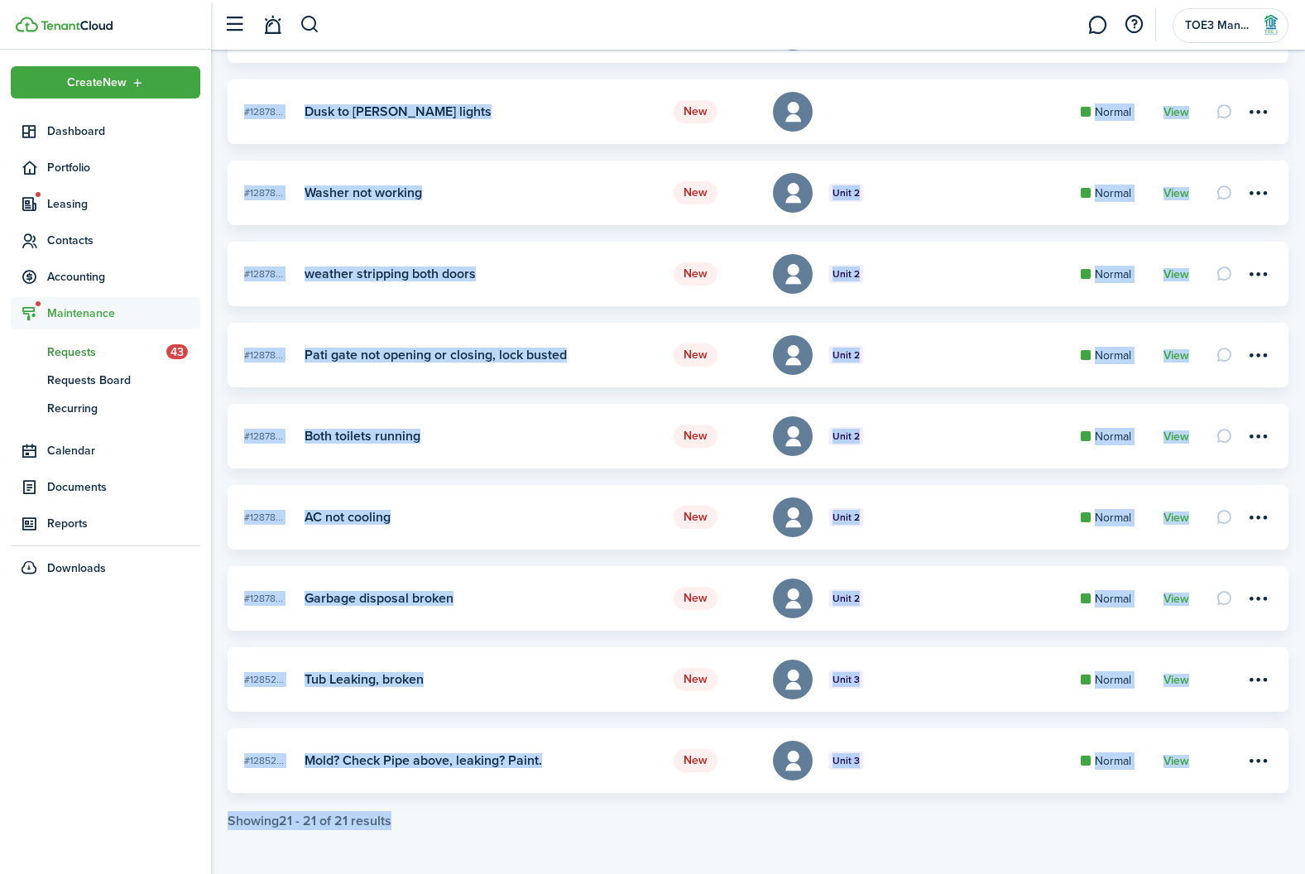
drag, startPoint x: 226, startPoint y: 204, endPoint x: 1205, endPoint y: 916, distance: 1210.6
click at [535, 460] on card "New #12878... Unit 2 Both toilets running Normal View" at bounding box center [758, 436] width 1061 height 65
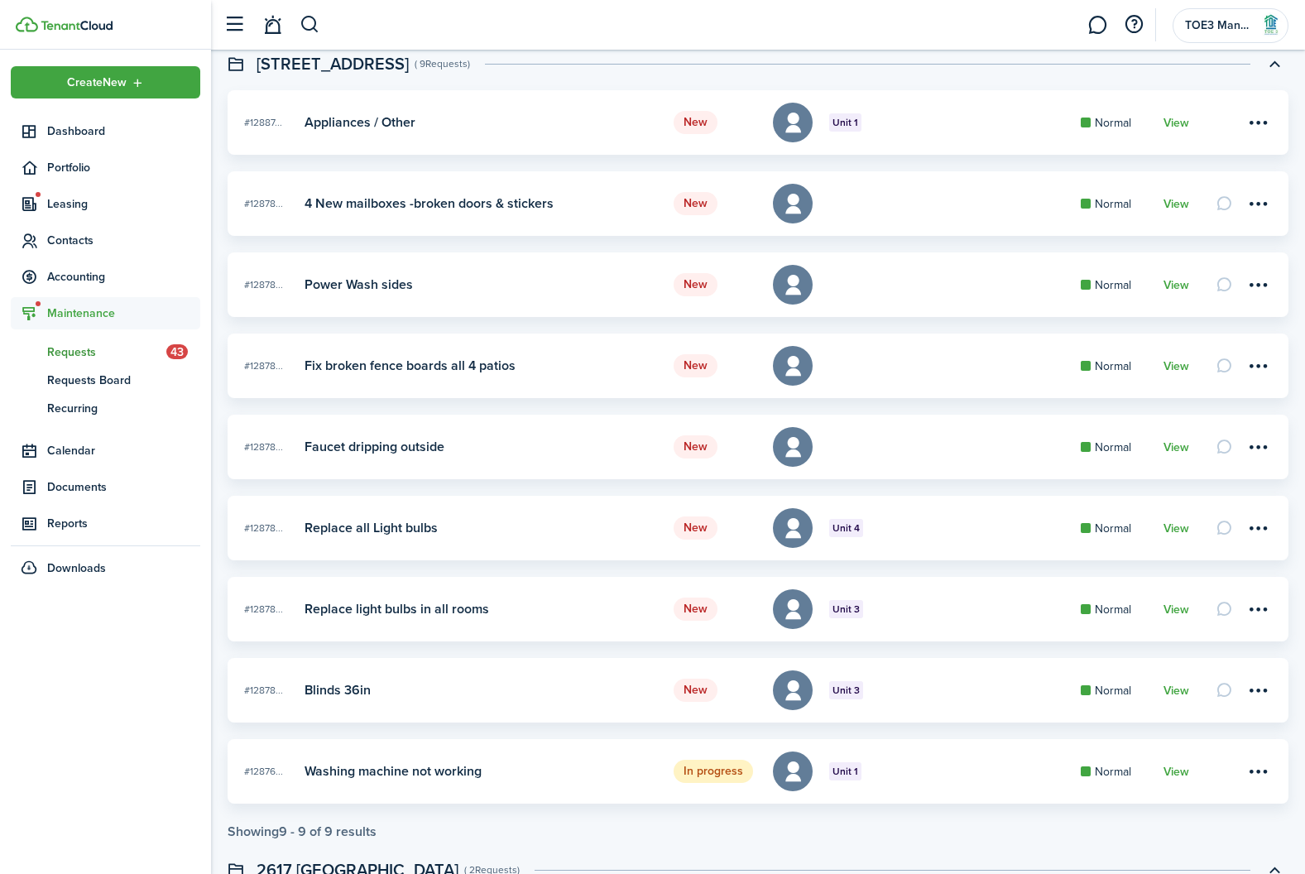
scroll to position [852, 0]
click at [1178, 122] on link "View" at bounding box center [1176, 121] width 26 height 13
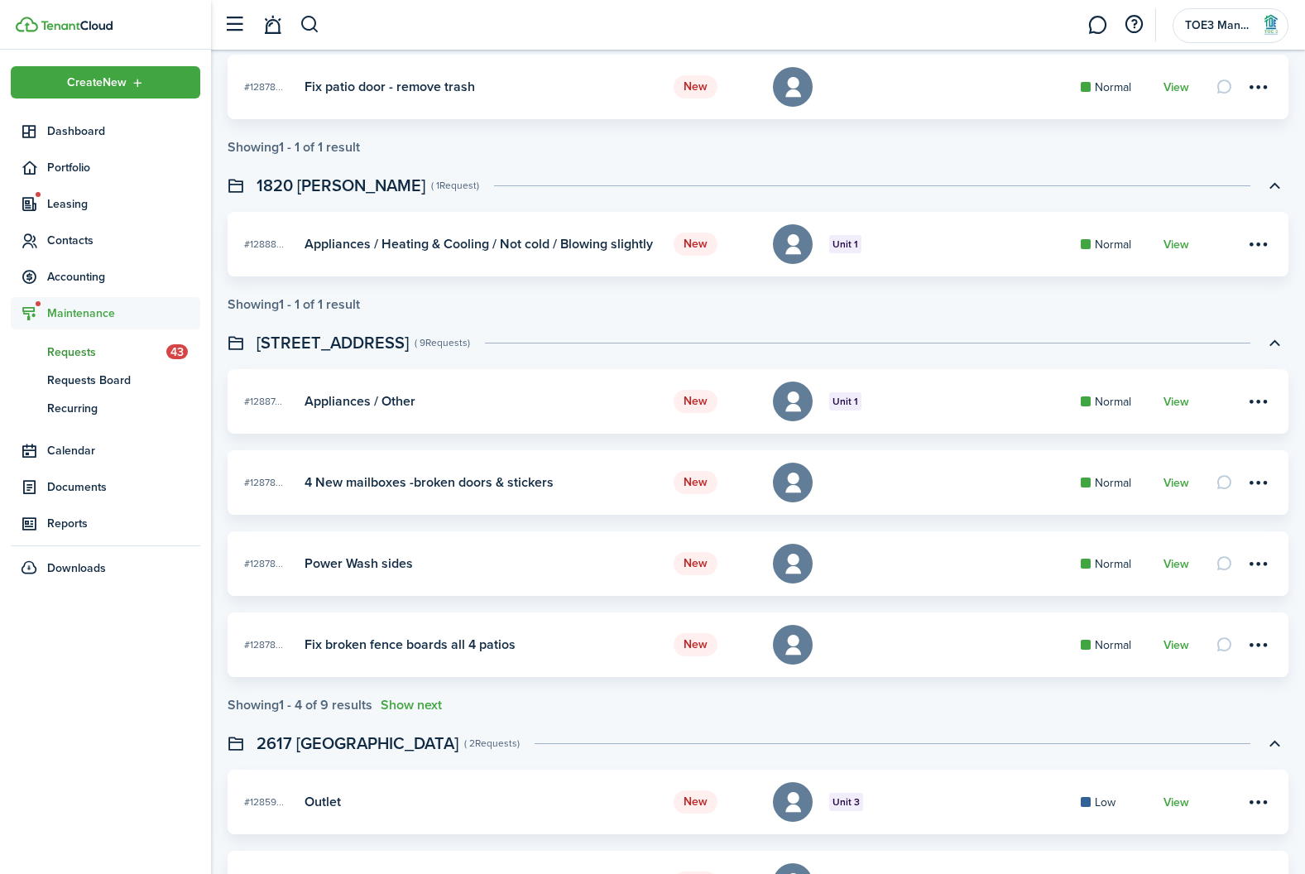
scroll to position [582, 0]
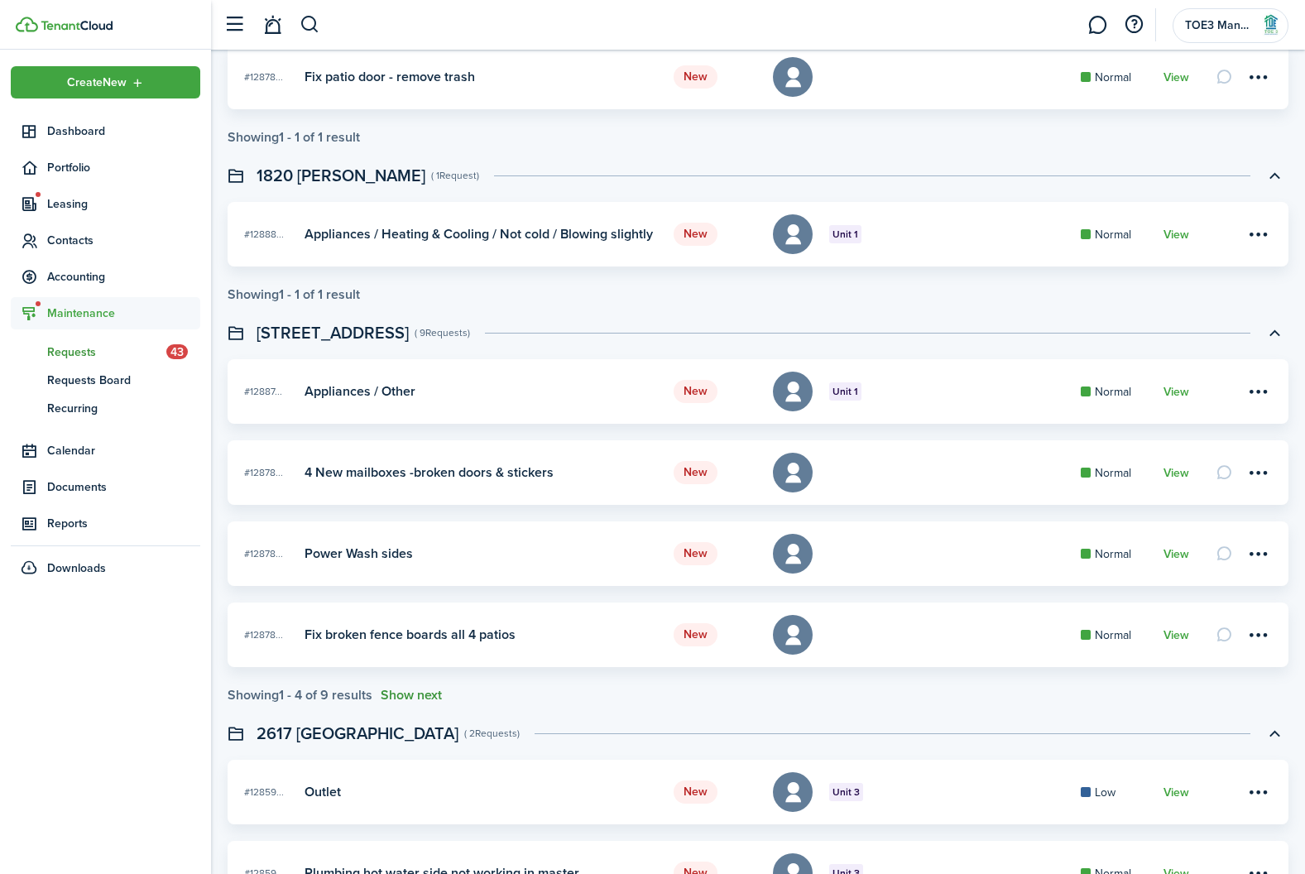
click at [432, 692] on button "Show next" at bounding box center [411, 695] width 61 height 15
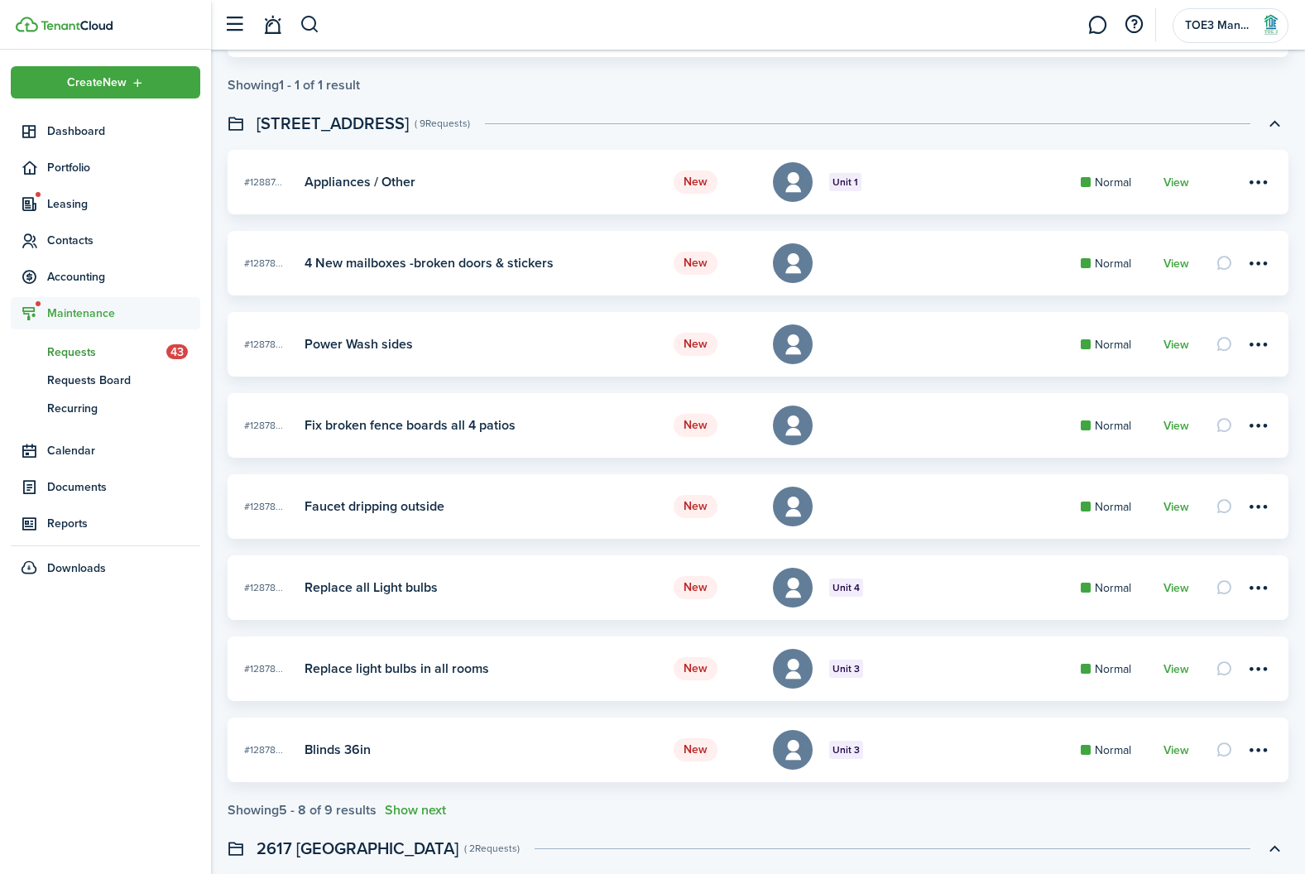
scroll to position [784, 0]
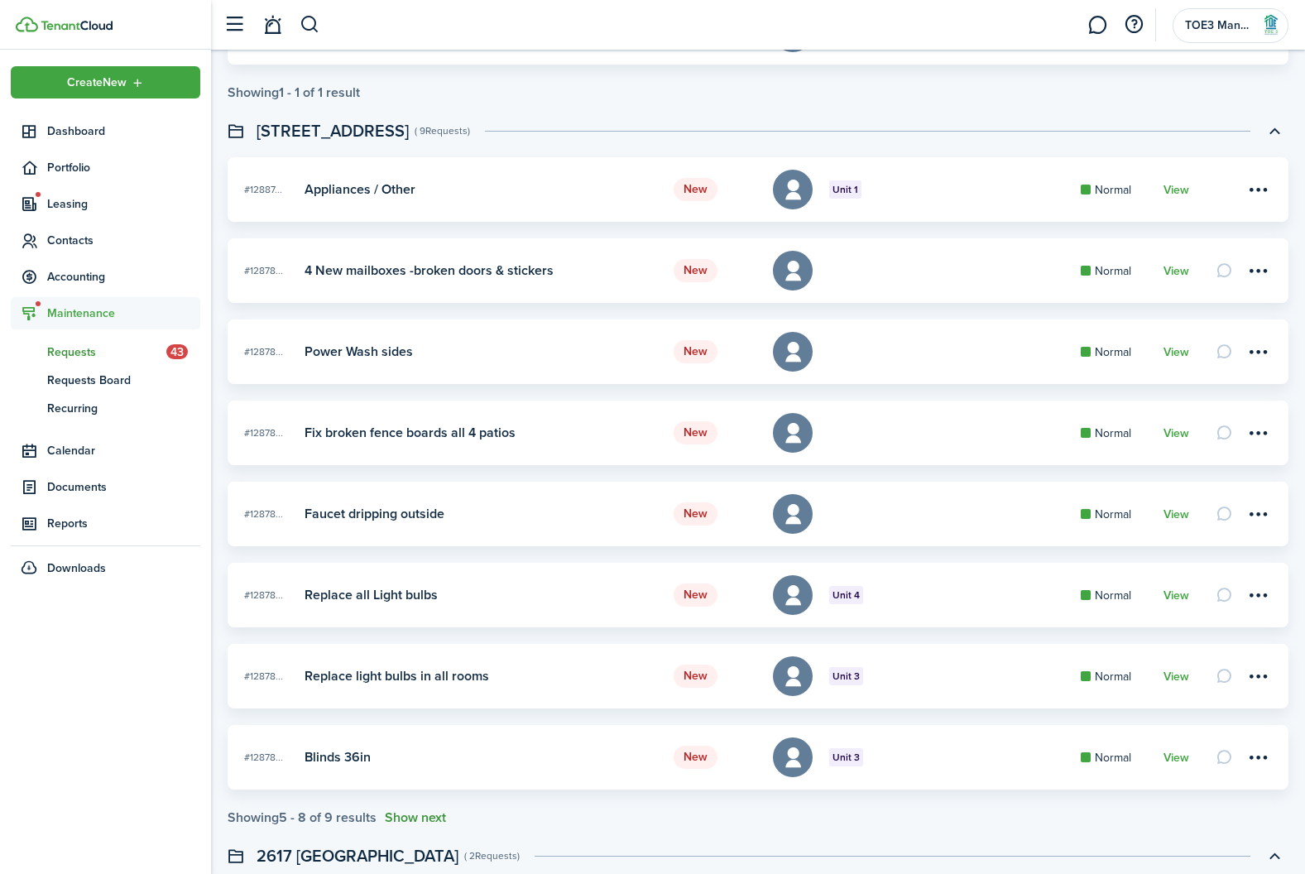
click at [437, 822] on button "Show next" at bounding box center [415, 817] width 61 height 15
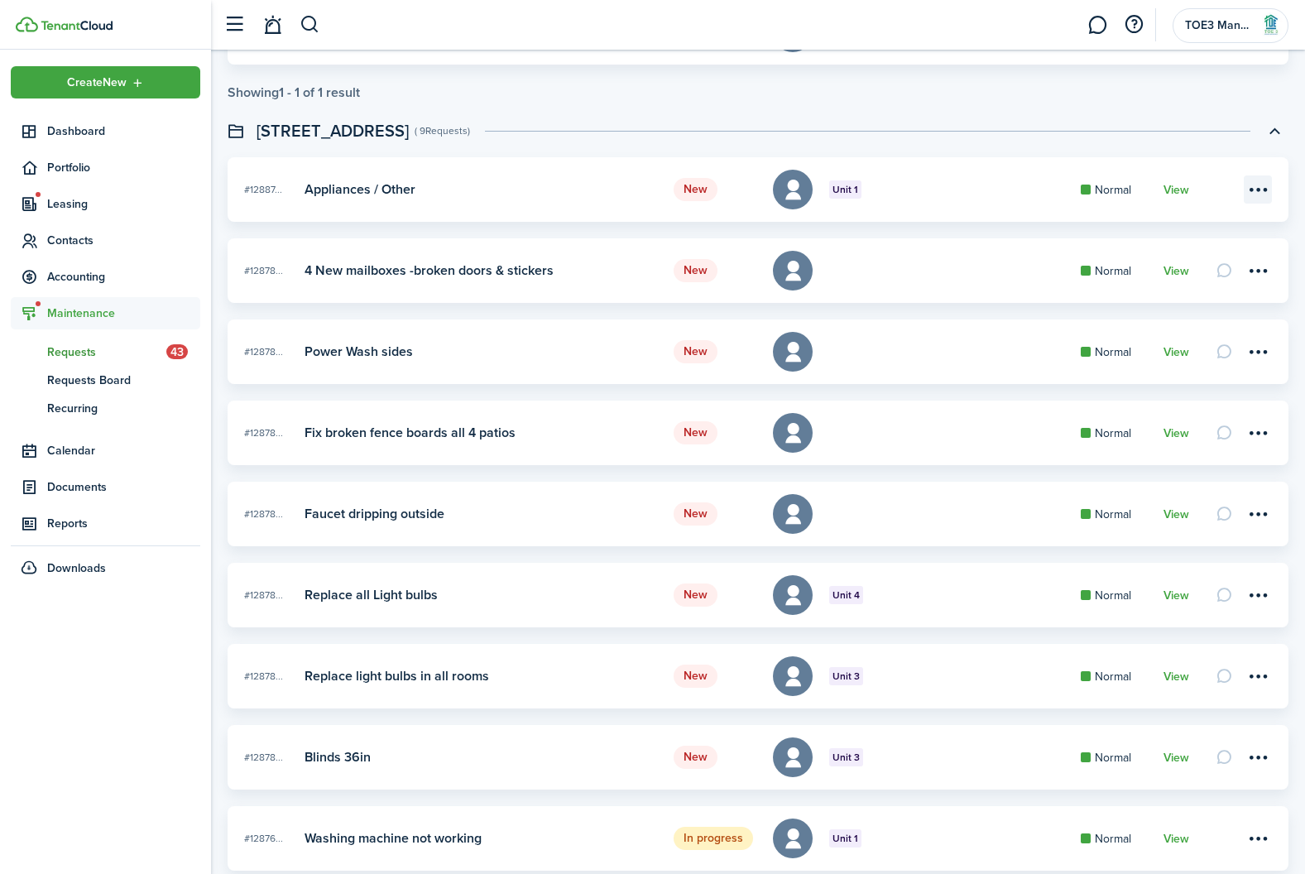
click at [1255, 184] on menu-btn-icon at bounding box center [1258, 189] width 28 height 28
click at [1175, 229] on link "Edit" at bounding box center [1199, 226] width 145 height 28
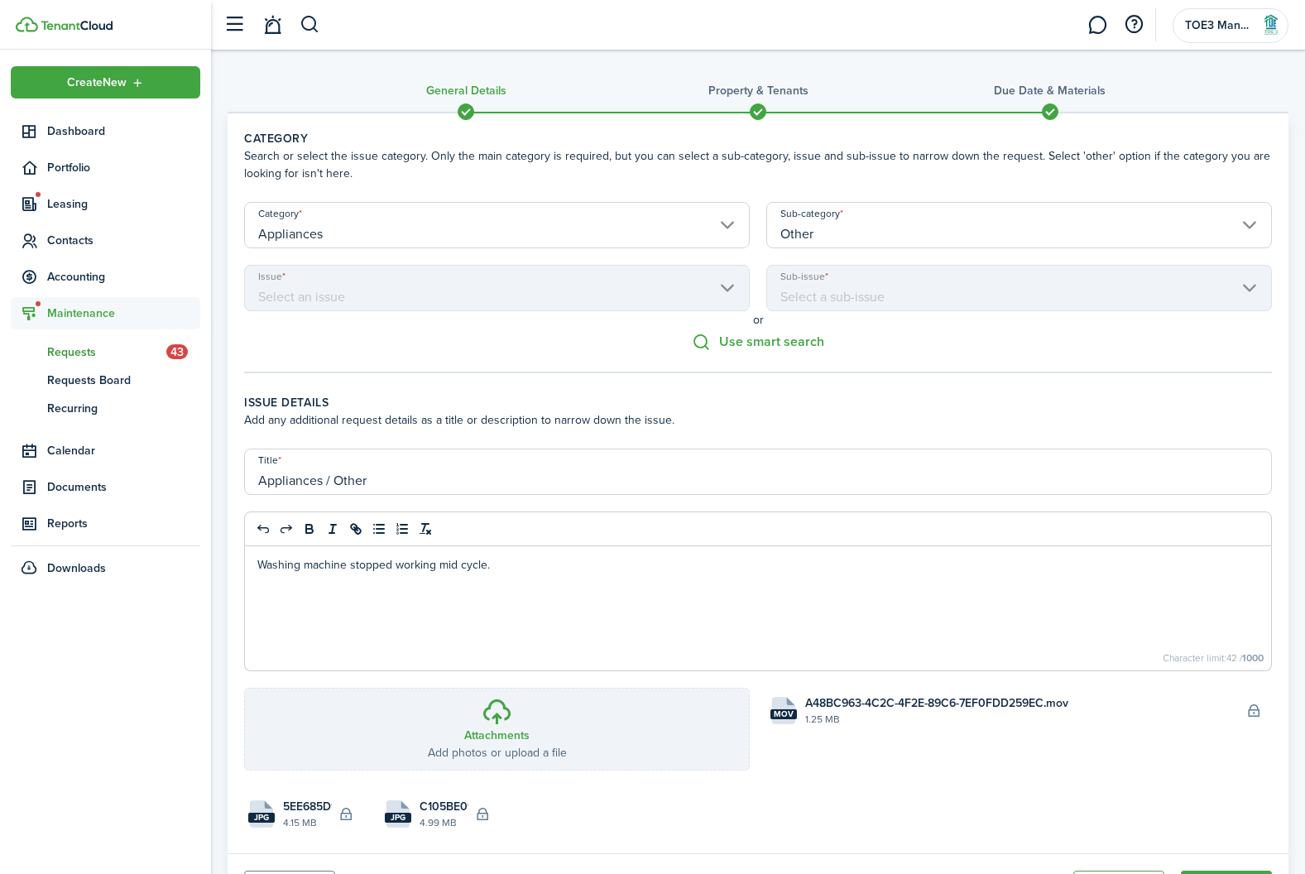
scroll to position [87, 0]
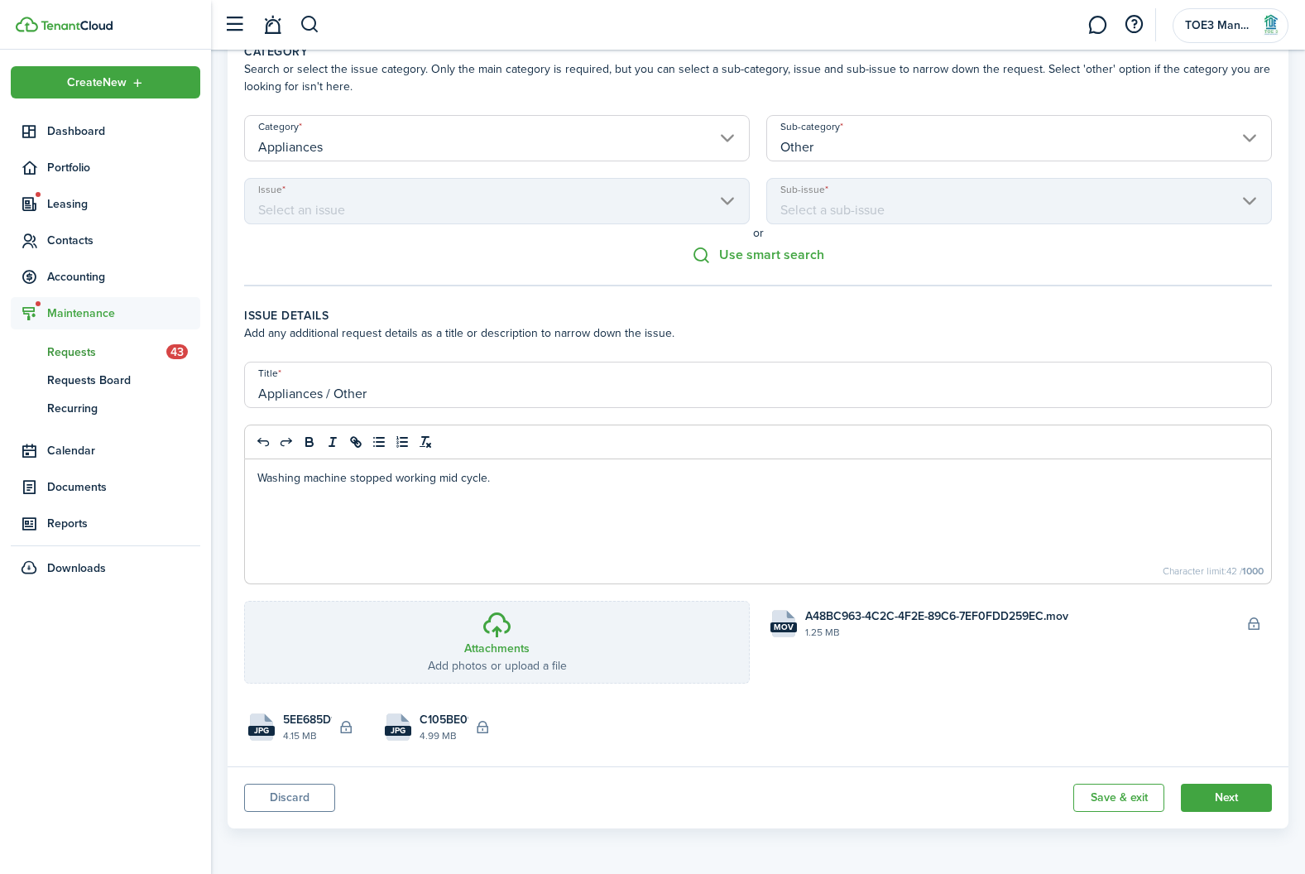
click at [297, 803] on button "Discard" at bounding box center [289, 798] width 91 height 28
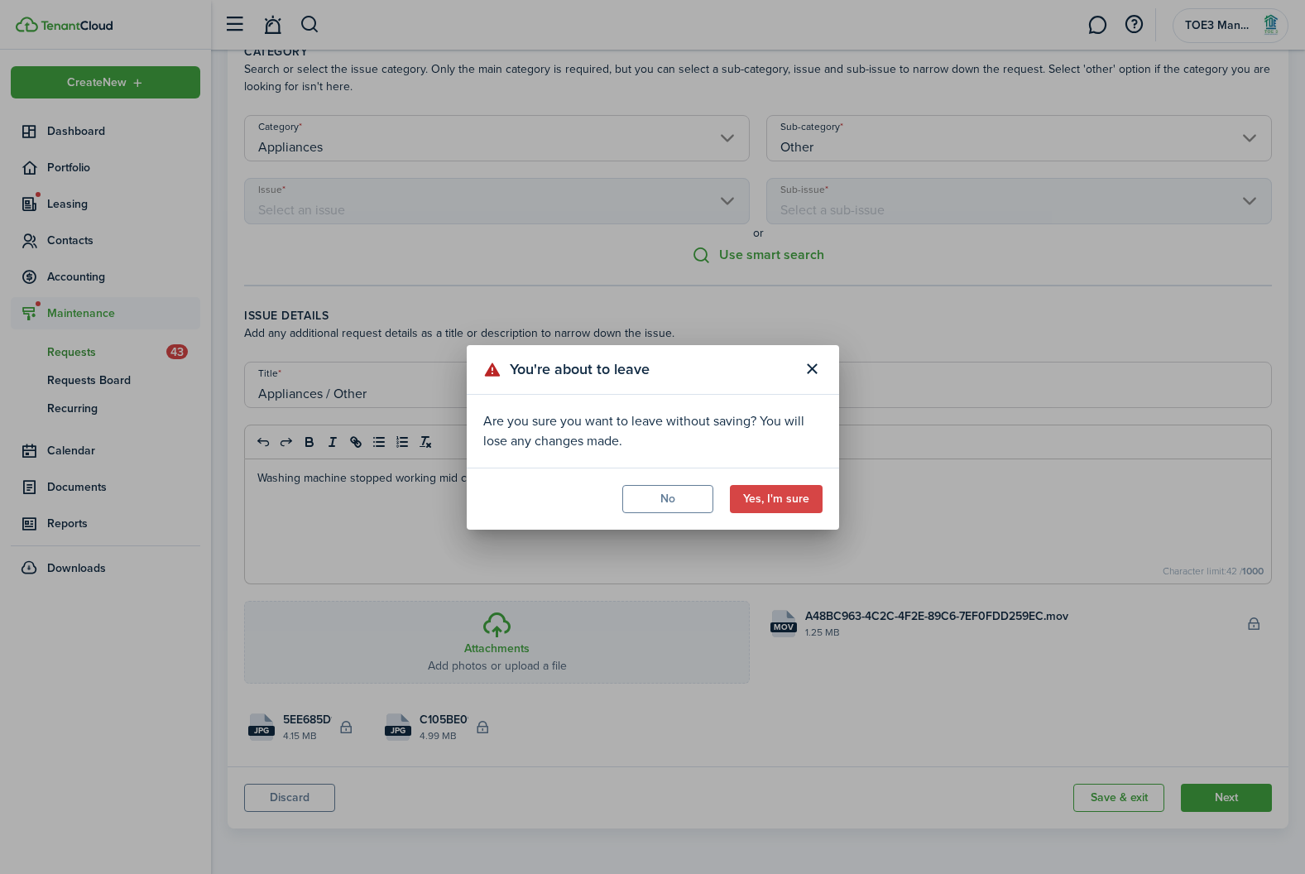
click at [822, 493] on modal-footer "No Yes, I'm sure" at bounding box center [653, 498] width 372 height 62
click at [792, 503] on button "Yes, I'm sure" at bounding box center [776, 499] width 93 height 28
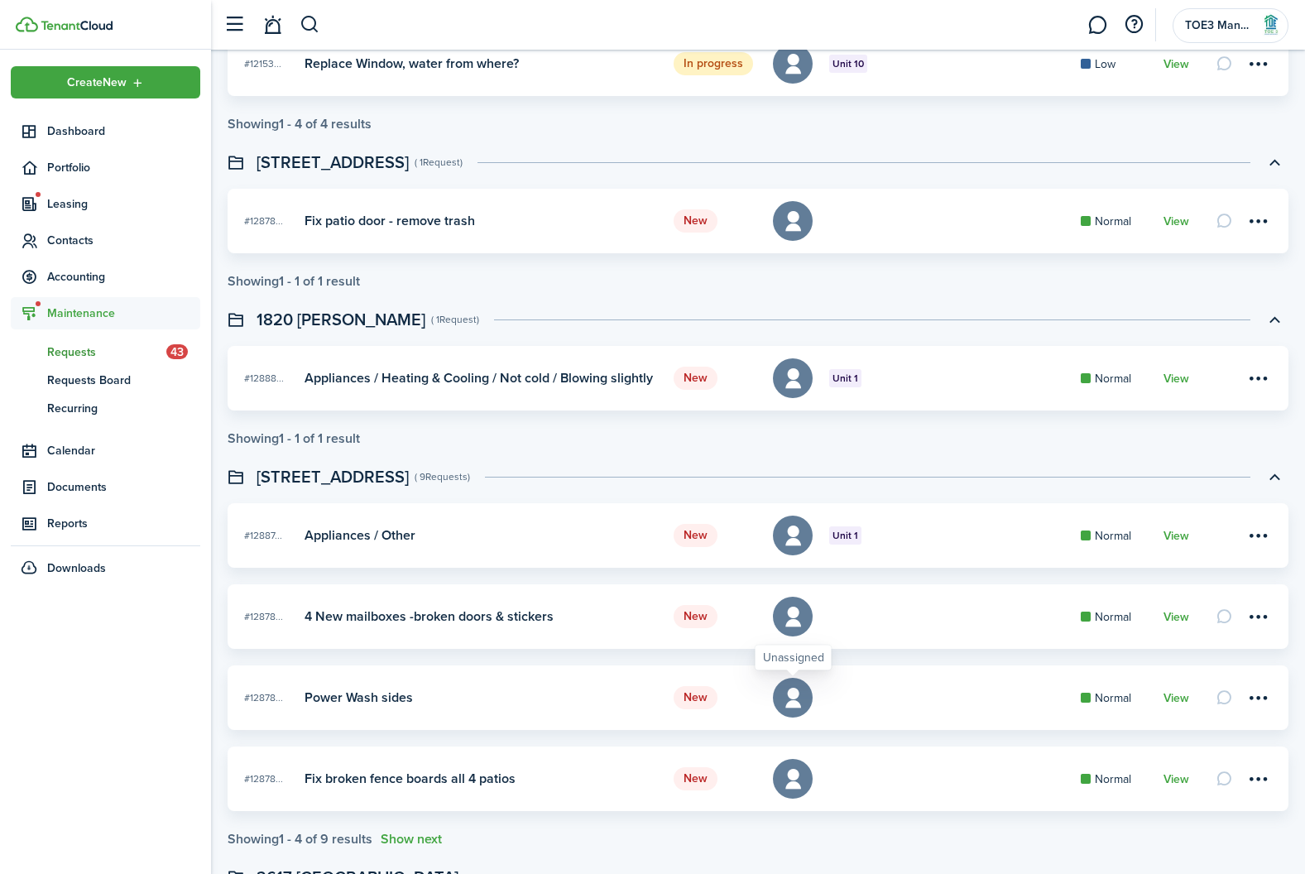
scroll to position [743, 0]
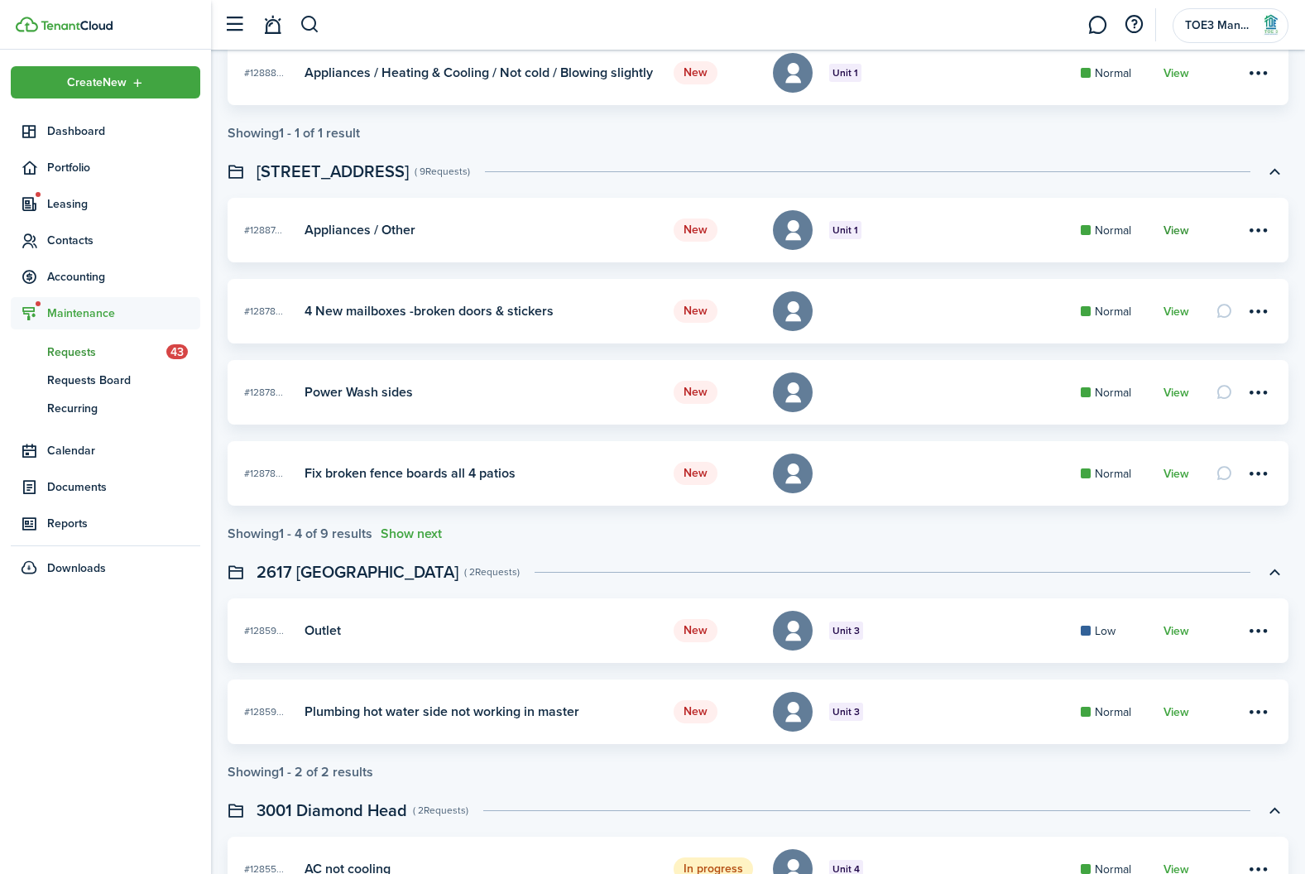
click at [1173, 226] on link "View" at bounding box center [1176, 230] width 26 height 13
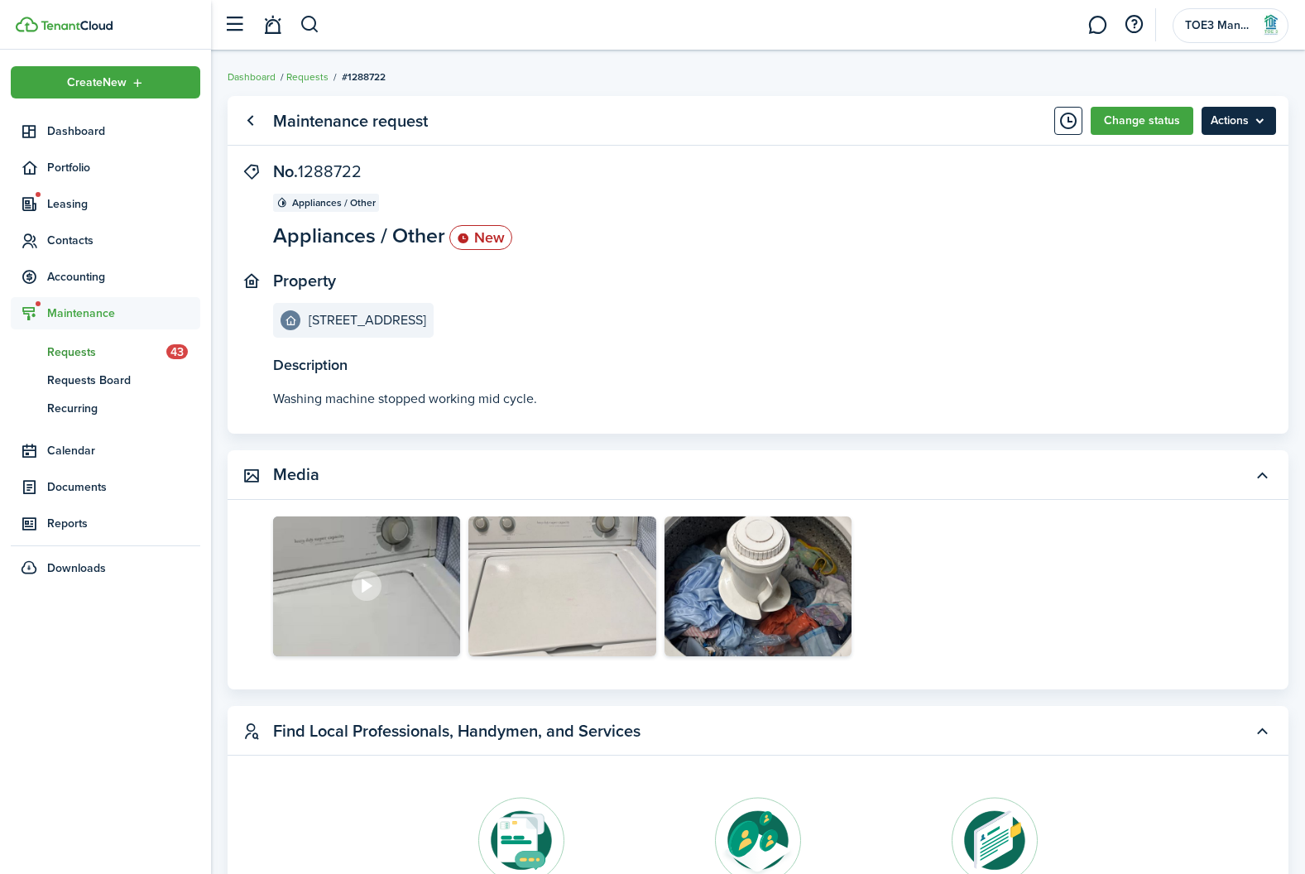
click at [1251, 124] on menu-btn "Actions" at bounding box center [1238, 121] width 74 height 28
click at [1160, 154] on link "Edit" at bounding box center [1203, 157] width 145 height 28
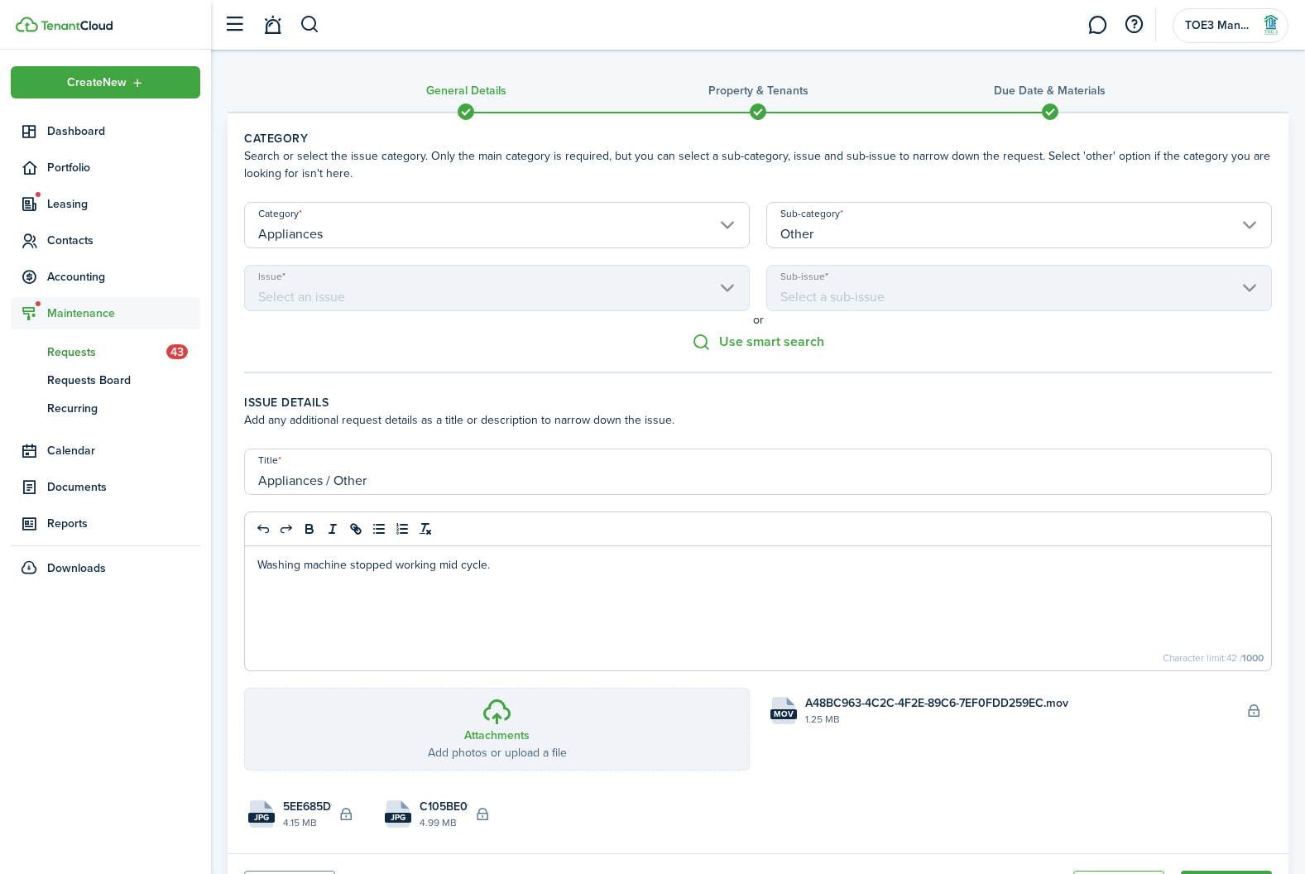
scroll to position [87, 0]
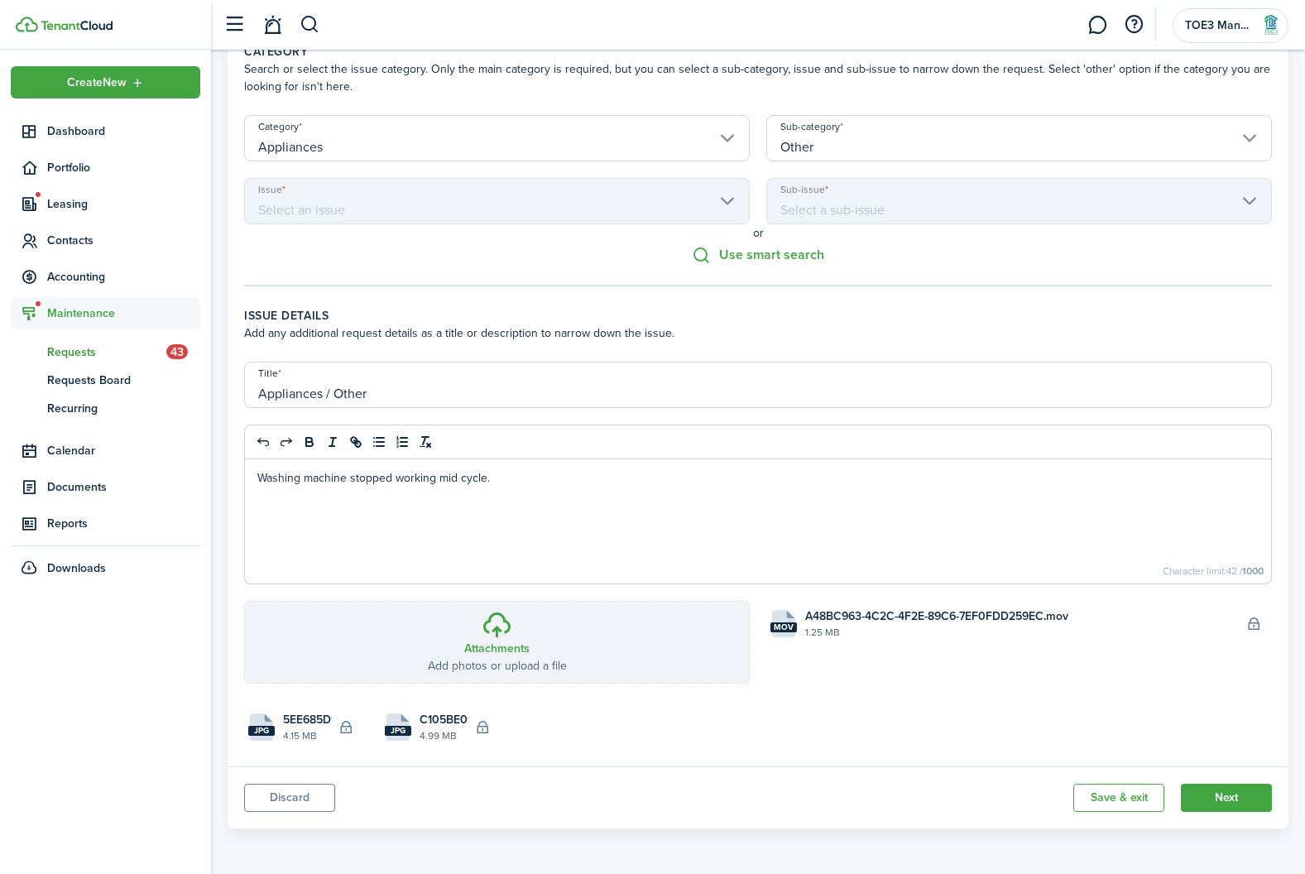
click at [287, 792] on button "Discard" at bounding box center [289, 798] width 91 height 28
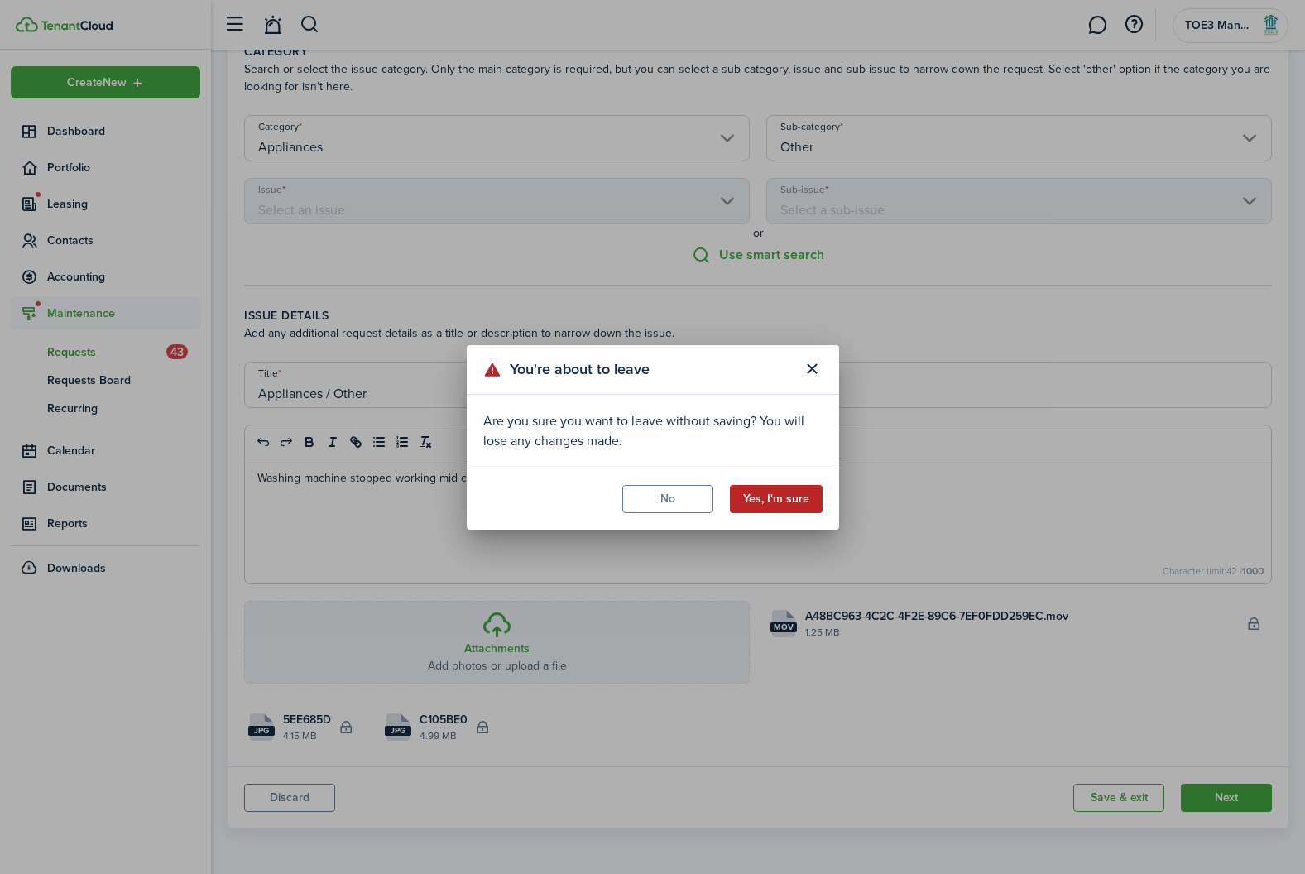
click at [748, 485] on button "Yes, I'm sure" at bounding box center [776, 499] width 93 height 28
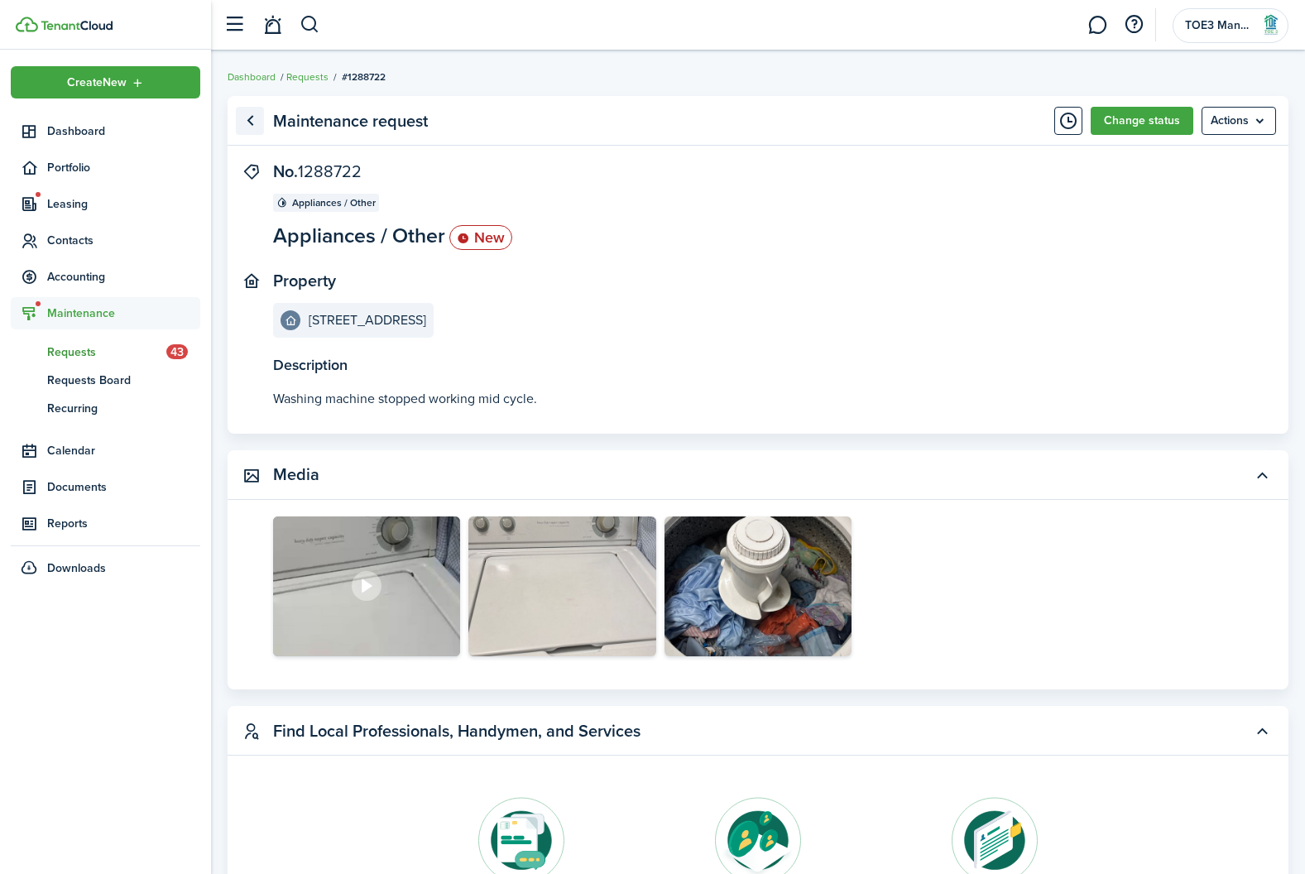
click at [247, 132] on link "Go back" at bounding box center [250, 121] width 28 height 28
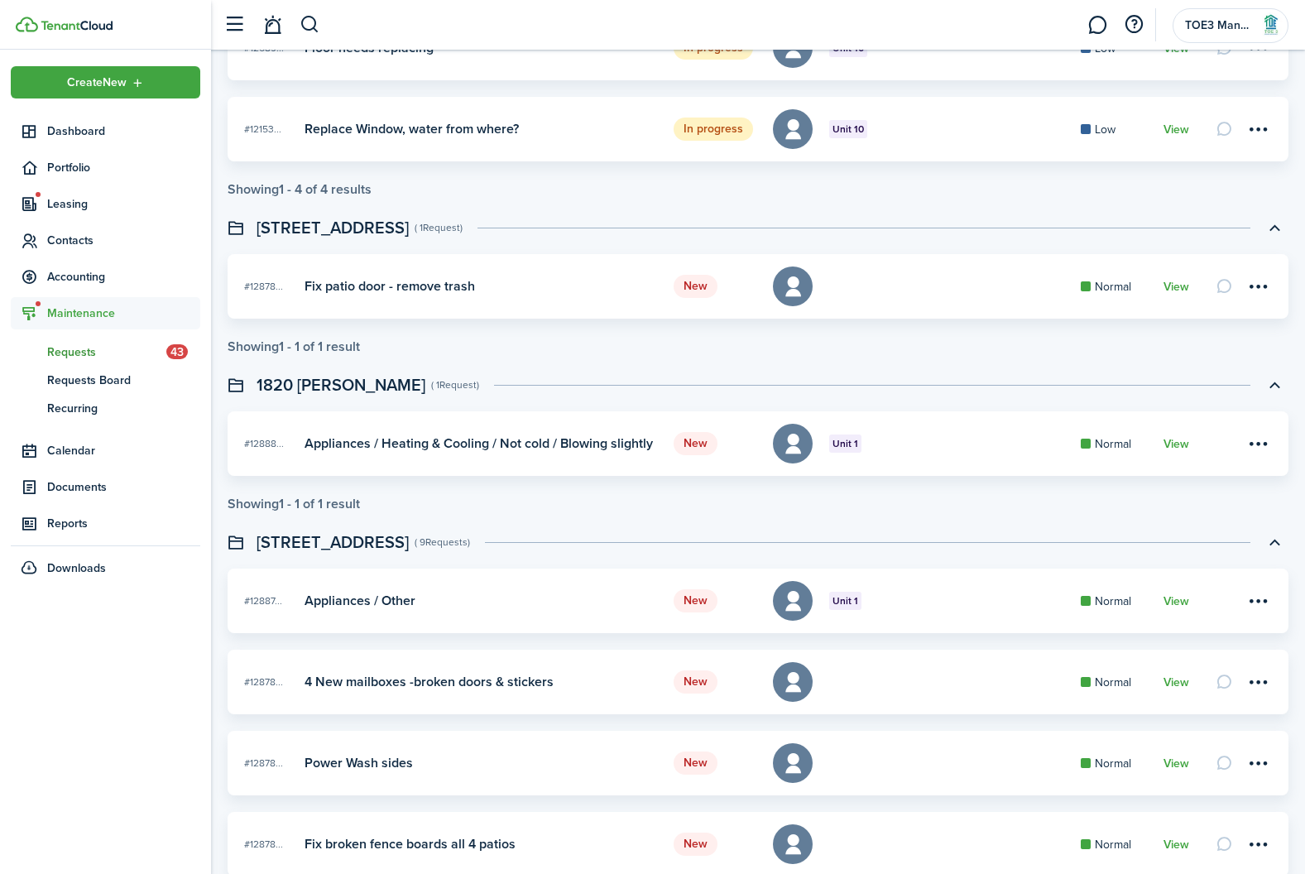
scroll to position [374, 0]
click at [1260, 597] on menu-btn-icon at bounding box center [1258, 599] width 28 height 28
click at [1169, 536] on header "[STREET_ADDRESS] ( 9 Requests )" at bounding box center [758, 540] width 1061 height 28
click at [1175, 601] on link "View" at bounding box center [1176, 599] width 26 height 13
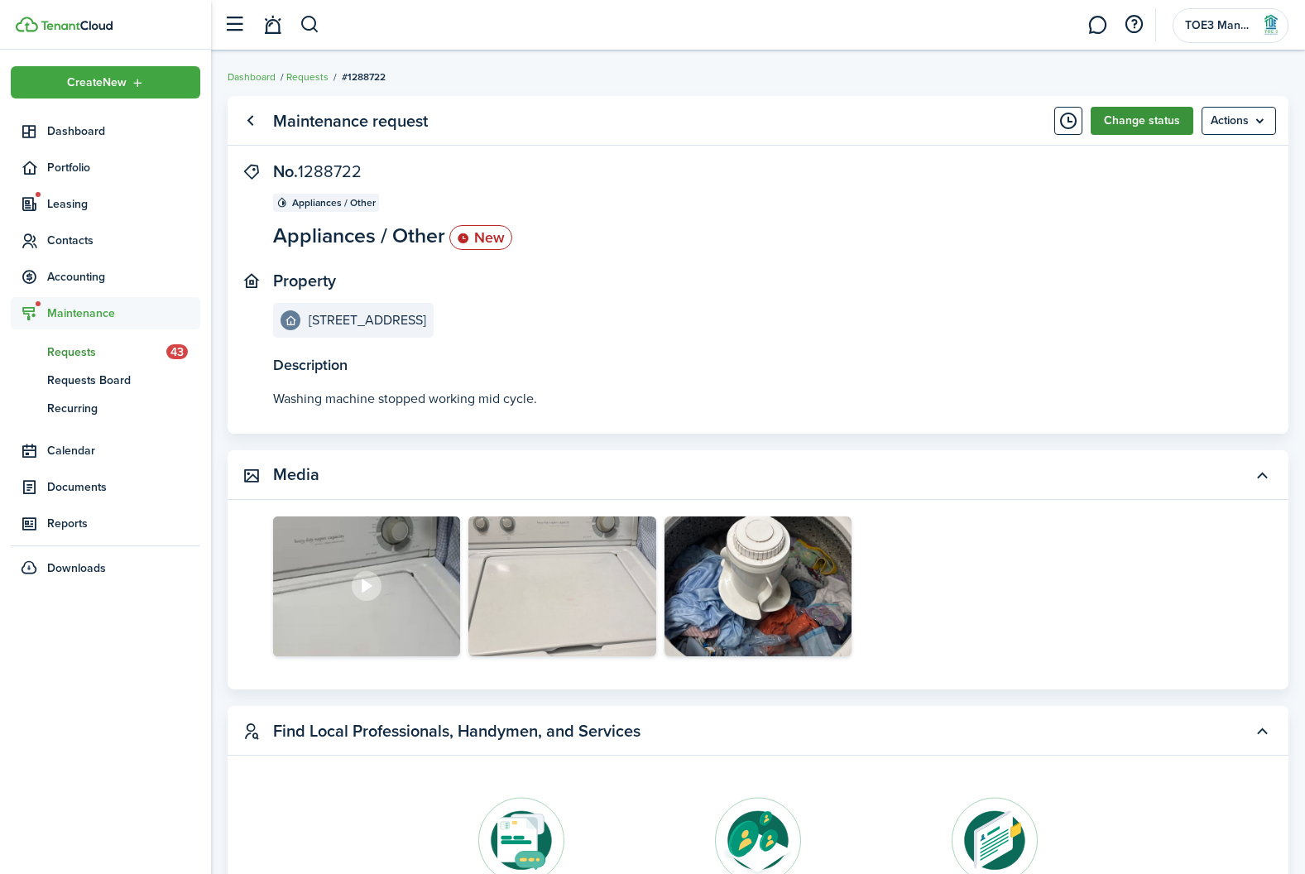
click at [1125, 125] on button "Change status" at bounding box center [1141, 121] width 103 height 28
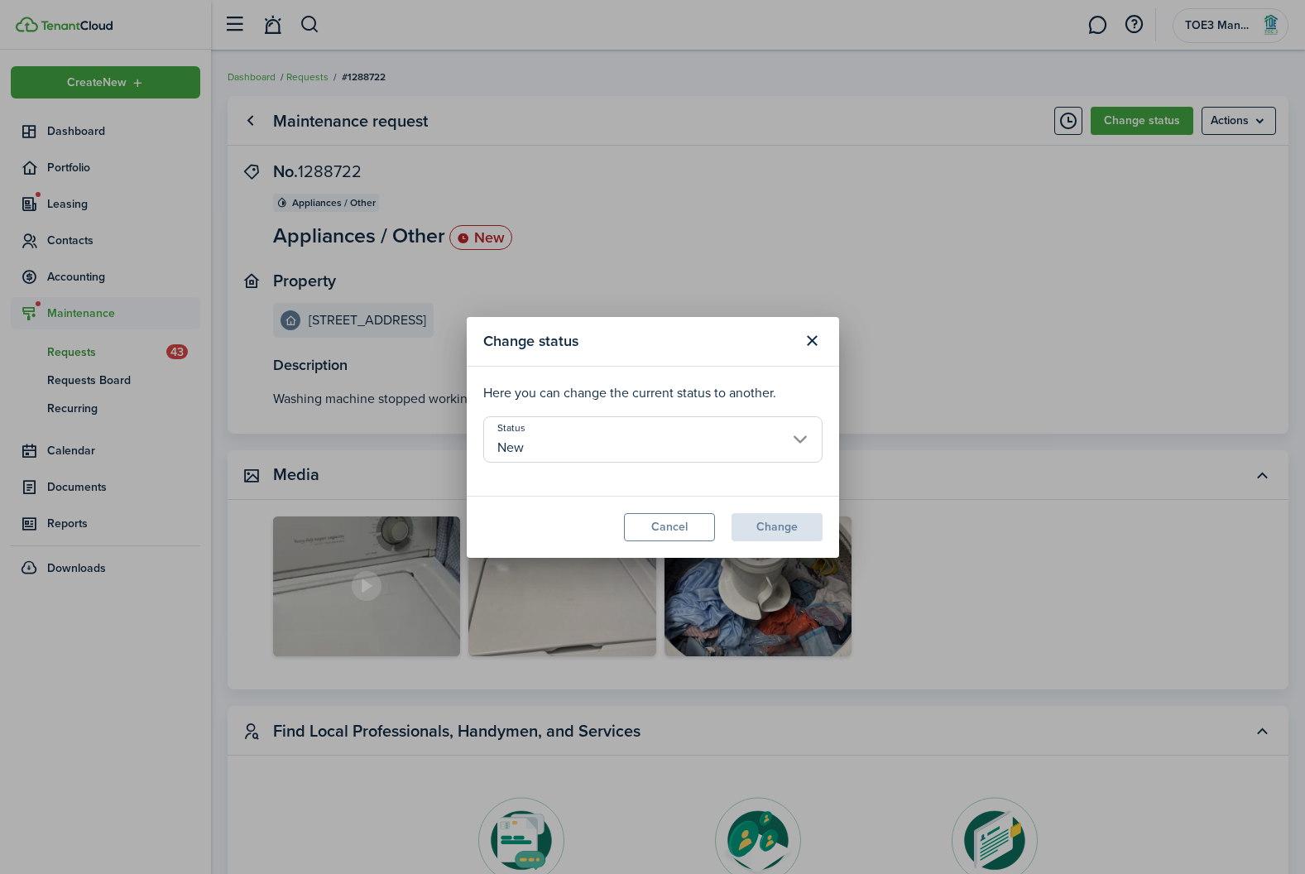
click at [737, 439] on input "New" at bounding box center [652, 439] width 339 height 46
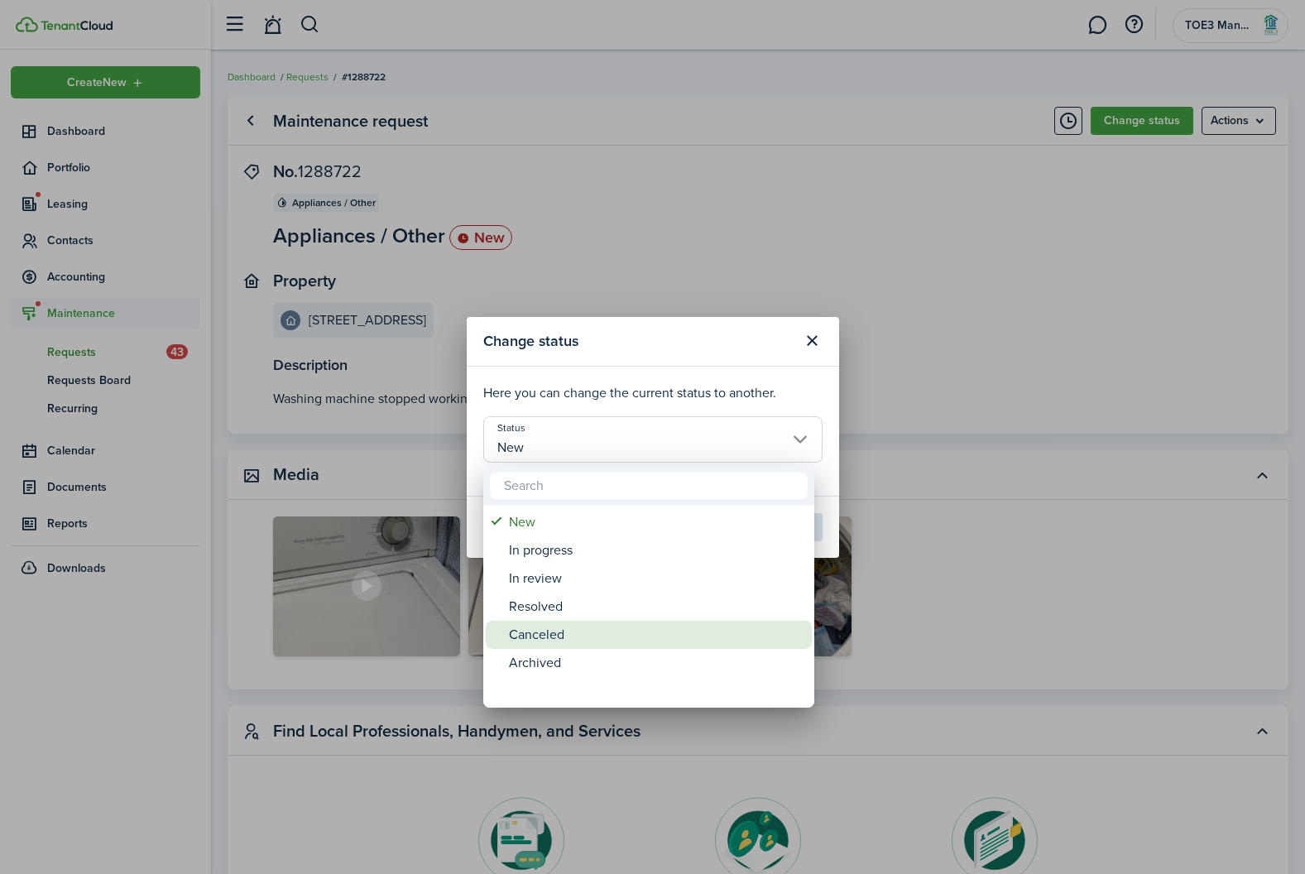
click at [581, 634] on div "Canceled" at bounding box center [655, 635] width 293 height 28
type input "Canceled"
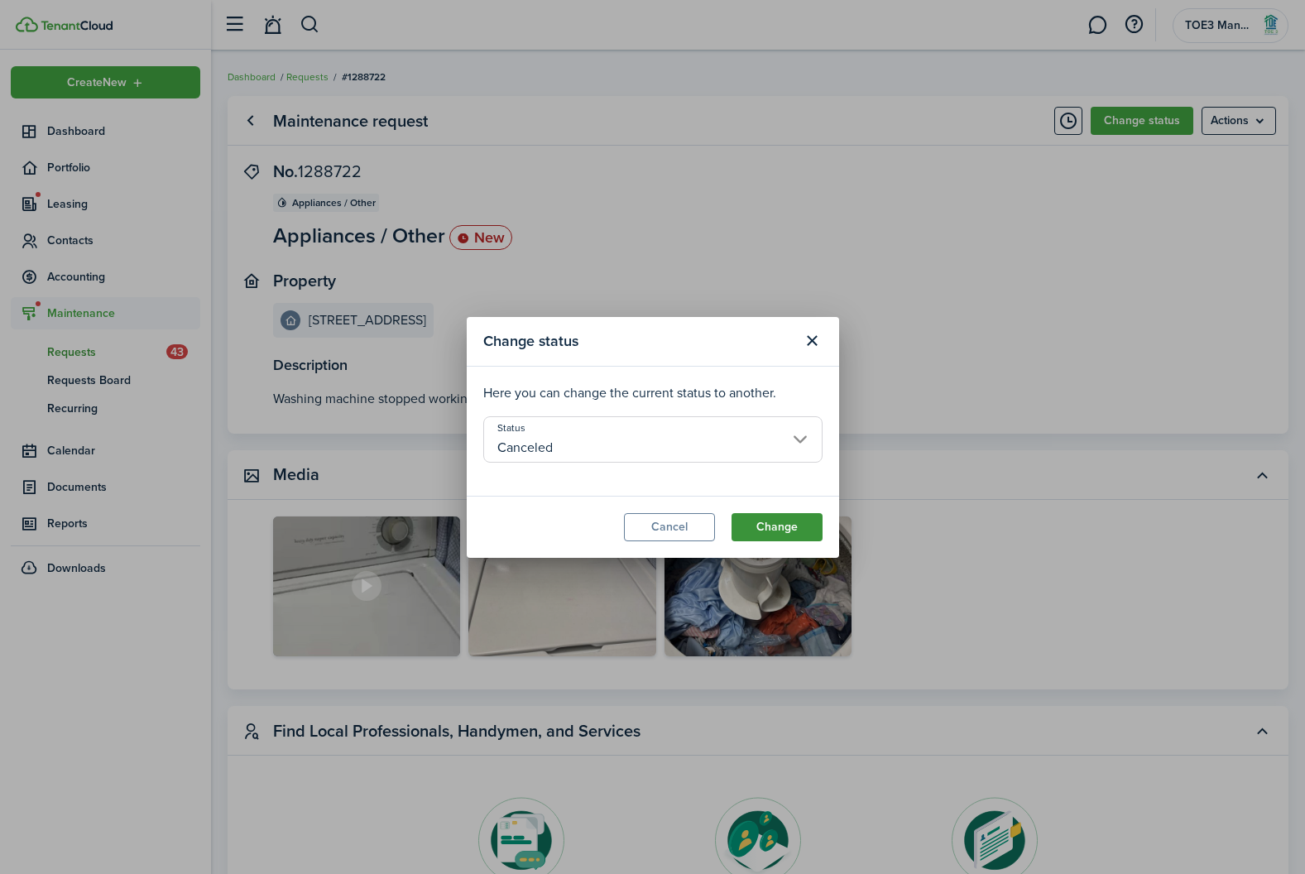
click at [790, 534] on button "Change" at bounding box center [776, 527] width 91 height 28
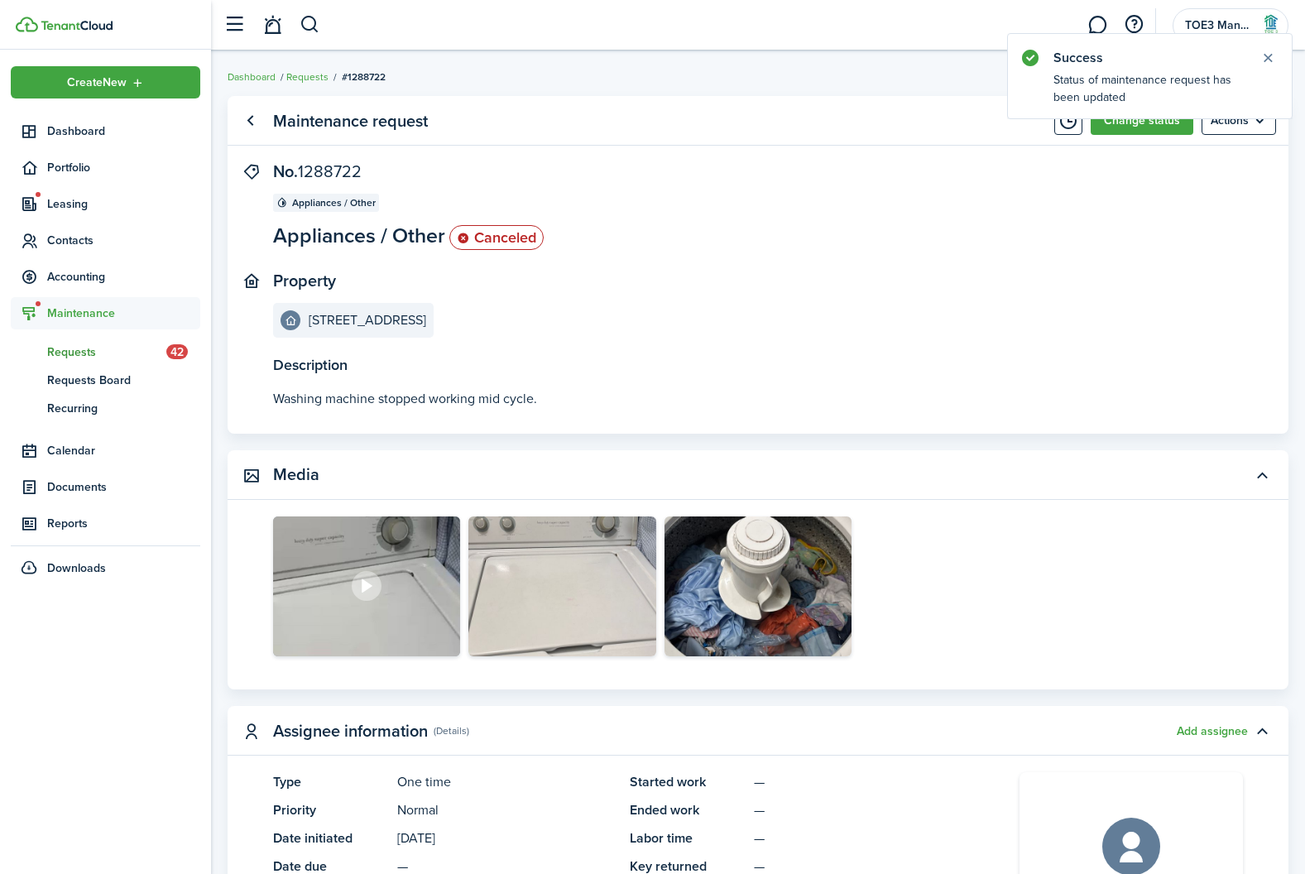
click at [309, 87] on dashboard-content "Dashboard Requests #1288722 Maintenance request Change status Actions Descripti…" at bounding box center [758, 820] width 1094 height 1641
click at [309, 84] on link "Requests" at bounding box center [307, 76] width 42 height 15
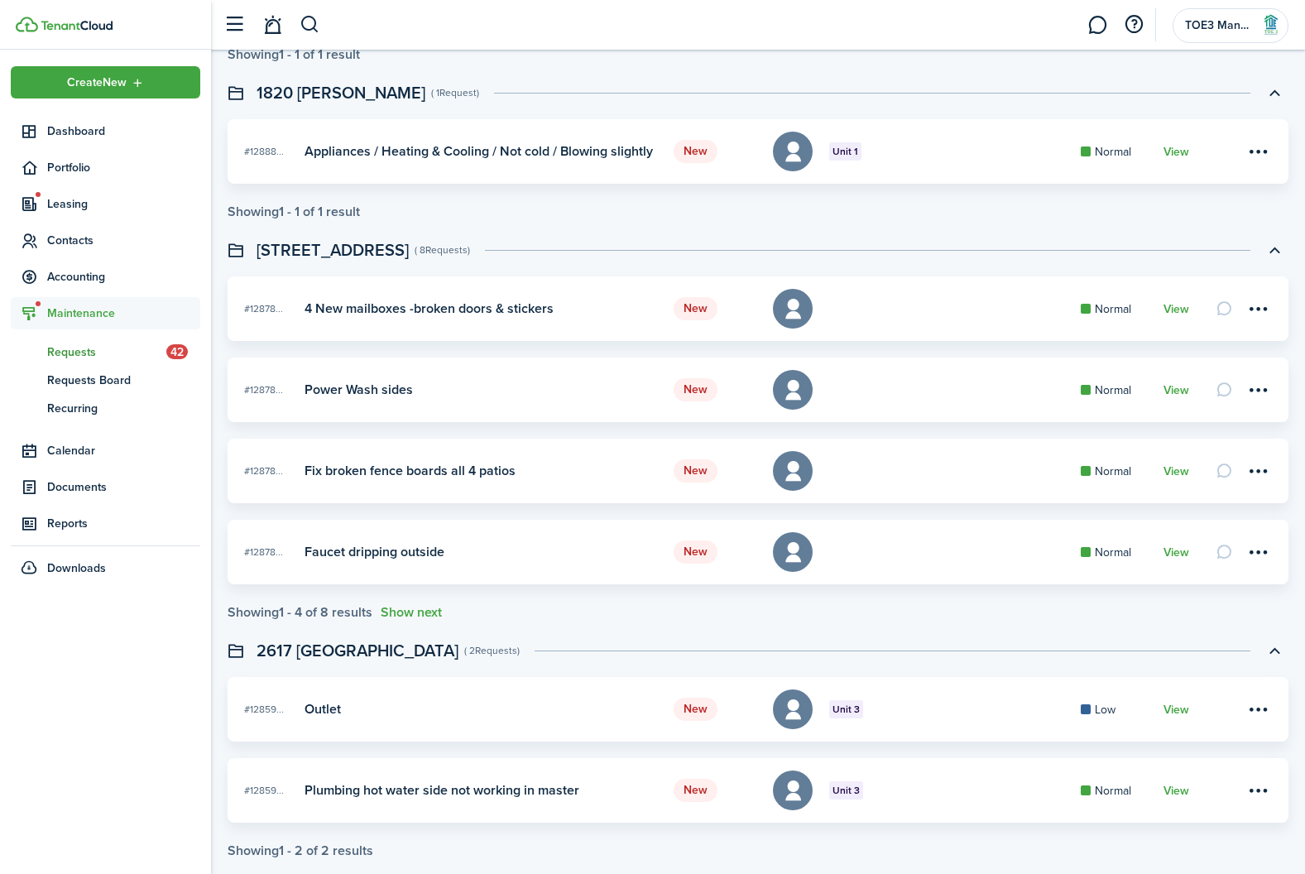
scroll to position [664, 0]
click at [404, 610] on button "Show next" at bounding box center [411, 613] width 61 height 15
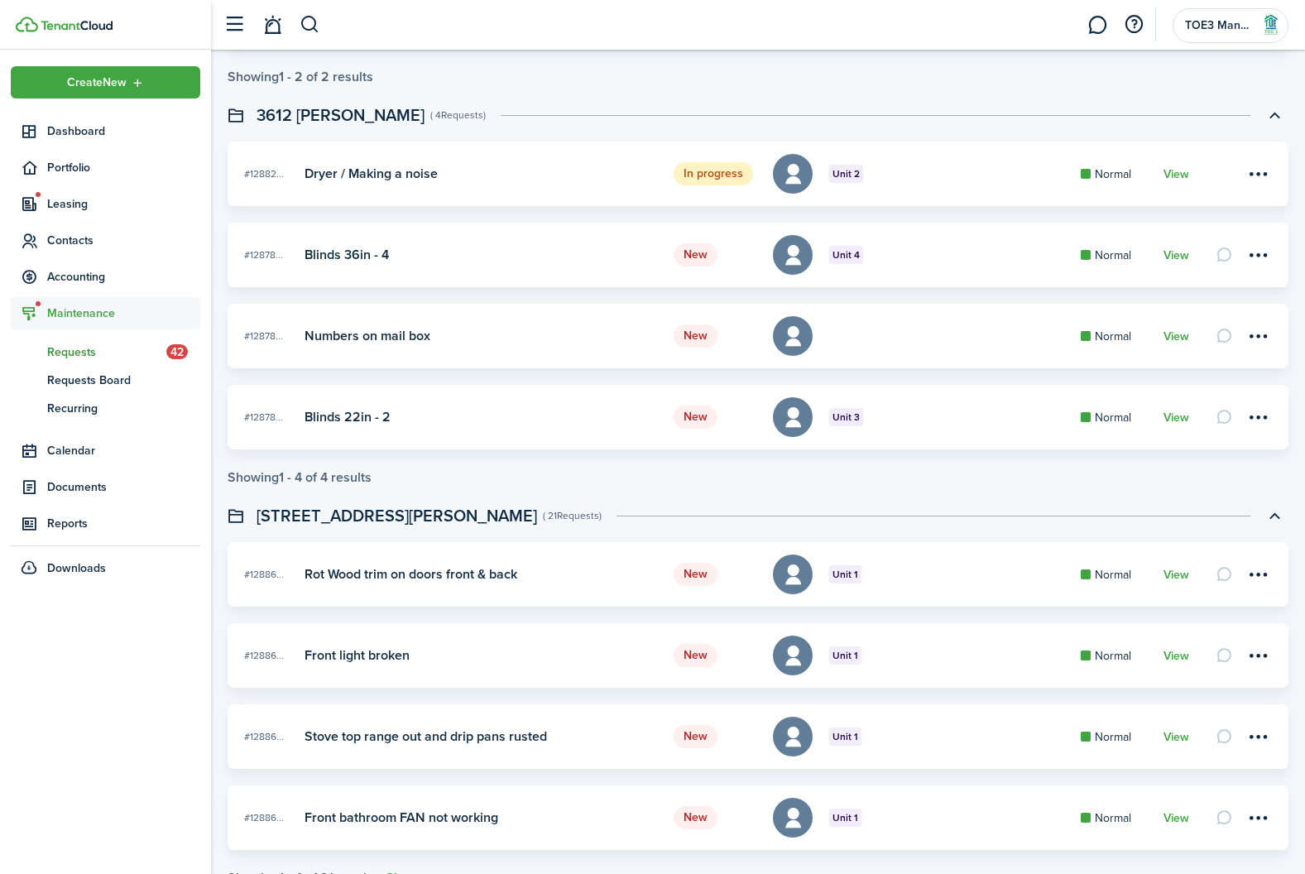
scroll to position [2696, 0]
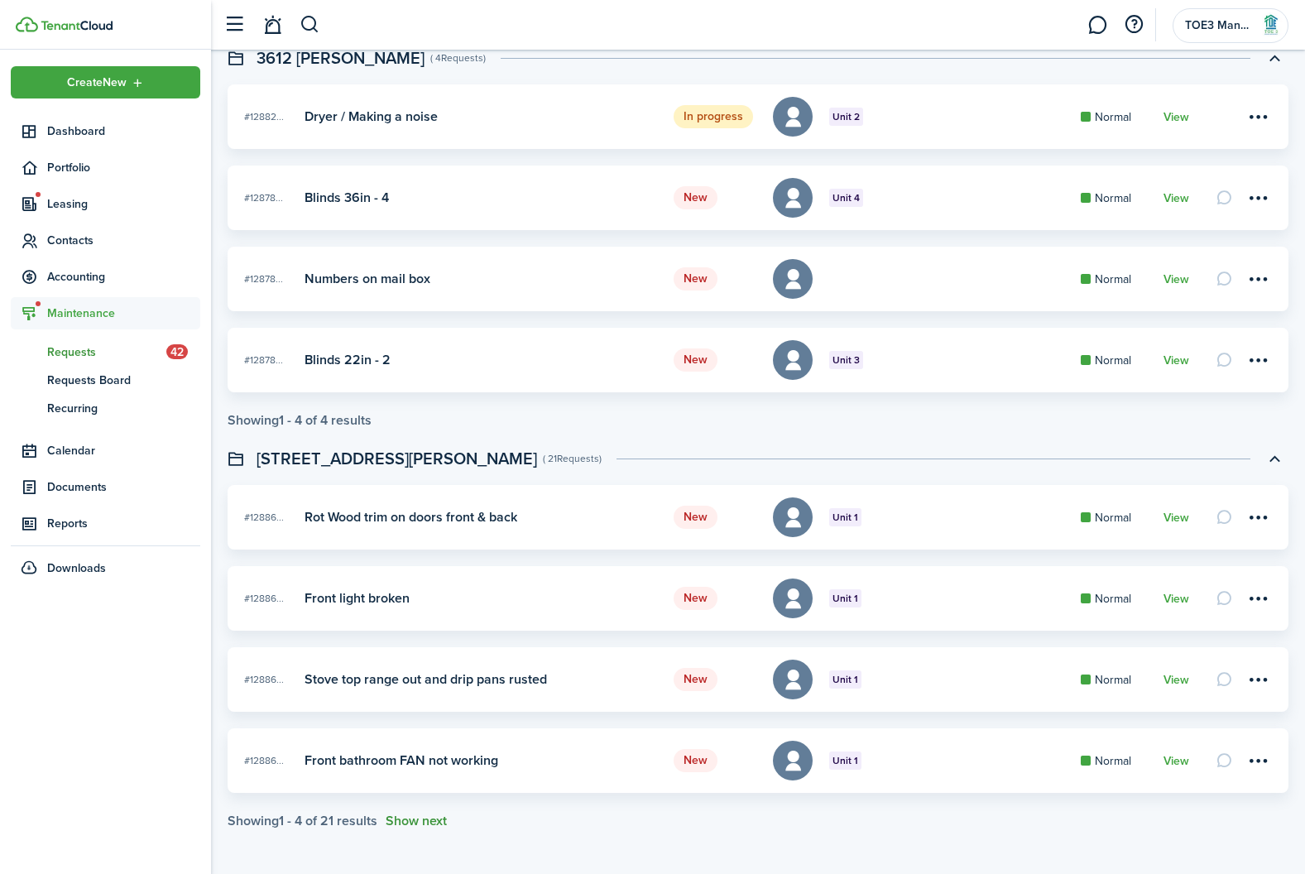
click at [429, 822] on button "Show next" at bounding box center [416, 820] width 61 height 15
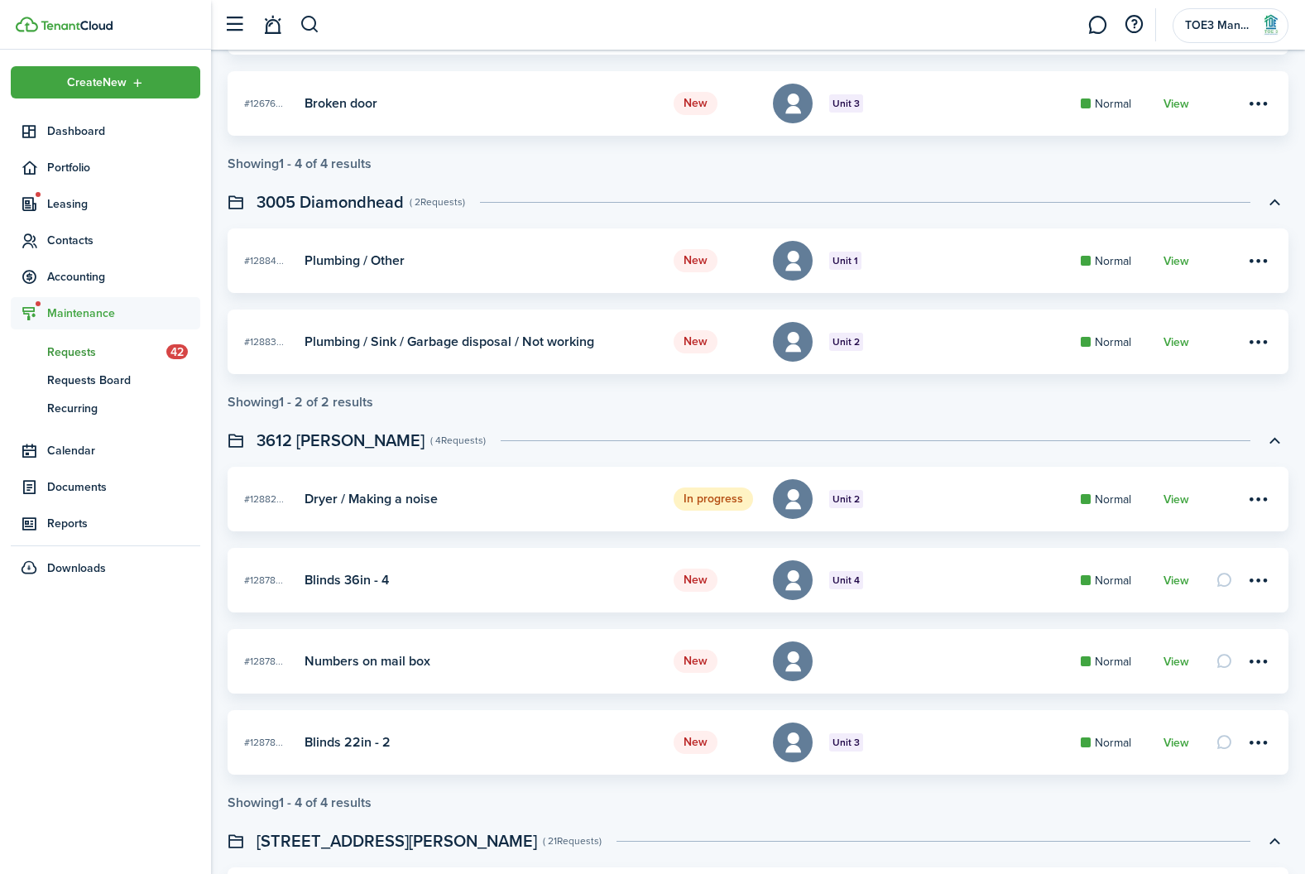
scroll to position [2313, 0]
